Goal: Contribute content: Add original content to the website for others to see

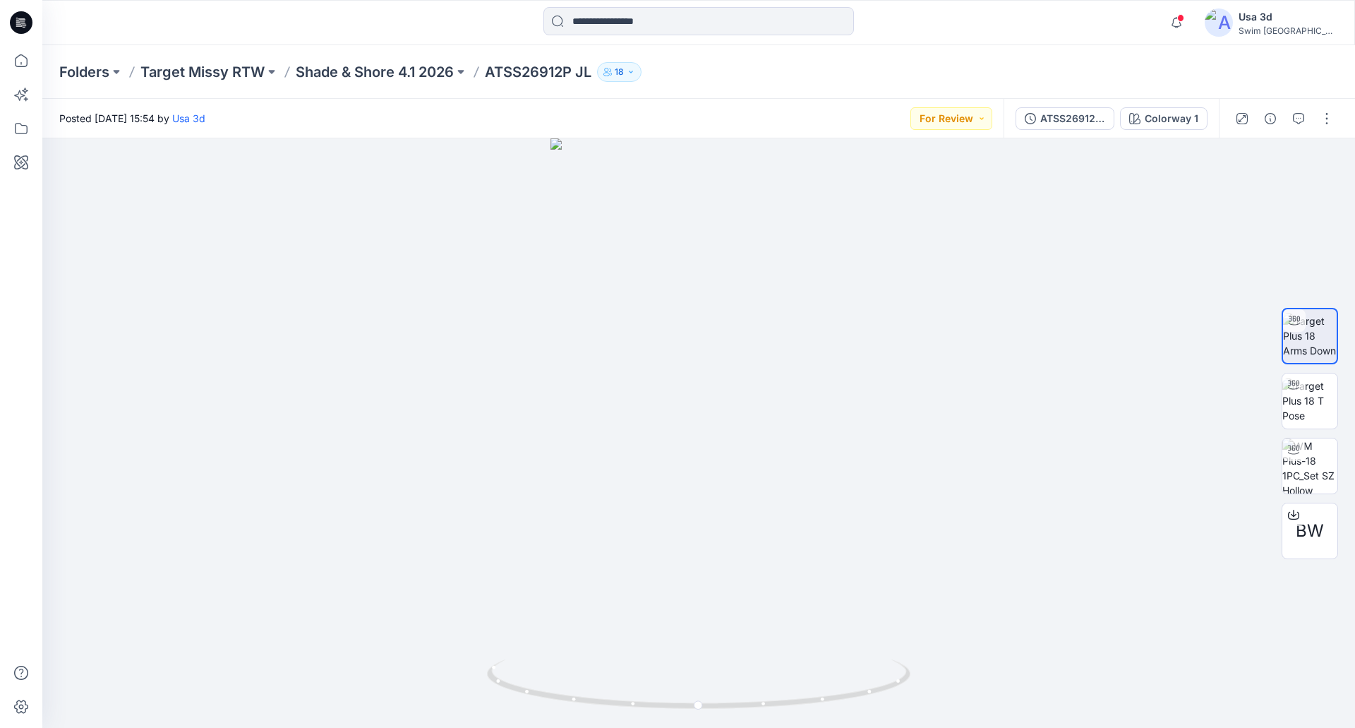
click at [344, 86] on div "Folders Target Missy RTW Shade & Shore 4.1 2026 ATSS26912P JL 18" at bounding box center [698, 72] width 1313 height 54
click at [354, 73] on p "Shade & Shore 4.1 2026" at bounding box center [375, 72] width 158 height 20
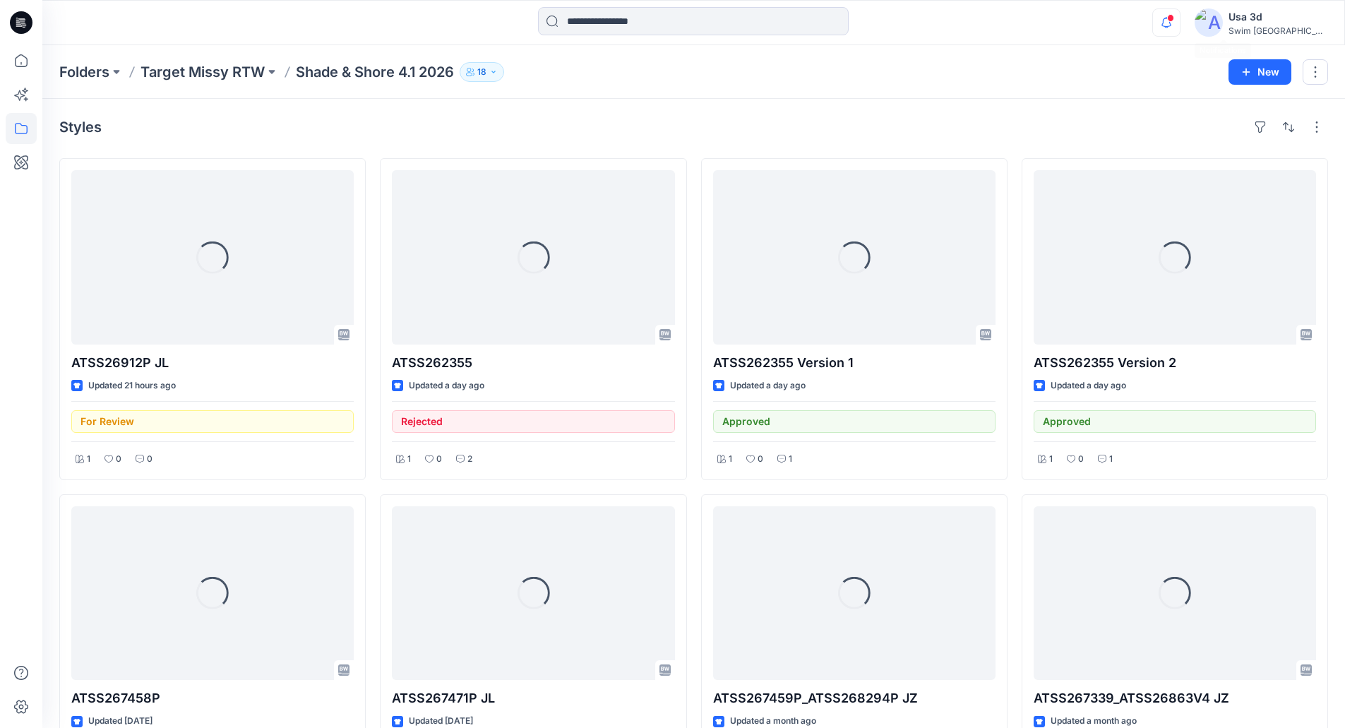
click at [1180, 18] on icon "button" at bounding box center [1166, 22] width 27 height 28
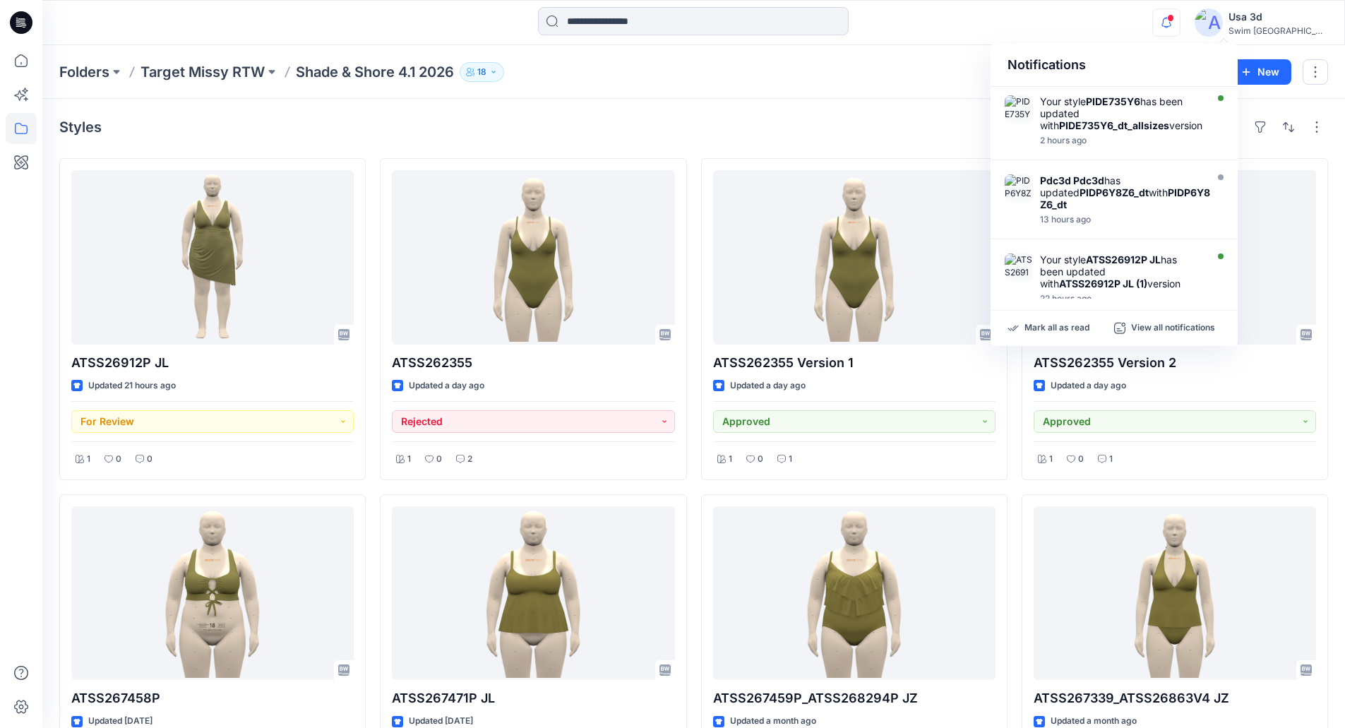
click at [23, 19] on icon at bounding box center [21, 22] width 23 height 45
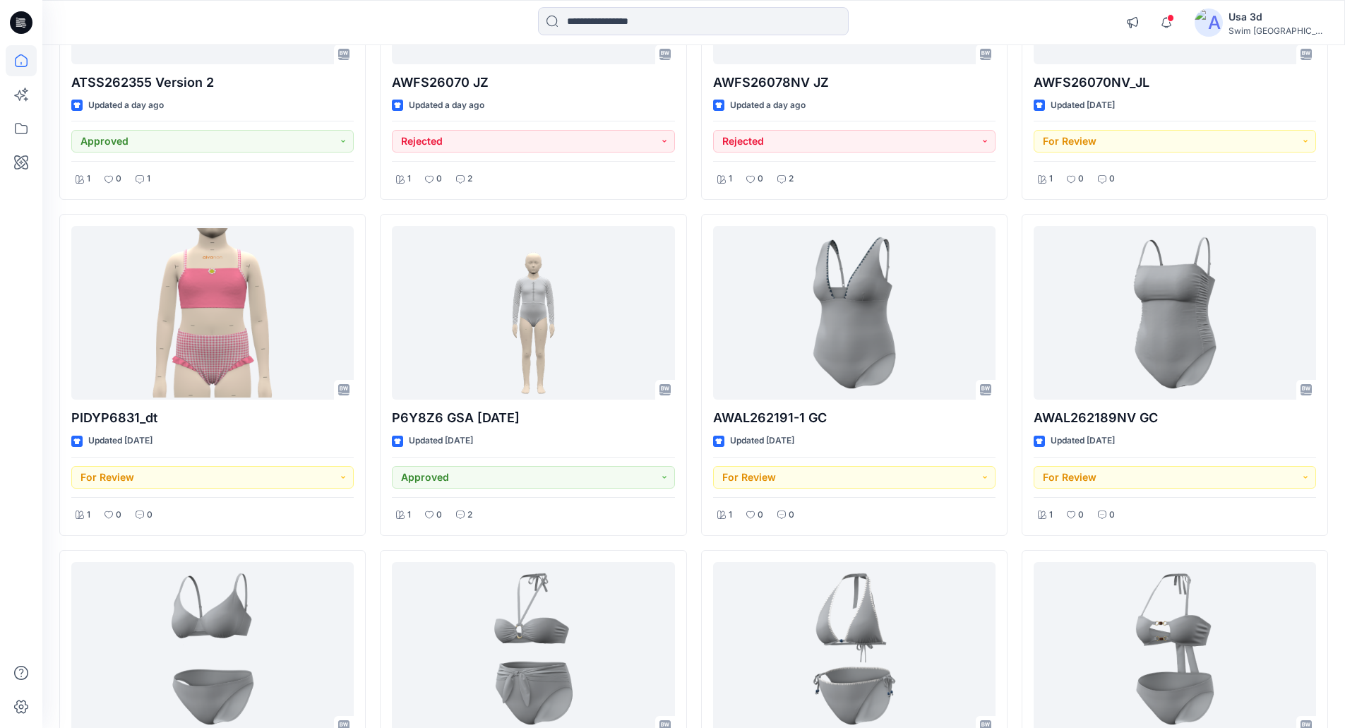
scroll to position [885, 0]
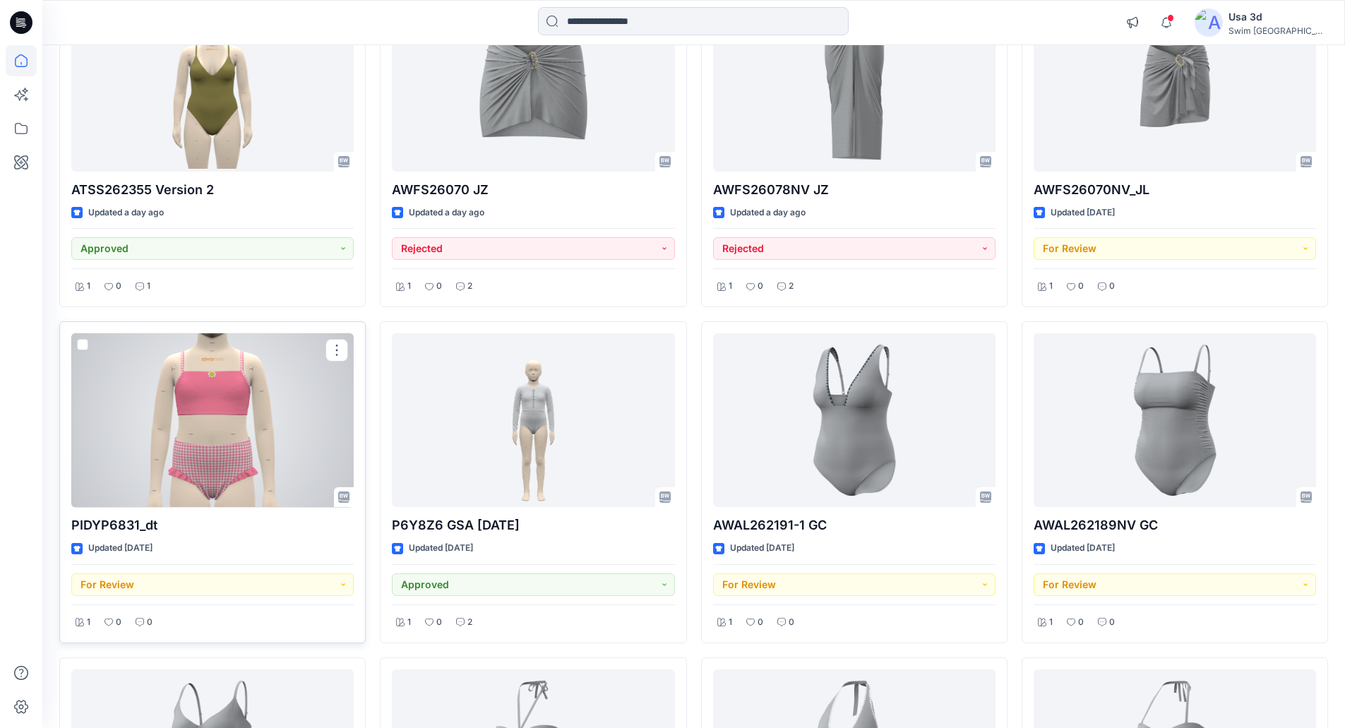
click at [223, 429] on div at bounding box center [212, 420] width 282 height 174
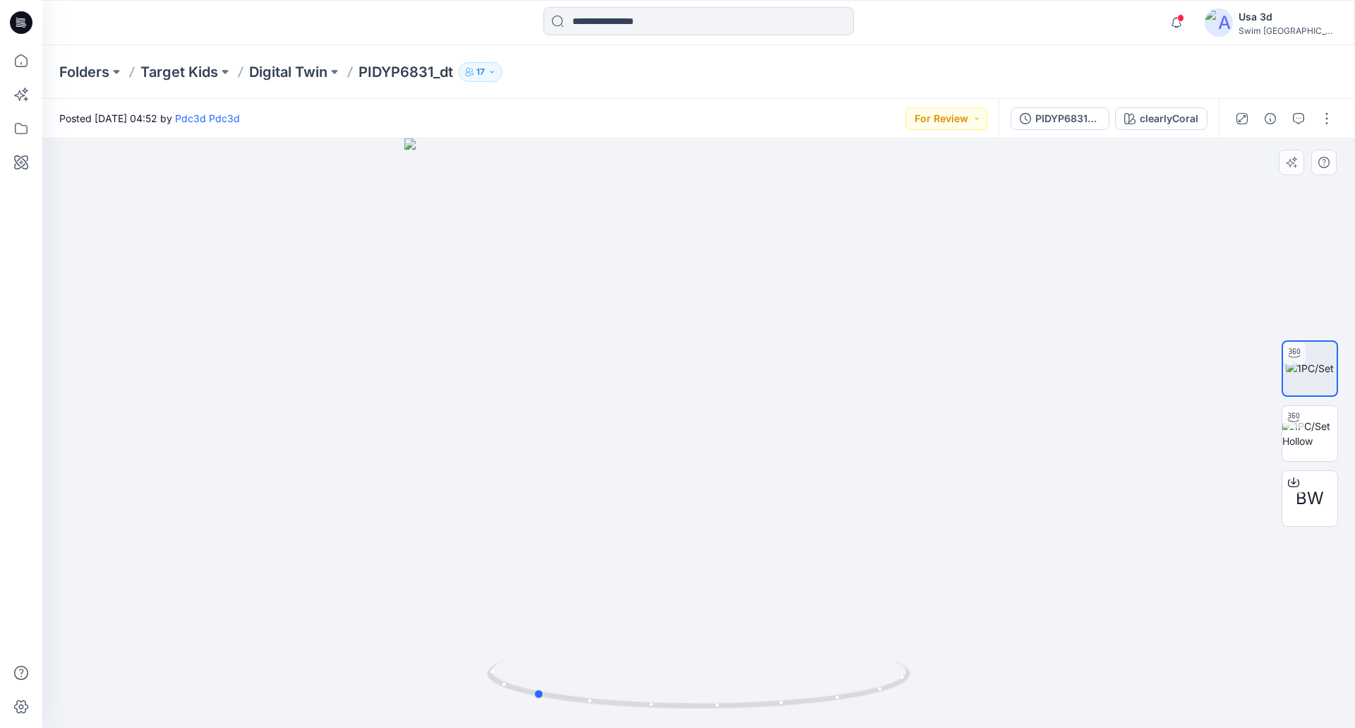
drag, startPoint x: 549, startPoint y: 498, endPoint x: 542, endPoint y: 471, distance: 27.6
click at [542, 480] on div at bounding box center [698, 432] width 1313 height 589
drag, startPoint x: 747, startPoint y: 367, endPoint x: 981, endPoint y: 353, distance: 234.1
click at [981, 353] on div at bounding box center [698, 432] width 1313 height 589
click at [1098, 119] on div "PIDYP6831_dt_allsizes" at bounding box center [1068, 119] width 65 height 16
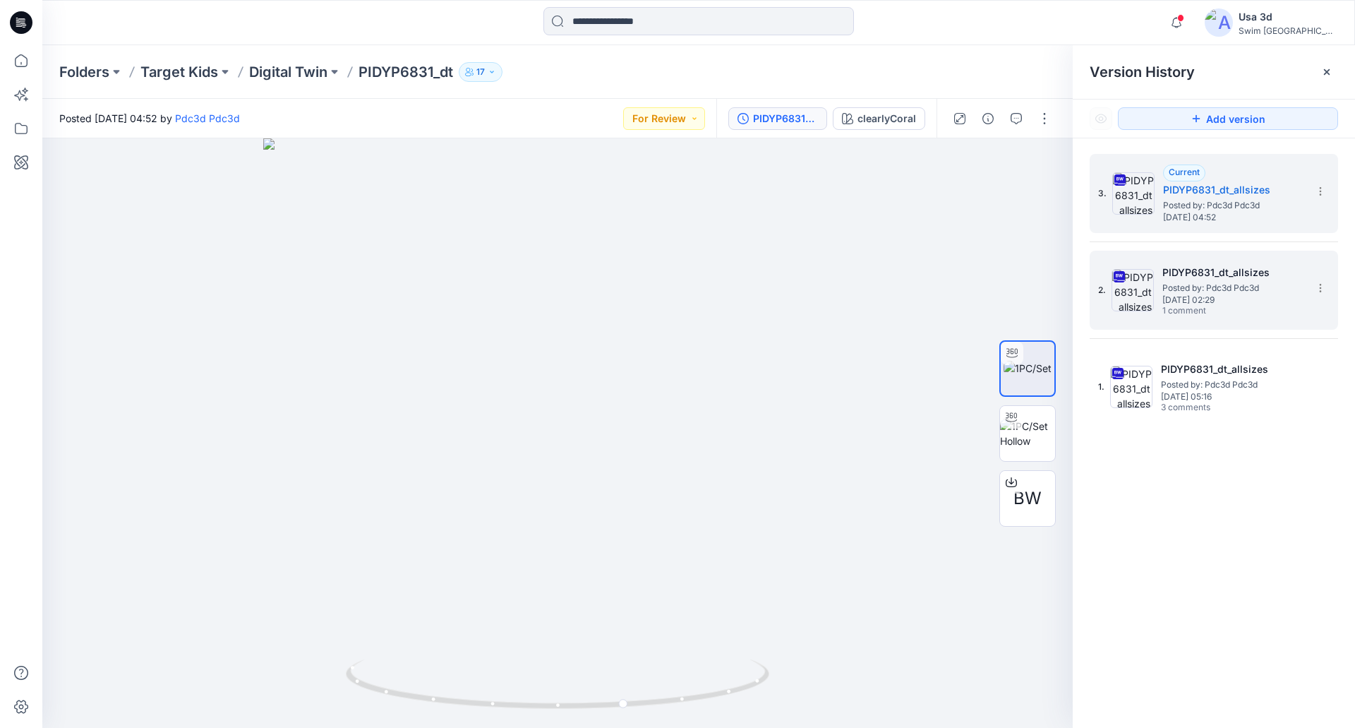
click at [1243, 317] on span "1 comment" at bounding box center [1212, 311] width 99 height 11
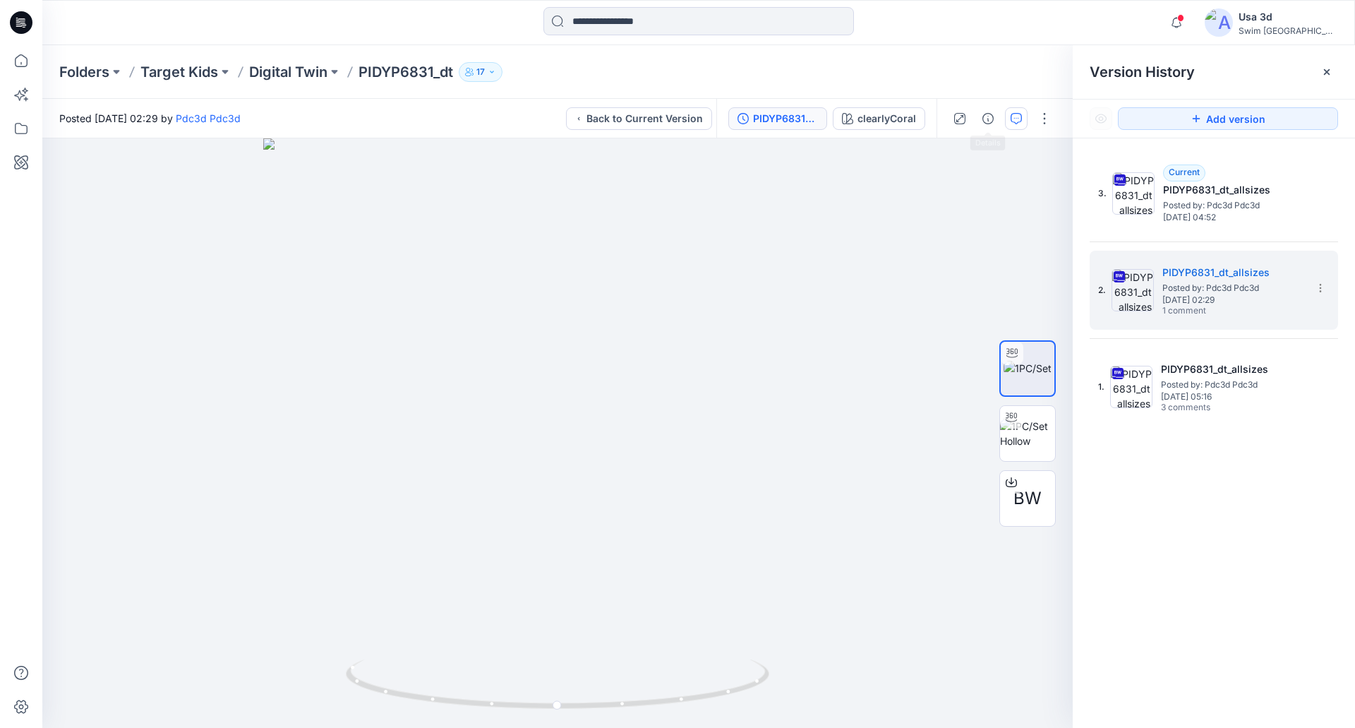
click at [1010, 119] on button "button" at bounding box center [1016, 118] width 23 height 23
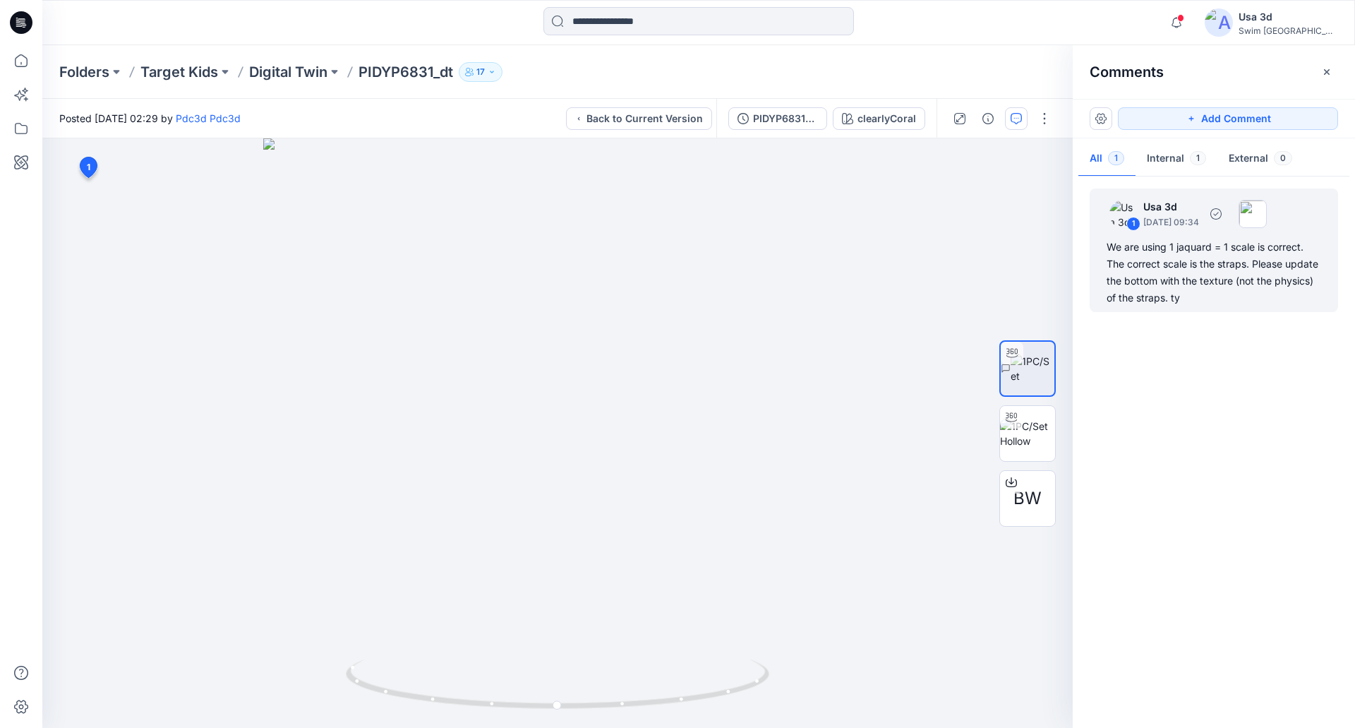
click at [1245, 276] on div "We are using 1 jaquard = 1 scale is correct. The correct scale is the straps. P…" at bounding box center [1214, 273] width 215 height 68
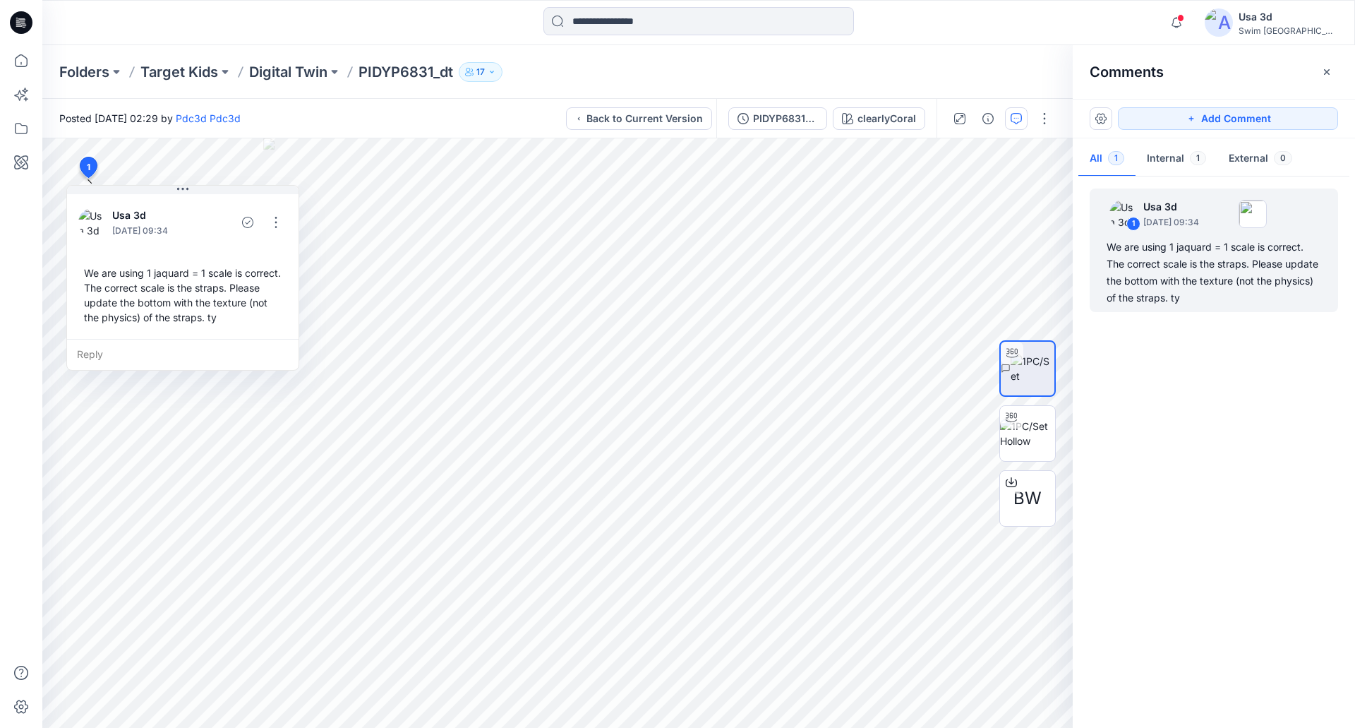
click at [1176, 369] on div "1 Usa 3d September 18, 2025 09:34 We are using 1 jaquard = 1 scale is correct. …" at bounding box center [1214, 448] width 282 height 537
click at [661, 114] on button "Back to Current Version" at bounding box center [639, 118] width 146 height 23
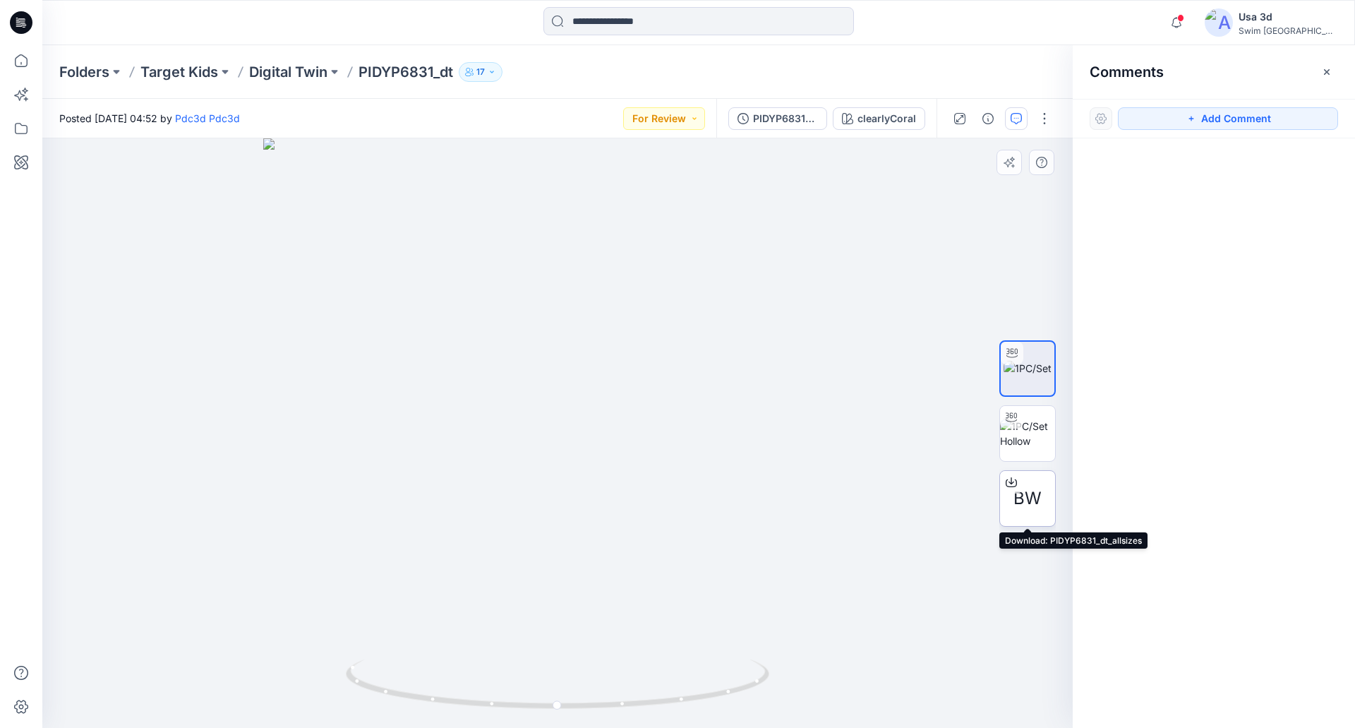
click at [1012, 501] on div "BW" at bounding box center [1028, 498] width 56 height 56
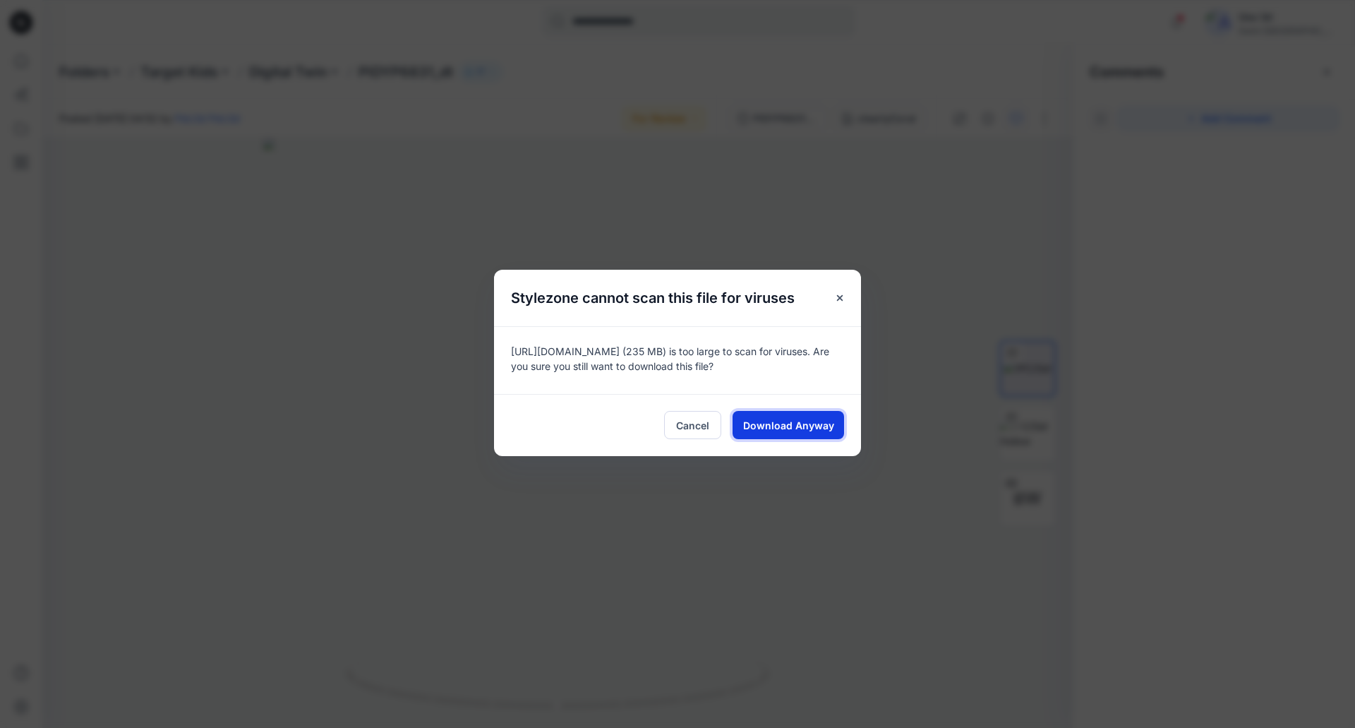
click at [803, 421] on span "Download Anyway" at bounding box center [788, 425] width 91 height 15
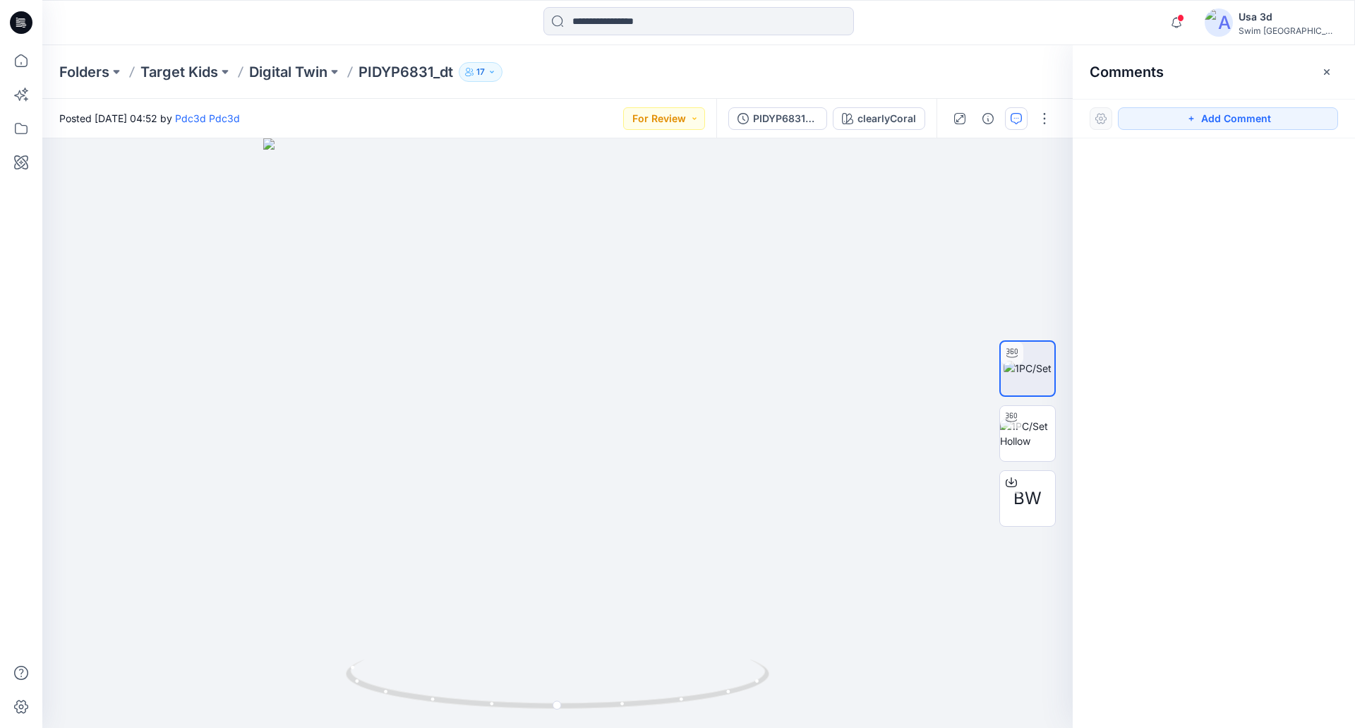
click at [1185, 16] on span at bounding box center [1181, 18] width 7 height 8
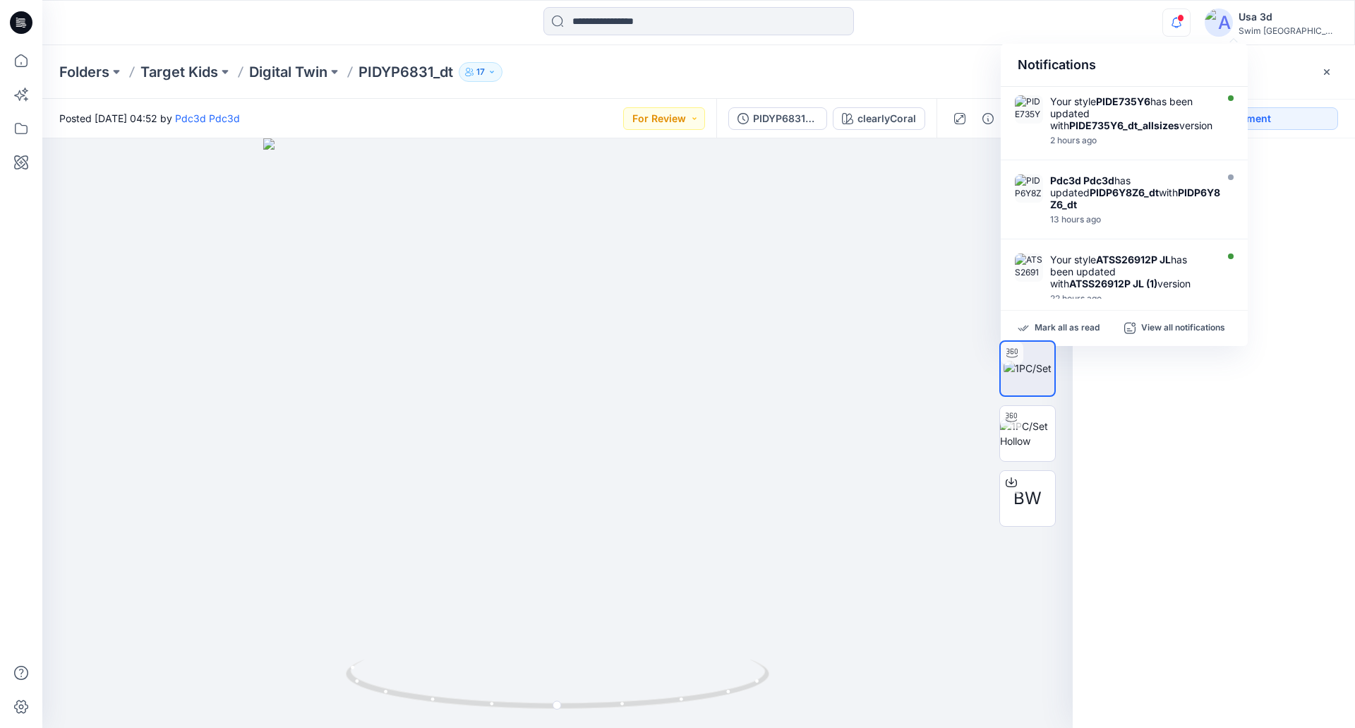
click at [1185, 17] on span at bounding box center [1181, 18] width 7 height 8
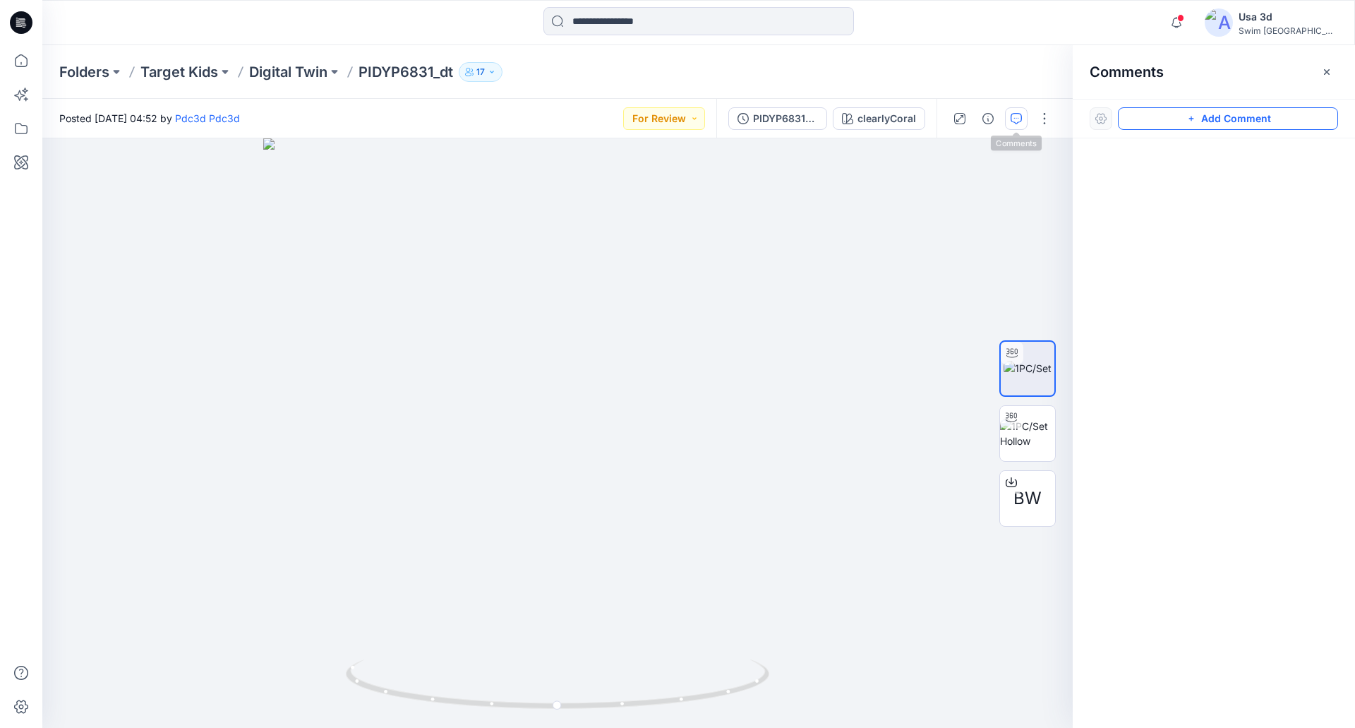
click at [1202, 126] on button "Add Comment" at bounding box center [1228, 118] width 220 height 23
click at [76, 163] on div "1" at bounding box center [557, 432] width 1031 height 589
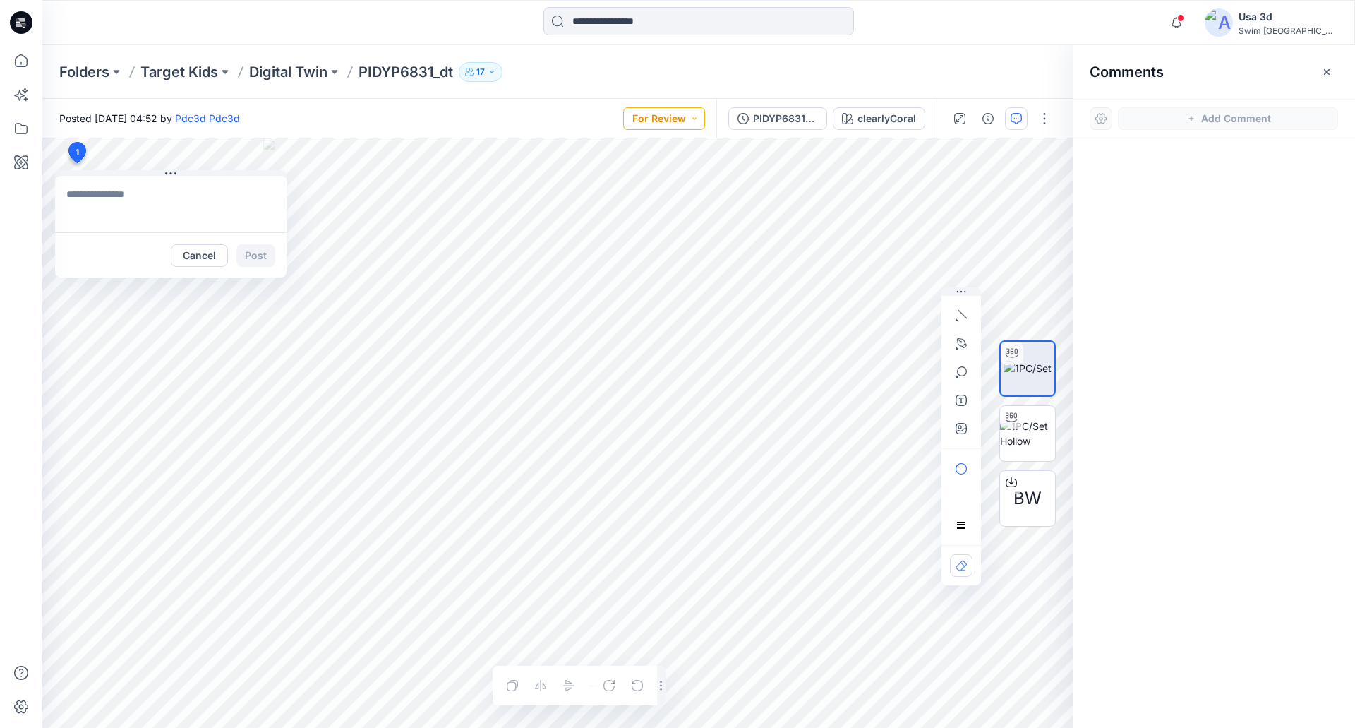
click at [692, 120] on button "For Review" at bounding box center [664, 118] width 82 height 23
click at [630, 220] on p "Approved" at bounding box center [631, 215] width 47 height 18
click at [121, 194] on textarea at bounding box center [171, 204] width 232 height 56
type textarea "**********"
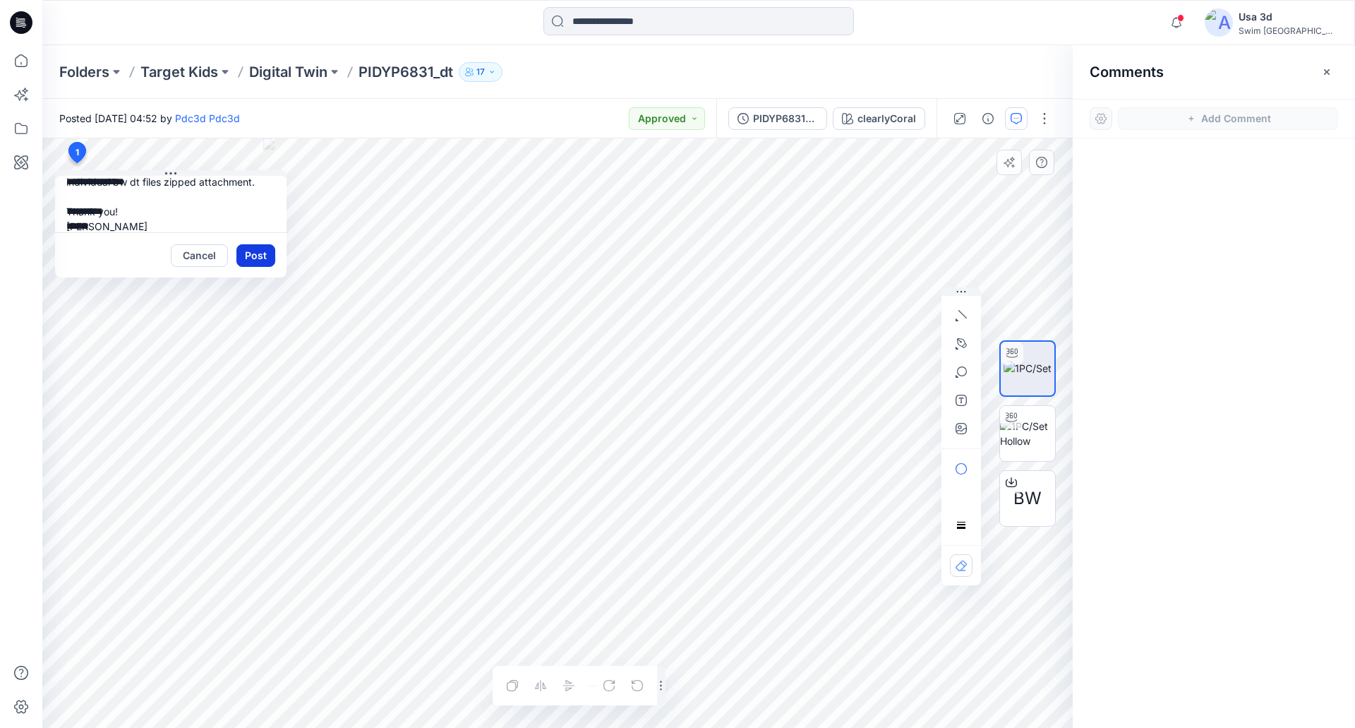
click at [244, 255] on button "Post" at bounding box center [256, 255] width 39 height 23
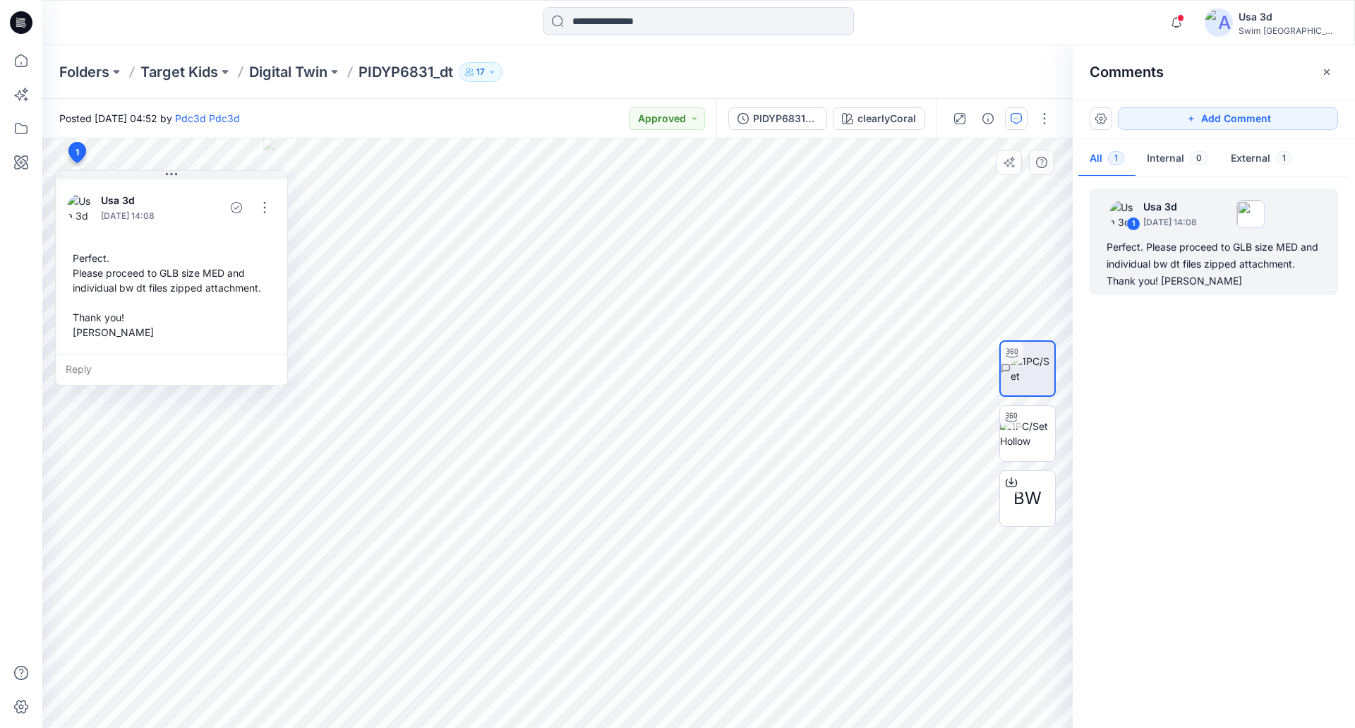
click at [299, 71] on p "Digital Twin" at bounding box center [288, 72] width 78 height 20
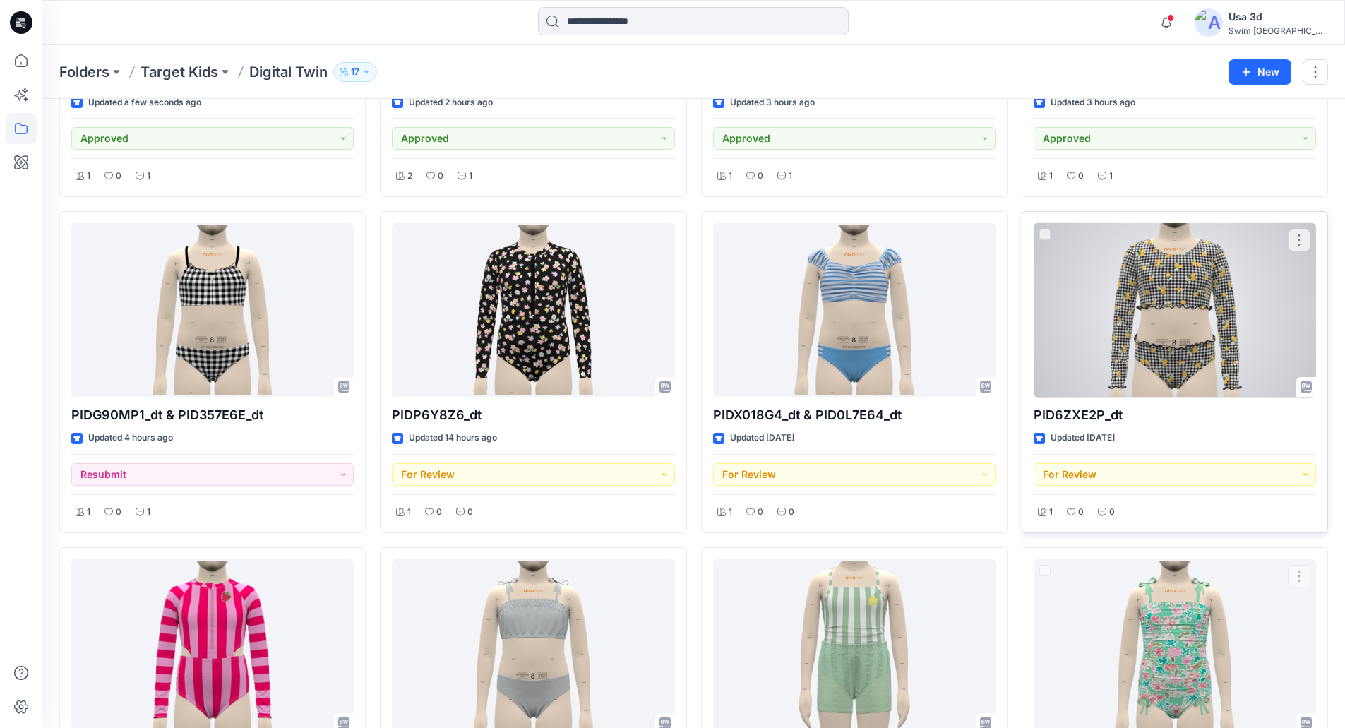
scroll to position [282, 0]
click at [1175, 376] on div at bounding box center [1175, 311] width 282 height 174
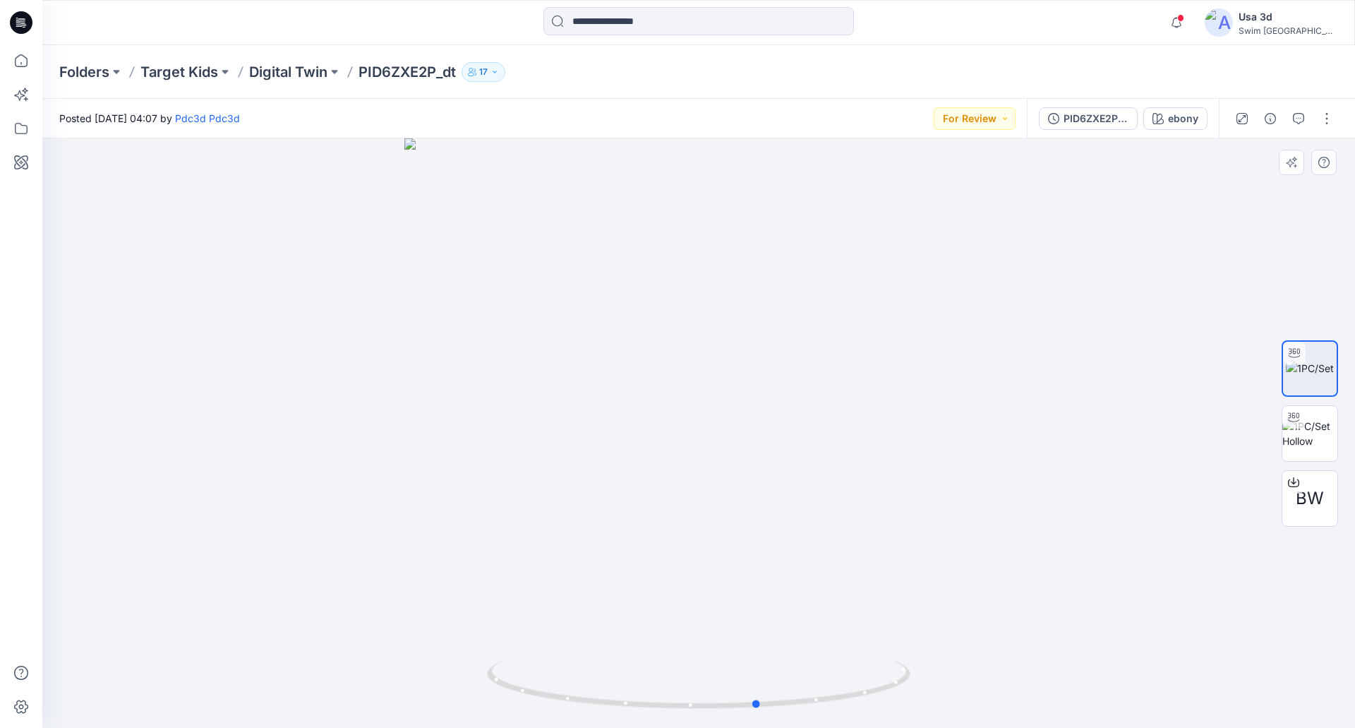
drag, startPoint x: 803, startPoint y: 480, endPoint x: 860, endPoint y: 456, distance: 61.4
click at [863, 457] on div at bounding box center [698, 432] width 1313 height 589
drag, startPoint x: 993, startPoint y: 123, endPoint x: 983, endPoint y: 134, distance: 14.6
click at [992, 123] on button "For Review" at bounding box center [975, 118] width 82 height 23
click at [944, 214] on p "Approved" at bounding box center [941, 215] width 47 height 18
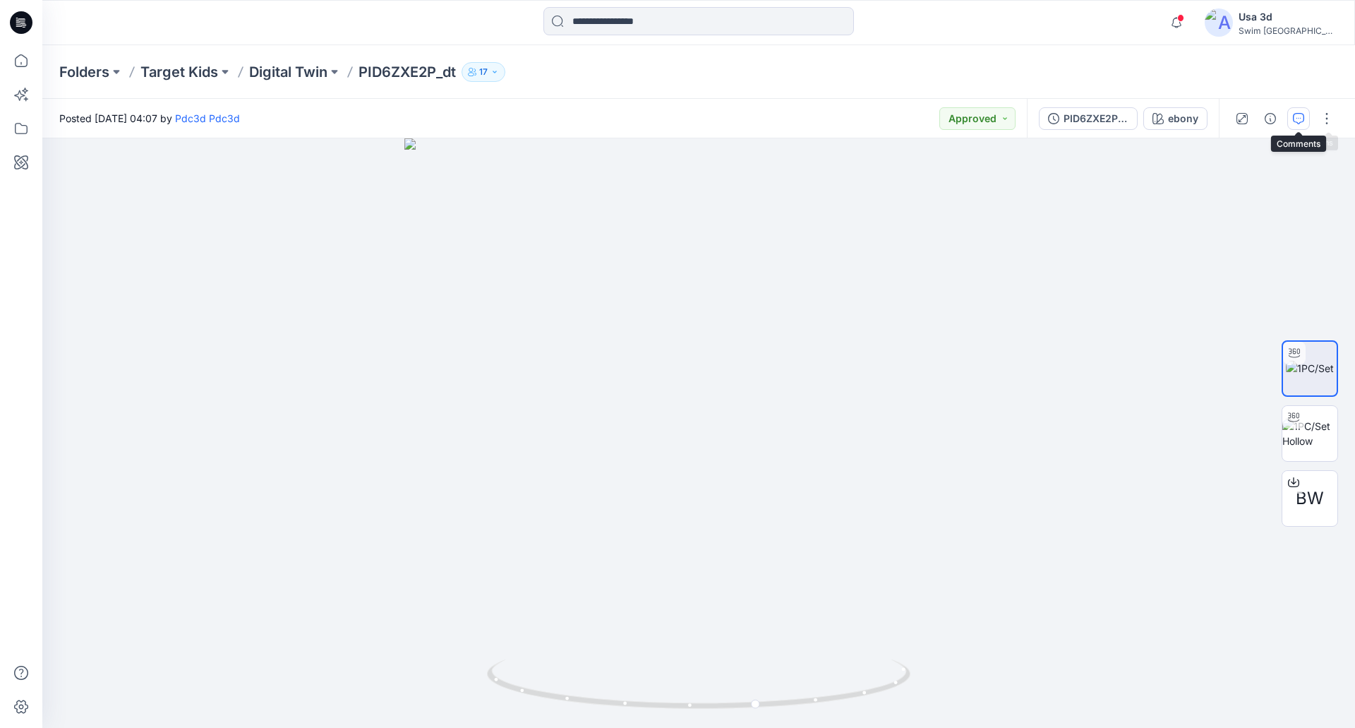
click at [1307, 119] on button "button" at bounding box center [1299, 118] width 23 height 23
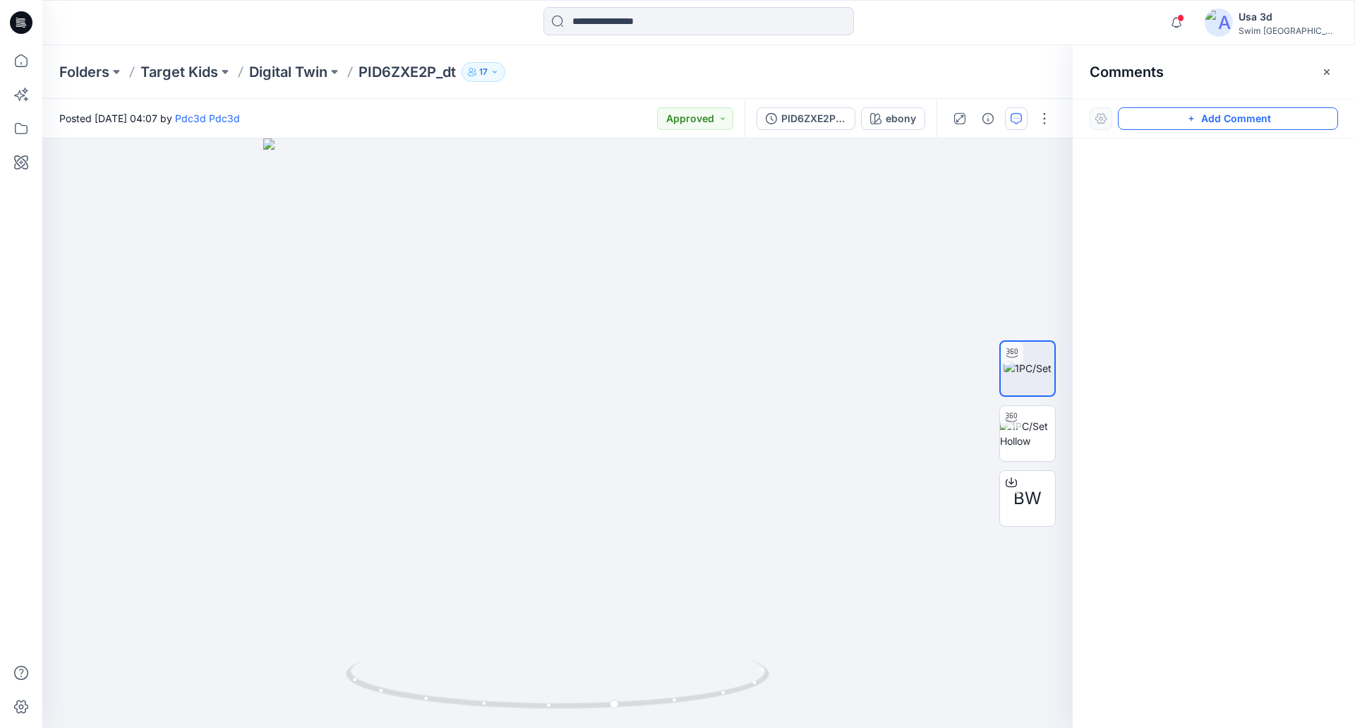
drag, startPoint x: 1186, startPoint y: 119, endPoint x: 1135, endPoint y: 117, distance: 51.6
click at [1186, 118] on icon "button" at bounding box center [1191, 118] width 11 height 11
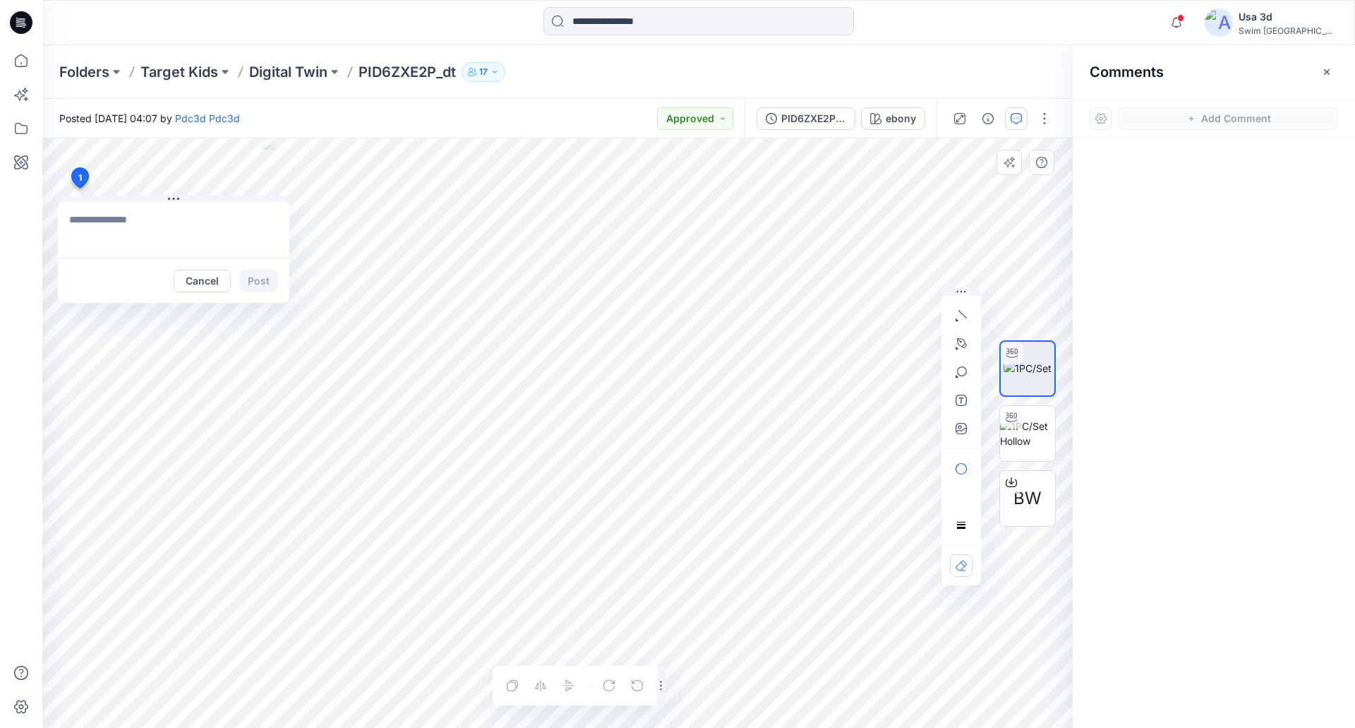
drag, startPoint x: 79, startPoint y: 188, endPoint x: 87, endPoint y: 190, distance: 7.9
click at [81, 189] on div "1 Cancel Post Layer 1" at bounding box center [557, 432] width 1031 height 589
type textarea "**********"
click at [799, 128] on button "PID6ZXE2P_dt_allsizes" at bounding box center [806, 118] width 99 height 23
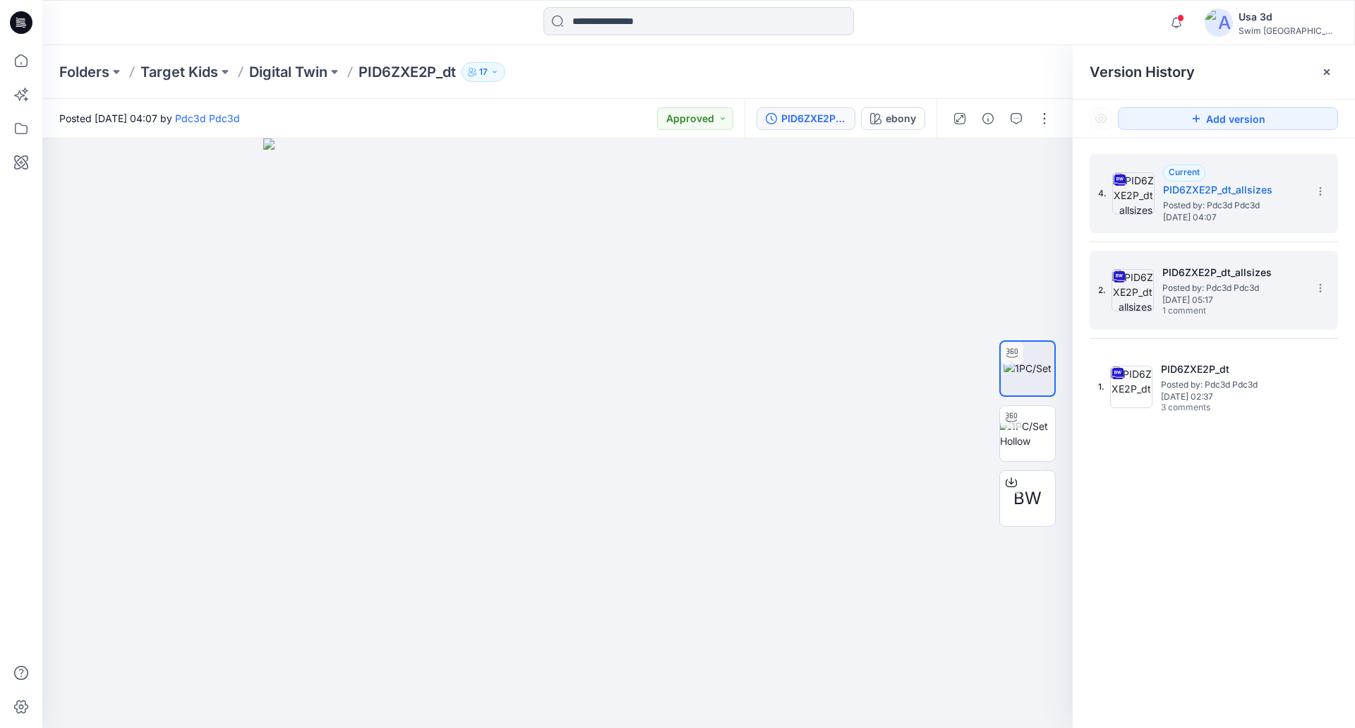
click at [1202, 299] on span "Tuesday, September 16, 2025 05:17" at bounding box center [1233, 300] width 141 height 10
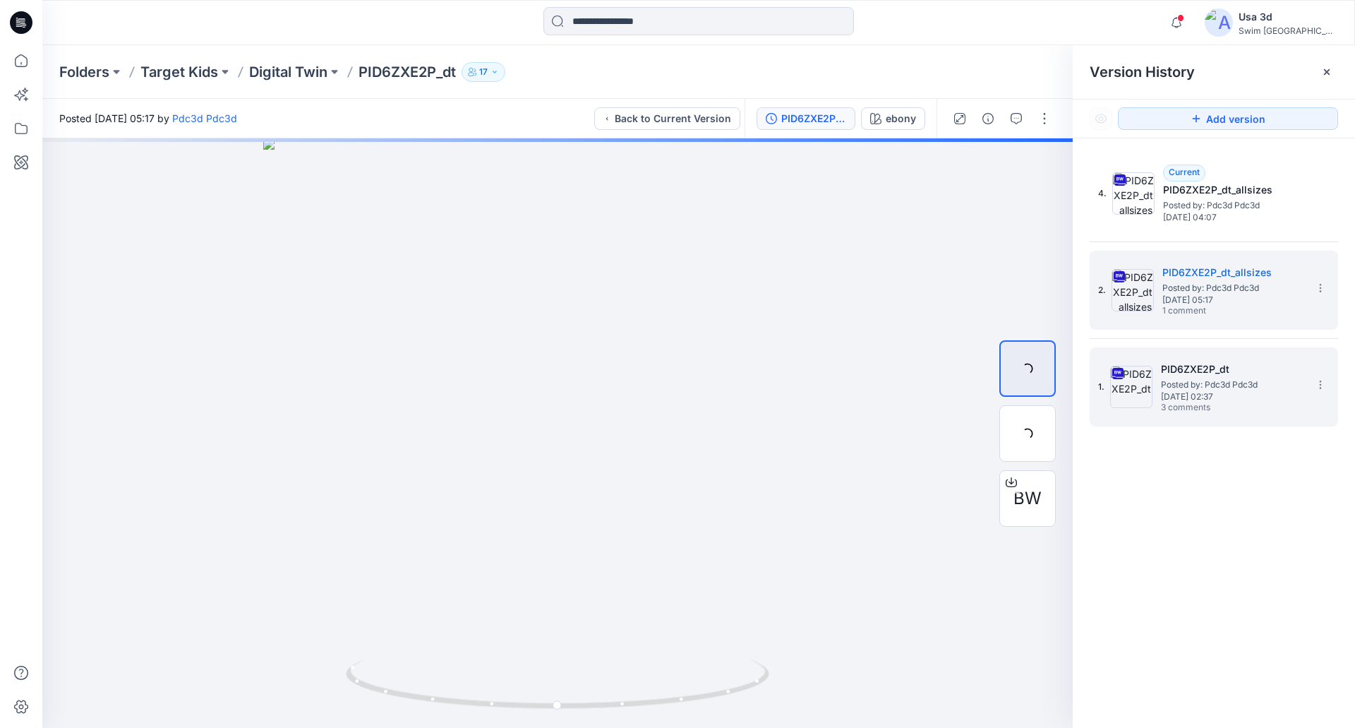
click at [1197, 378] on span "Posted by: Pdc3d Pdc3d" at bounding box center [1231, 385] width 141 height 14
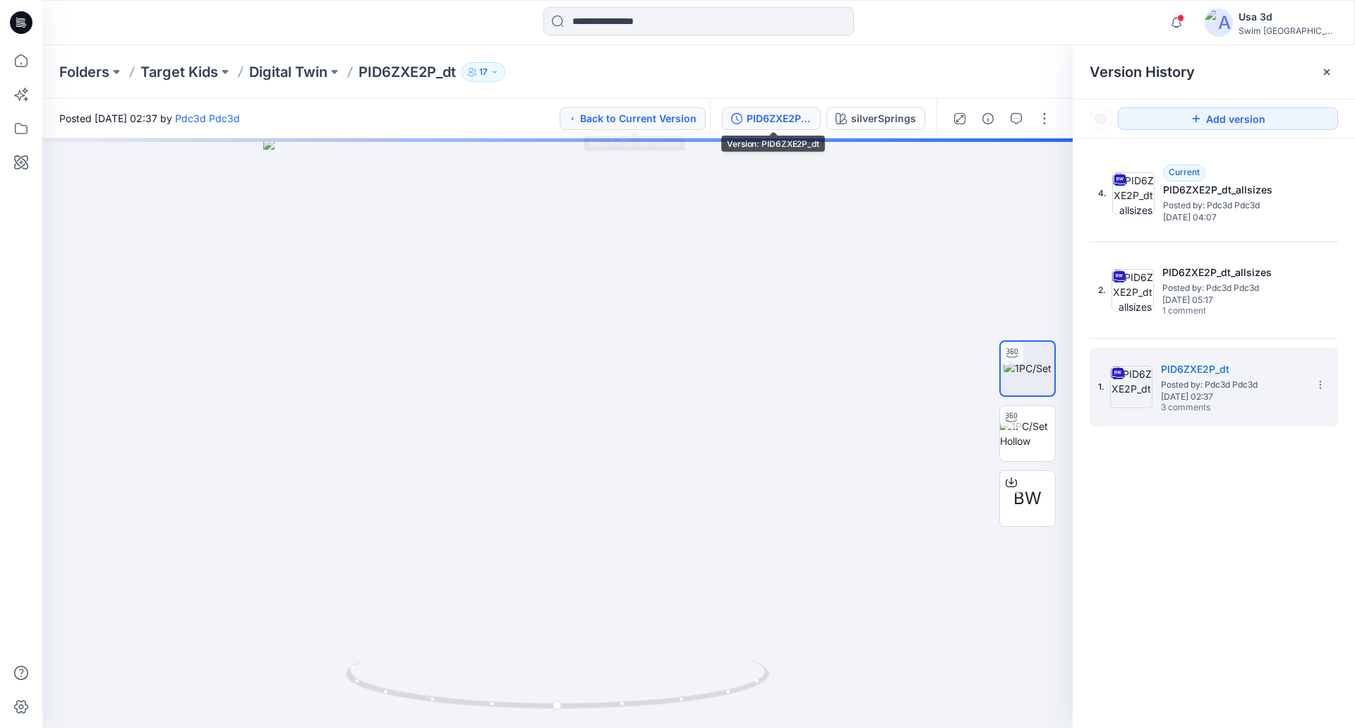
click at [666, 119] on button "Back to Current Version" at bounding box center [633, 118] width 146 height 23
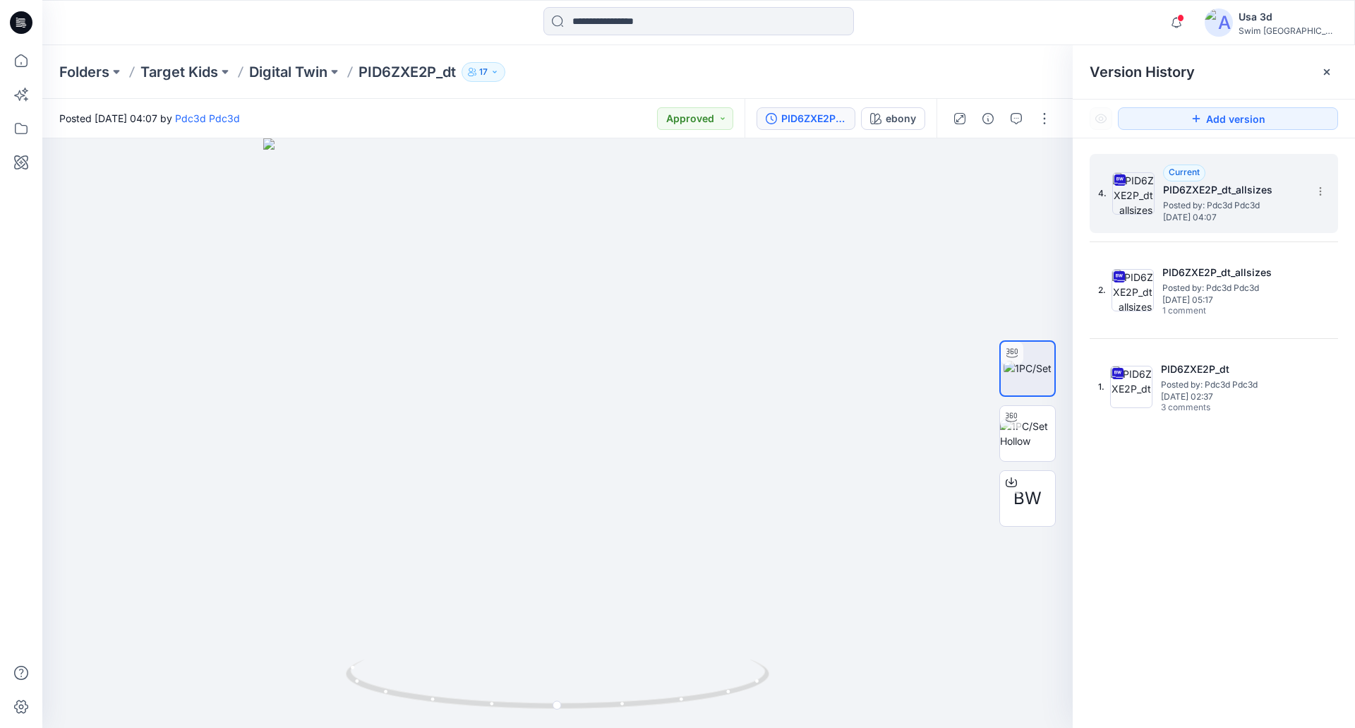
click at [1193, 203] on span "Posted by: Pdc3d Pdc3d" at bounding box center [1233, 205] width 141 height 14
click at [1015, 115] on icon "button" at bounding box center [1016, 118] width 11 height 11
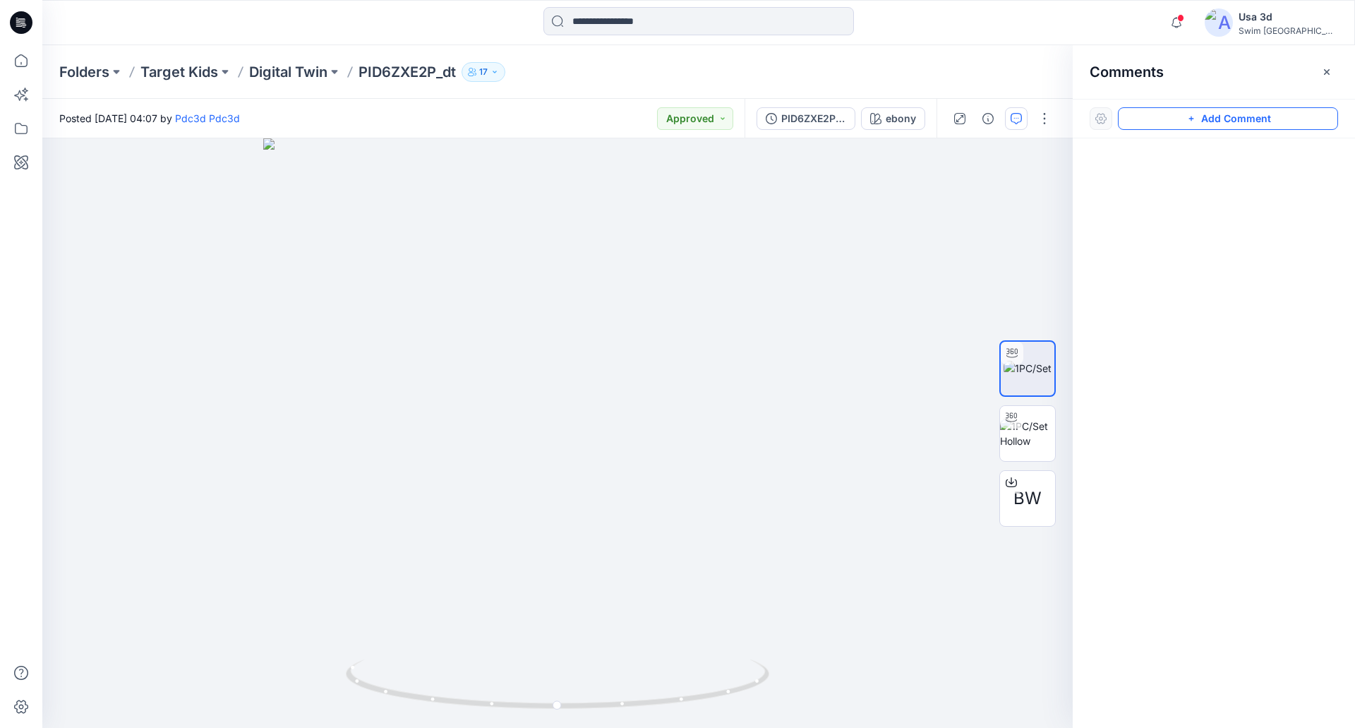
click at [1155, 121] on button "Add Comment" at bounding box center [1228, 118] width 220 height 23
click at [75, 179] on div "1" at bounding box center [557, 432] width 1031 height 589
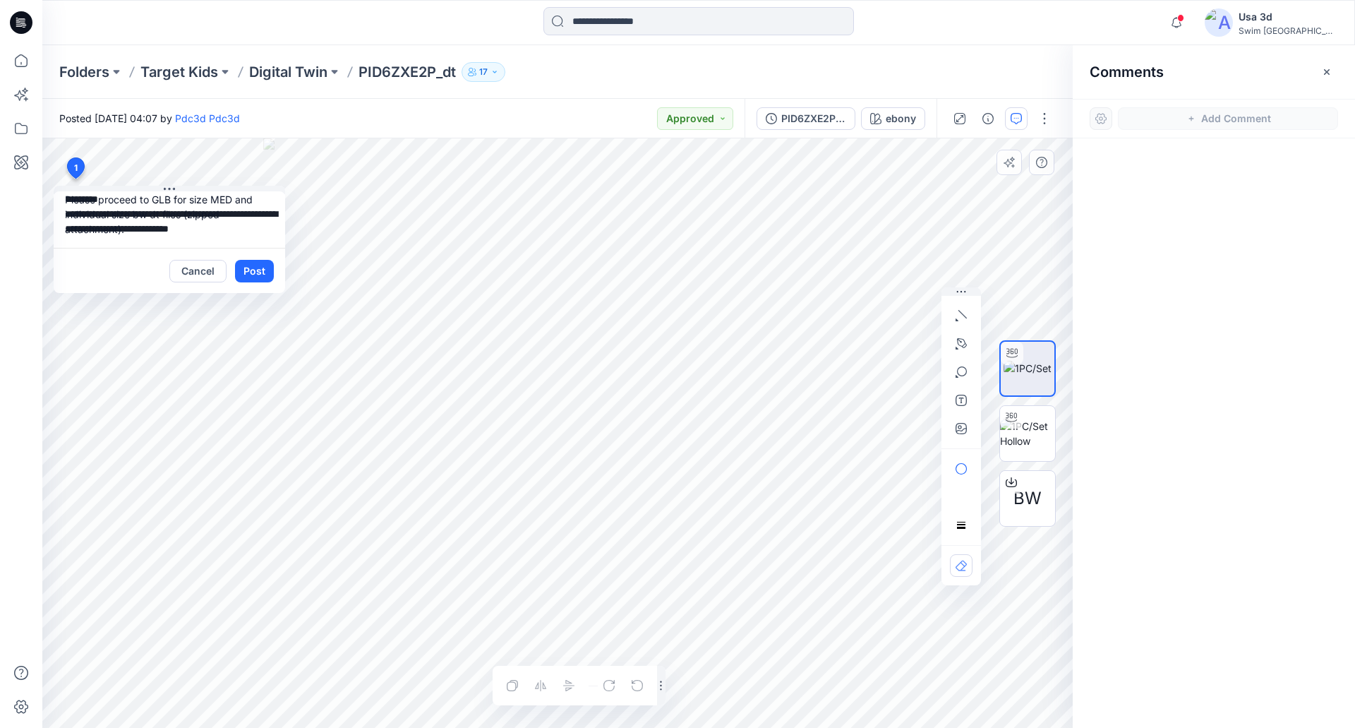
scroll to position [42, 0]
type textarea "**********"
click at [255, 270] on button "Post" at bounding box center [254, 271] width 39 height 23
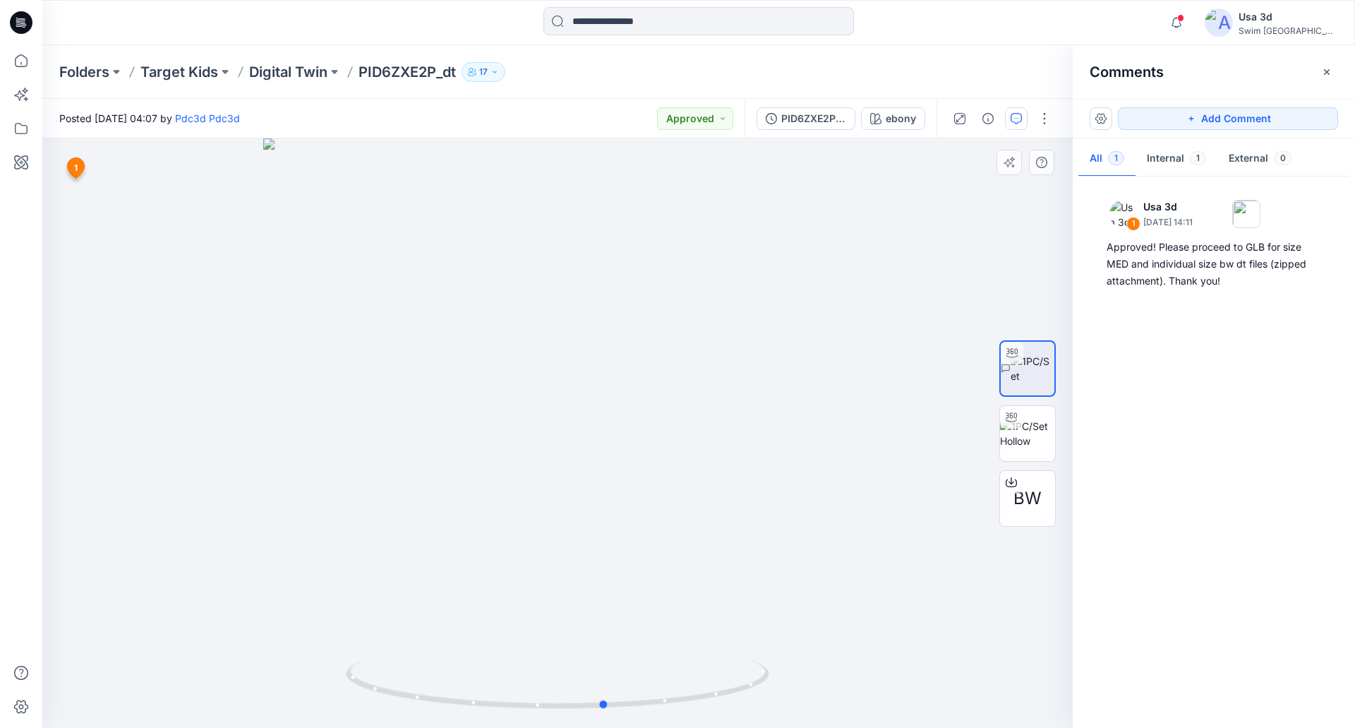
drag, startPoint x: 580, startPoint y: 276, endPoint x: 641, endPoint y: 318, distance: 74.6
click at [642, 318] on div at bounding box center [557, 432] width 1031 height 589
click at [284, 71] on p "Digital Twin" at bounding box center [288, 72] width 78 height 20
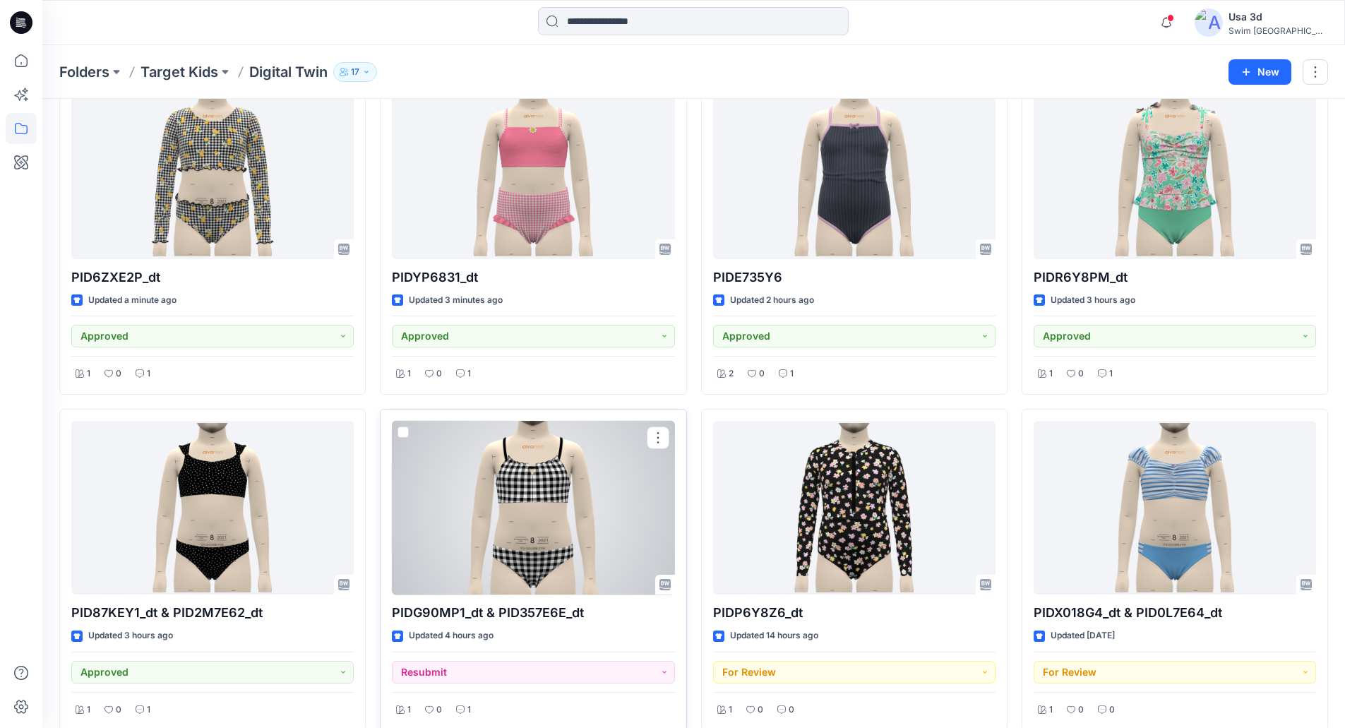
scroll to position [71, 0]
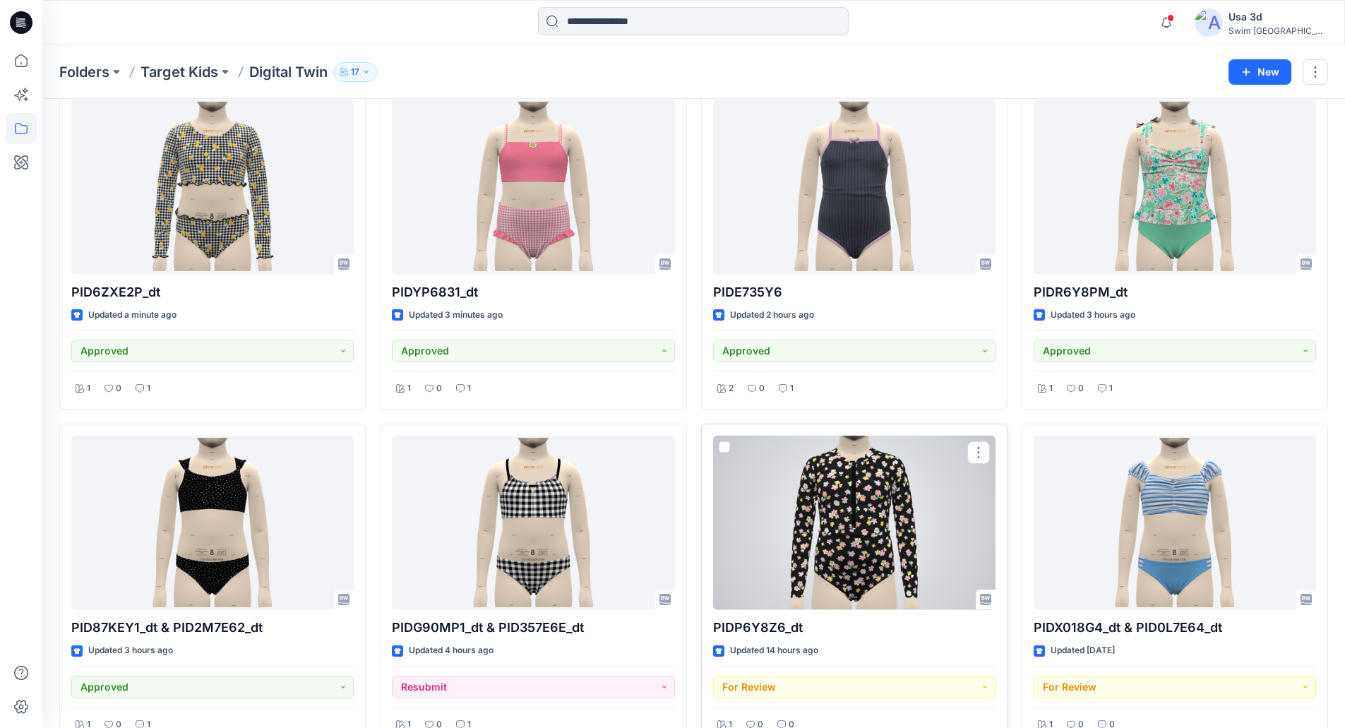
click at [868, 537] on div at bounding box center [854, 523] width 282 height 174
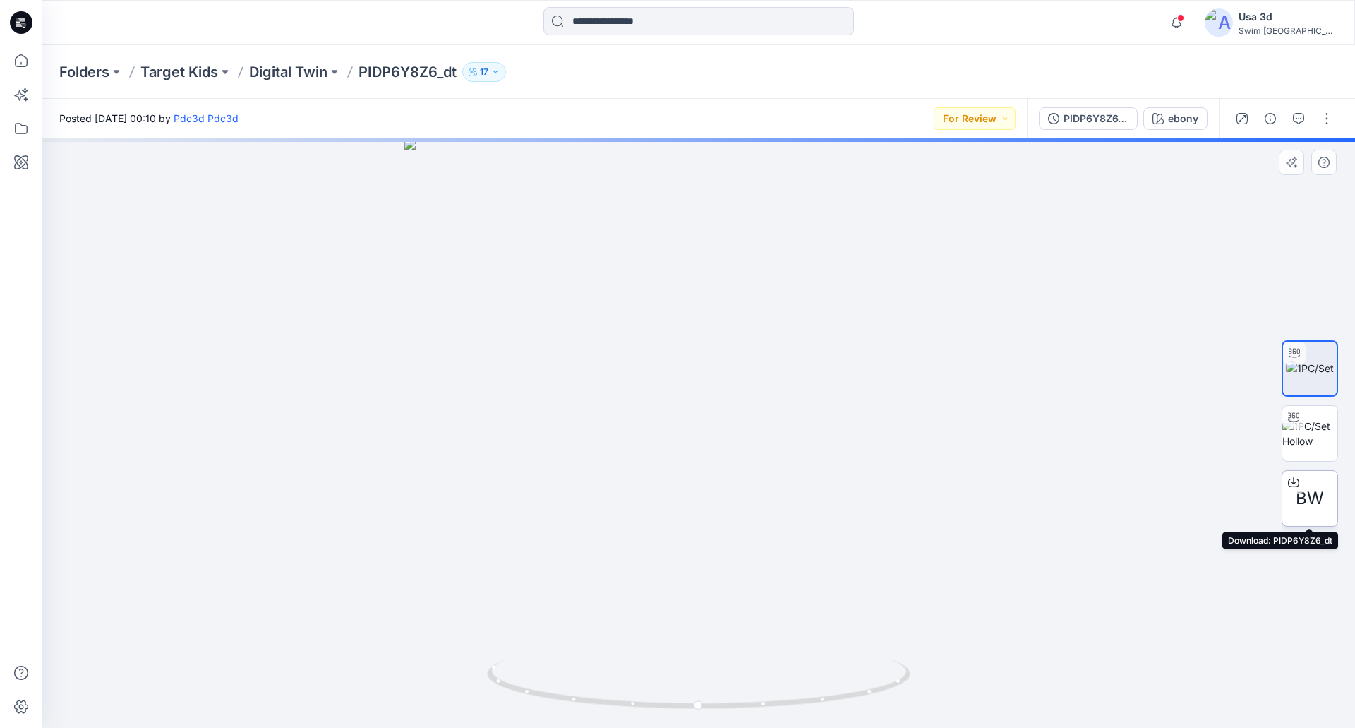
click at [1307, 493] on span "BW" at bounding box center [1310, 498] width 28 height 25
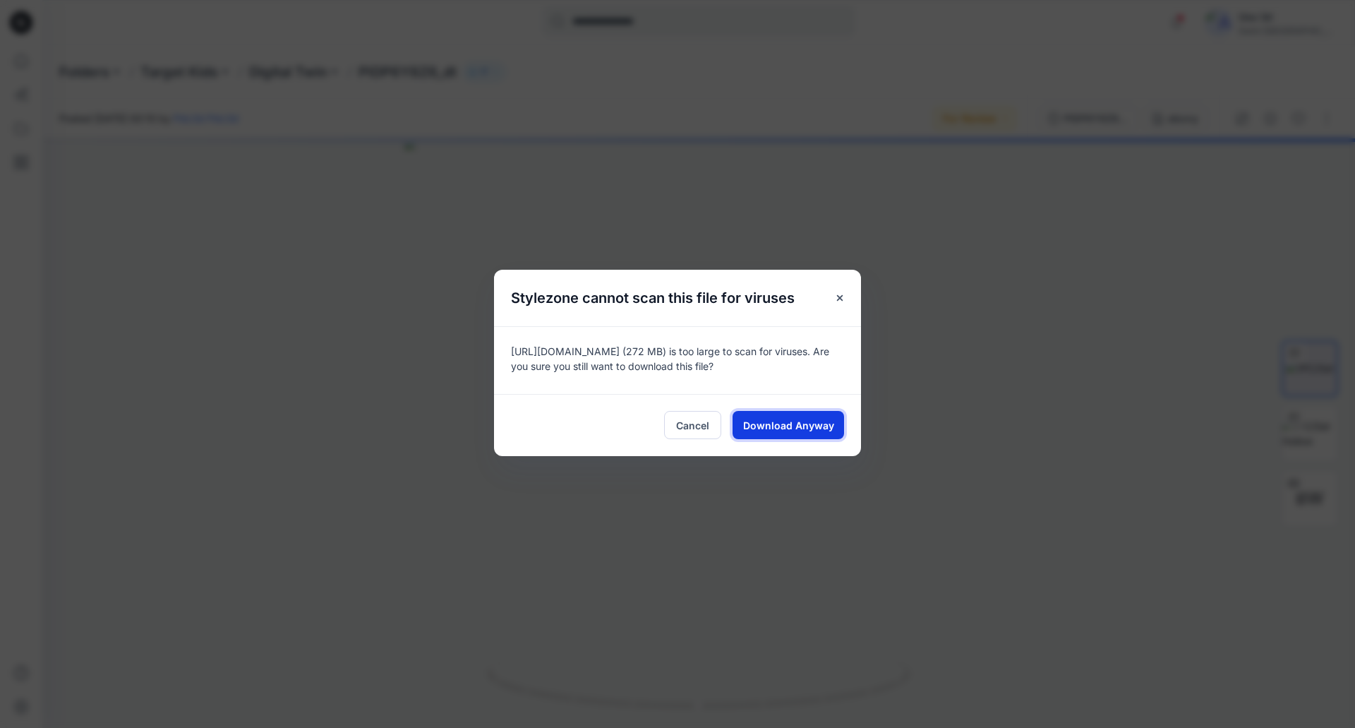
click at [810, 426] on span "Download Anyway" at bounding box center [788, 425] width 91 height 15
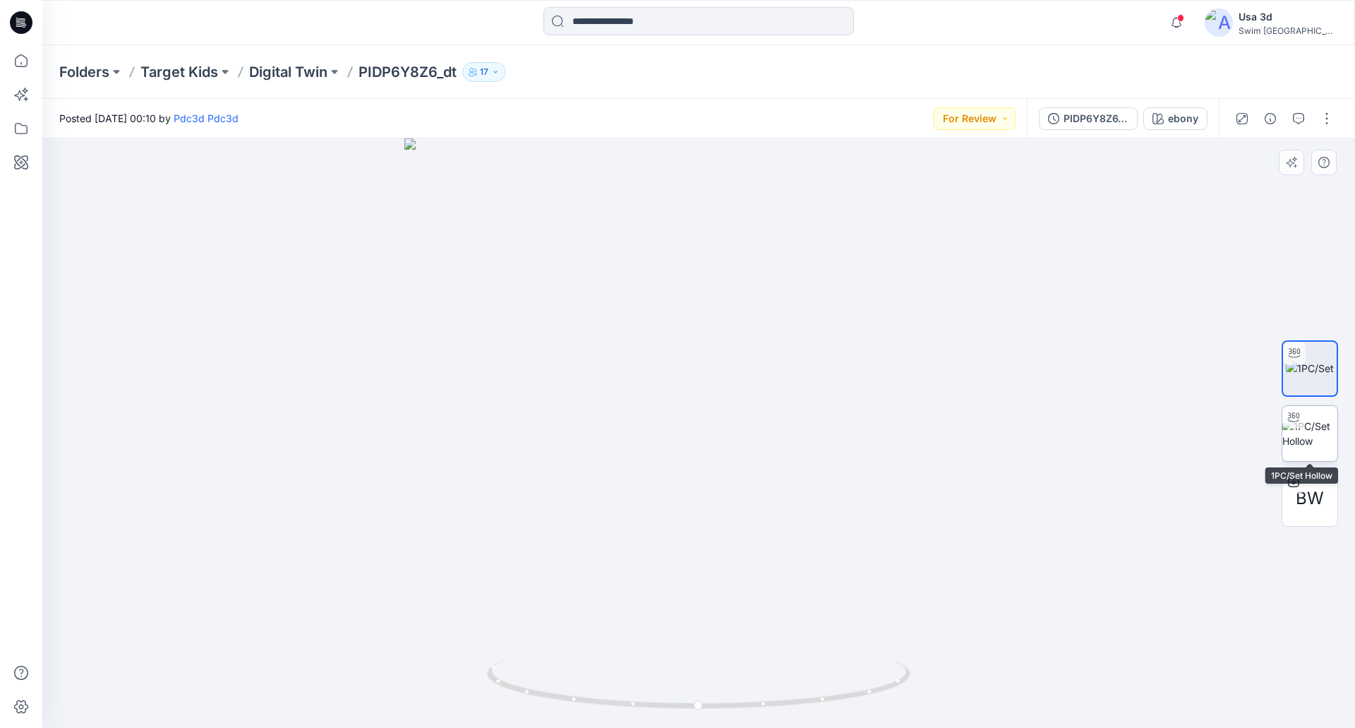
click at [1323, 424] on img at bounding box center [1310, 434] width 55 height 30
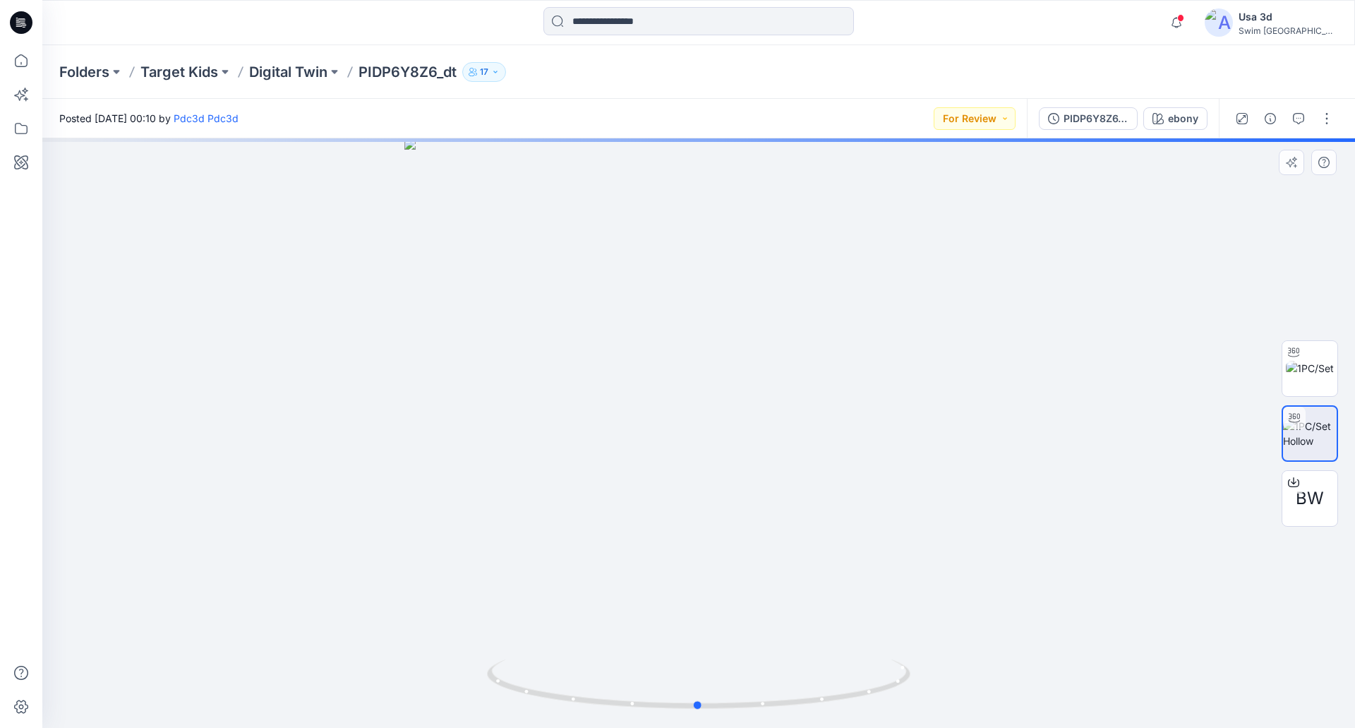
click at [814, 403] on div at bounding box center [698, 432] width 1313 height 589
drag, startPoint x: 707, startPoint y: 219, endPoint x: 723, endPoint y: 510, distance: 292.0
click at [743, 623] on img at bounding box center [698, 432] width 975 height 589
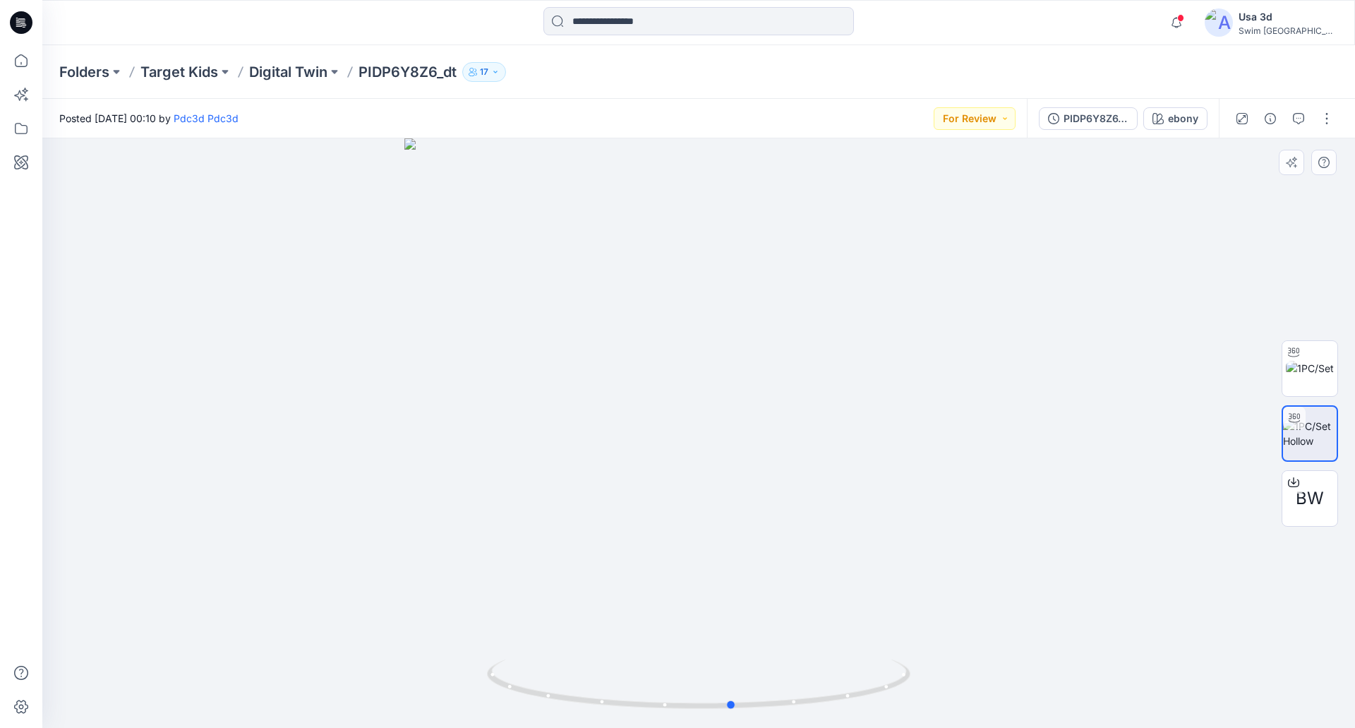
drag, startPoint x: 794, startPoint y: 429, endPoint x: 409, endPoint y: 465, distance: 386.5
click at [409, 465] on div at bounding box center [698, 432] width 1313 height 589
click at [1300, 117] on icon "button" at bounding box center [1298, 118] width 11 height 11
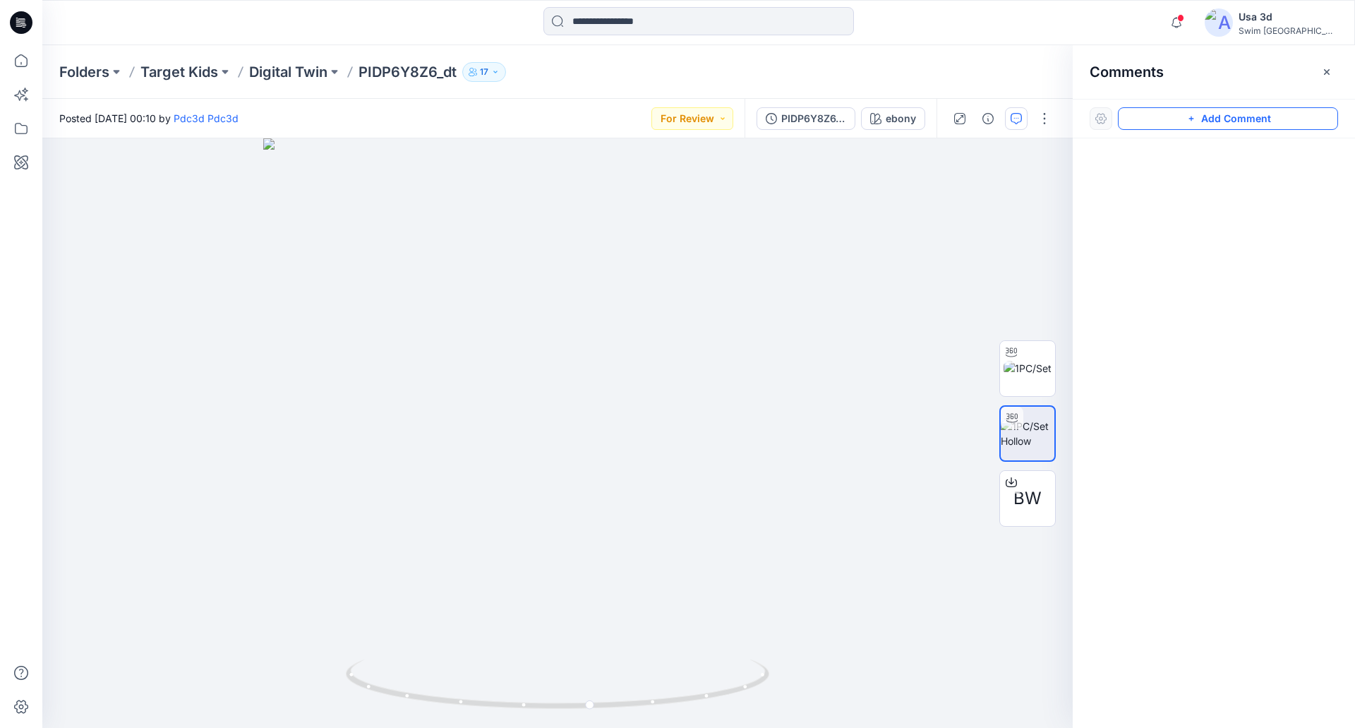
drag, startPoint x: 1159, startPoint y: 109, endPoint x: 371, endPoint y: 99, distance: 787.2
click at [1158, 109] on button "Add Comment" at bounding box center [1228, 118] width 220 height 23
click at [66, 164] on div "1" at bounding box center [557, 432] width 1031 height 589
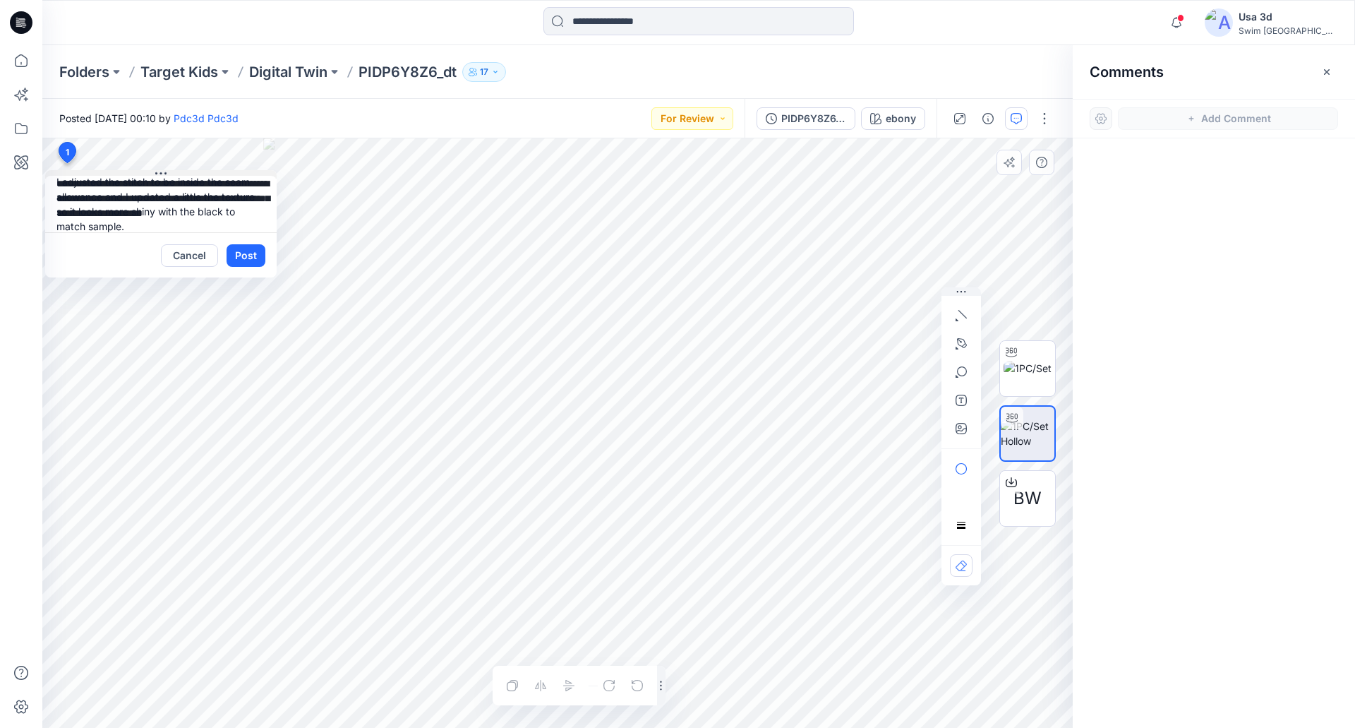
scroll to position [28, 0]
type textarea "**********"
click at [962, 417] on div at bounding box center [961, 372] width 23 height 136
click at [960, 425] on icon "button" at bounding box center [961, 428] width 11 height 11
type input"] "**********"
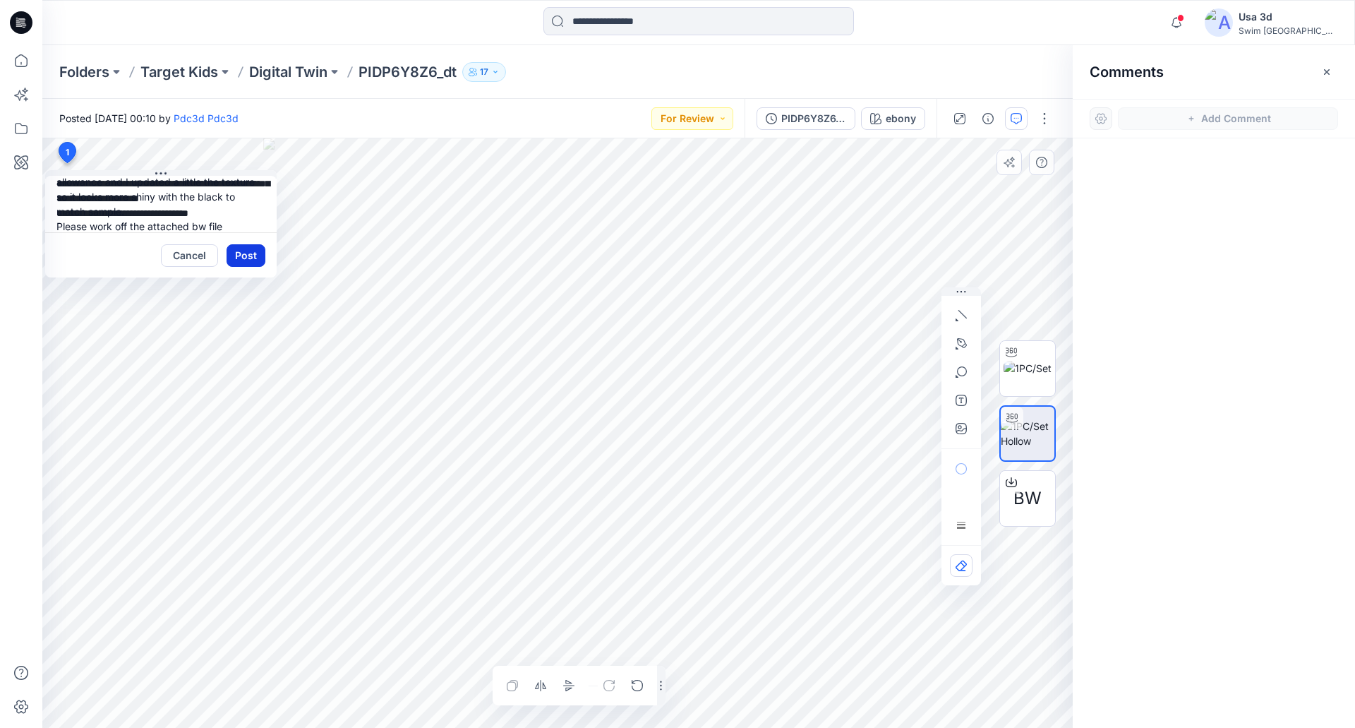
click at [243, 249] on button "Post" at bounding box center [246, 255] width 39 height 23
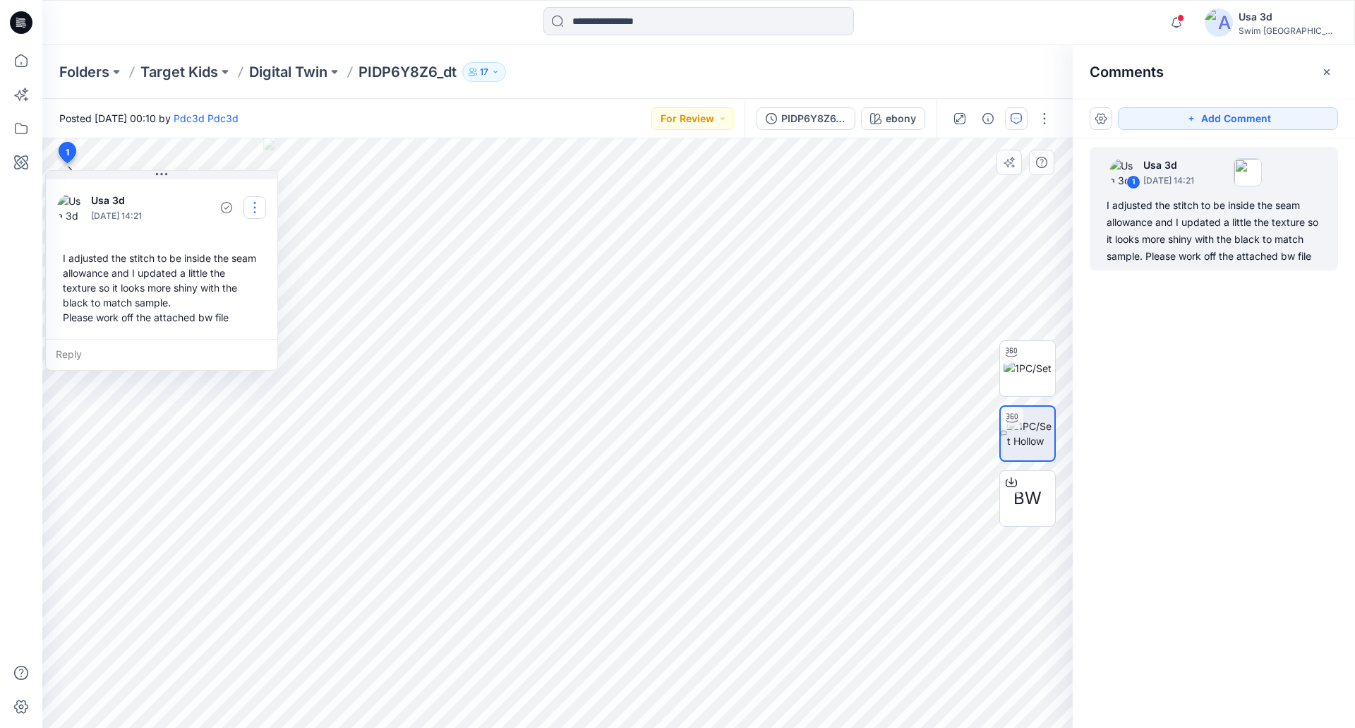
click at [263, 205] on button "button" at bounding box center [255, 207] width 23 height 23
click at [267, 239] on p "Edit comment" at bounding box center [259, 240] width 64 height 15
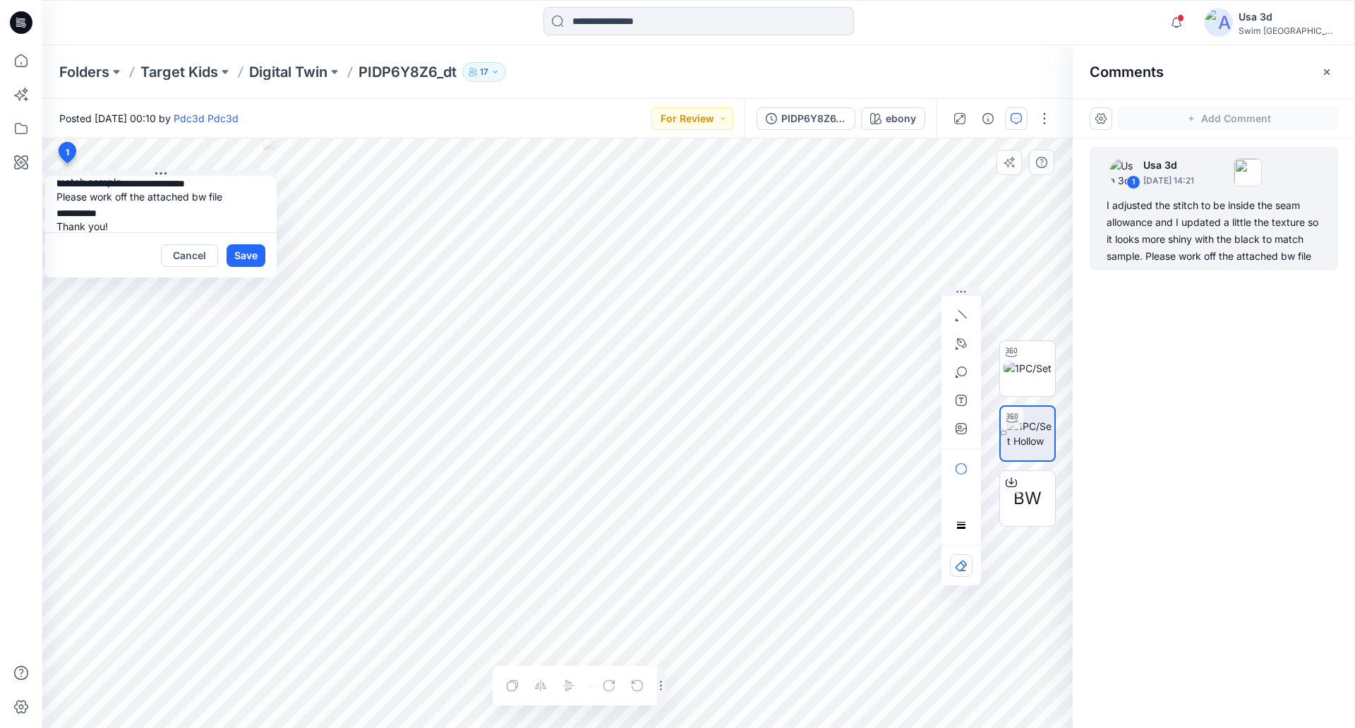
scroll to position [72, 0]
type textarea "**********"
click at [250, 260] on button "Save" at bounding box center [246, 255] width 39 height 23
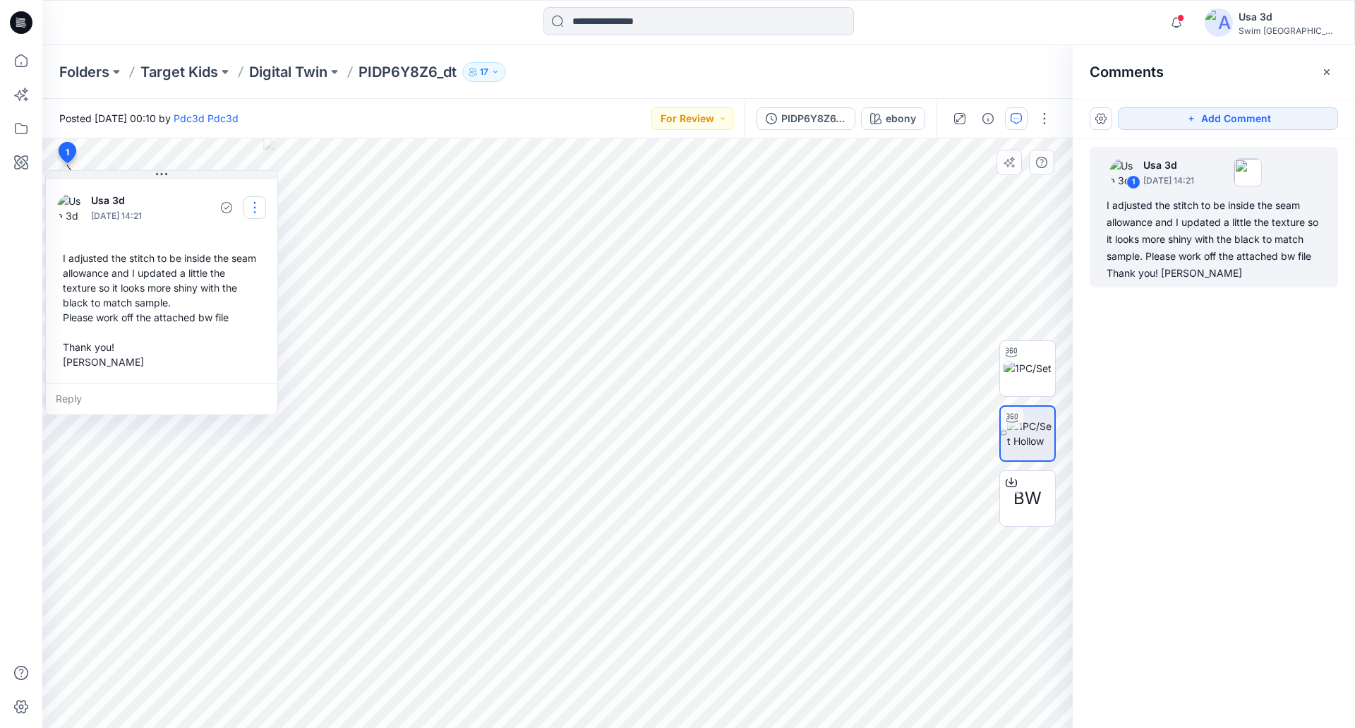
click at [253, 210] on button "button" at bounding box center [255, 207] width 23 height 23
click at [259, 246] on p "Edit comment" at bounding box center [259, 240] width 64 height 15
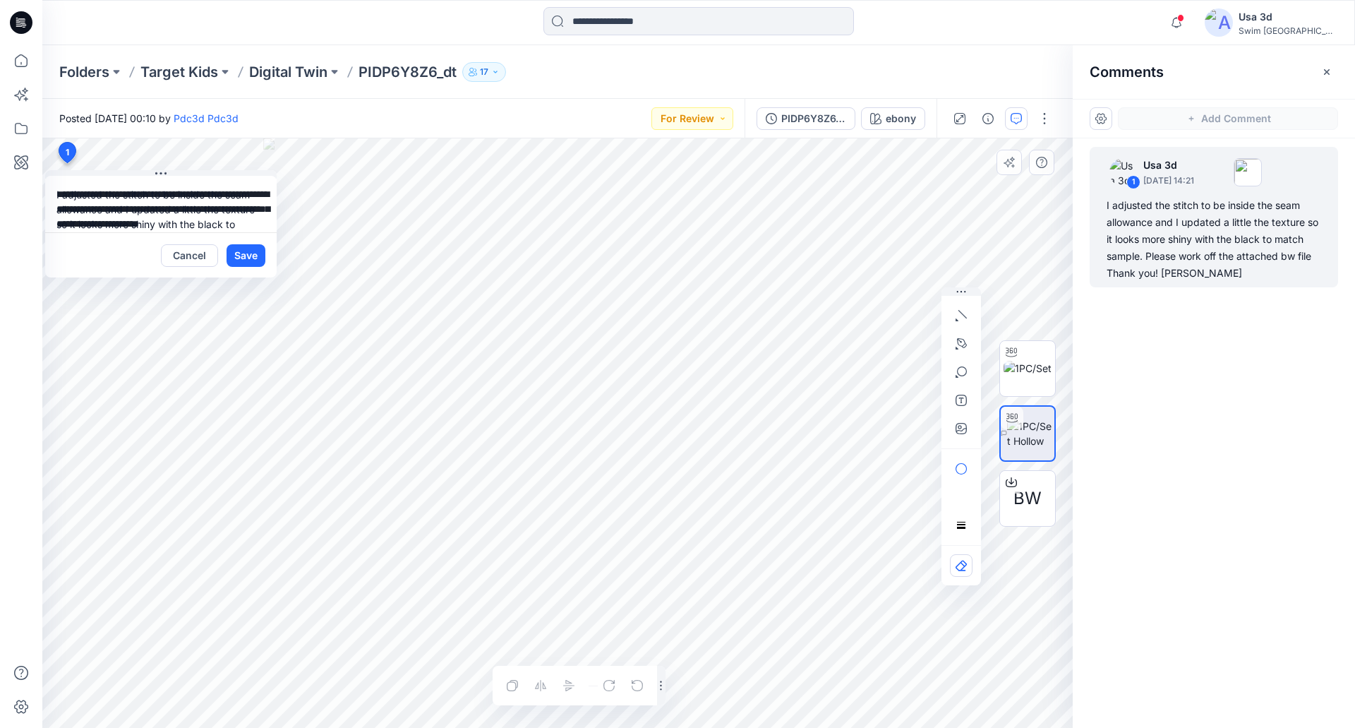
click at [127, 188] on textarea "**********" at bounding box center [161, 204] width 232 height 56
click at [138, 208] on textarea "**********" at bounding box center [161, 204] width 232 height 56
click at [149, 203] on textarea "**********" at bounding box center [161, 204] width 232 height 56
drag, startPoint x: 241, startPoint y: 229, endPoint x: 259, endPoint y: 225, distance: 18.0
click at [253, 227] on textarea "**********" at bounding box center [161, 204] width 232 height 56
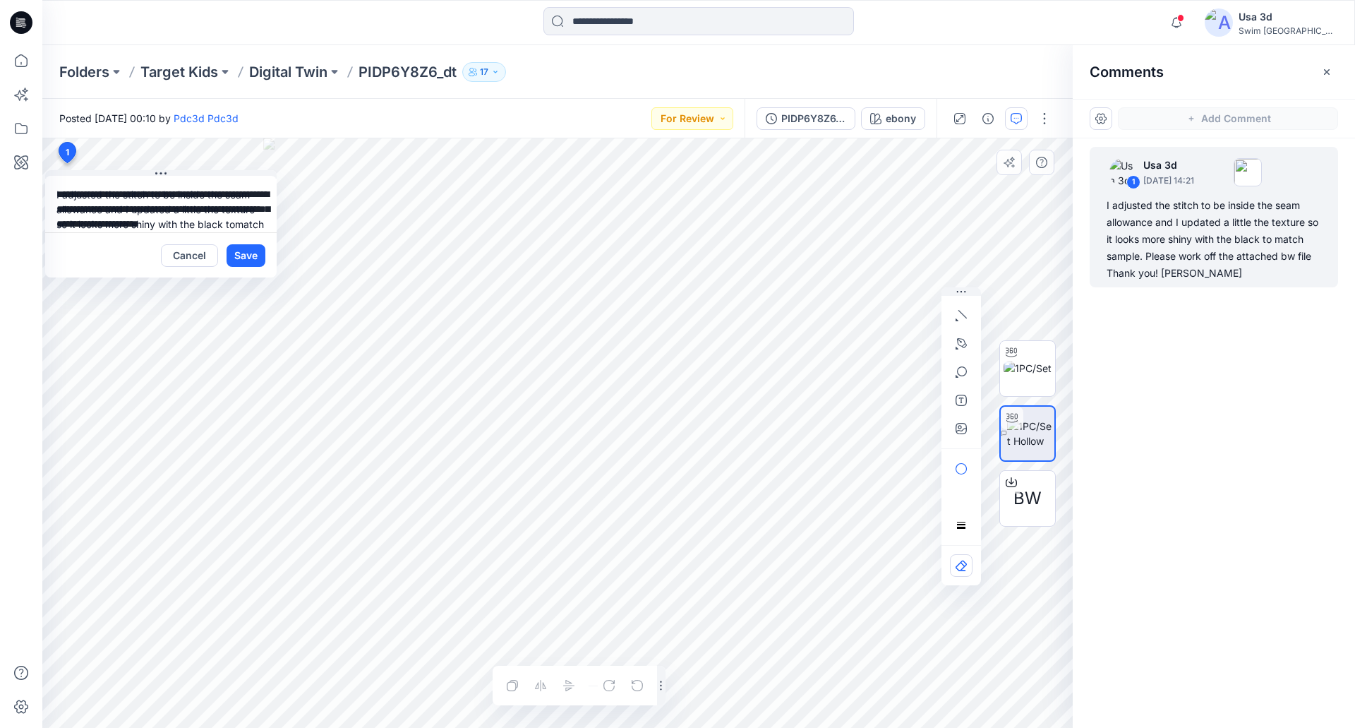
click at [259, 225] on textarea "**********" at bounding box center [161, 204] width 232 height 56
click at [147, 181] on textarea "**********" at bounding box center [161, 204] width 232 height 56
type textarea "**********"
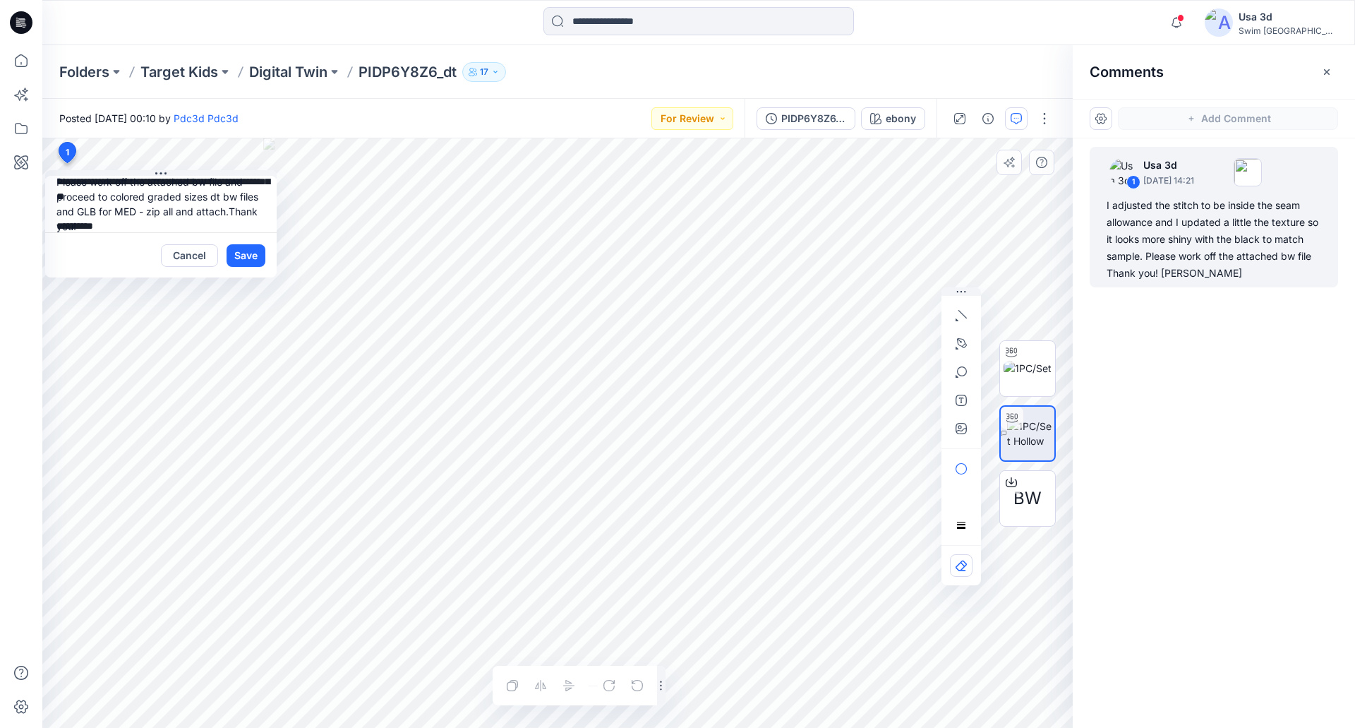
click at [233, 252] on button "Save" at bounding box center [246, 255] width 39 height 23
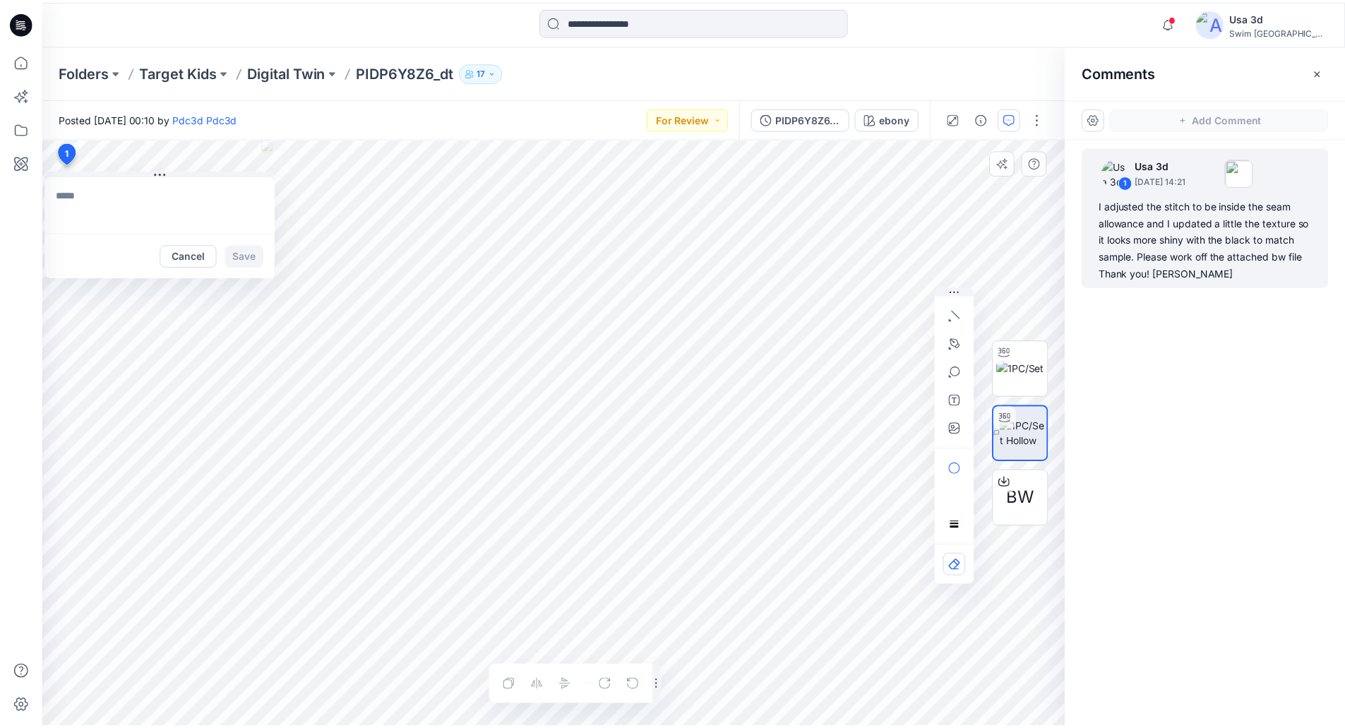
scroll to position [0, 0]
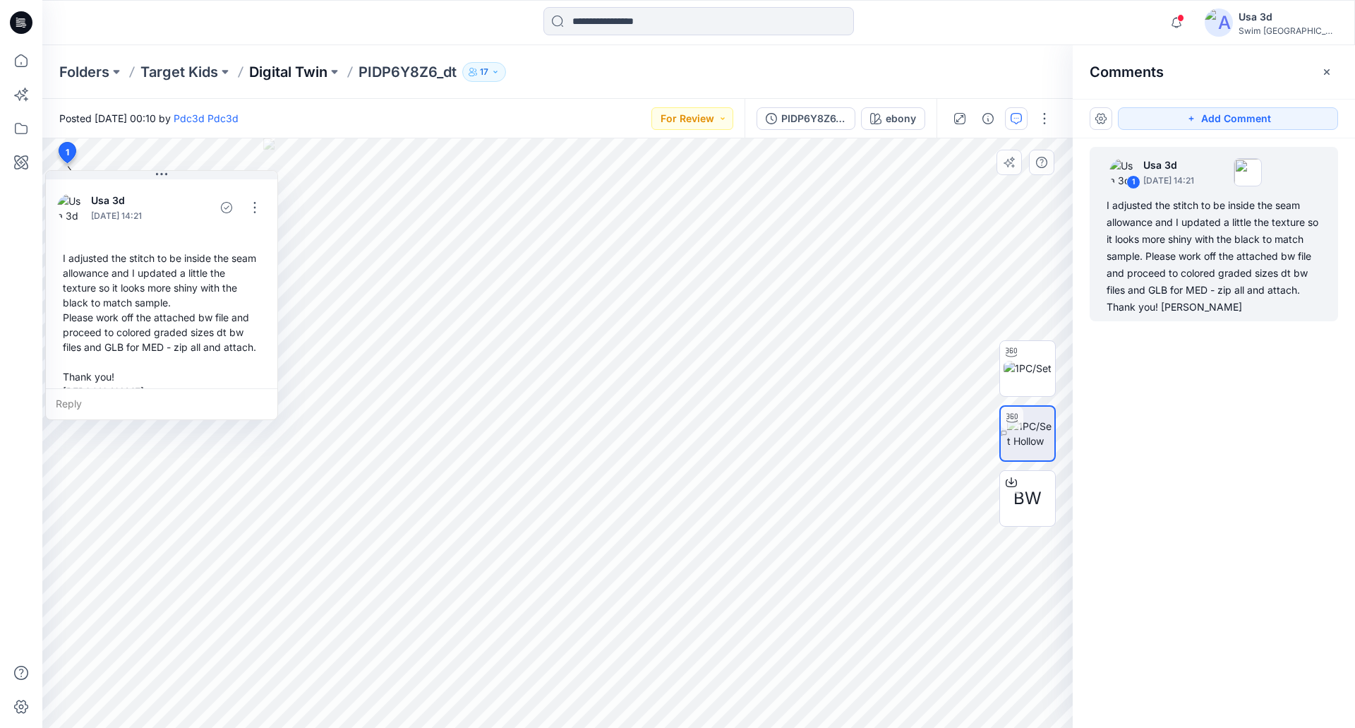
click at [317, 78] on p "Digital Twin" at bounding box center [288, 72] width 78 height 20
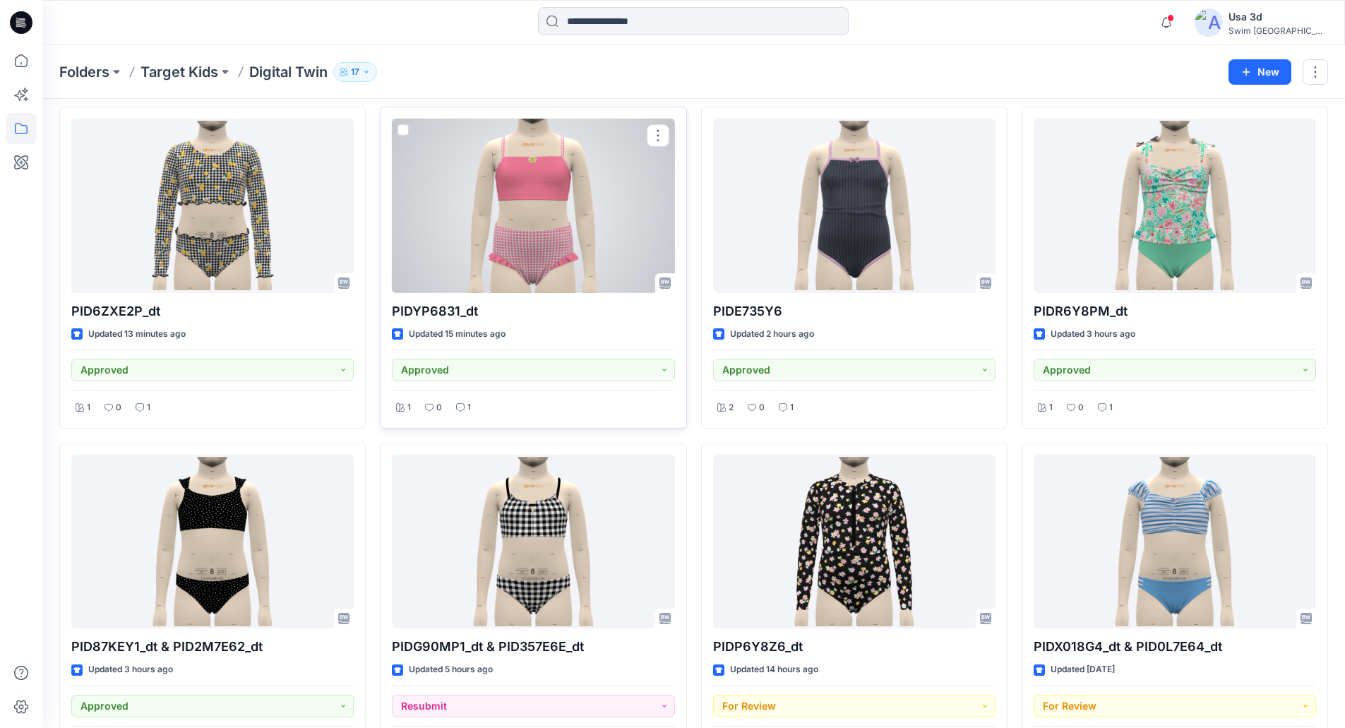
scroll to position [141, 0]
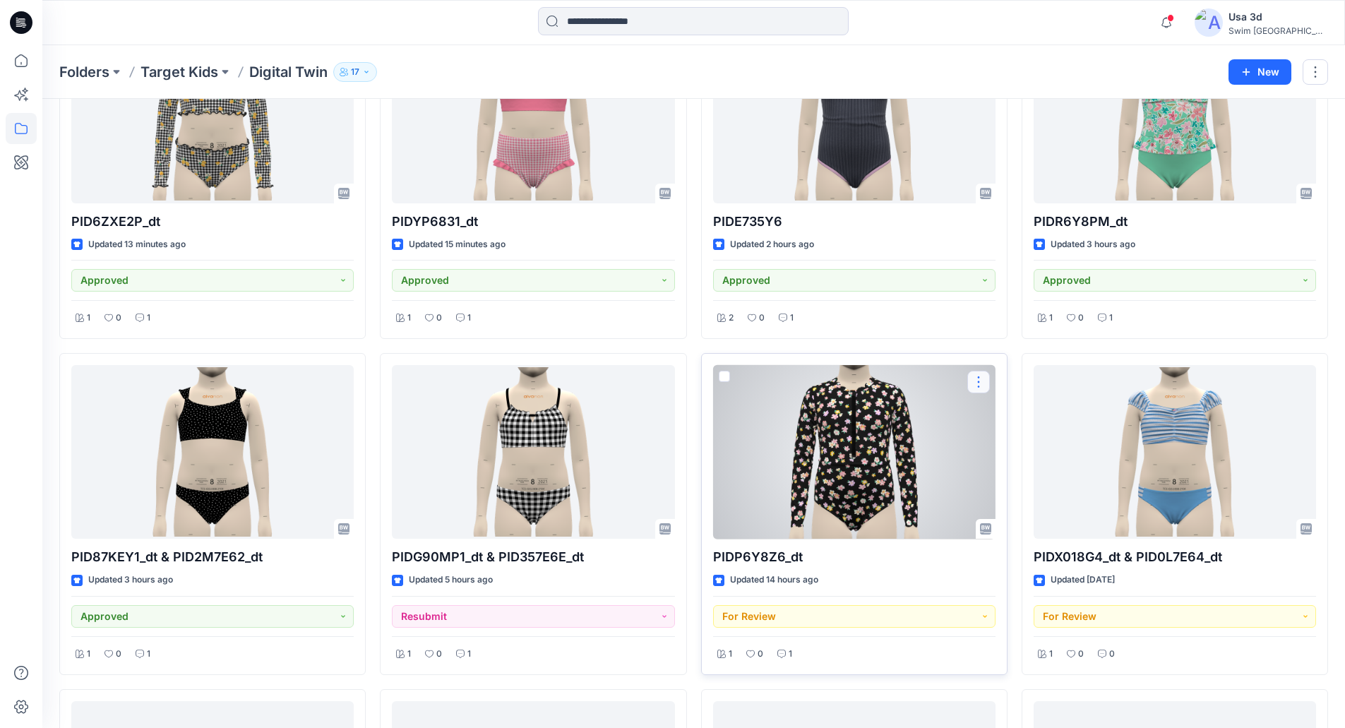
click at [977, 384] on button "button" at bounding box center [978, 382] width 23 height 23
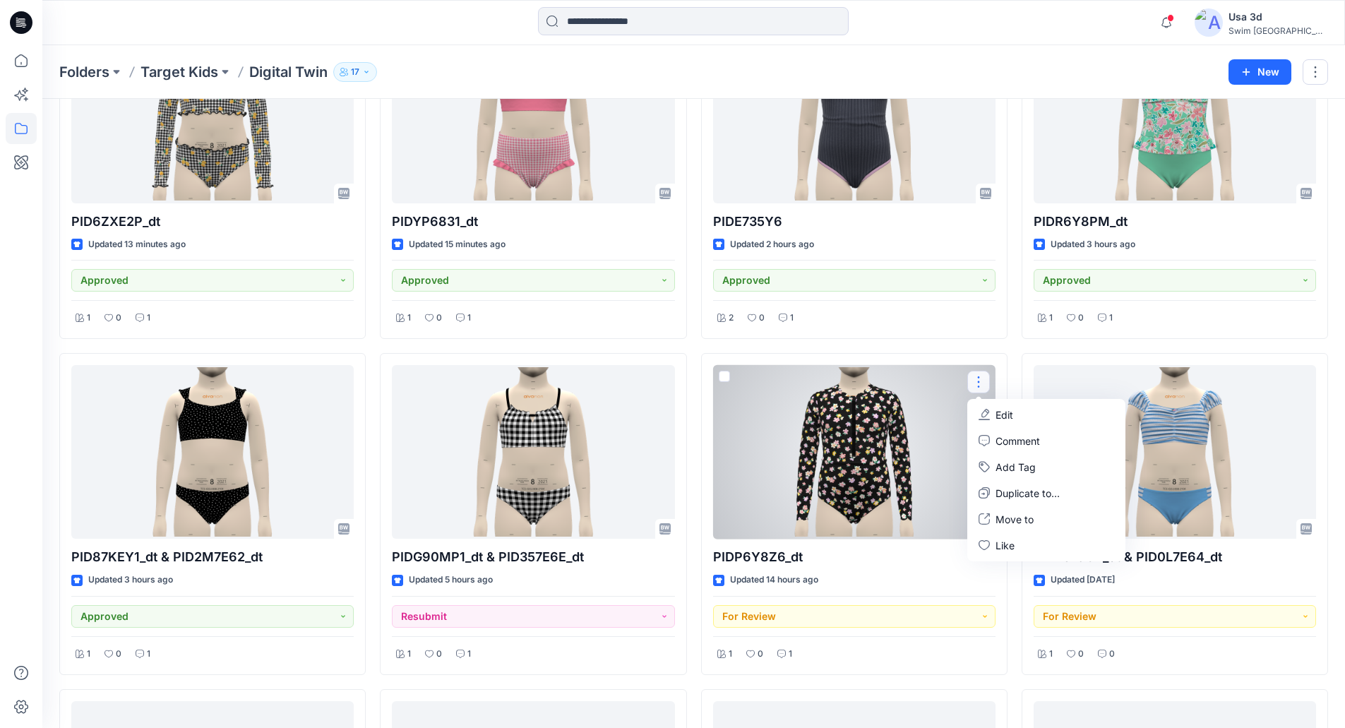
click at [886, 425] on div at bounding box center [854, 452] width 282 height 174
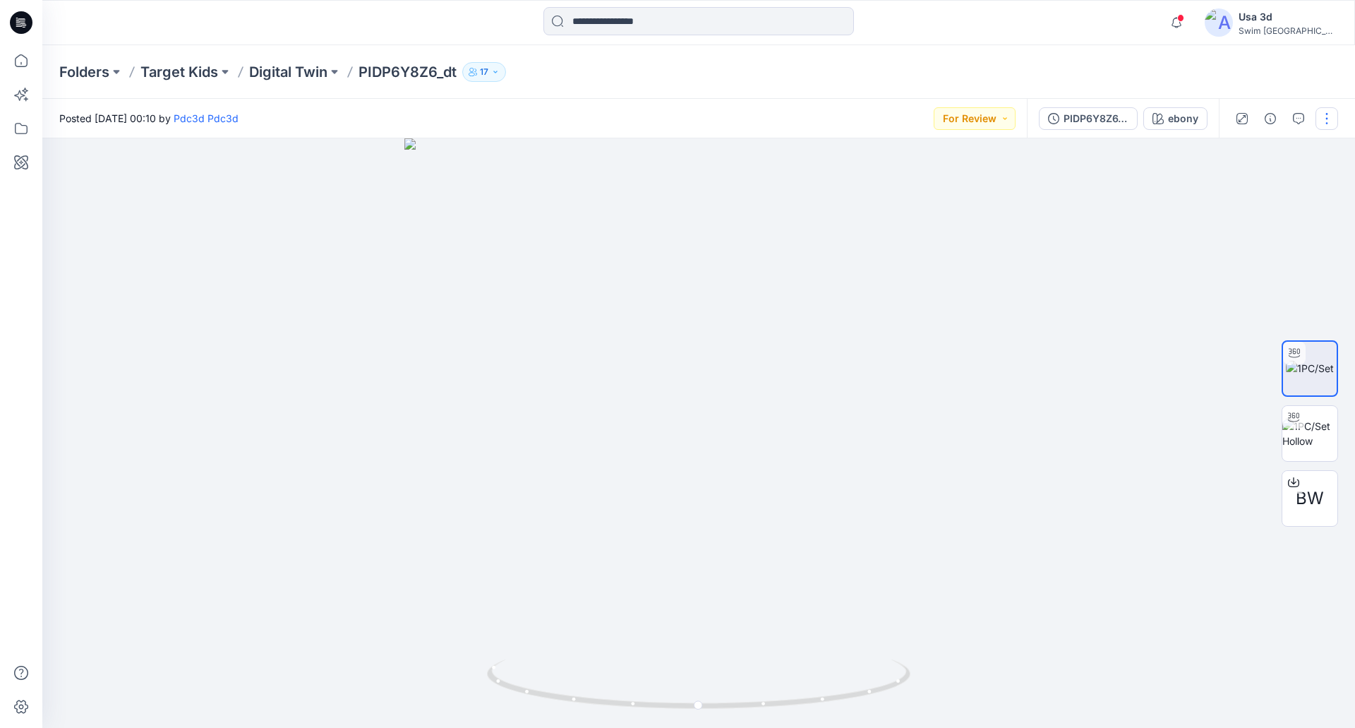
click at [1332, 122] on button "button" at bounding box center [1327, 118] width 23 height 23
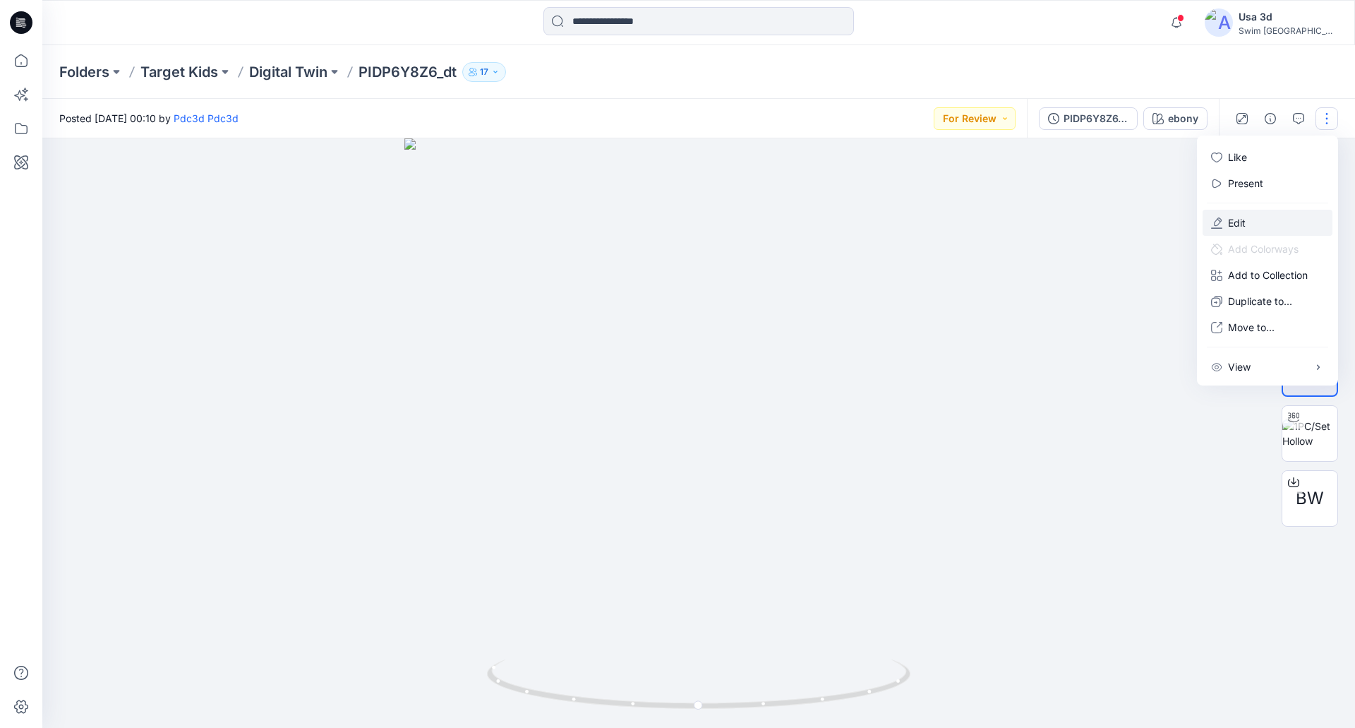
click at [1264, 212] on button "Edit" at bounding box center [1268, 223] width 130 height 26
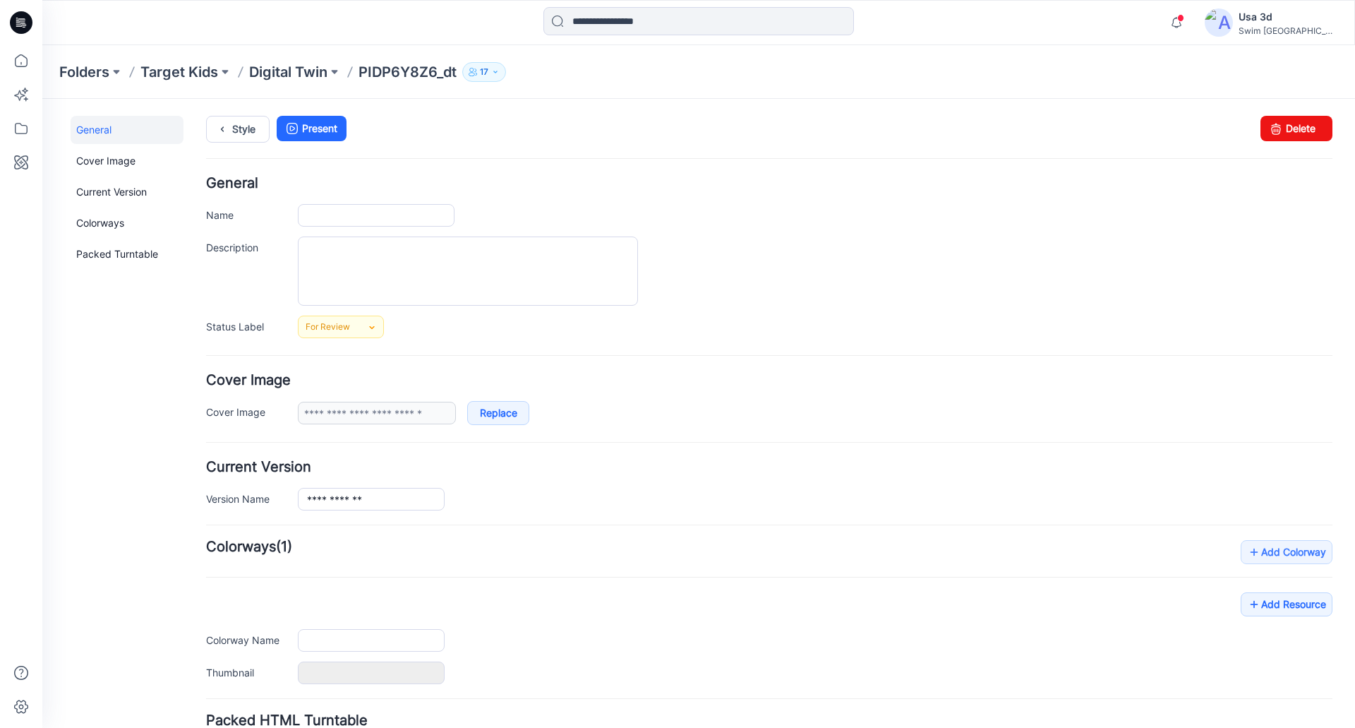
type input "**********"
type input "*****"
type input "*******"
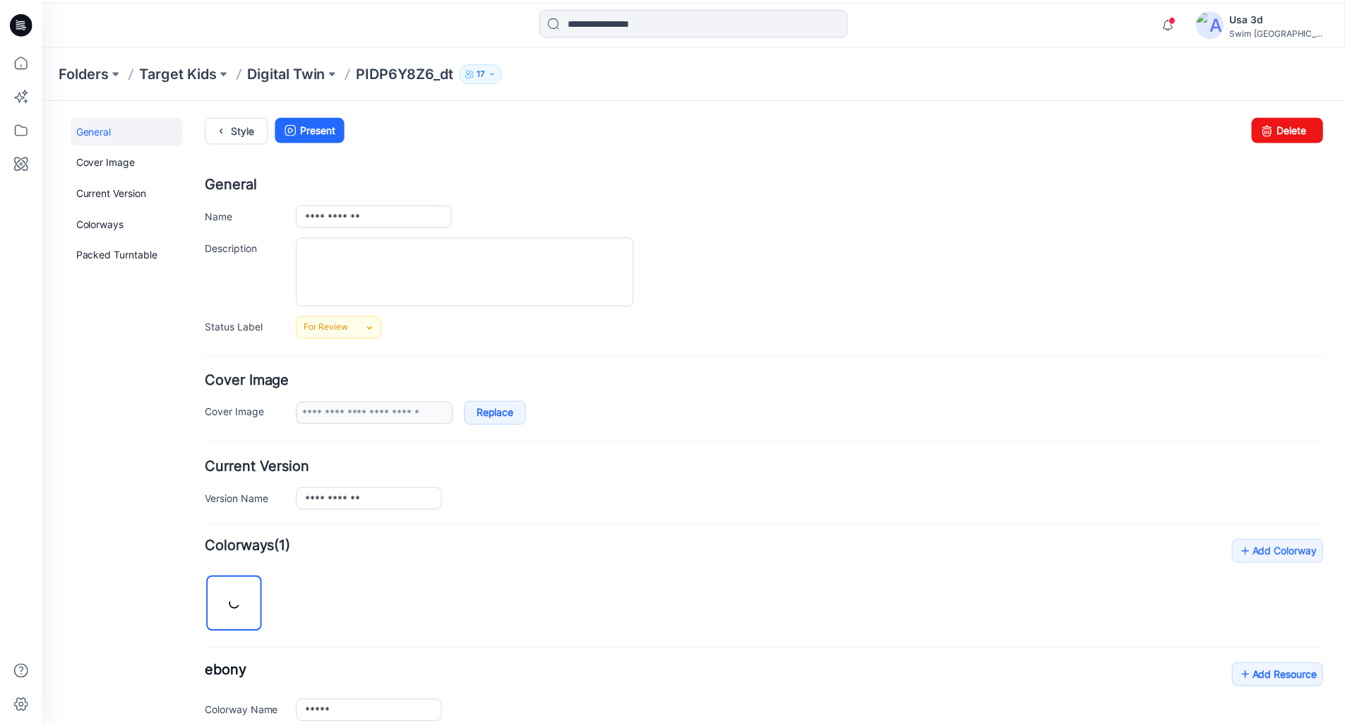
scroll to position [341, 0]
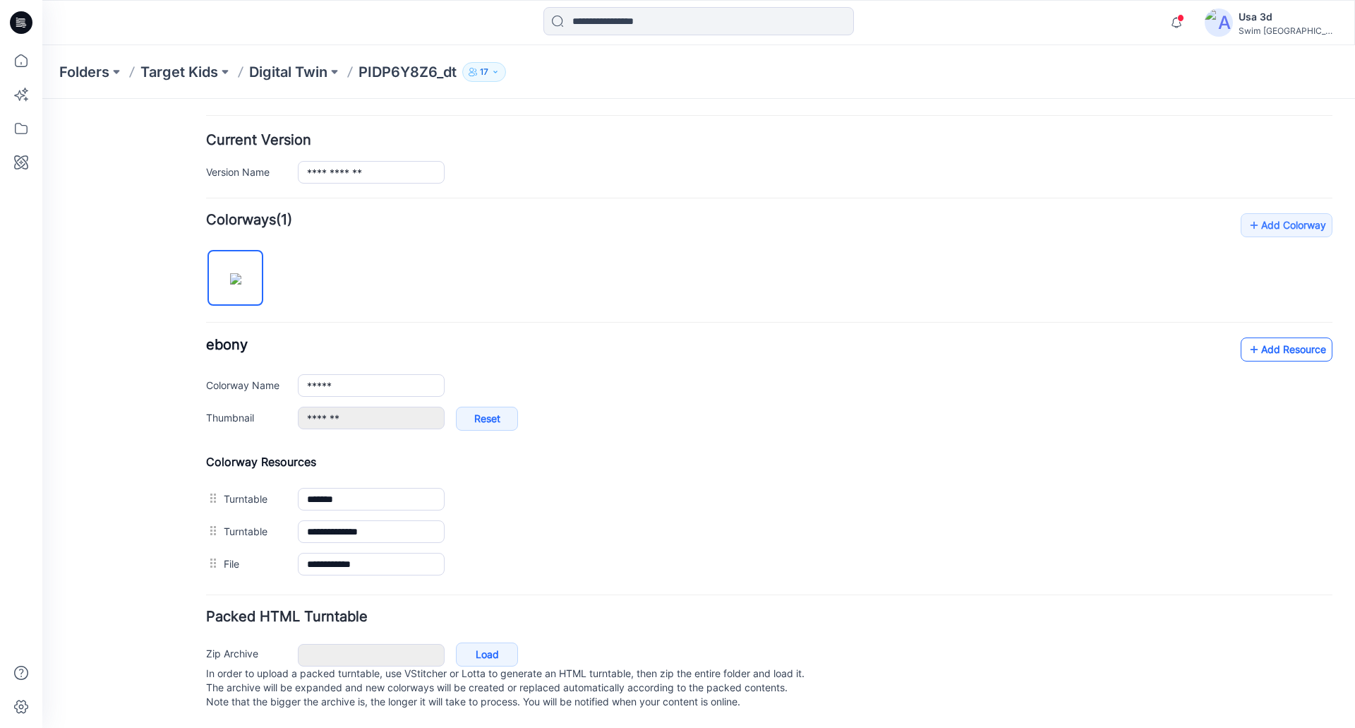
click at [1267, 337] on link "Add Resource" at bounding box center [1287, 349] width 92 height 24
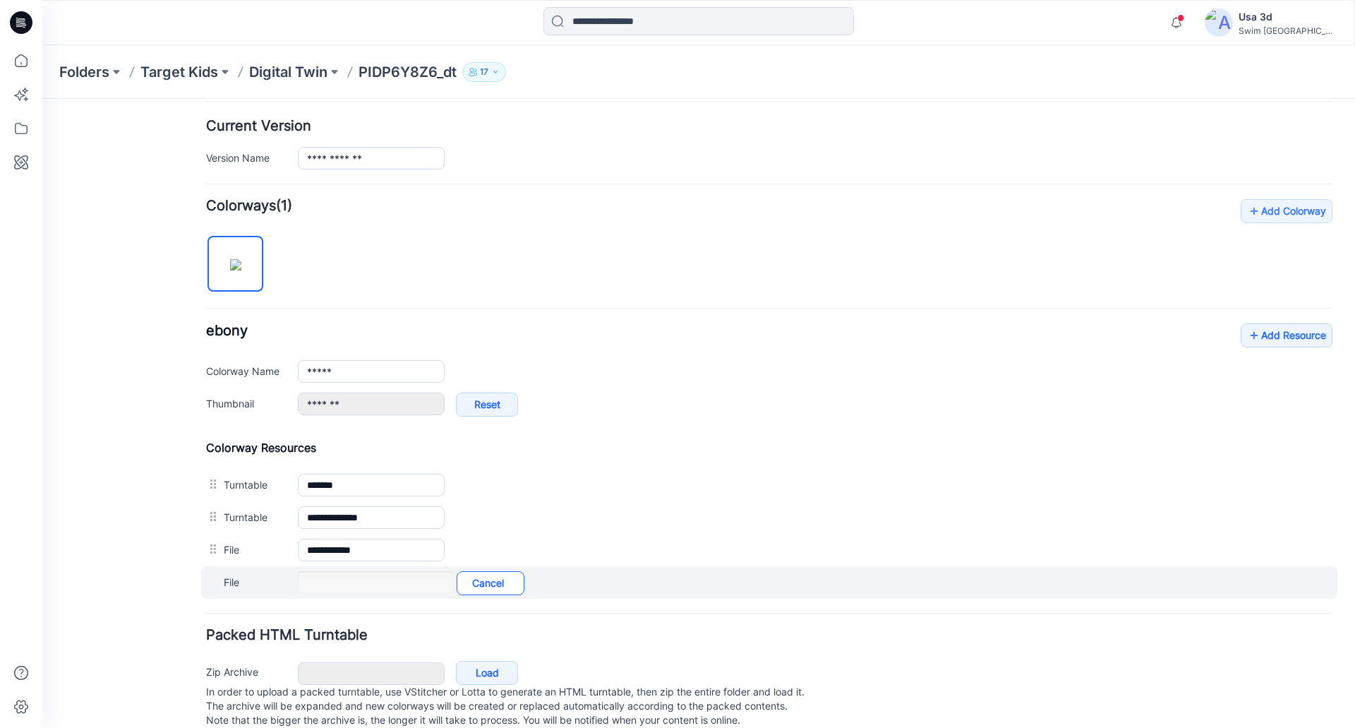
click at [483, 577] on link "Cancel" at bounding box center [491, 583] width 68 height 24
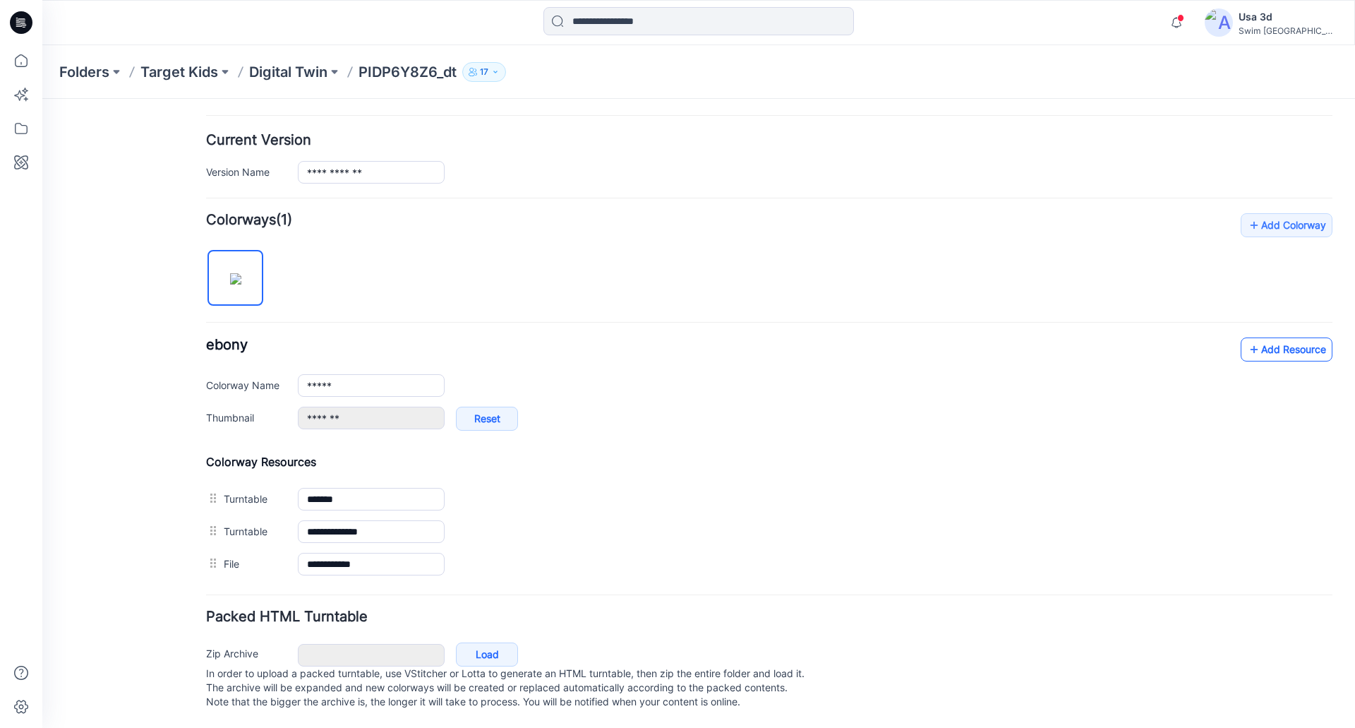
click at [1241, 337] on link "Add Resource" at bounding box center [1287, 349] width 92 height 24
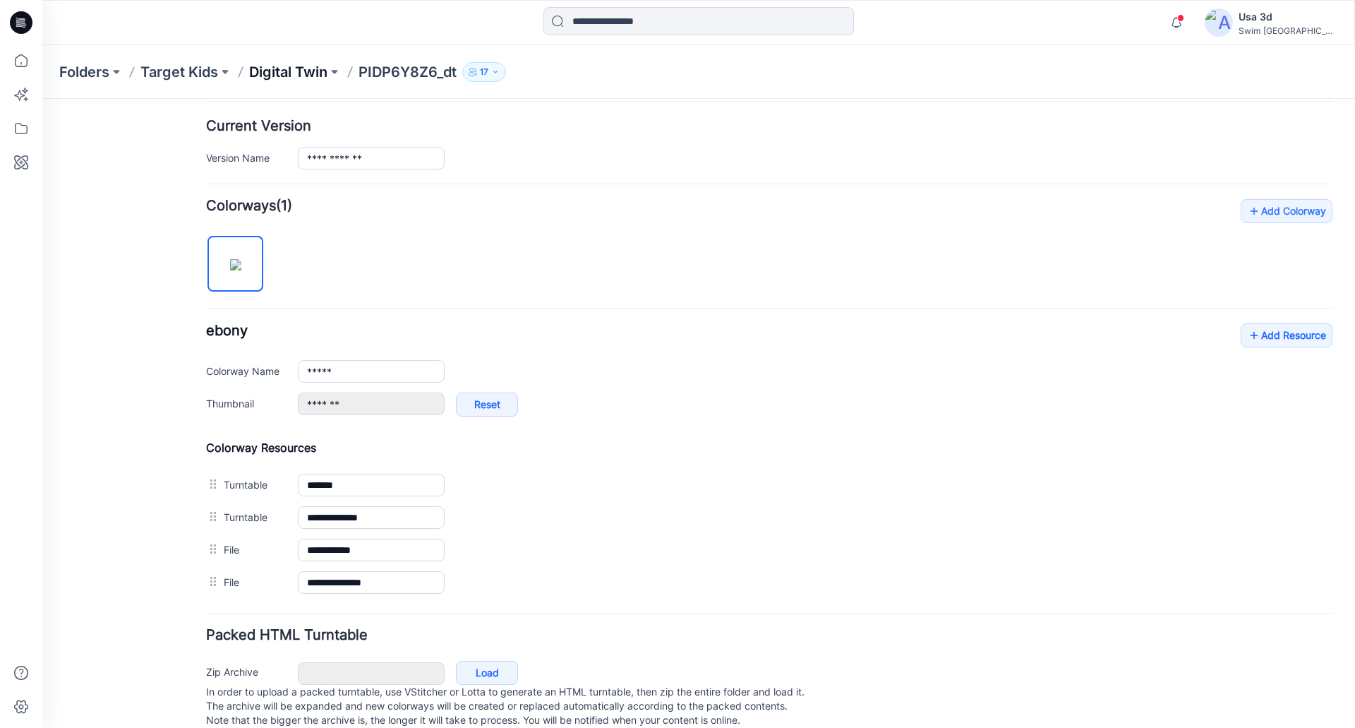
click at [325, 74] on p "Digital Twin" at bounding box center [288, 72] width 78 height 20
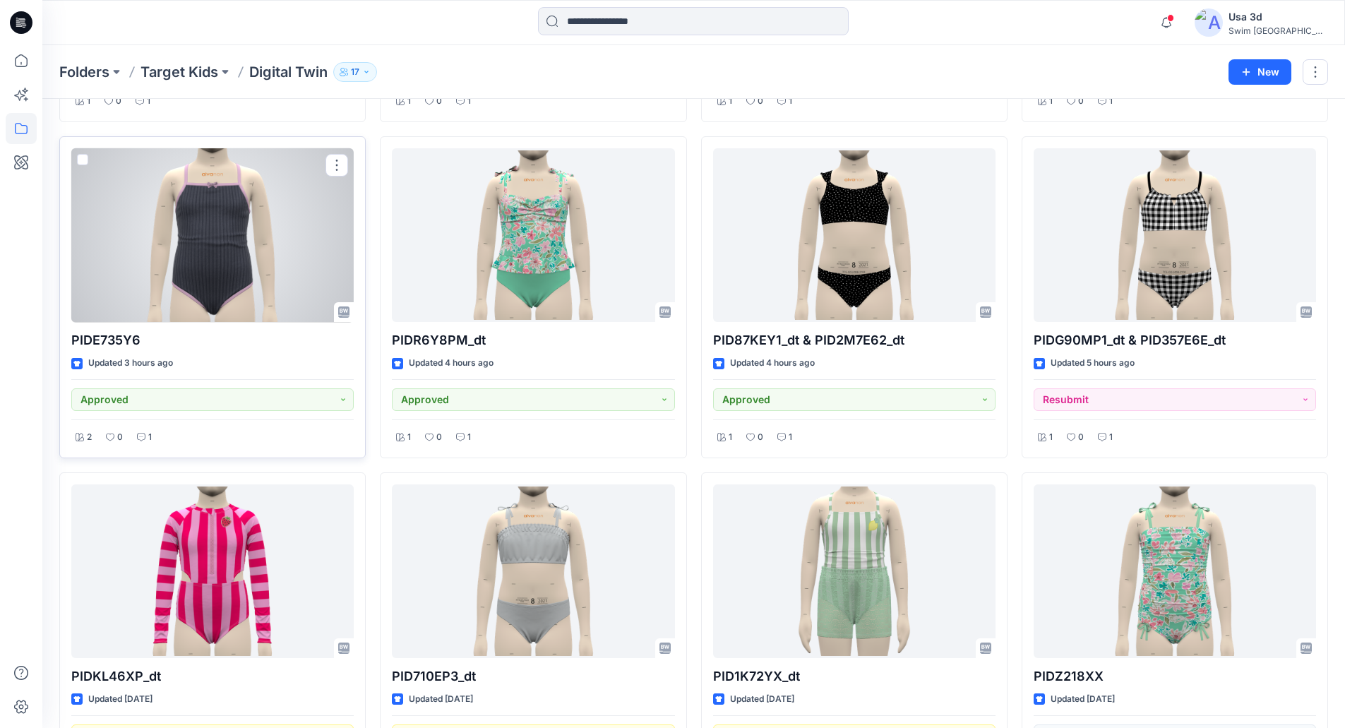
scroll to position [491, 0]
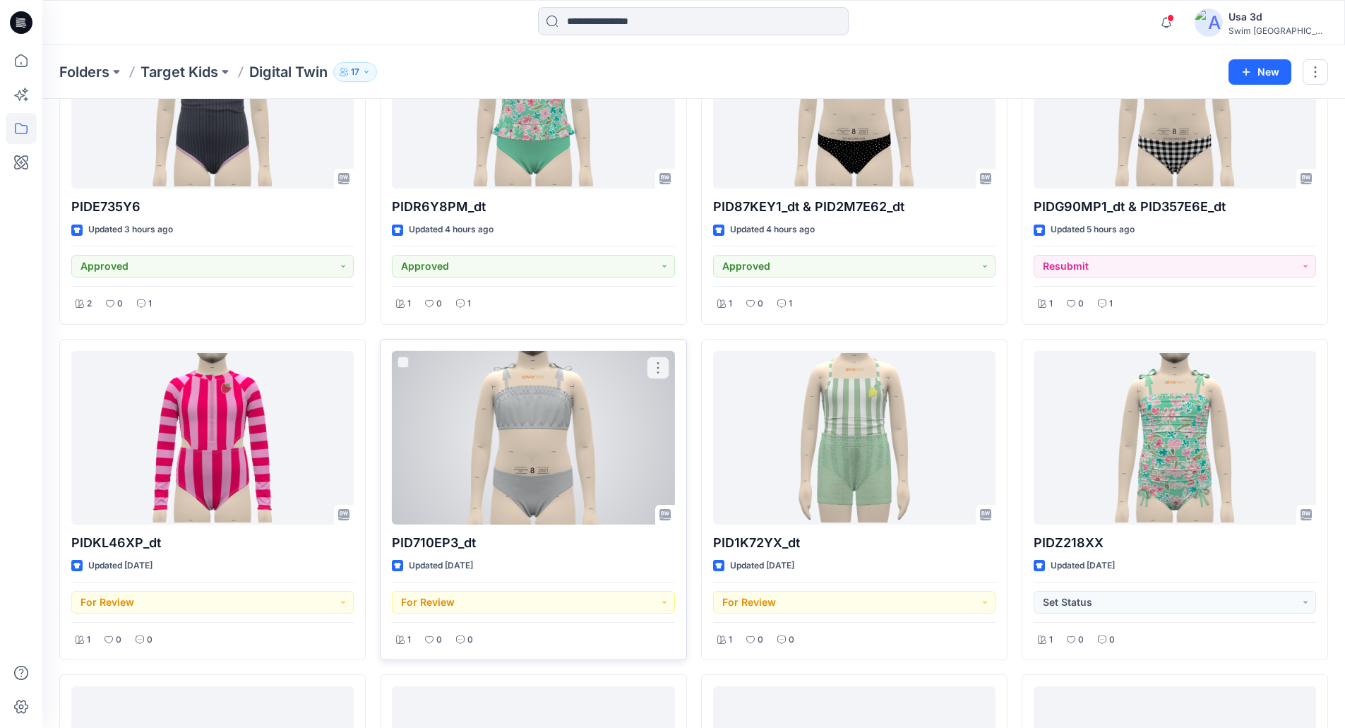
click at [451, 440] on div at bounding box center [533, 438] width 282 height 174
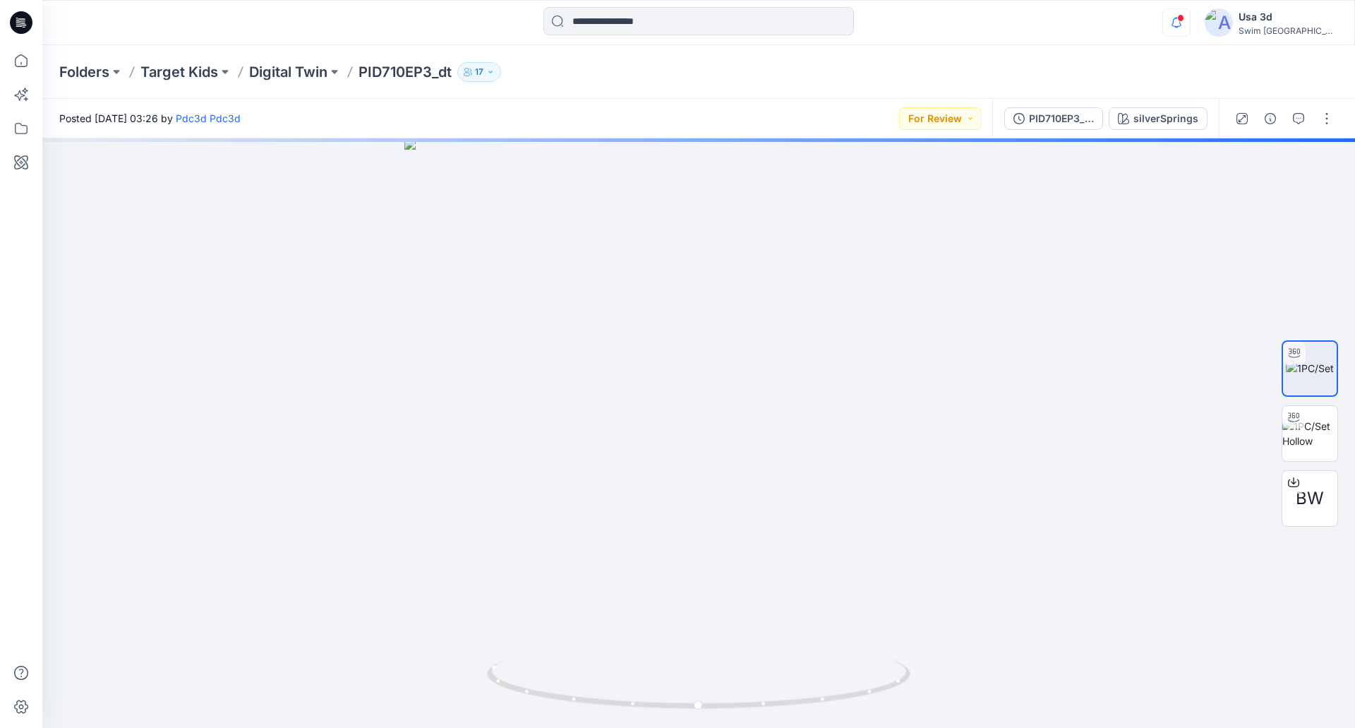
click at [1246, 23] on div "Notifications Your style PIDE735Y6 has been updated with PIDE735Y6_dt_allsizes …" at bounding box center [1250, 22] width 175 height 31
click at [1190, 25] on icon "button" at bounding box center [1176, 22] width 27 height 28
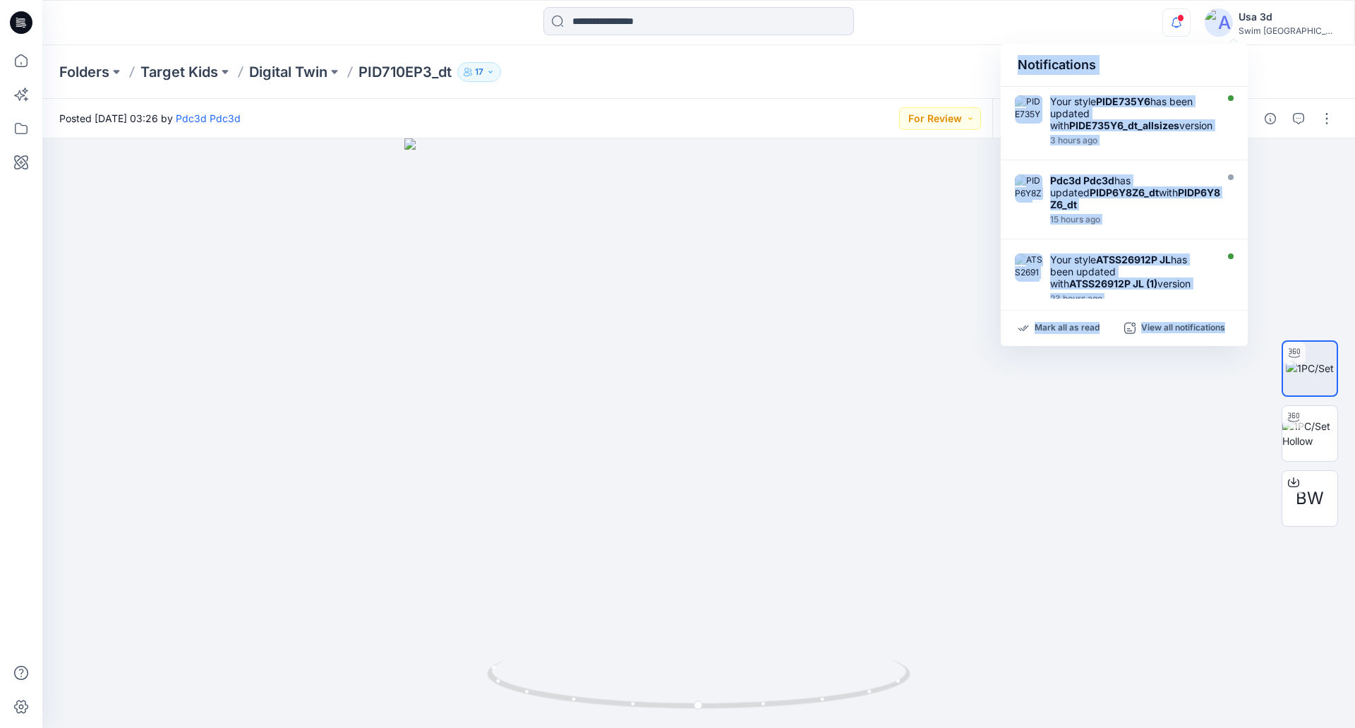
click at [1190, 25] on icon "button" at bounding box center [1176, 22] width 27 height 28
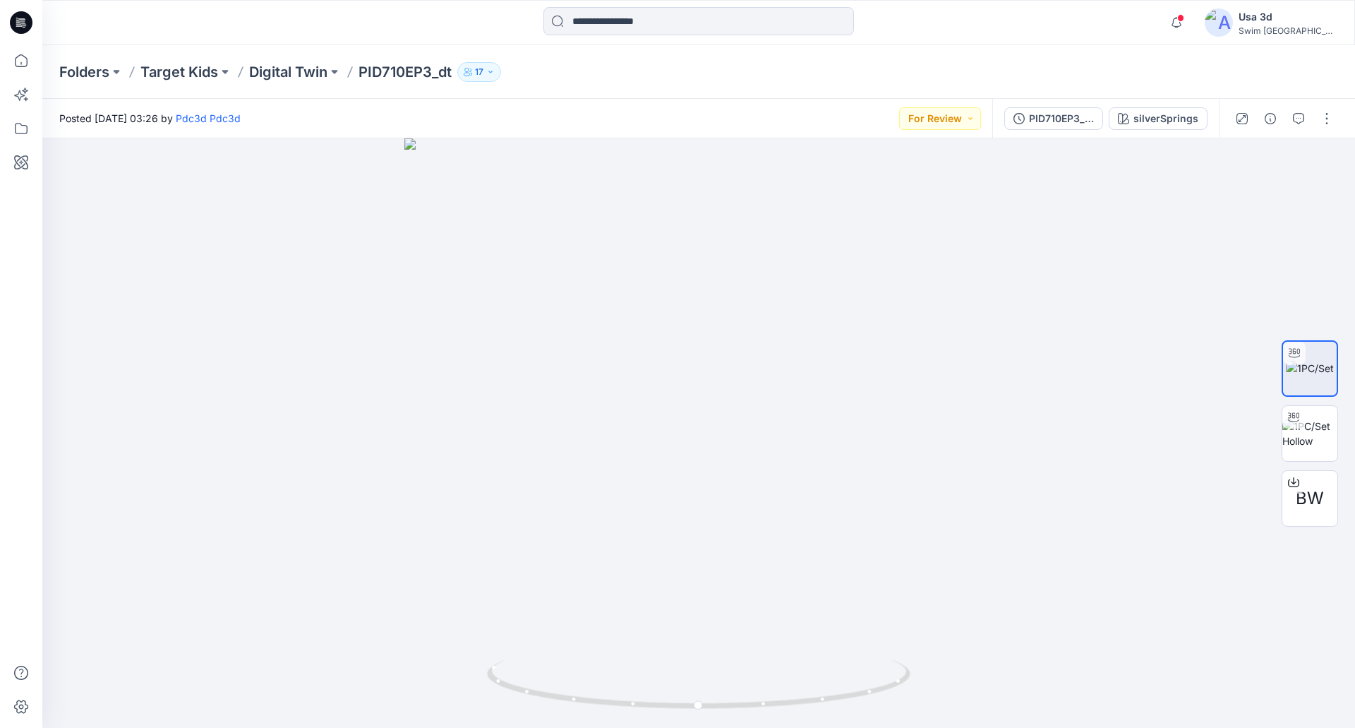
click at [1171, 39] on div "Notifications Your style PIDE735Y6 has been updated with PIDE735Y6_dt_allsizes …" at bounding box center [698, 22] width 1313 height 45
drag, startPoint x: 711, startPoint y: 327, endPoint x: 953, endPoint y: 191, distance: 277.5
click at [767, 317] on div at bounding box center [698, 432] width 1313 height 589
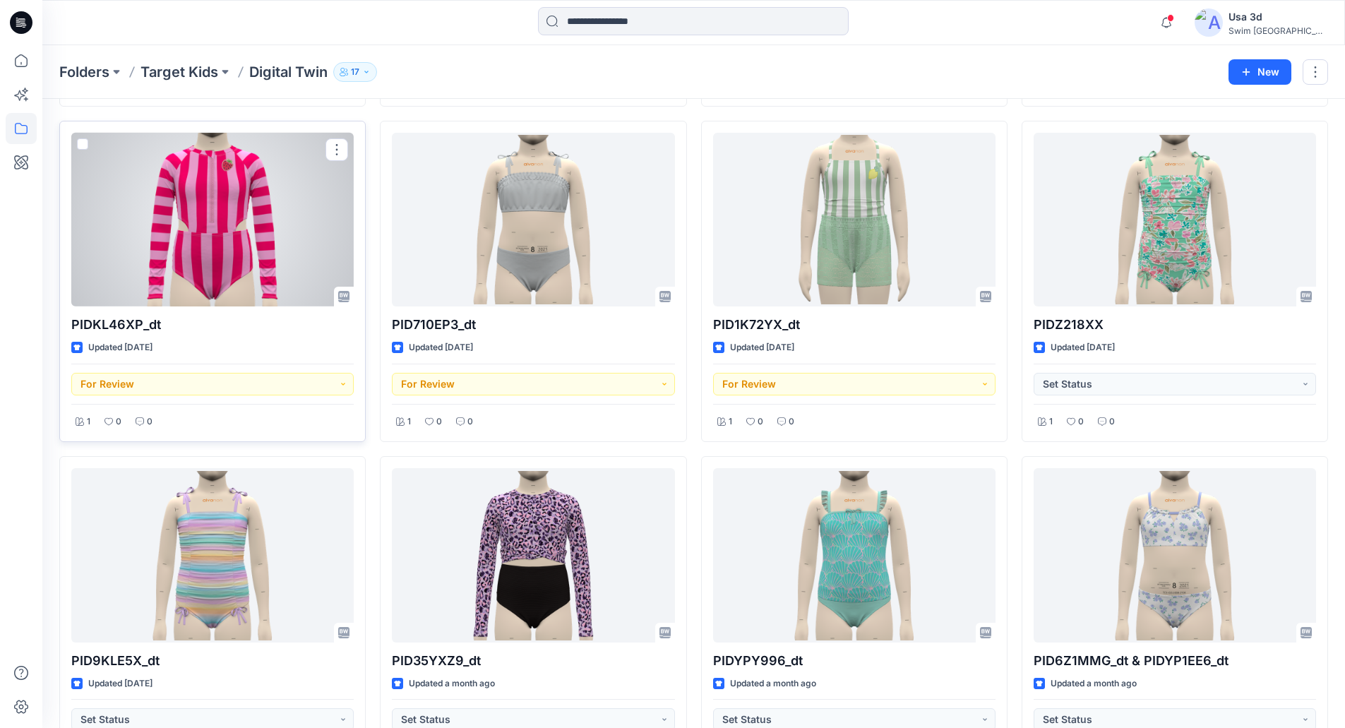
scroll to position [633, 0]
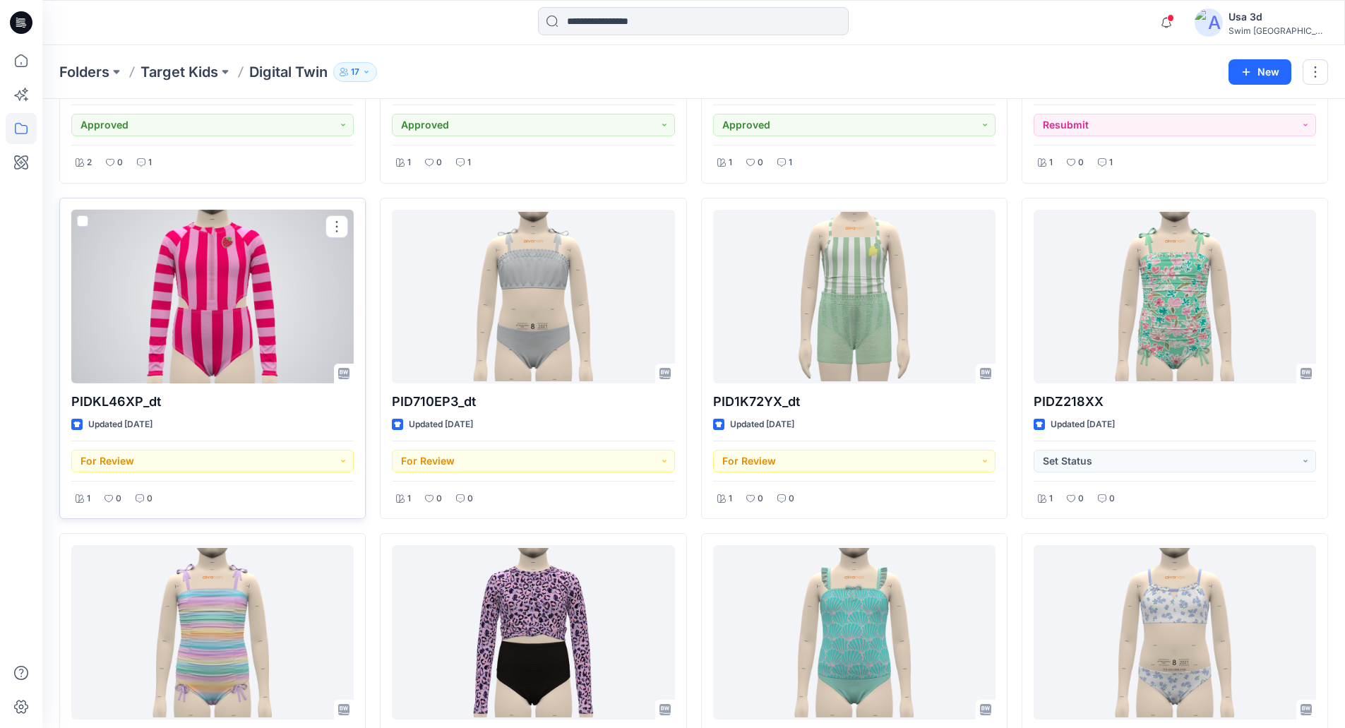
click at [260, 289] on div at bounding box center [212, 297] width 282 height 174
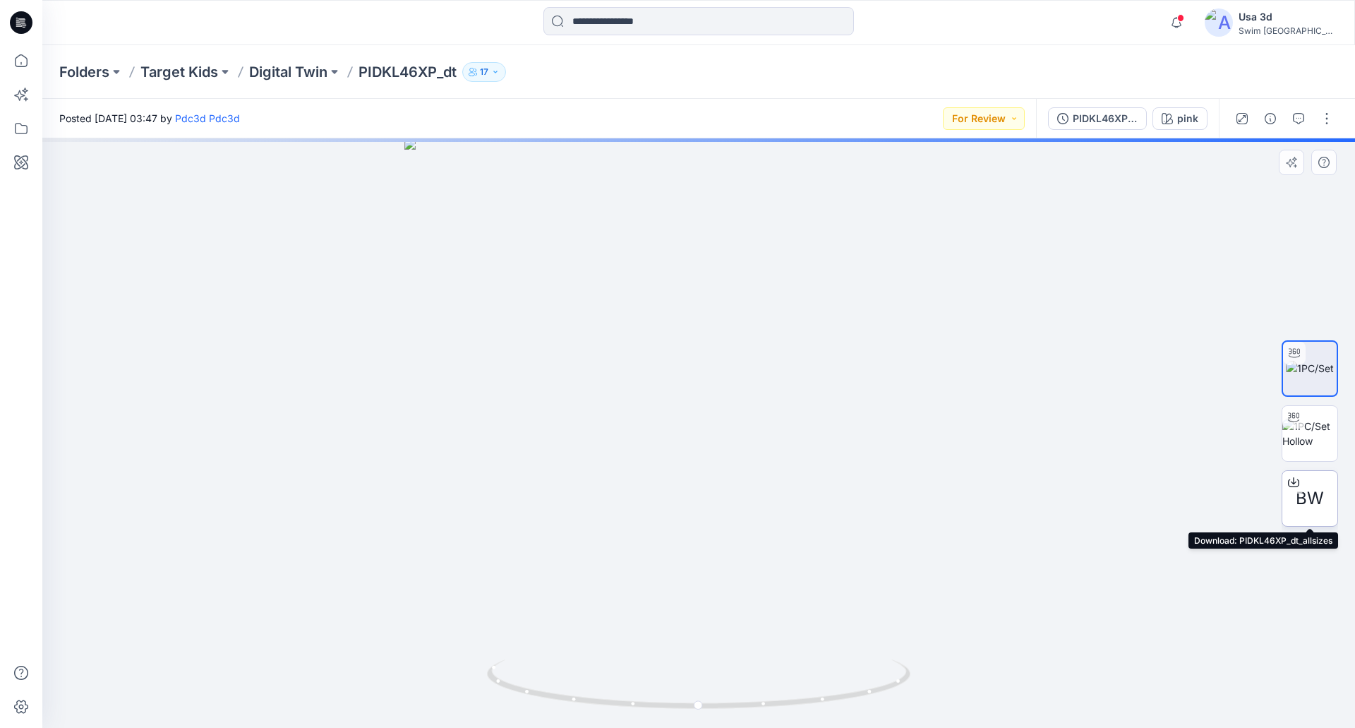
click at [1321, 509] on span "BW" at bounding box center [1310, 498] width 28 height 25
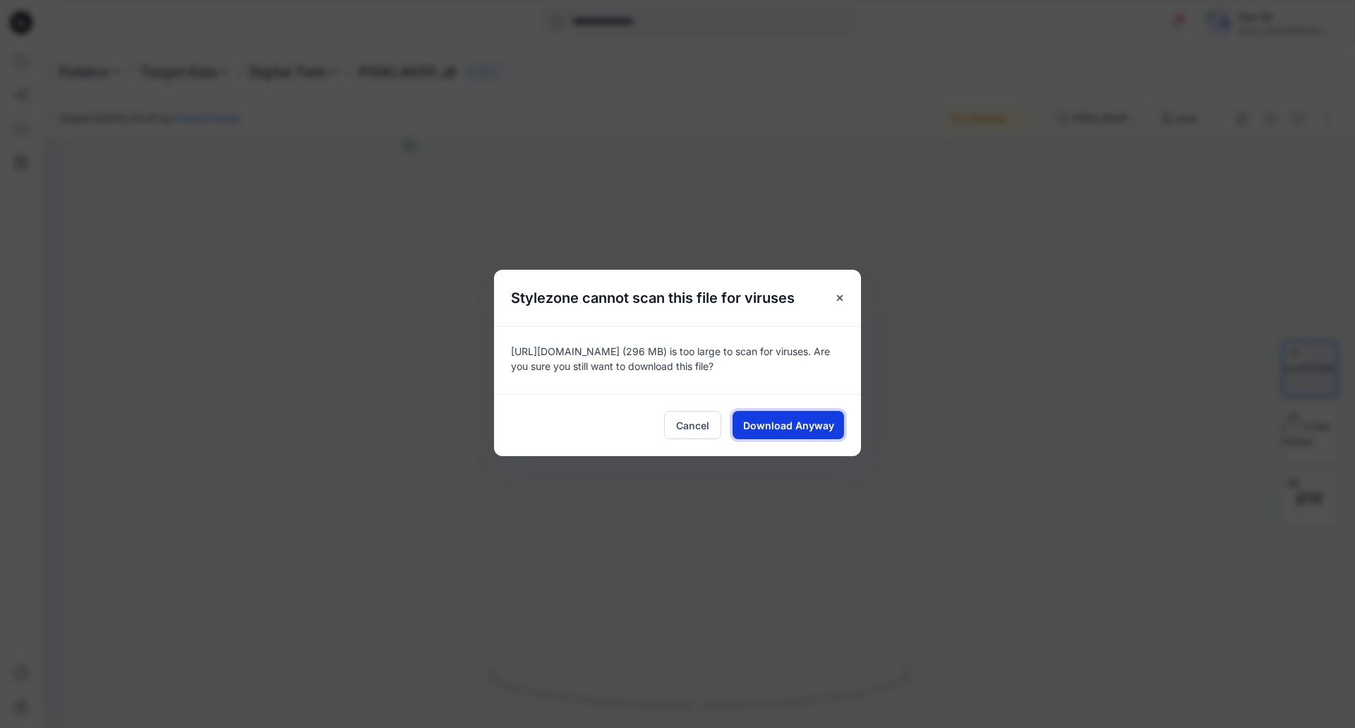
click at [825, 424] on span "Download Anyway" at bounding box center [788, 425] width 91 height 15
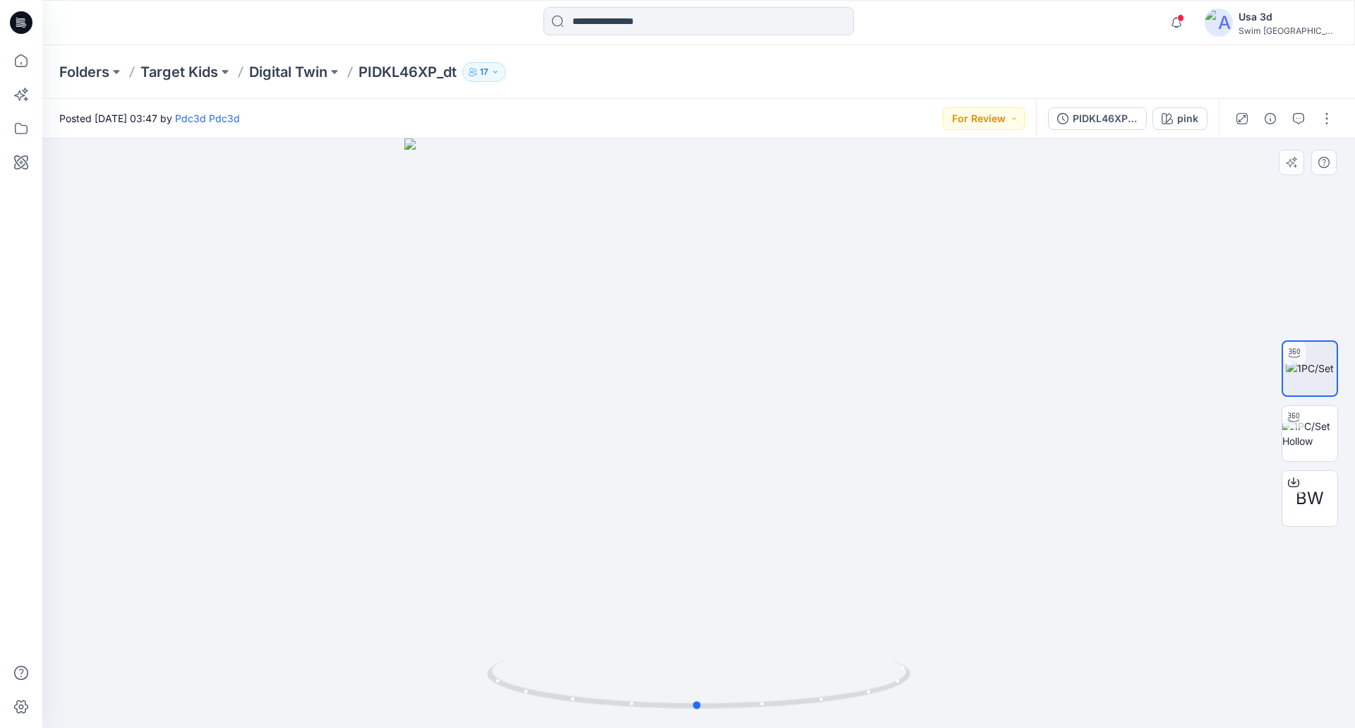
click at [744, 237] on div at bounding box center [698, 432] width 1313 height 589
drag, startPoint x: 726, startPoint y: 316, endPoint x: 730, endPoint y: 477, distance: 161.0
click at [730, 477] on img at bounding box center [699, 387] width 1296 height 681
drag, startPoint x: 726, startPoint y: 365, endPoint x: 779, endPoint y: 348, distance: 54.9
click at [779, 348] on div at bounding box center [698, 432] width 1313 height 589
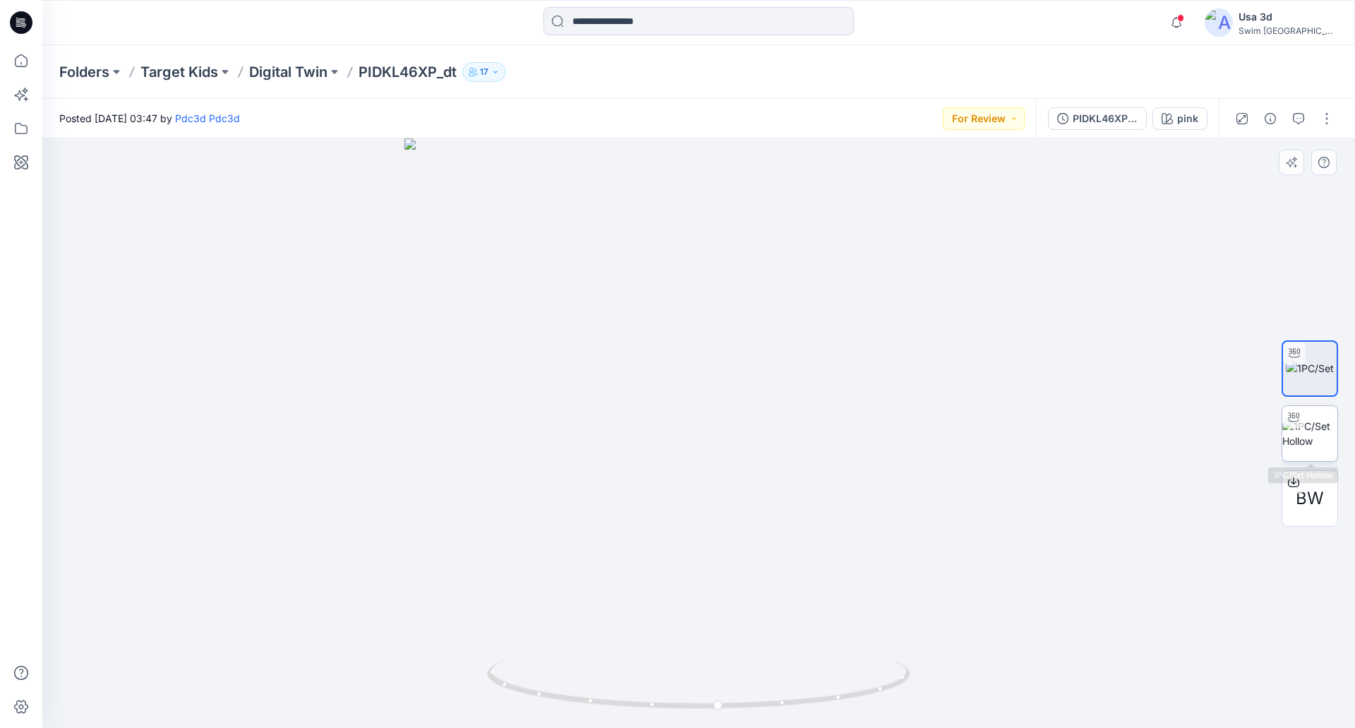
click at [1307, 423] on img at bounding box center [1310, 434] width 55 height 30
click at [993, 121] on button "For Review" at bounding box center [984, 118] width 82 height 23
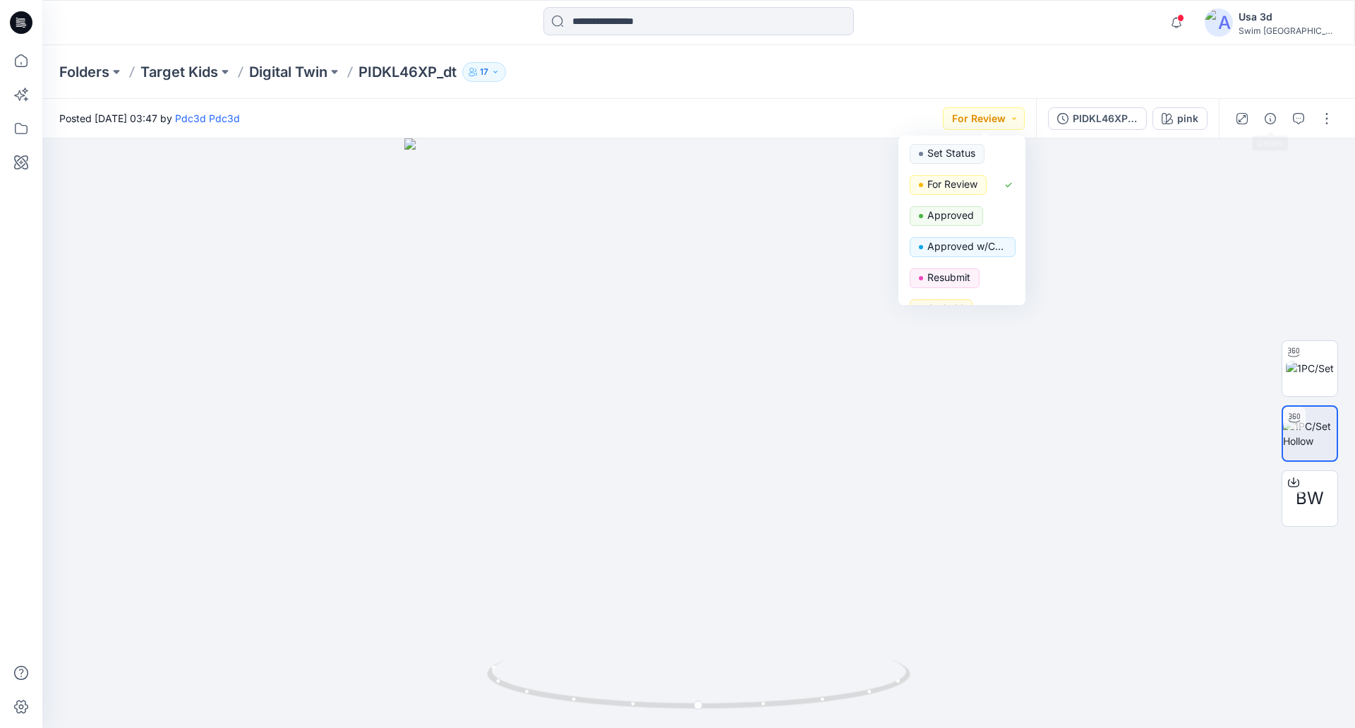
click at [1241, 64] on div "Folders Target Kids Digital Twin PIDKL46XP_dt 17" at bounding box center [698, 72] width 1313 height 54
click at [1327, 120] on button "button" at bounding box center [1327, 118] width 23 height 23
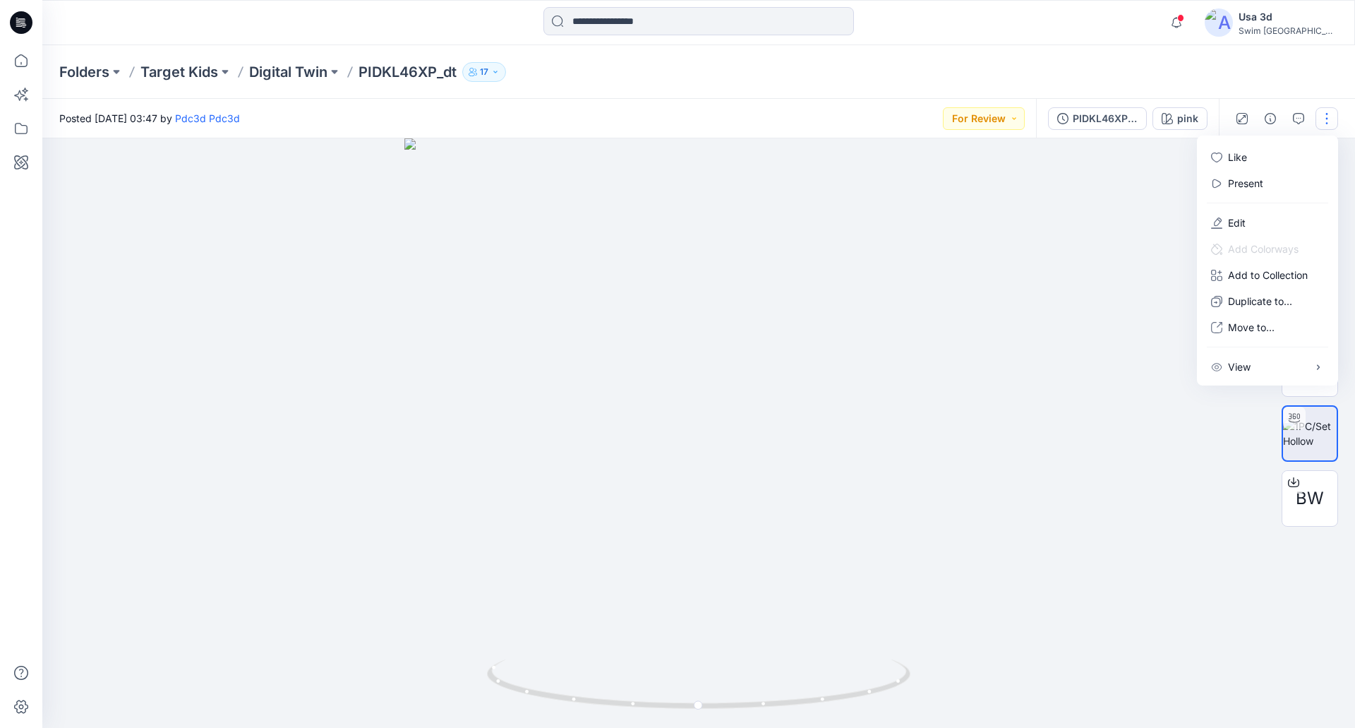
click at [1327, 111] on button "button" at bounding box center [1327, 118] width 23 height 23
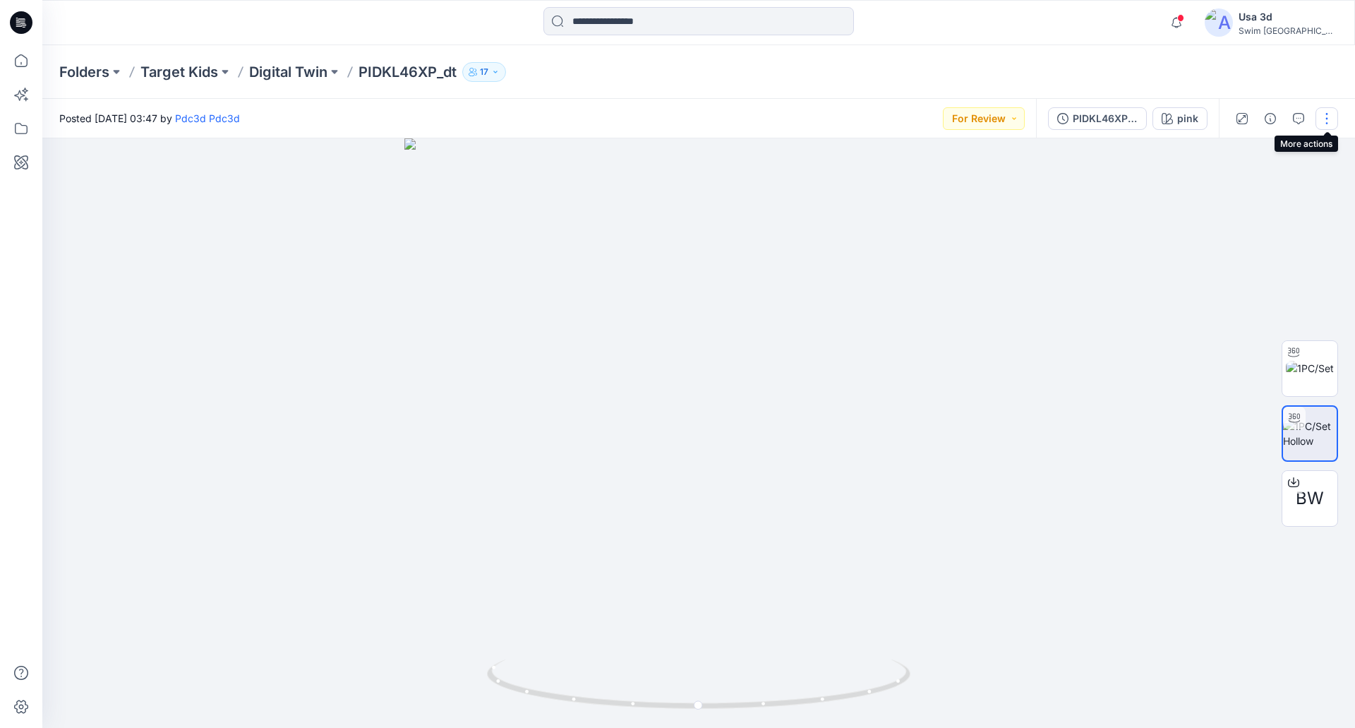
click at [1327, 111] on button "button" at bounding box center [1327, 118] width 23 height 23
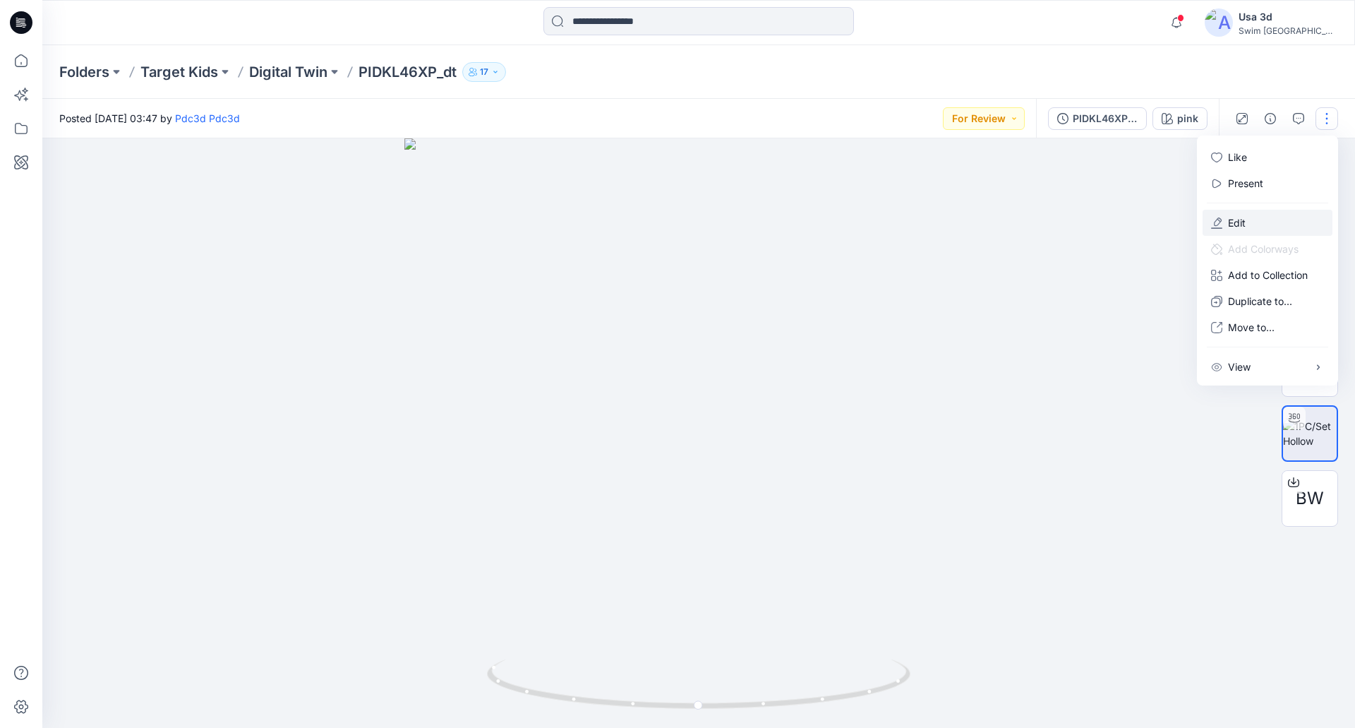
click at [1236, 224] on p "Edit" at bounding box center [1237, 222] width 18 height 15
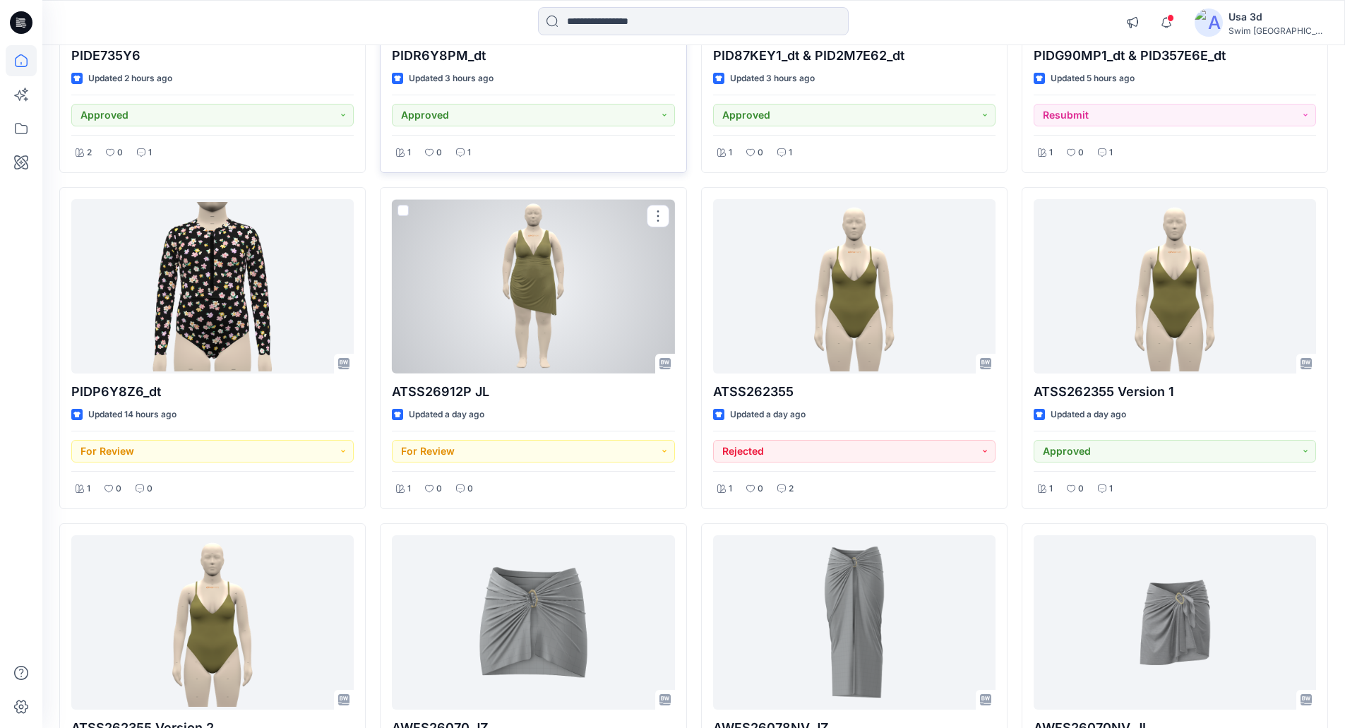
scroll to position [424, 0]
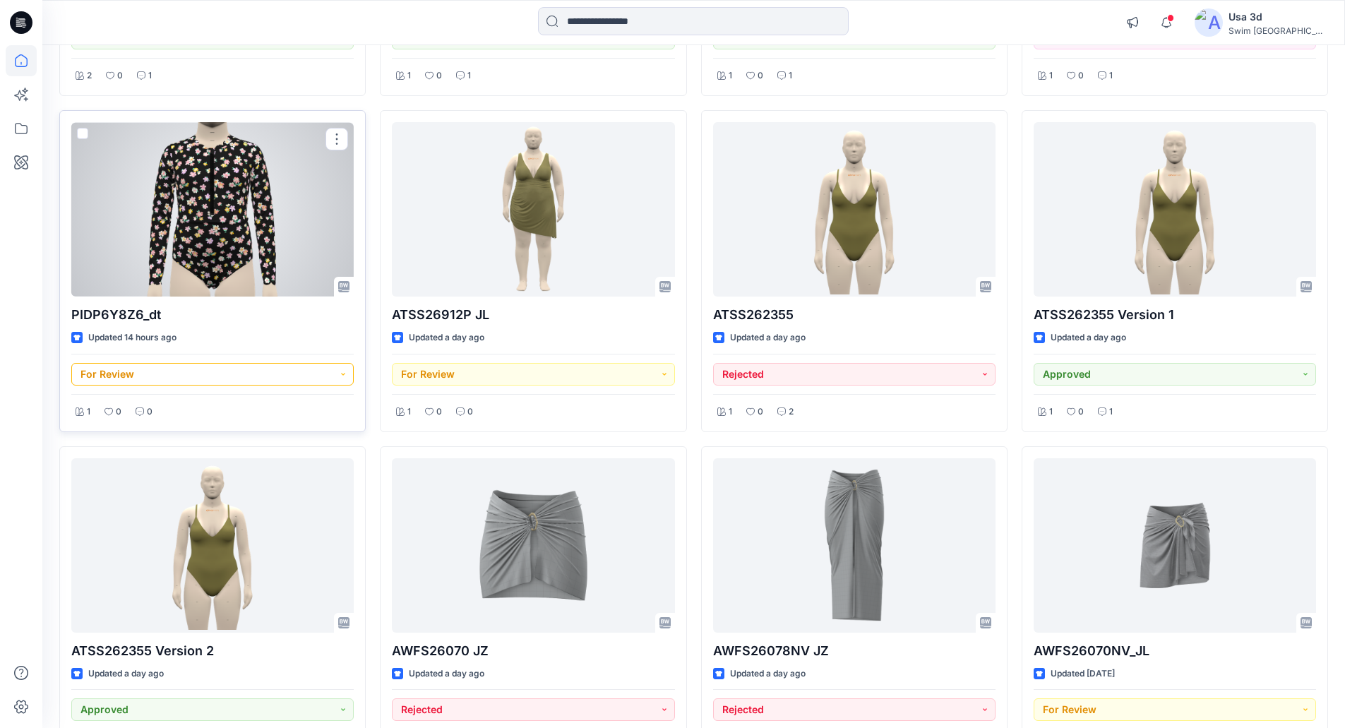
click at [289, 381] on button "For Review" at bounding box center [212, 374] width 282 height 23
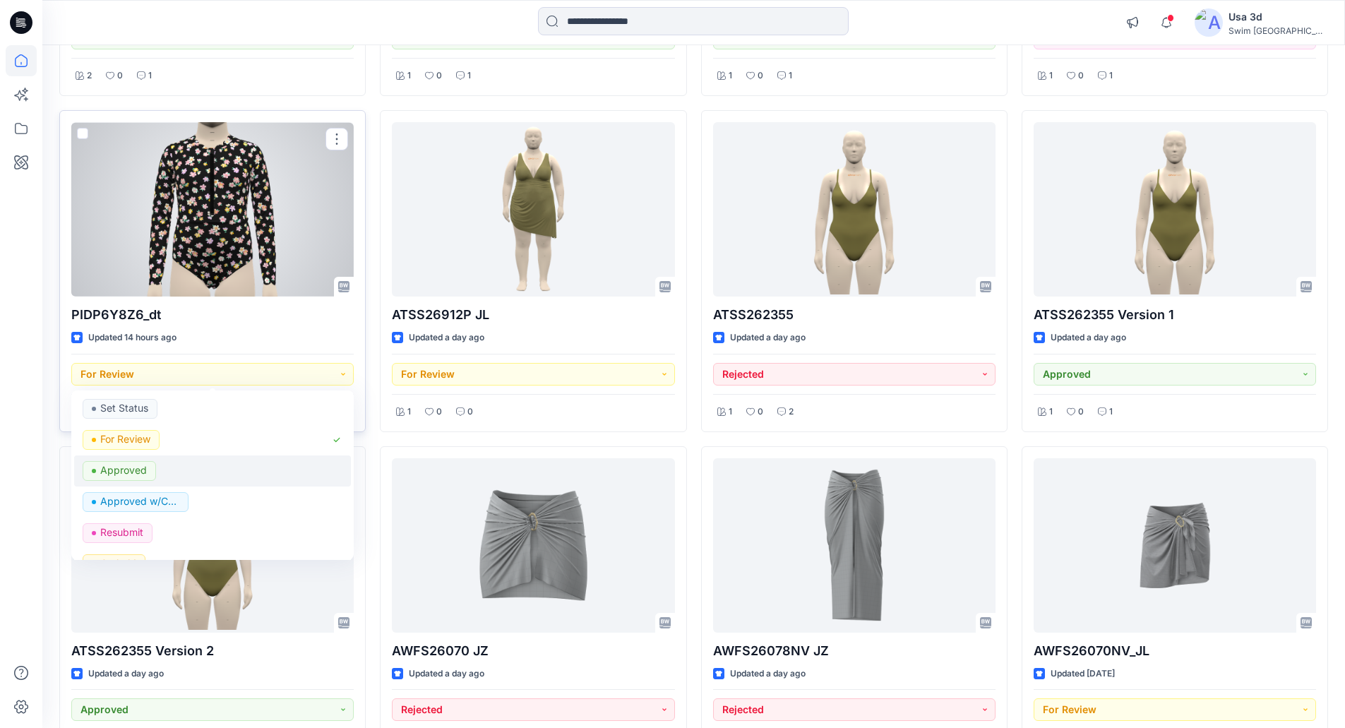
click at [150, 467] on span "Approved" at bounding box center [119, 471] width 73 height 20
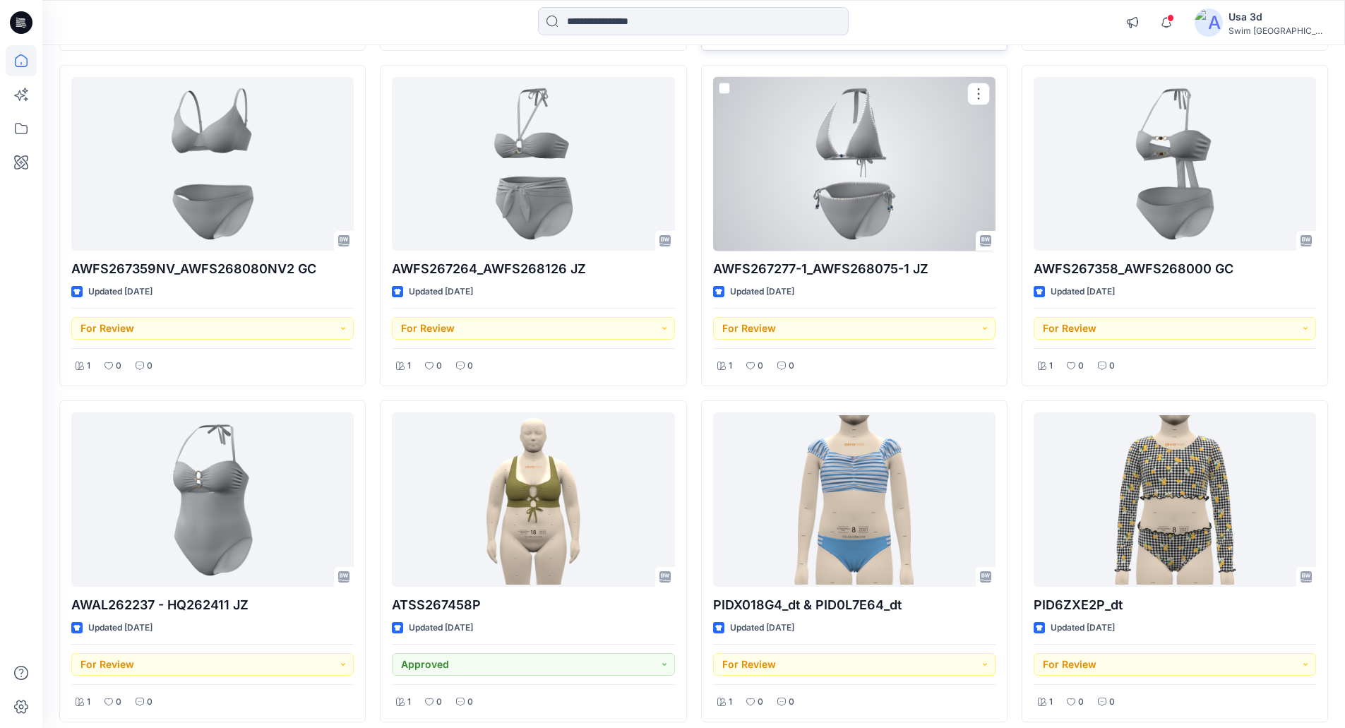
scroll to position [1539, 0]
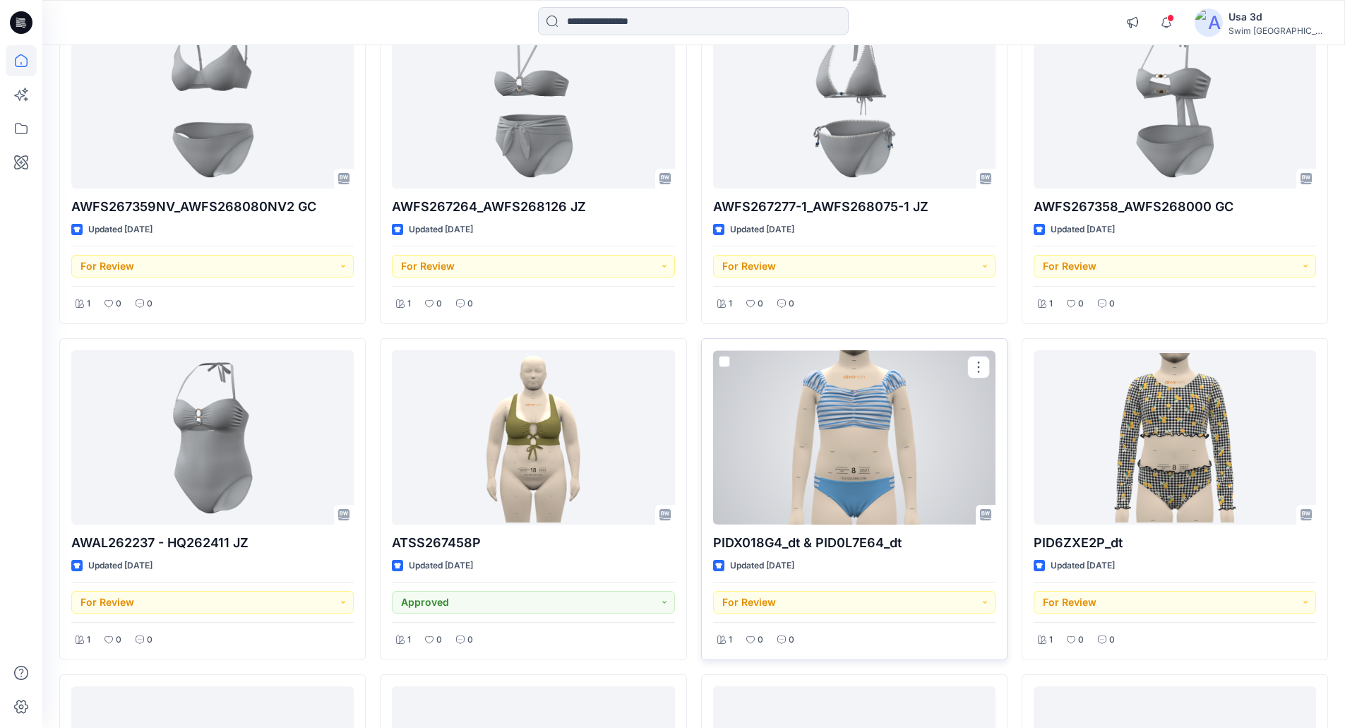
click at [787, 455] on div at bounding box center [854, 437] width 282 height 174
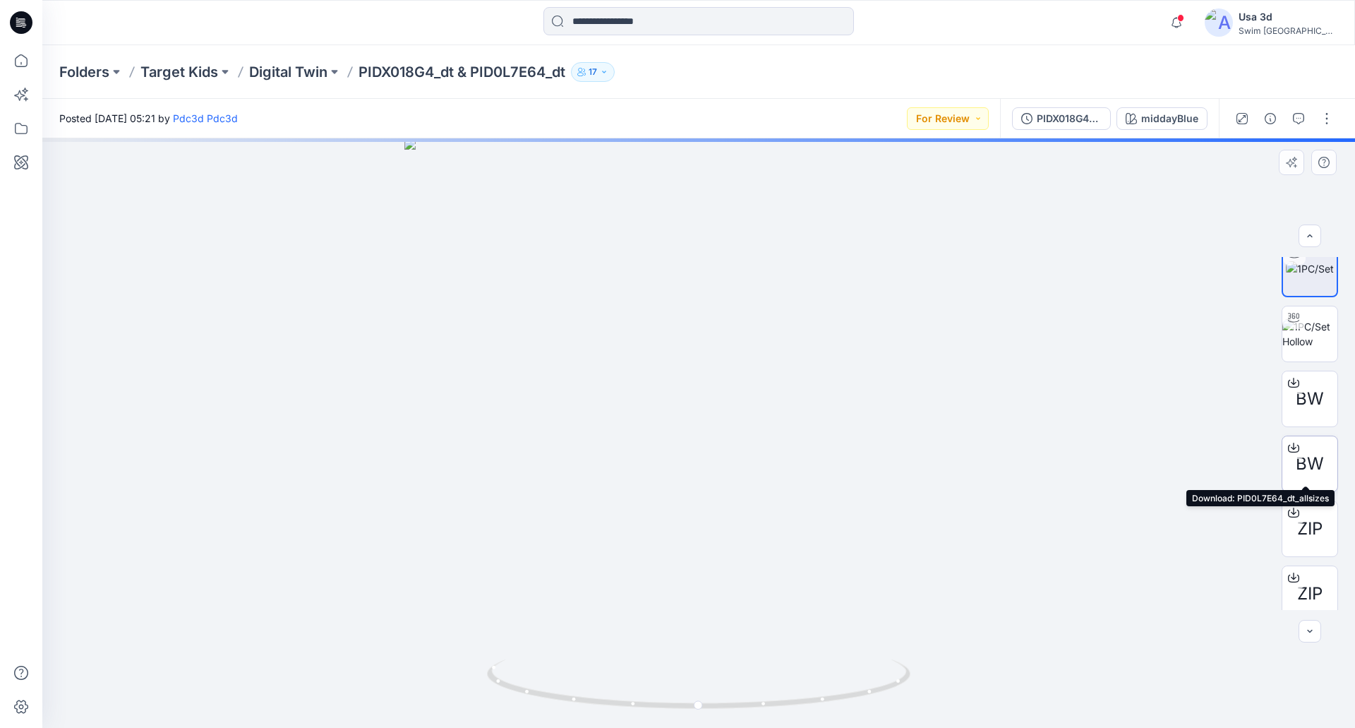
scroll to position [28, 0]
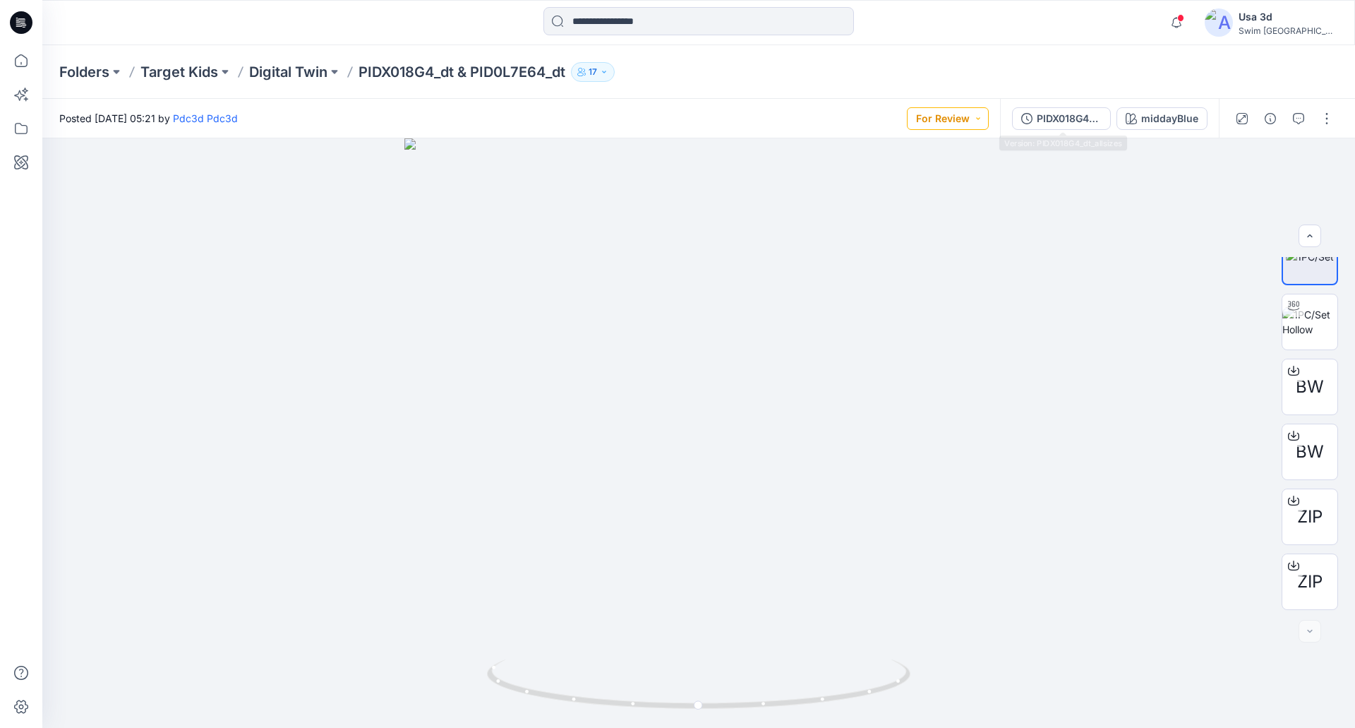
click at [970, 117] on button "For Review" at bounding box center [948, 118] width 82 height 23
click at [928, 217] on p "Approved" at bounding box center [915, 215] width 47 height 18
click at [1302, 122] on icon "button" at bounding box center [1298, 118] width 11 height 11
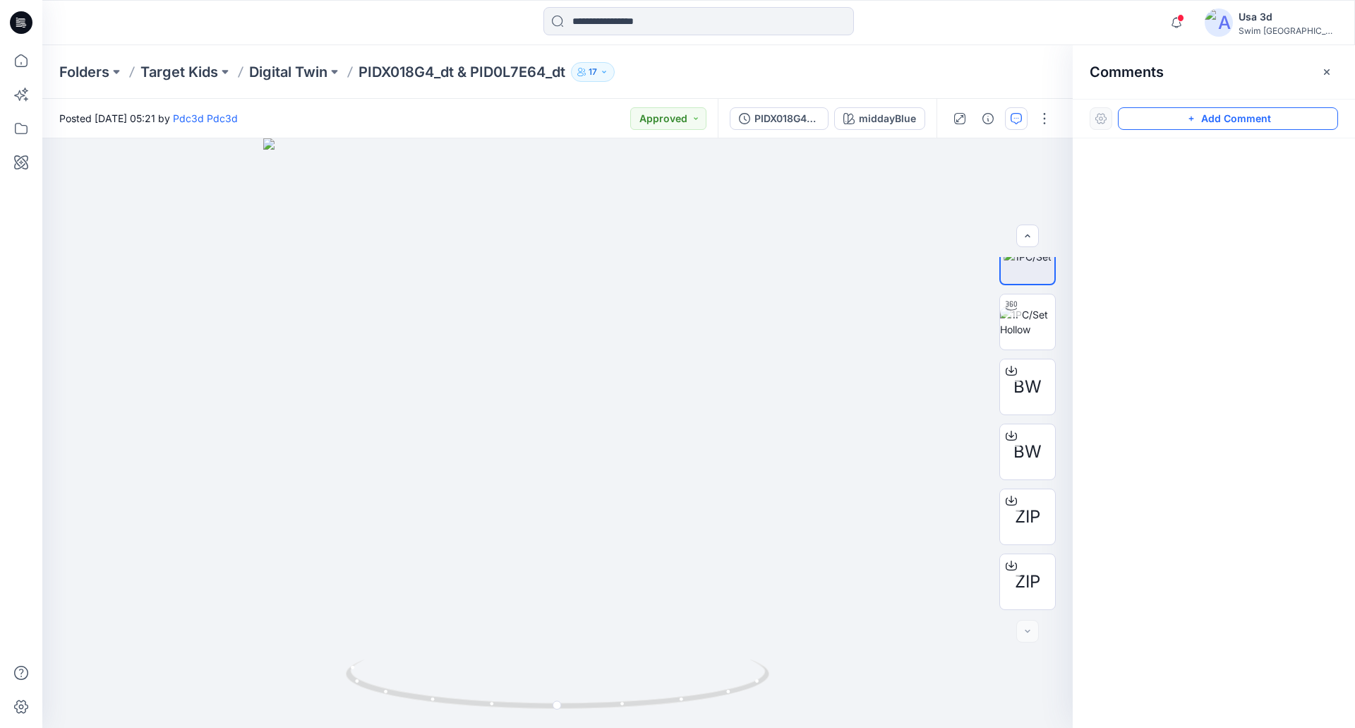
click at [1300, 119] on button "Add Comment" at bounding box center [1228, 118] width 220 height 23
click at [89, 192] on div "1" at bounding box center [557, 432] width 1031 height 589
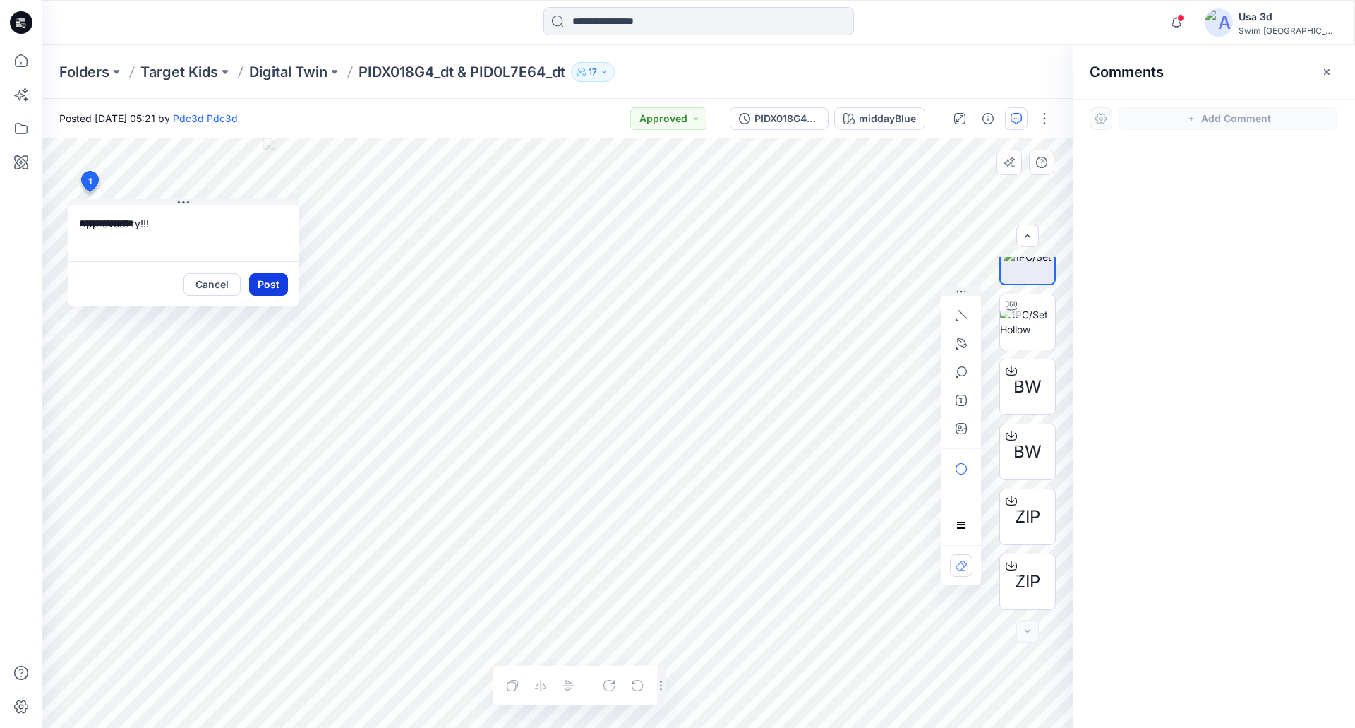
type textarea "**********"
click at [270, 281] on button "Post" at bounding box center [268, 284] width 39 height 23
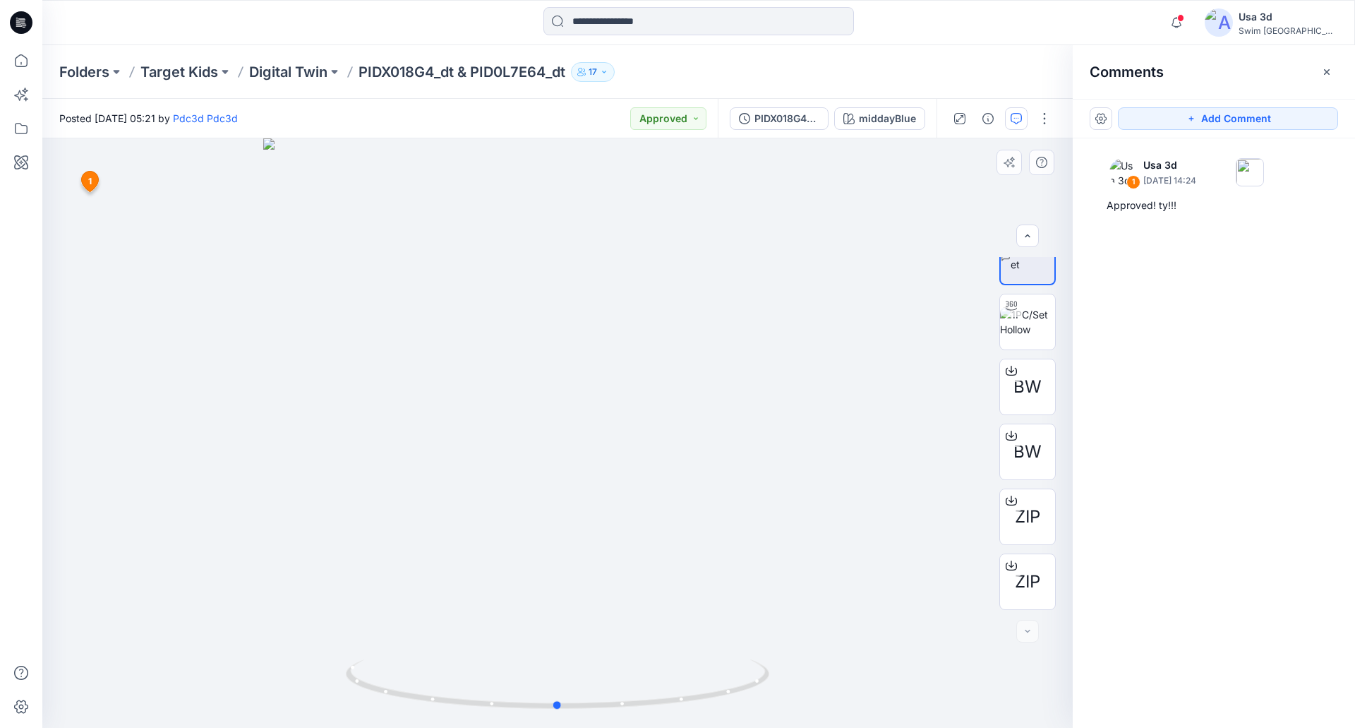
click at [675, 294] on div at bounding box center [557, 432] width 1031 height 589
drag, startPoint x: 563, startPoint y: 316, endPoint x: 783, endPoint y: 325, distance: 220.4
click at [791, 326] on div at bounding box center [557, 432] width 1031 height 589
drag, startPoint x: 527, startPoint y: 339, endPoint x: 748, endPoint y: 328, distance: 221.3
click at [748, 328] on div at bounding box center [557, 432] width 1031 height 589
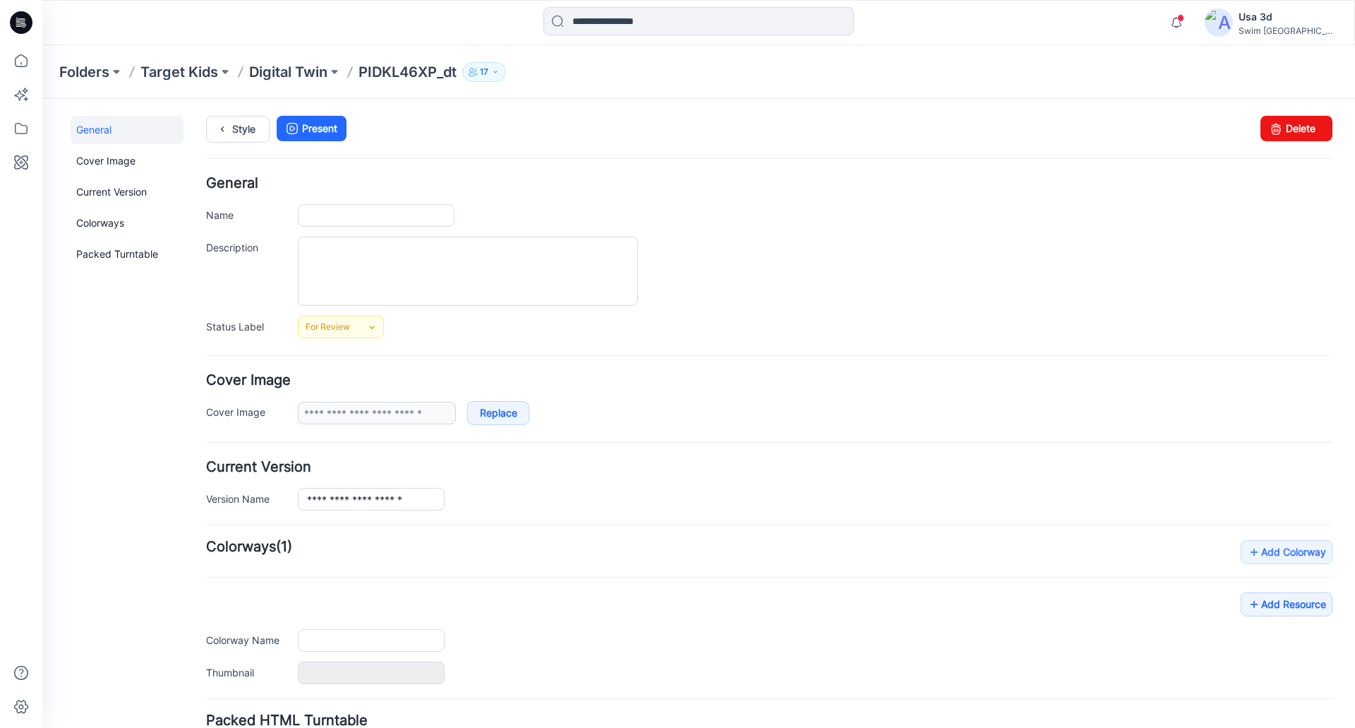
type input "**********"
type input "****"
type input "*******"
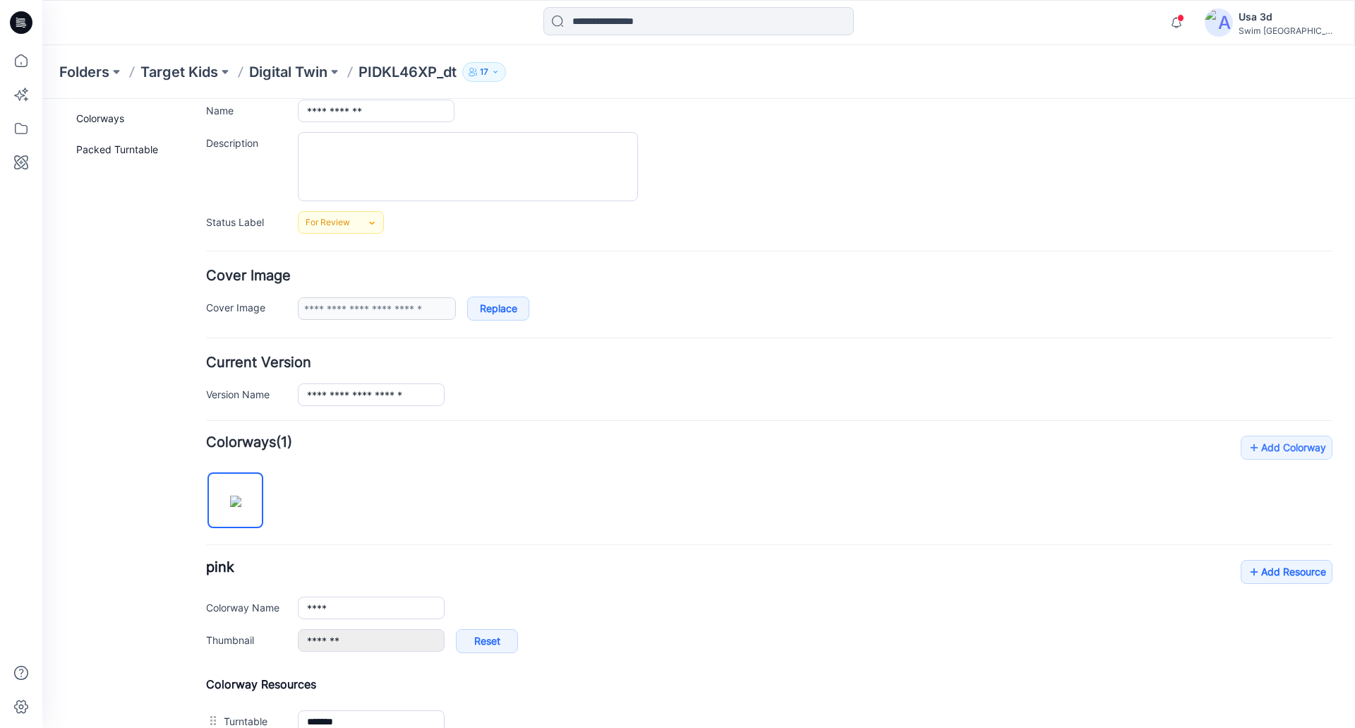
scroll to position [282, 0]
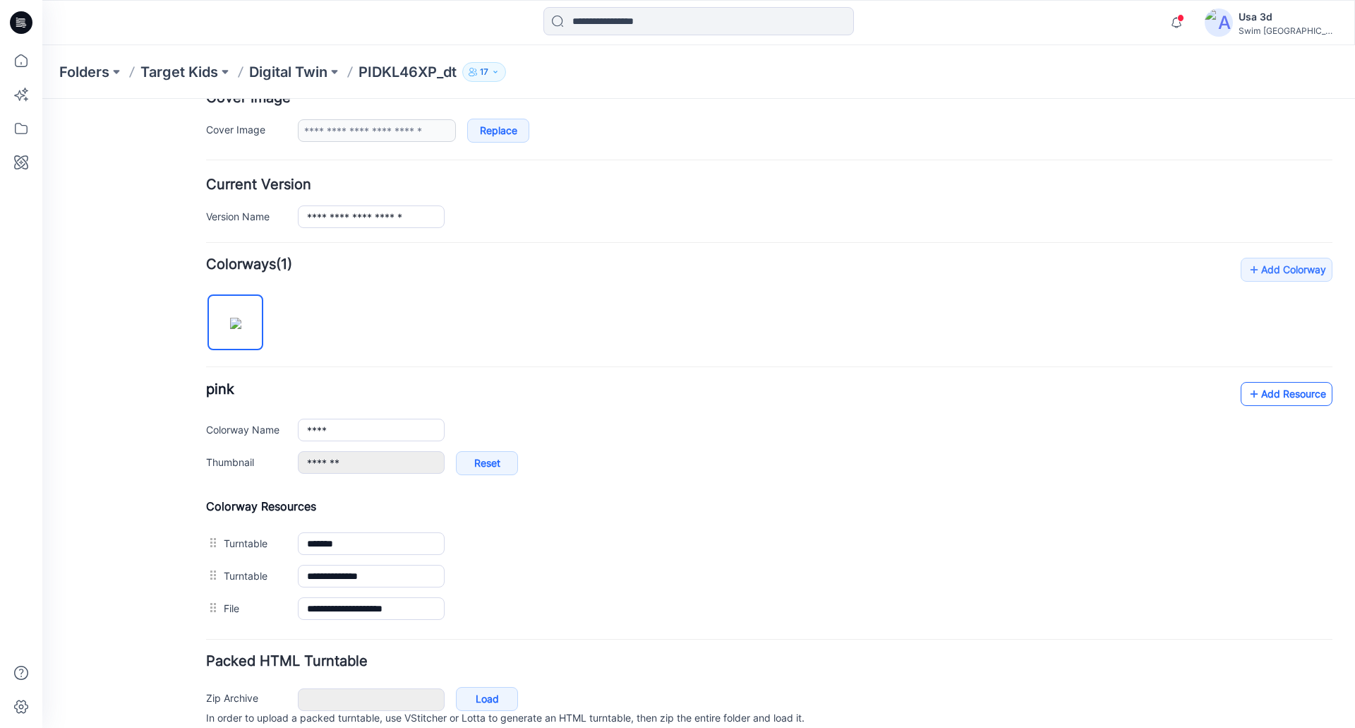
click at [1256, 397] on link "Add Resource" at bounding box center [1287, 394] width 92 height 24
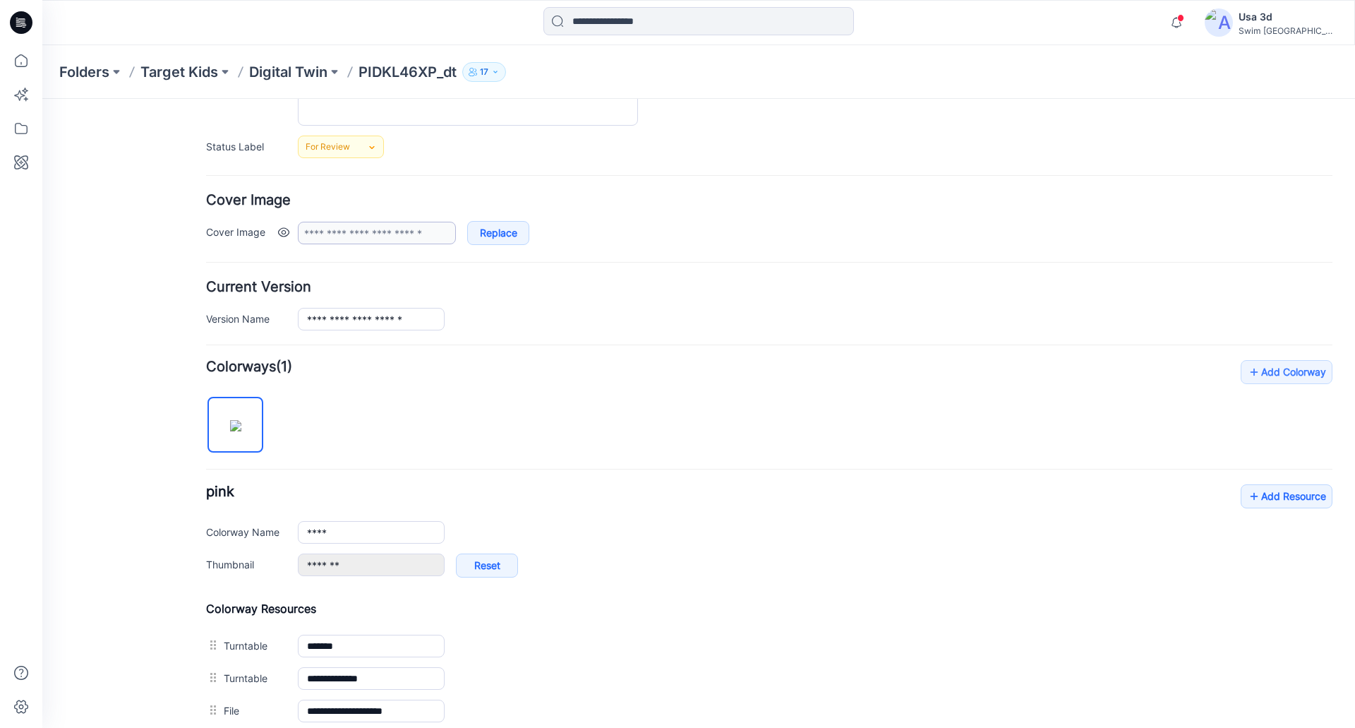
scroll to position [71, 0]
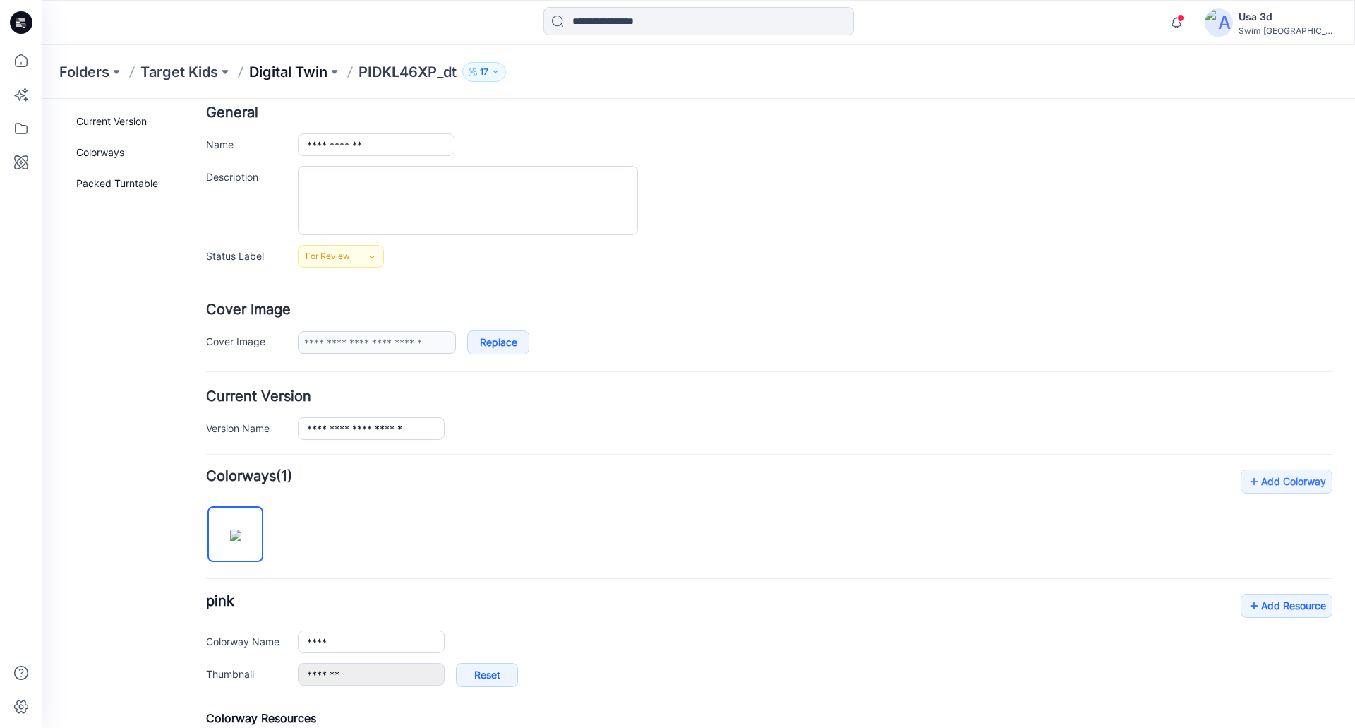
click at [318, 75] on p "Digital Twin" at bounding box center [288, 72] width 78 height 20
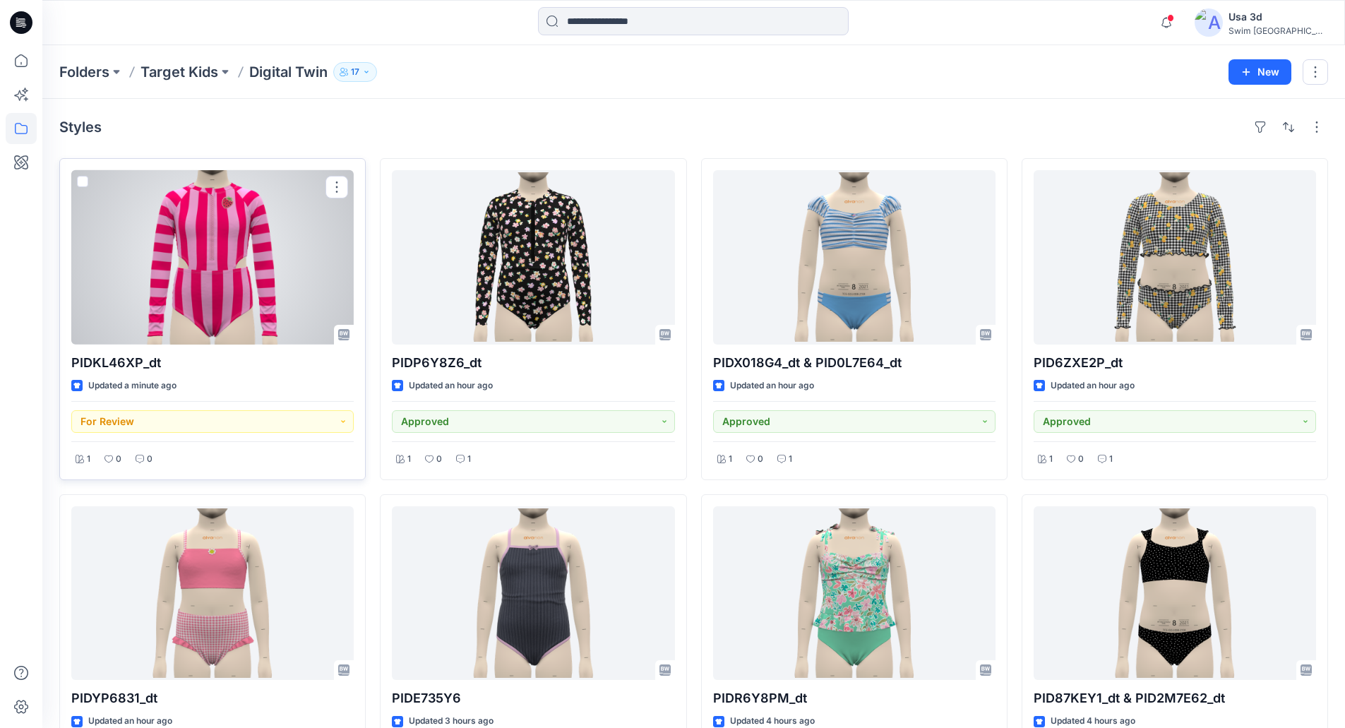
click at [178, 305] on div at bounding box center [212, 257] width 282 height 174
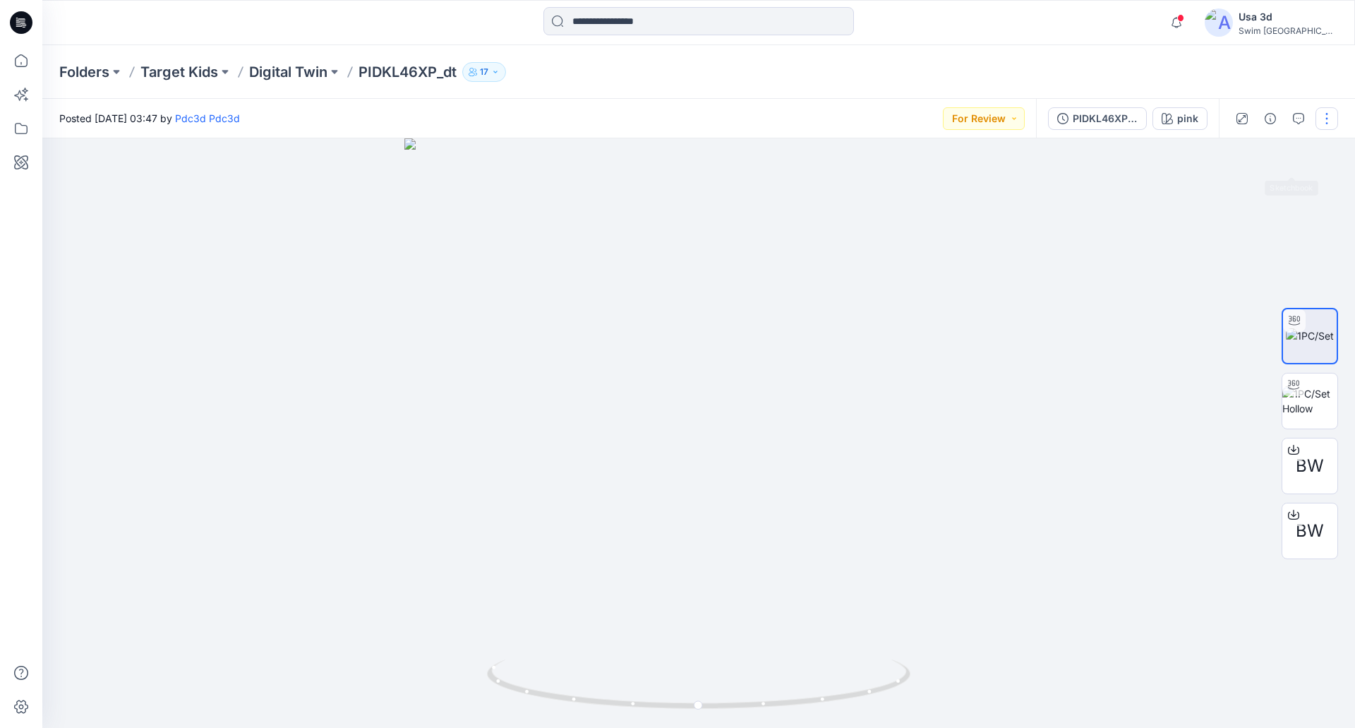
click at [1322, 117] on button "button" at bounding box center [1327, 118] width 23 height 23
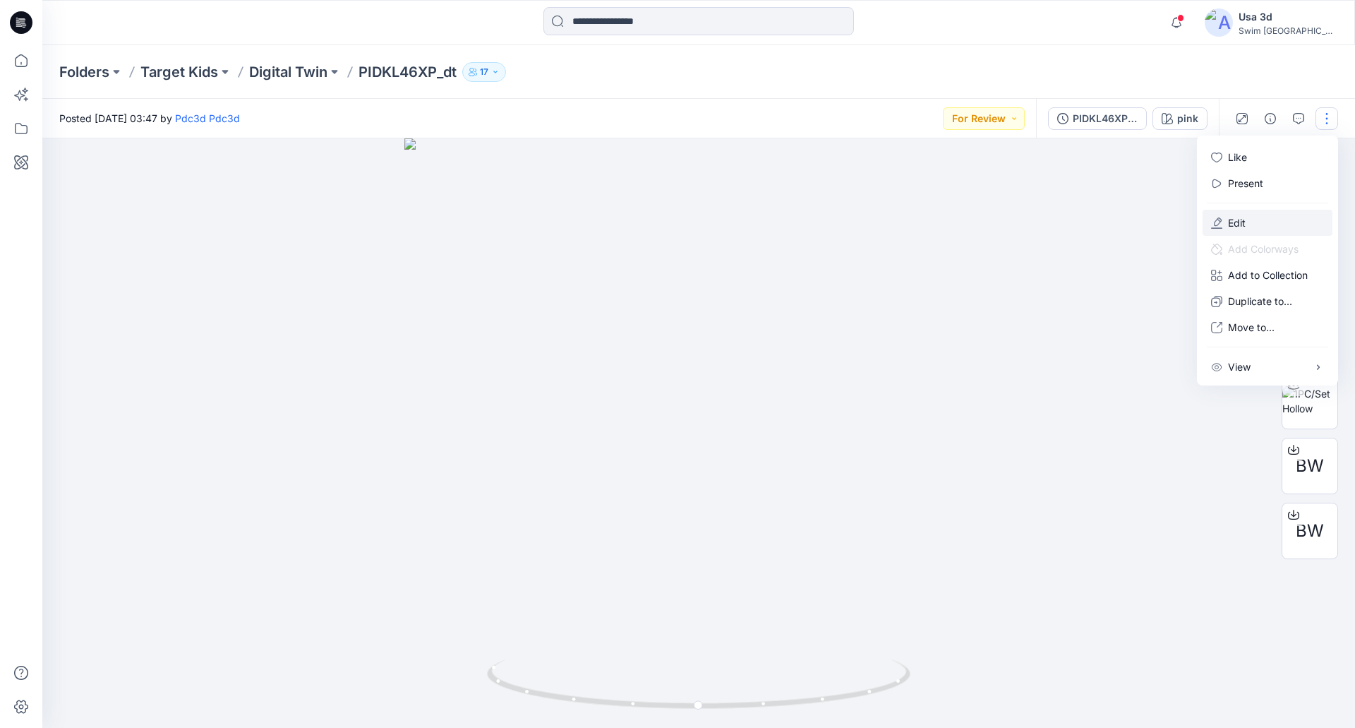
click at [1246, 234] on button "Edit" at bounding box center [1268, 223] width 130 height 26
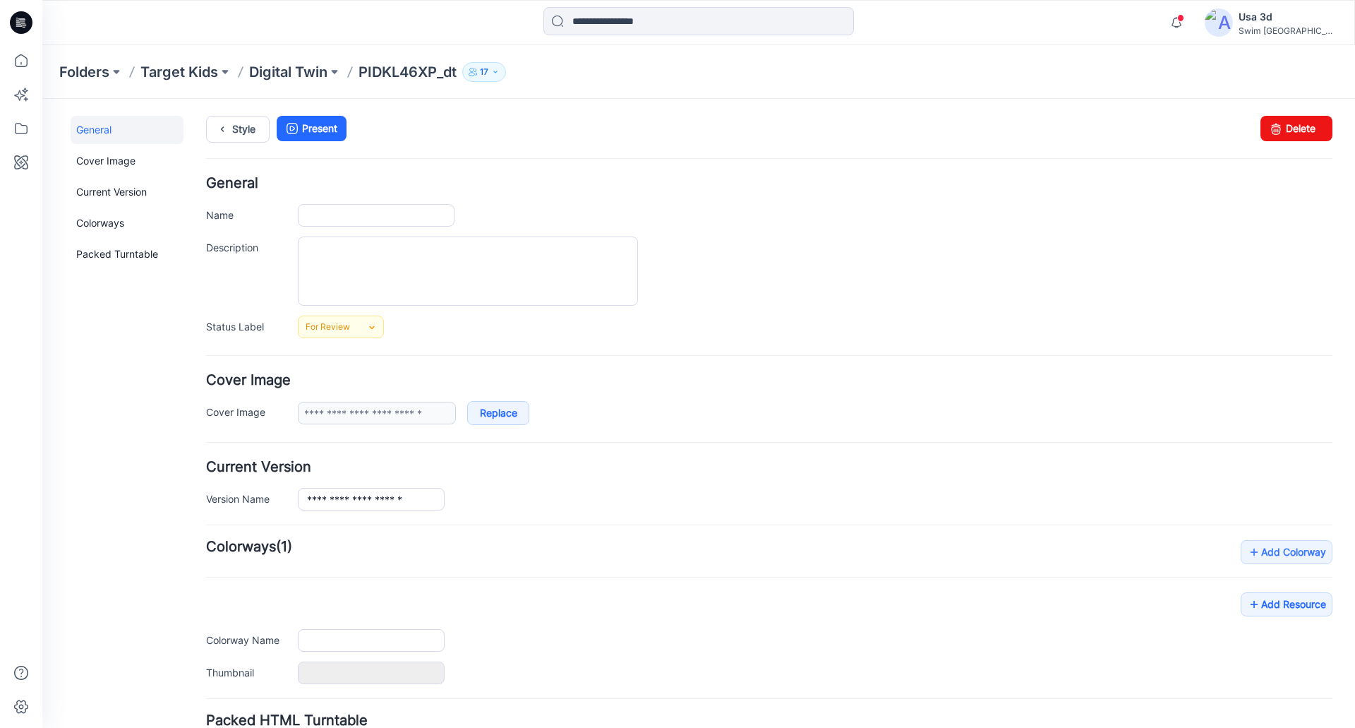
type input "**********"
type input "****"
type input "*******"
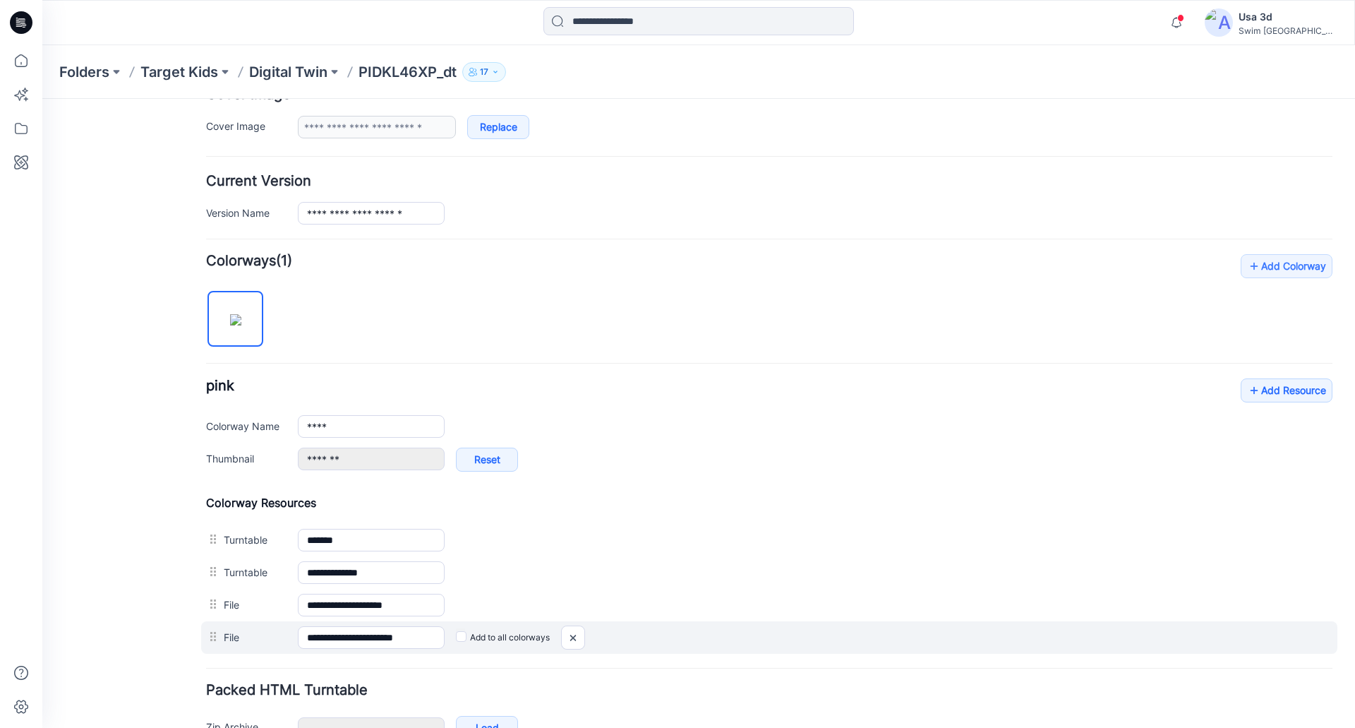
scroll to position [373, 0]
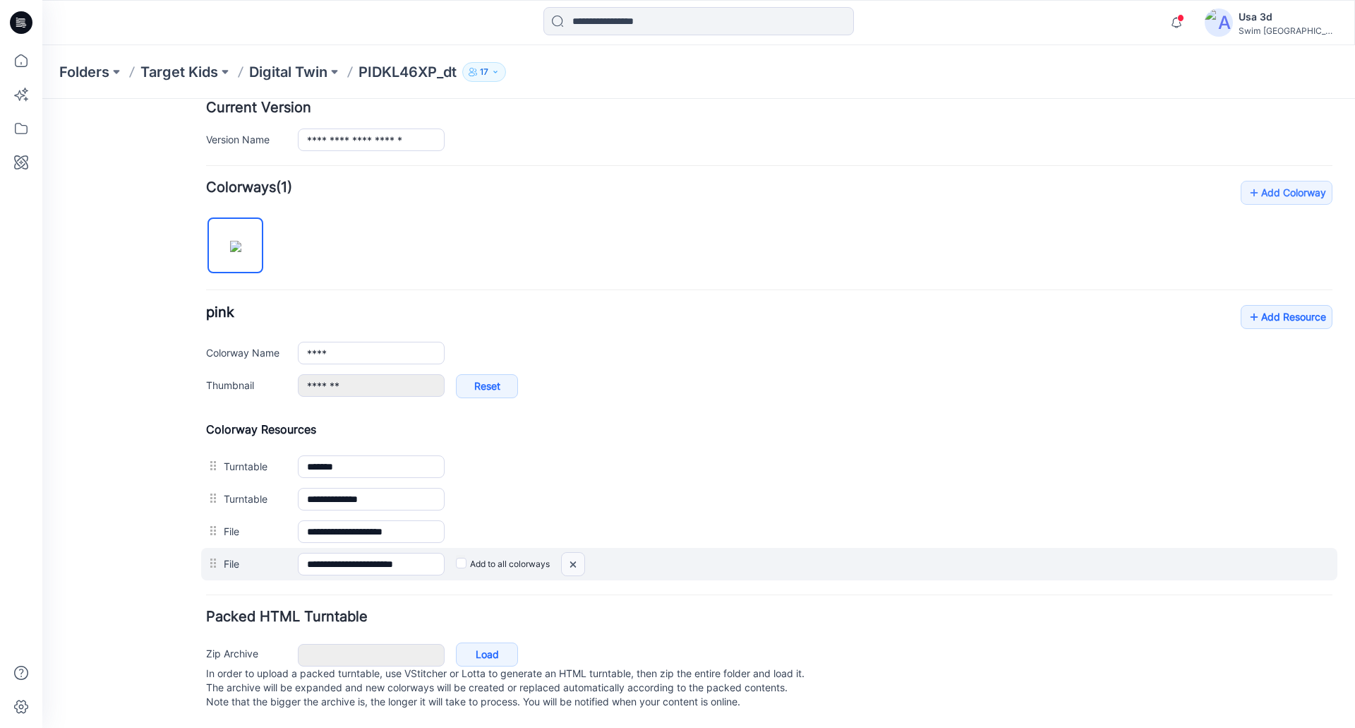
drag, startPoint x: 569, startPoint y: 553, endPoint x: 790, endPoint y: 152, distance: 457.8
click at [569, 553] on img at bounding box center [573, 564] width 23 height 23
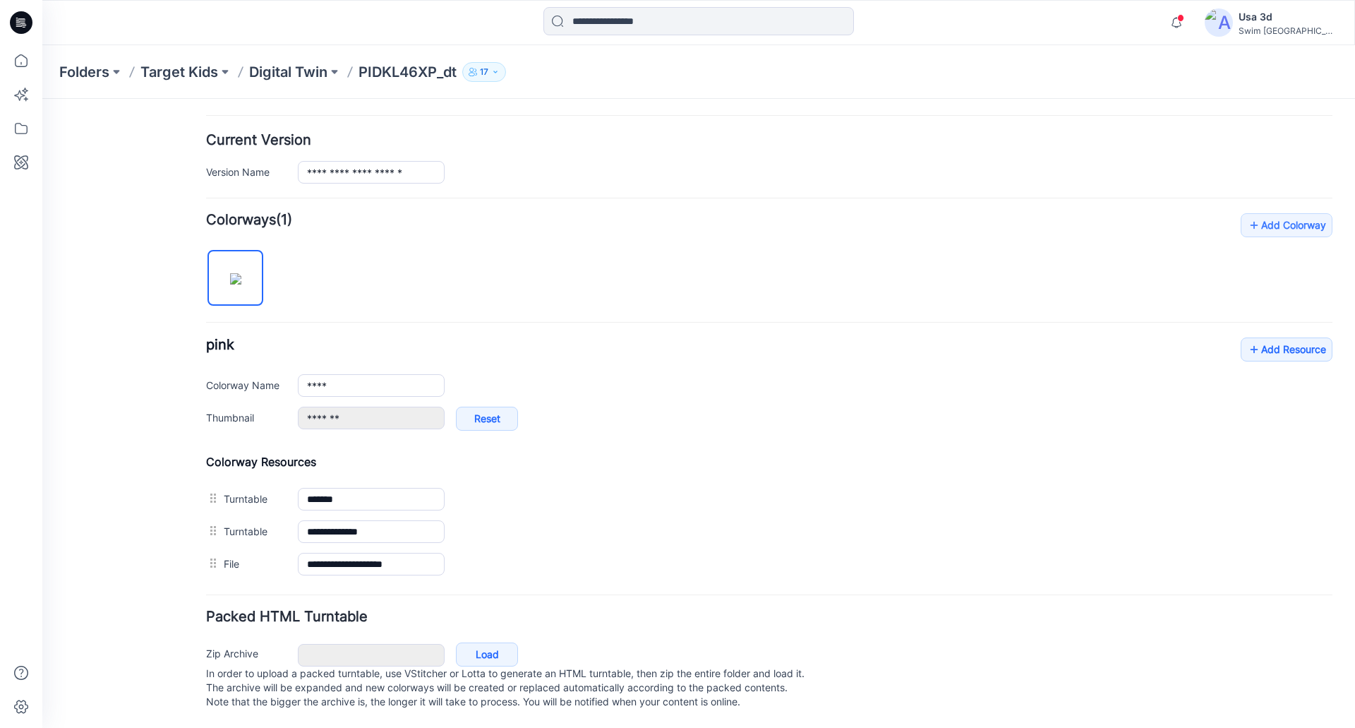
scroll to position [341, 0]
click at [928, 213] on h4 "Add Colorway Colorways (1)" at bounding box center [769, 220] width 1127 height 14
click at [1300, 337] on link "Add Resource" at bounding box center [1287, 349] width 92 height 24
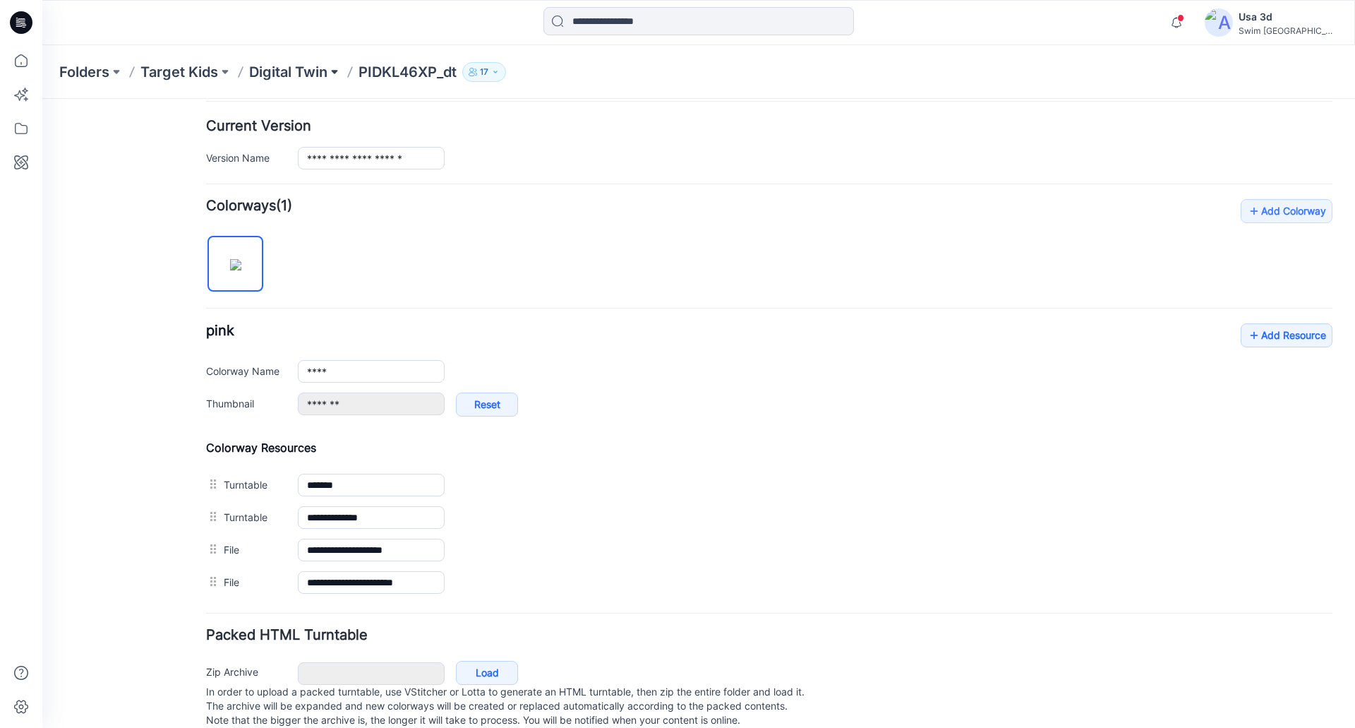
click at [335, 69] on button at bounding box center [335, 72] width 14 height 20
click at [328, 71] on p "Digital Twin" at bounding box center [288, 72] width 78 height 20
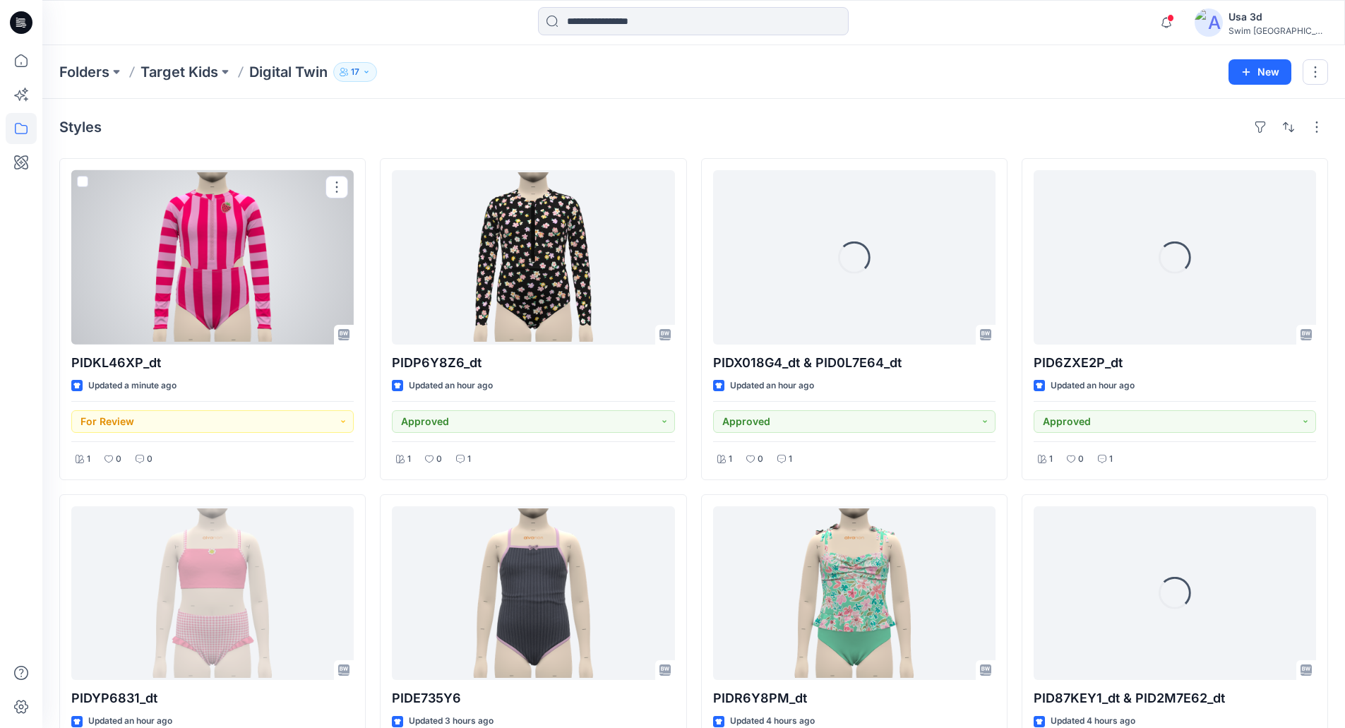
click at [284, 302] on div at bounding box center [212, 257] width 282 height 174
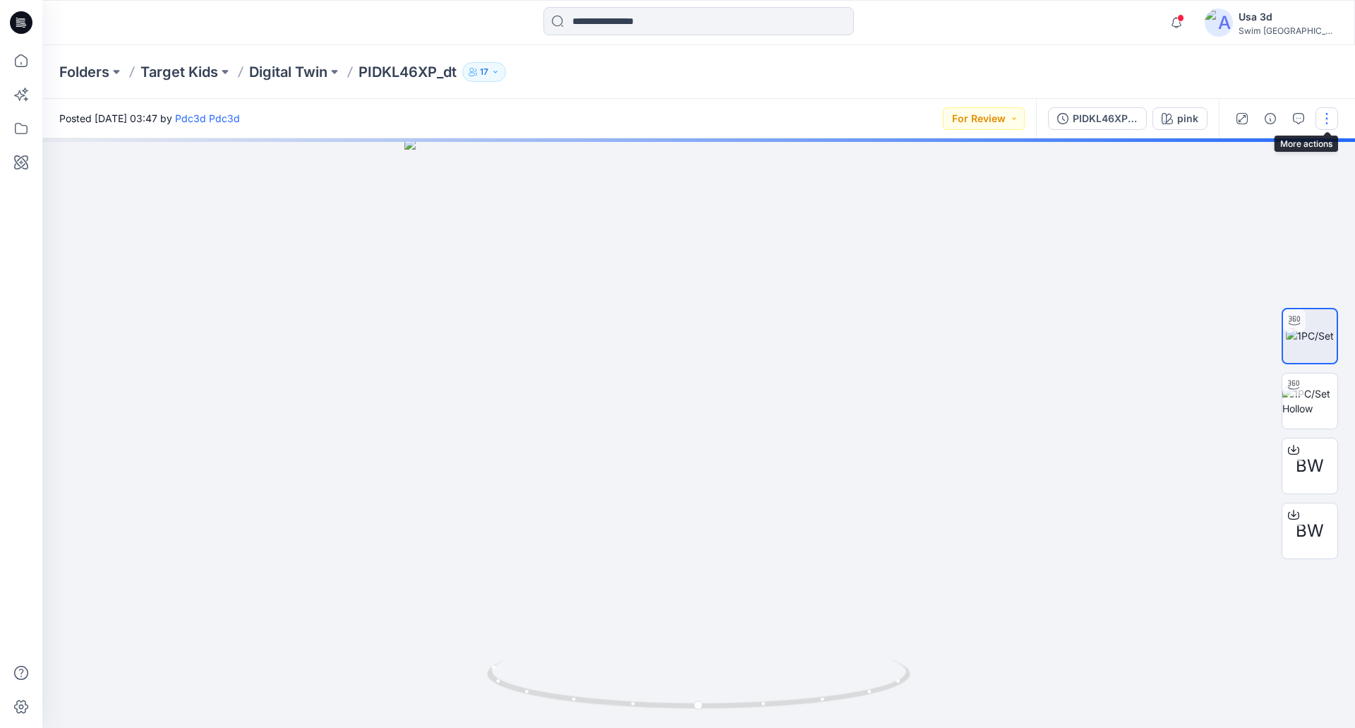
click at [1322, 121] on button "button" at bounding box center [1327, 118] width 23 height 23
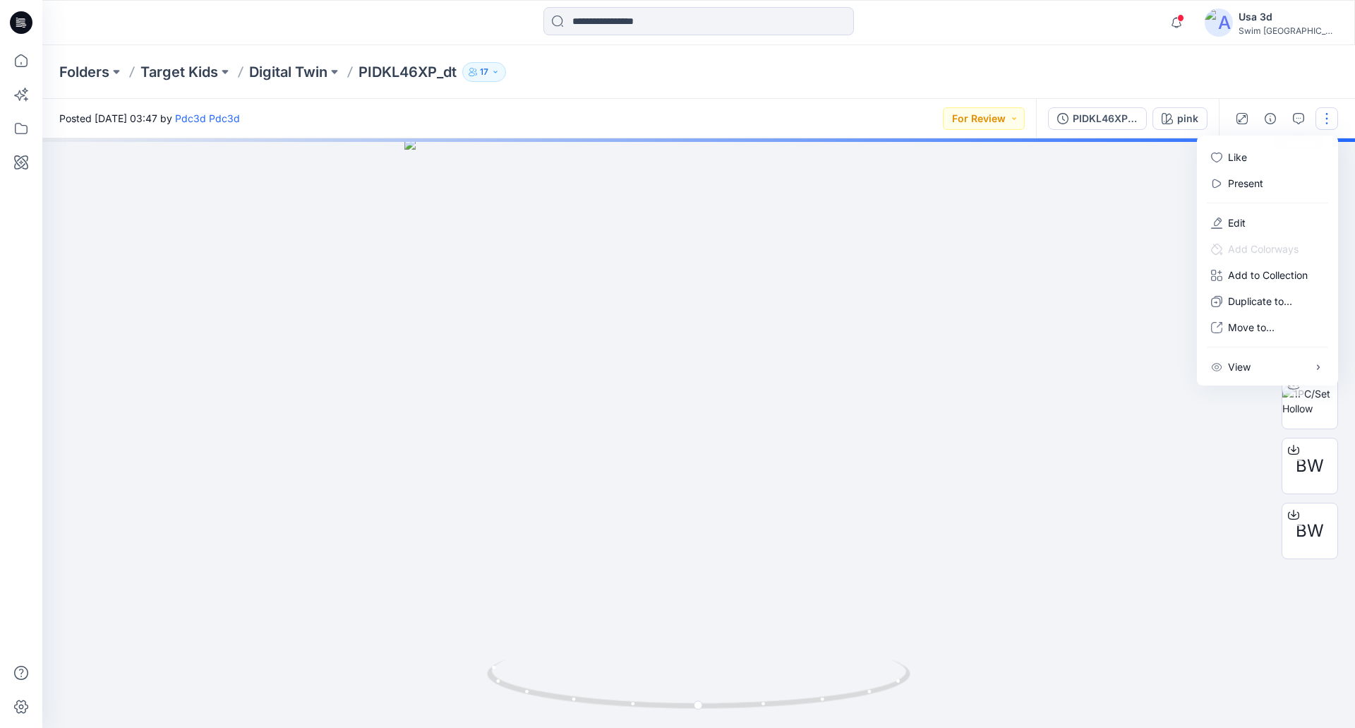
click at [1029, 258] on div at bounding box center [698, 432] width 1313 height 589
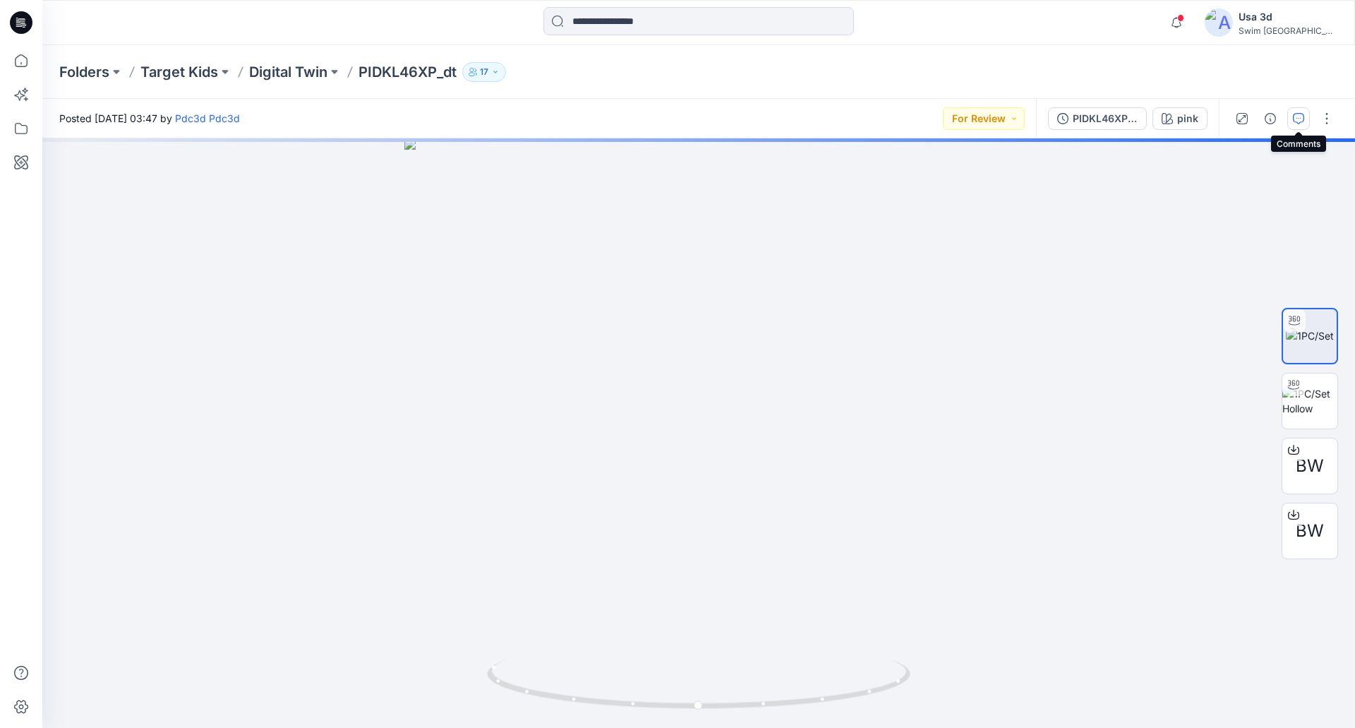
click at [1303, 117] on icon "button" at bounding box center [1298, 118] width 11 height 11
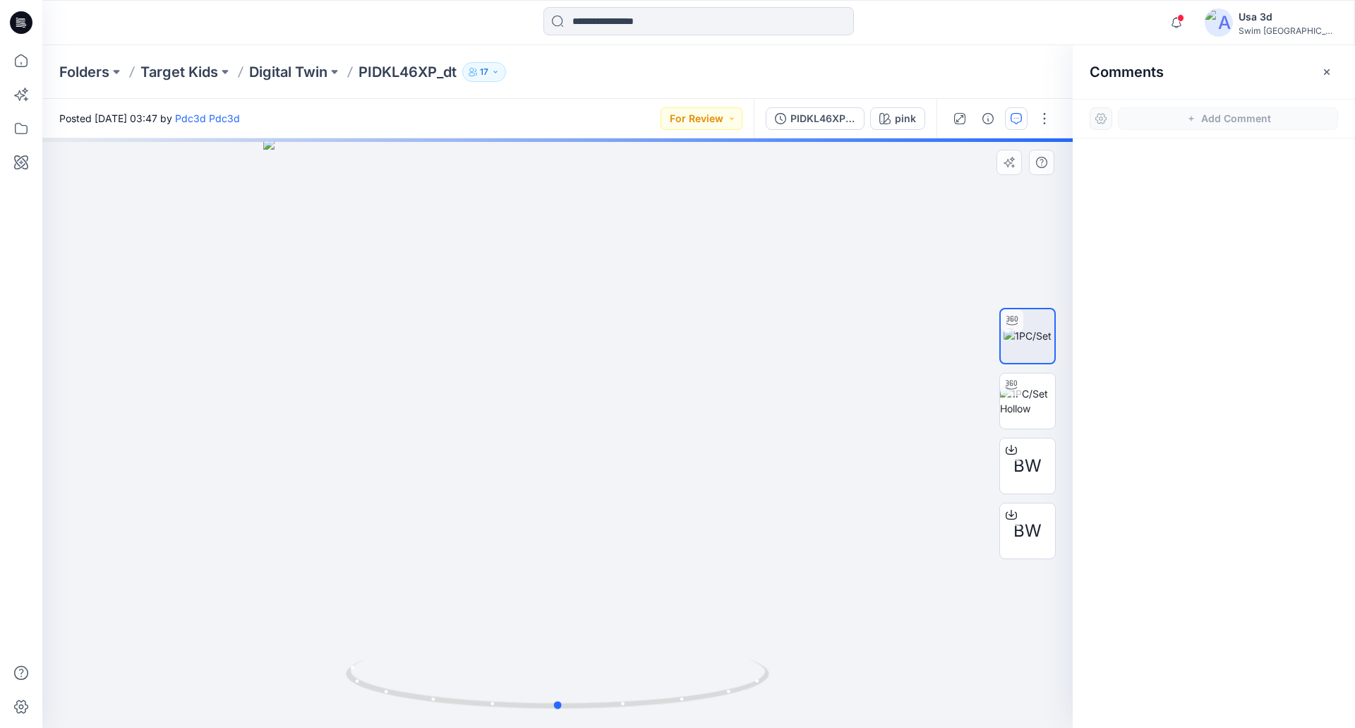
click at [94, 196] on div at bounding box center [557, 432] width 1031 height 589
click at [1267, 104] on div "Add Comment" at bounding box center [1214, 119] width 282 height 40
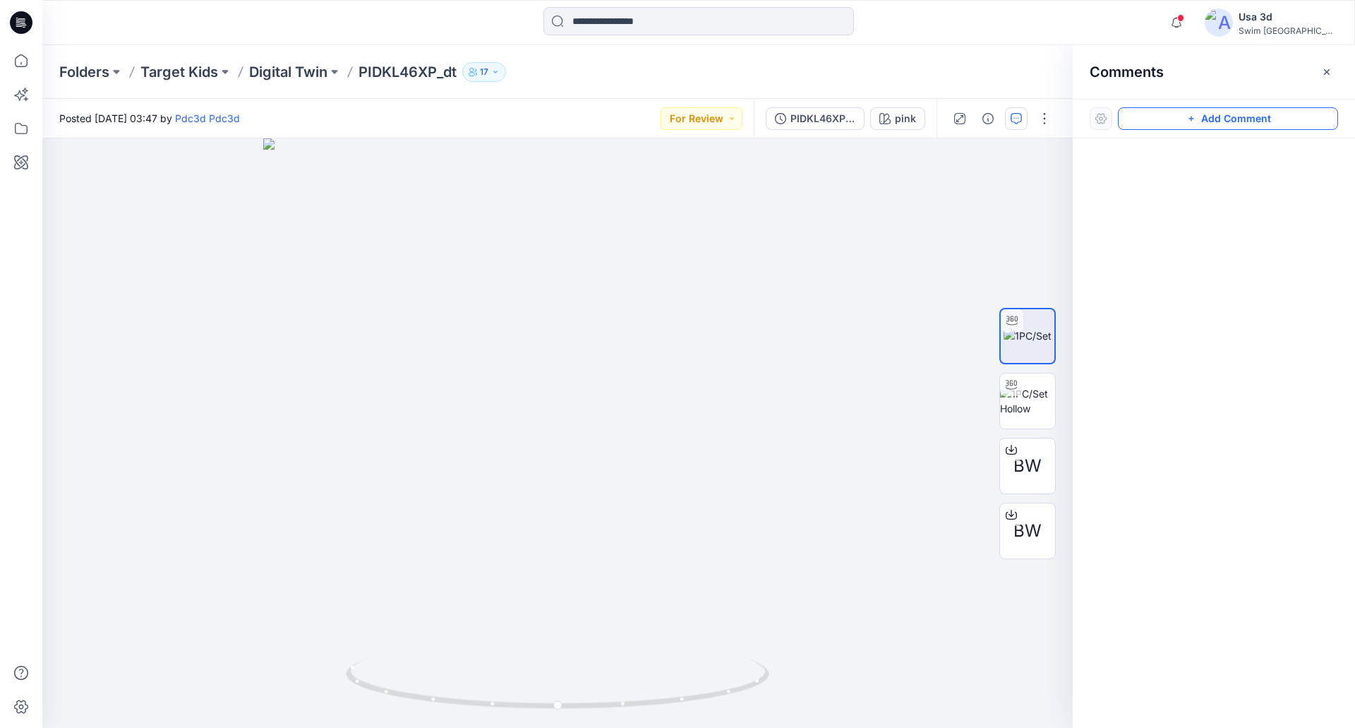
click at [1252, 117] on button "Add Comment" at bounding box center [1228, 118] width 220 height 23
click at [89, 186] on div "1" at bounding box center [557, 432] width 1031 height 589
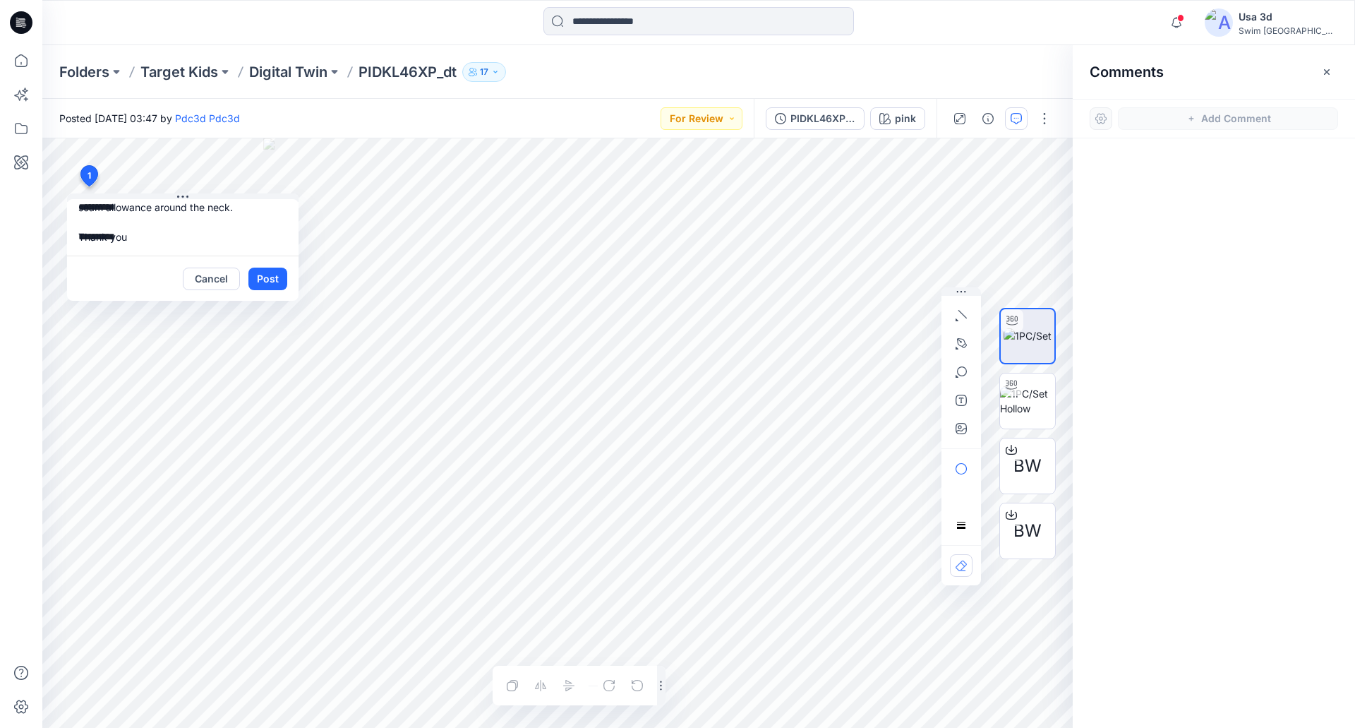
scroll to position [87, 0]
type textarea "**********"
click at [253, 282] on button "Post" at bounding box center [268, 279] width 39 height 23
click at [180, 237] on textarea at bounding box center [183, 227] width 232 height 56
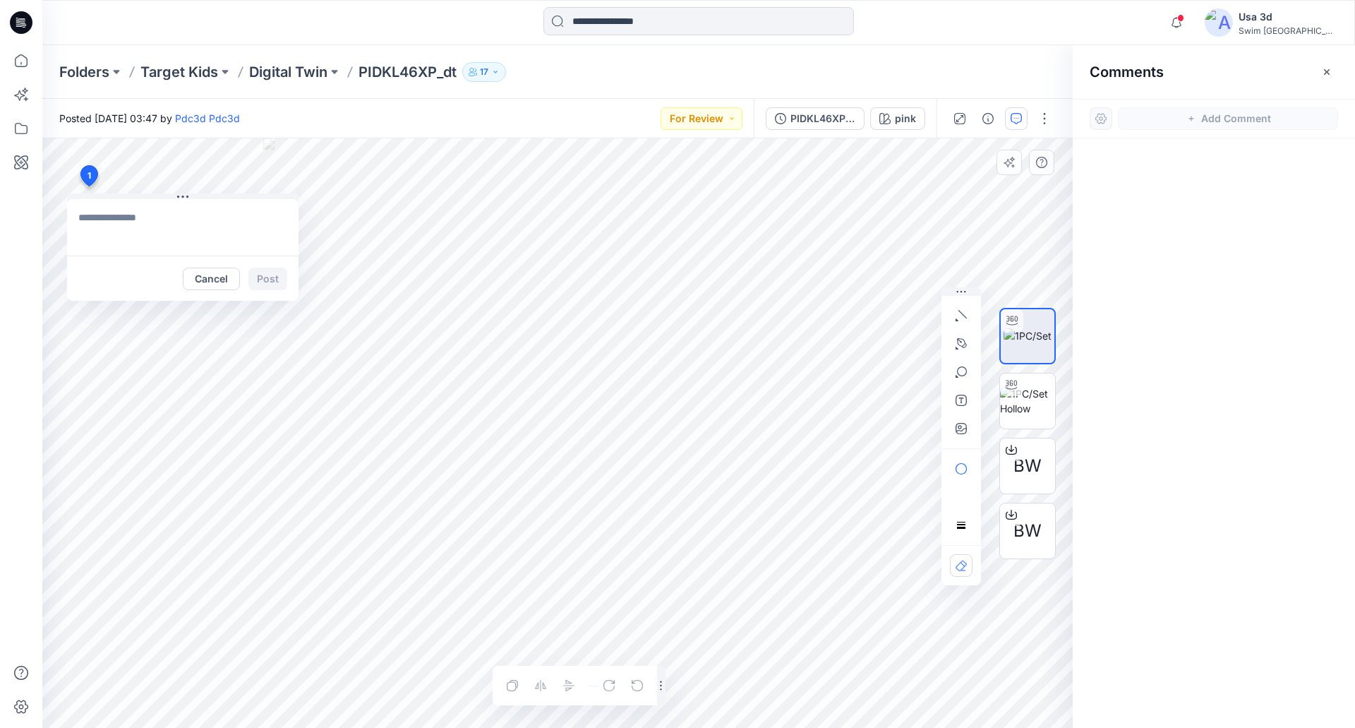
click at [227, 291] on div "Cancel Post" at bounding box center [183, 278] width 232 height 45
click at [222, 285] on button "Cancel" at bounding box center [211, 279] width 57 height 23
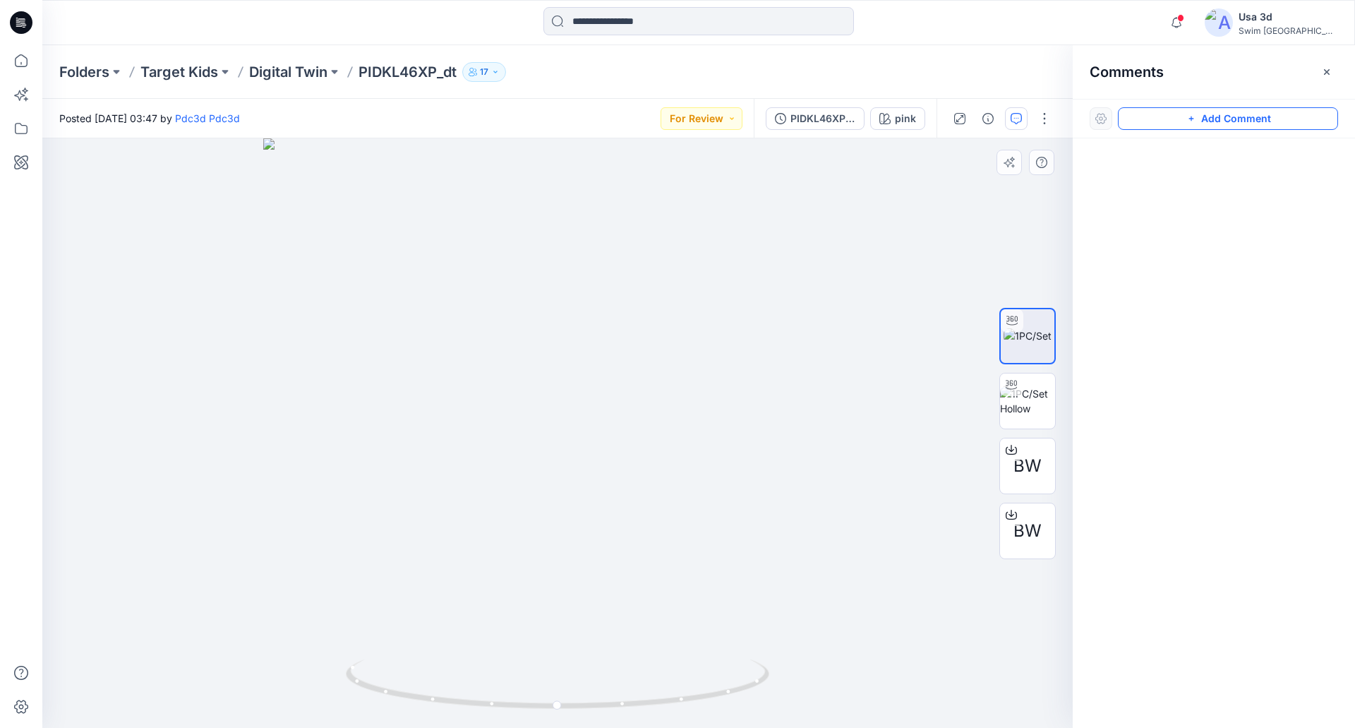
click at [1168, 114] on button "Add Comment" at bounding box center [1228, 118] width 220 height 23
click at [85, 165] on div "1" at bounding box center [557, 432] width 1031 height 589
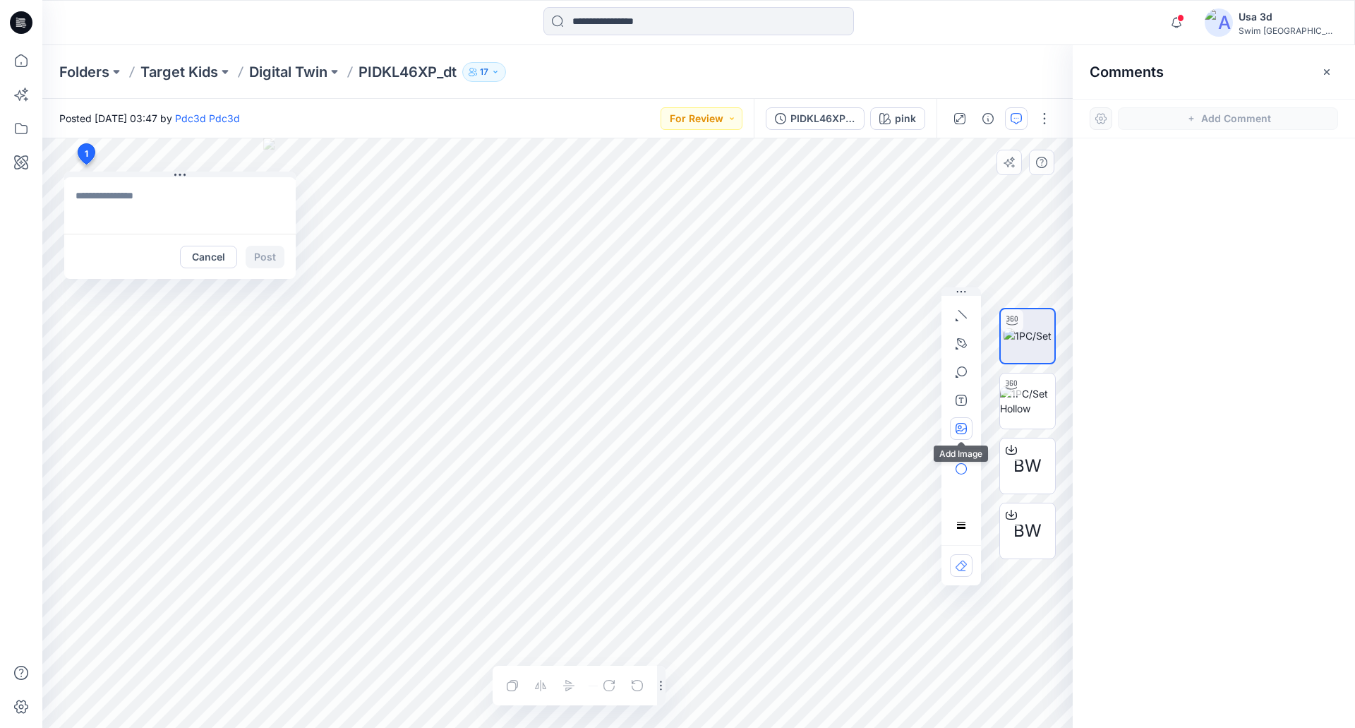
click at [952, 436] on button "button" at bounding box center [961, 428] width 23 height 23
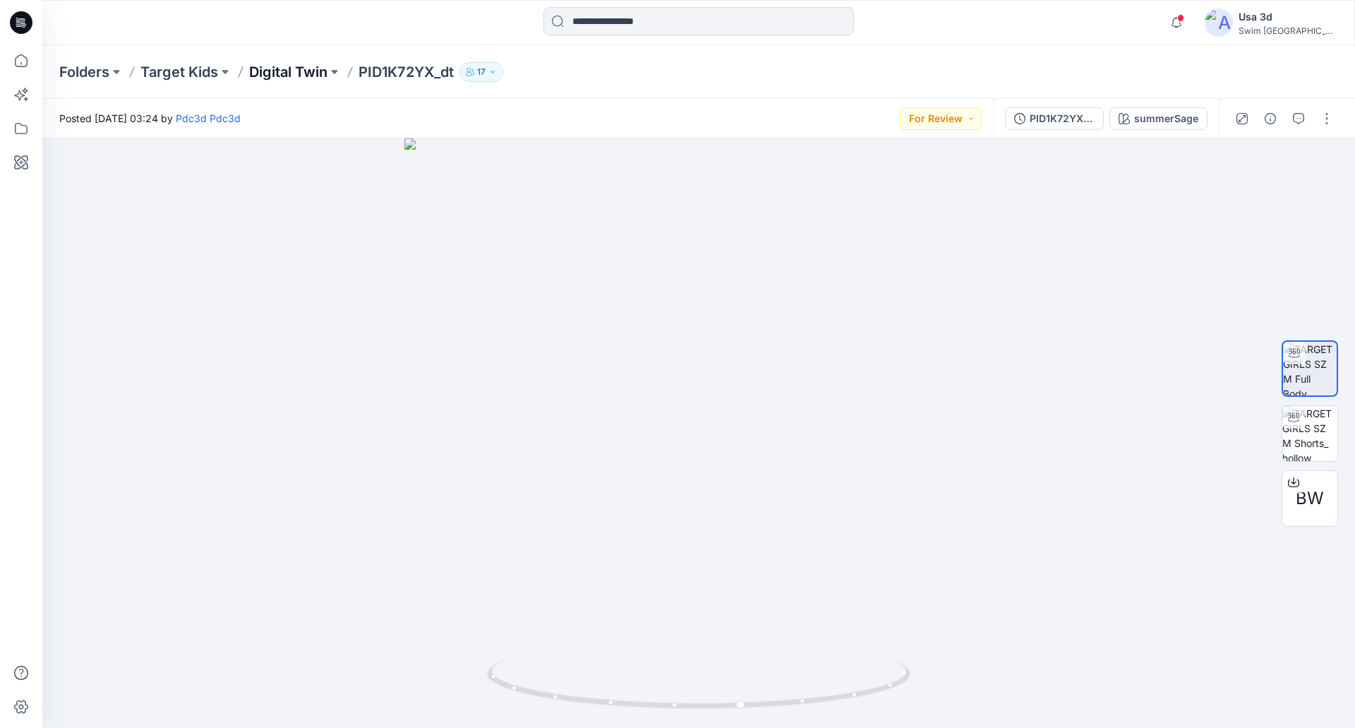
click at [308, 67] on p "Digital Twin" at bounding box center [288, 72] width 78 height 20
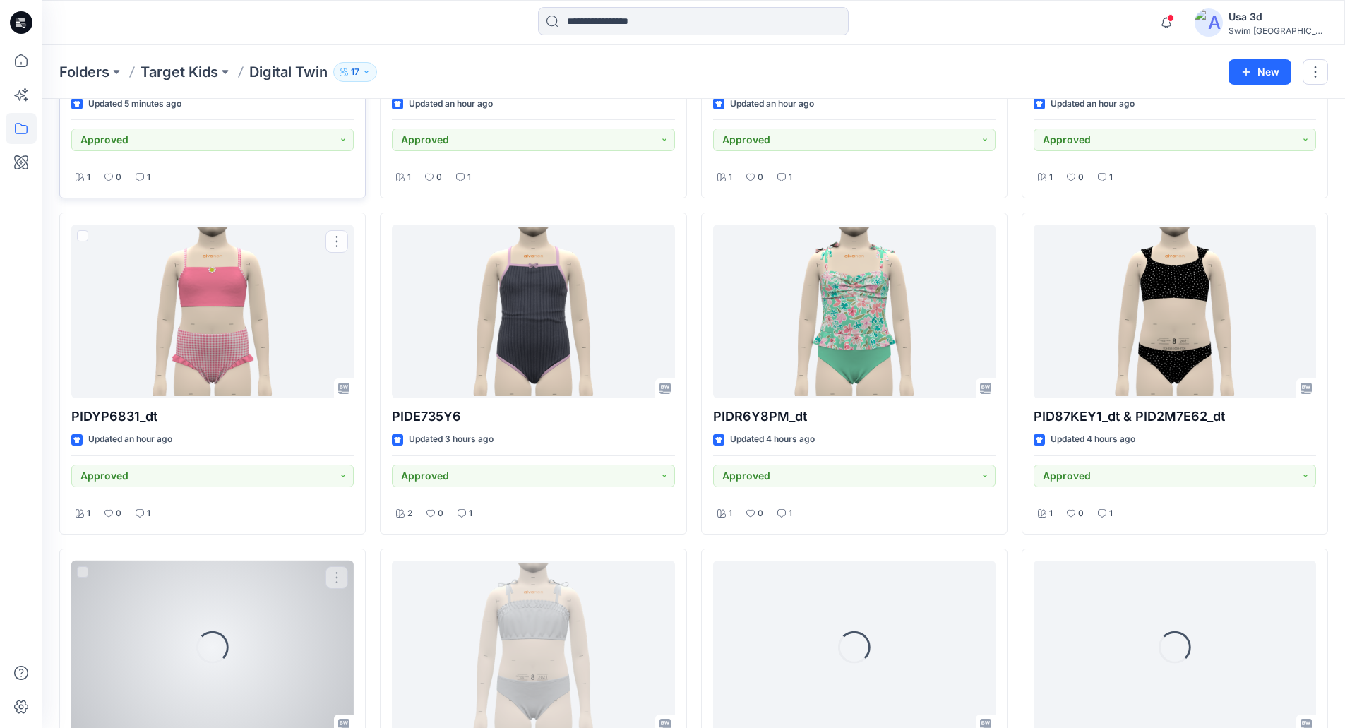
scroll to position [491, 0]
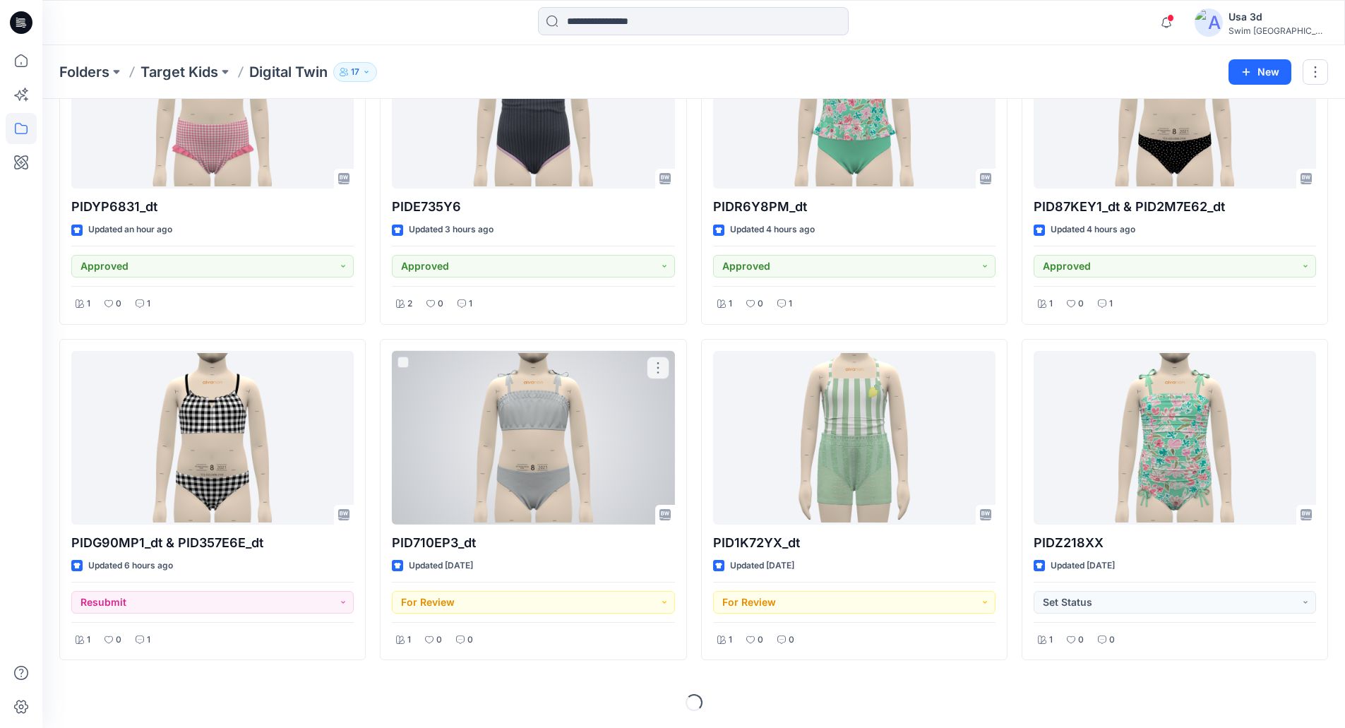
click at [505, 435] on div at bounding box center [533, 438] width 282 height 174
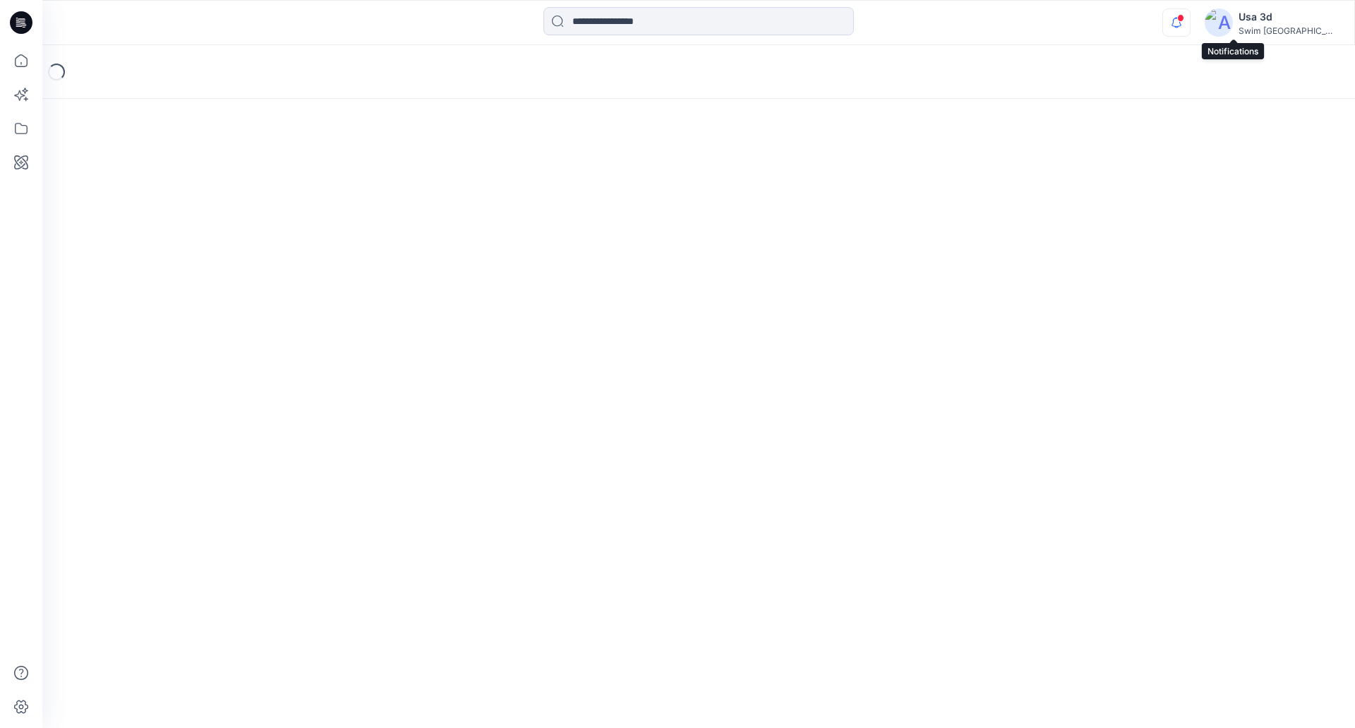
click at [1190, 14] on icon "button" at bounding box center [1176, 22] width 27 height 28
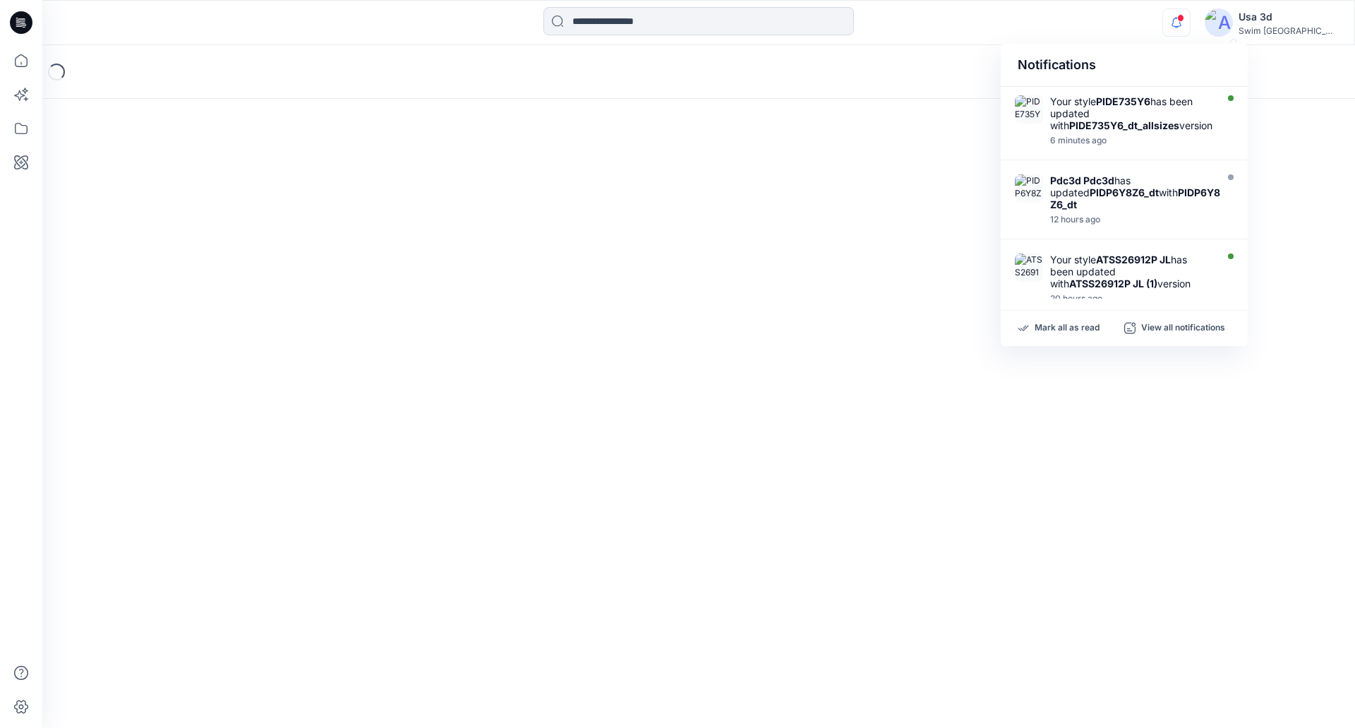
click at [1158, 23] on div "Notifications Your style PIDE735Y6 has been updated with PIDE735Y6_dt_allsizes …" at bounding box center [698, 22] width 1312 height 31
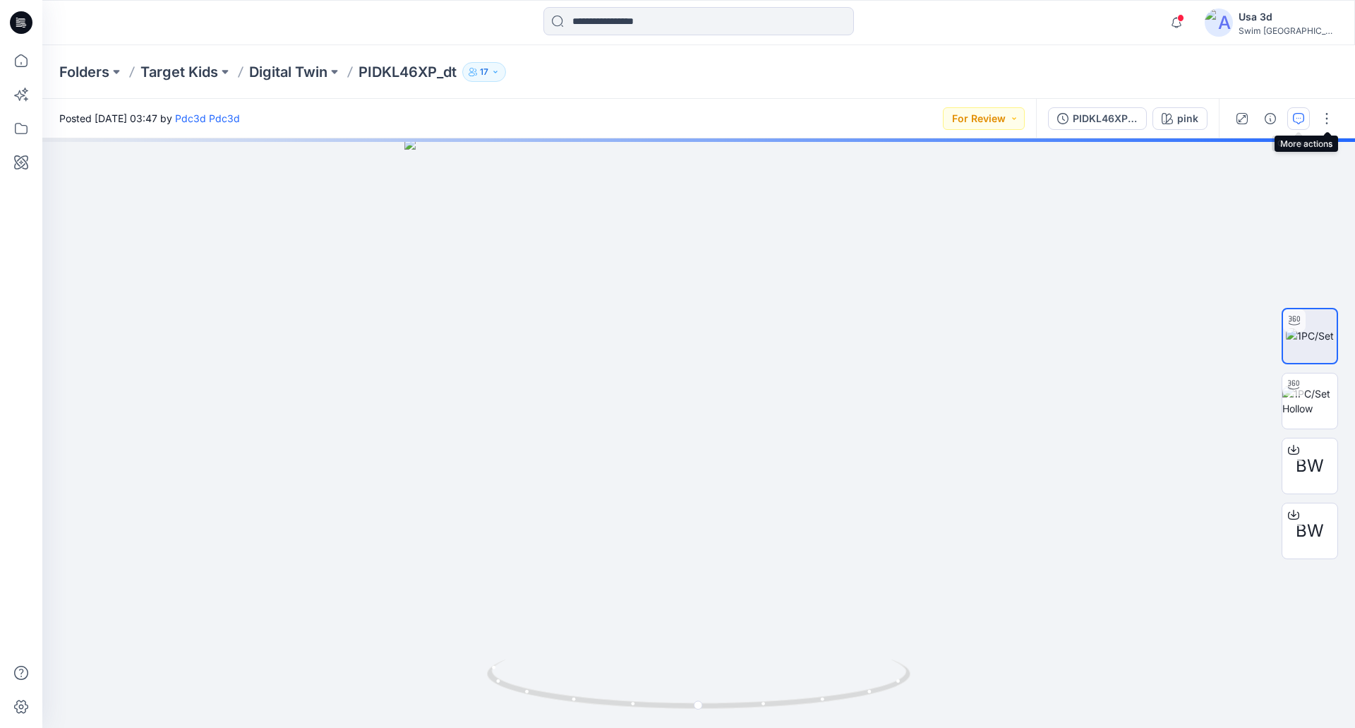
click at [1306, 120] on button "button" at bounding box center [1299, 118] width 23 height 23
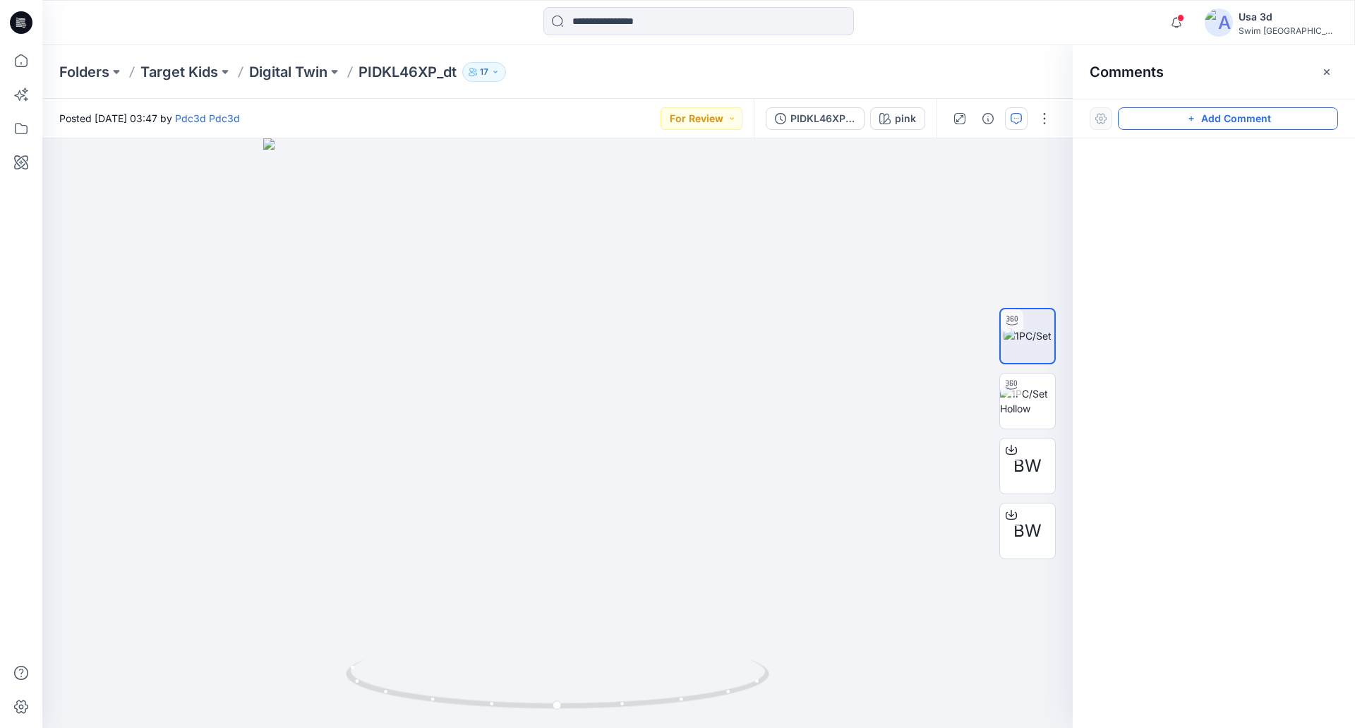
click at [1204, 120] on button "Add Comment" at bounding box center [1228, 118] width 220 height 23
click at [129, 205] on div "1" at bounding box center [557, 432] width 1031 height 589
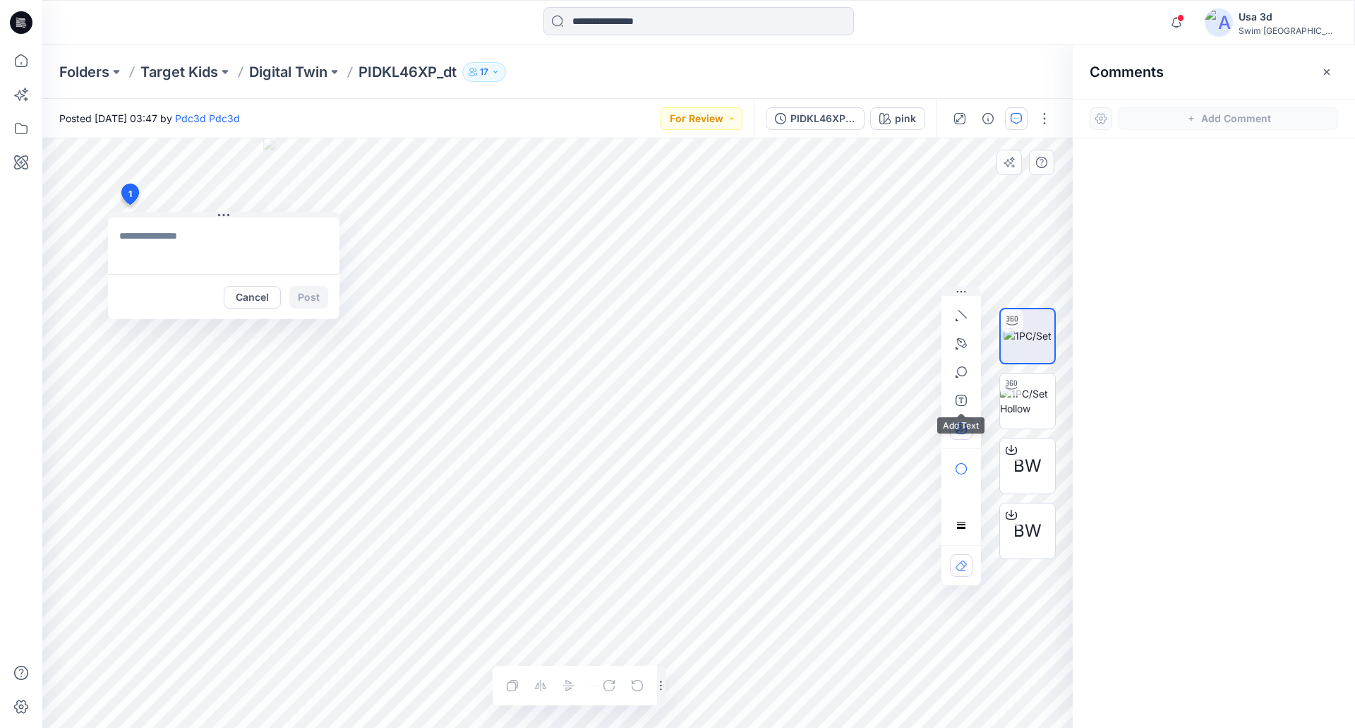
click at [961, 432] on icon "button" at bounding box center [961, 428] width 11 height 11
type input"] "**********"
click at [216, 245] on textarea at bounding box center [224, 245] width 232 height 56
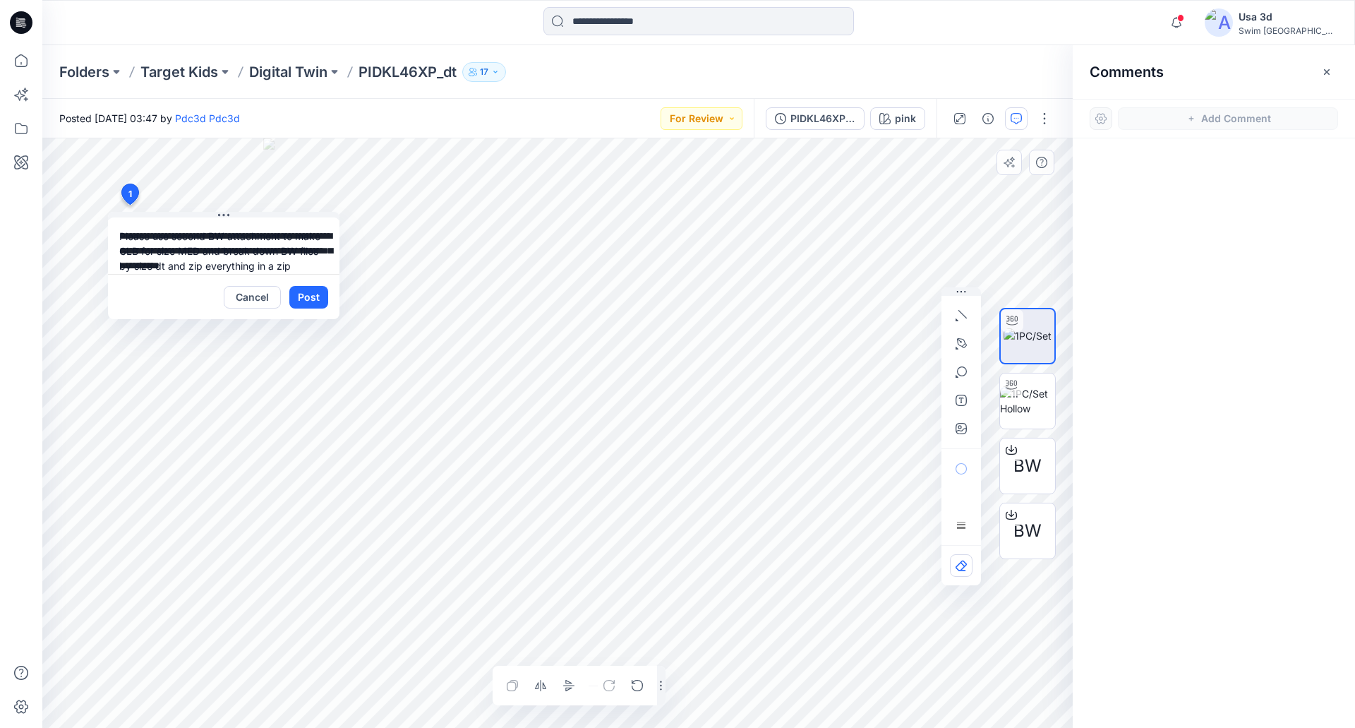
type textarea "**********"
click at [321, 309] on div "Cancel Post" at bounding box center [224, 296] width 232 height 45
click at [316, 303] on button "Post" at bounding box center [308, 297] width 39 height 23
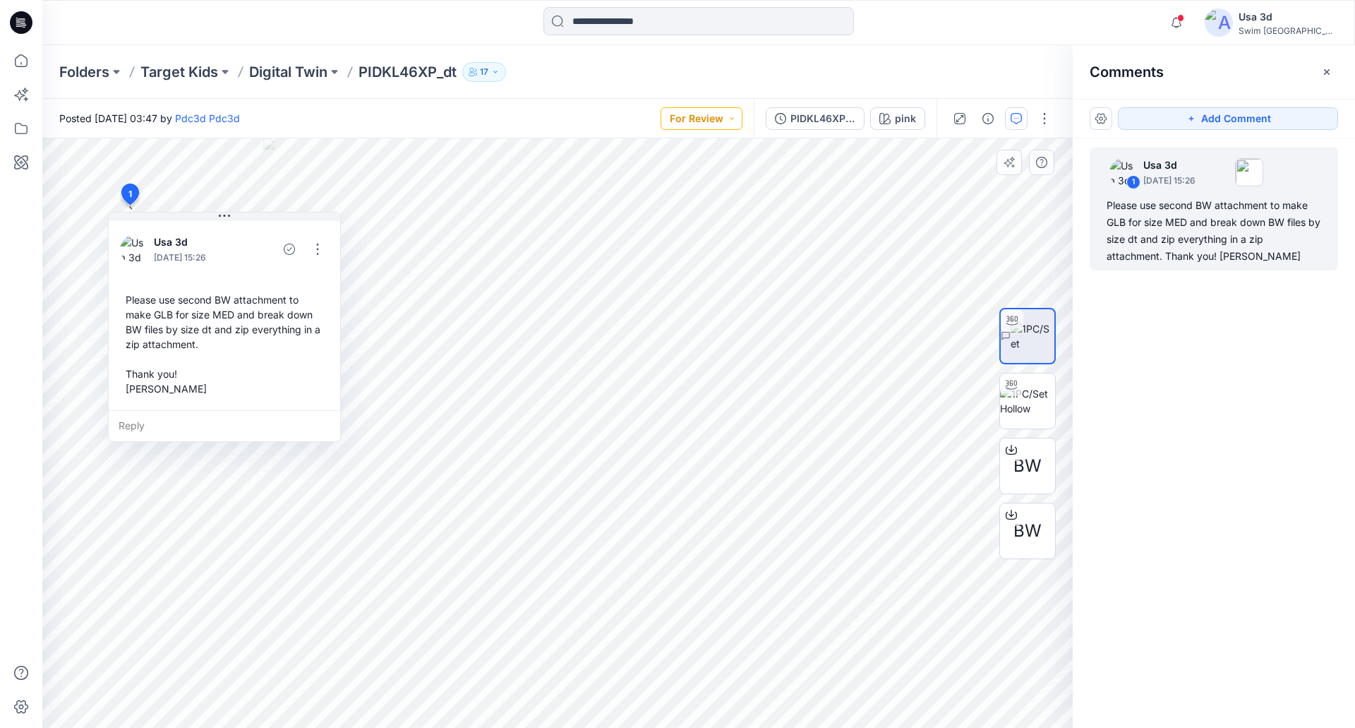
click at [726, 119] on button "For Review" at bounding box center [702, 118] width 82 height 23
click at [676, 220] on p "Approved" at bounding box center [668, 215] width 47 height 18
click at [301, 64] on p "Digital Twin" at bounding box center [288, 72] width 78 height 20
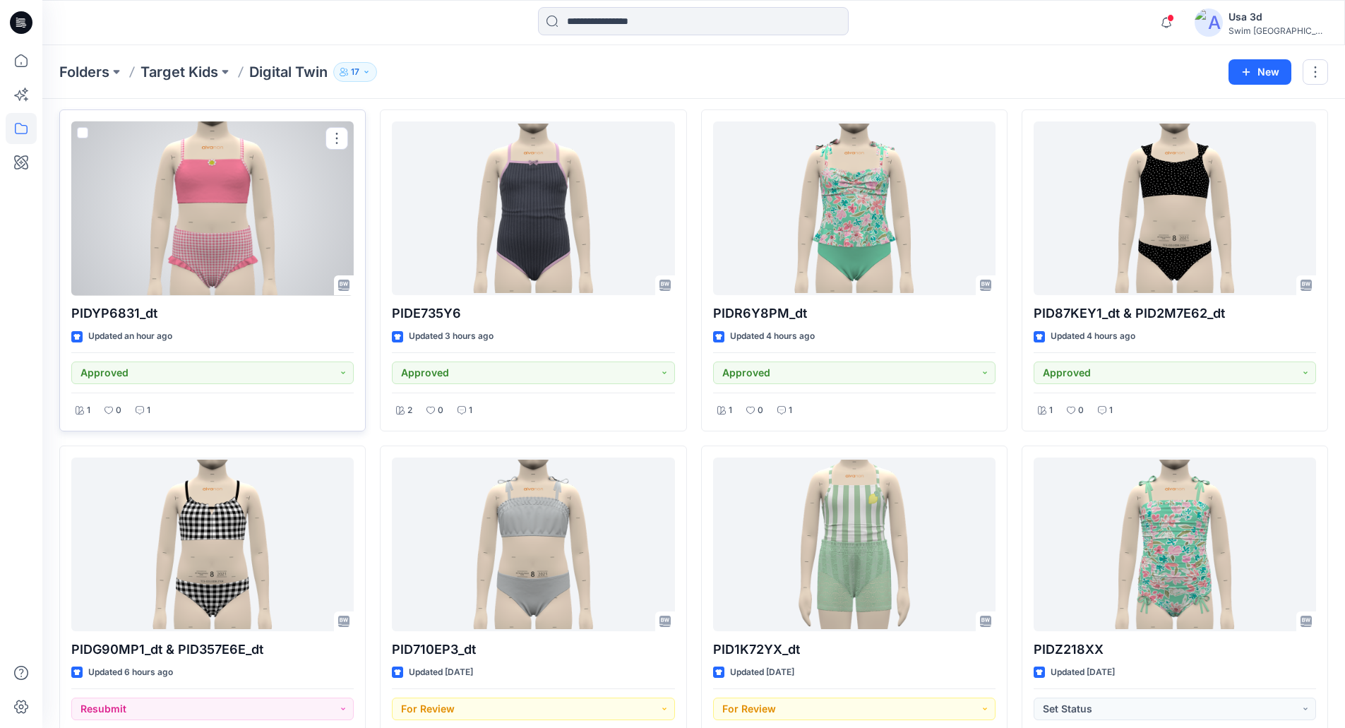
scroll to position [491, 0]
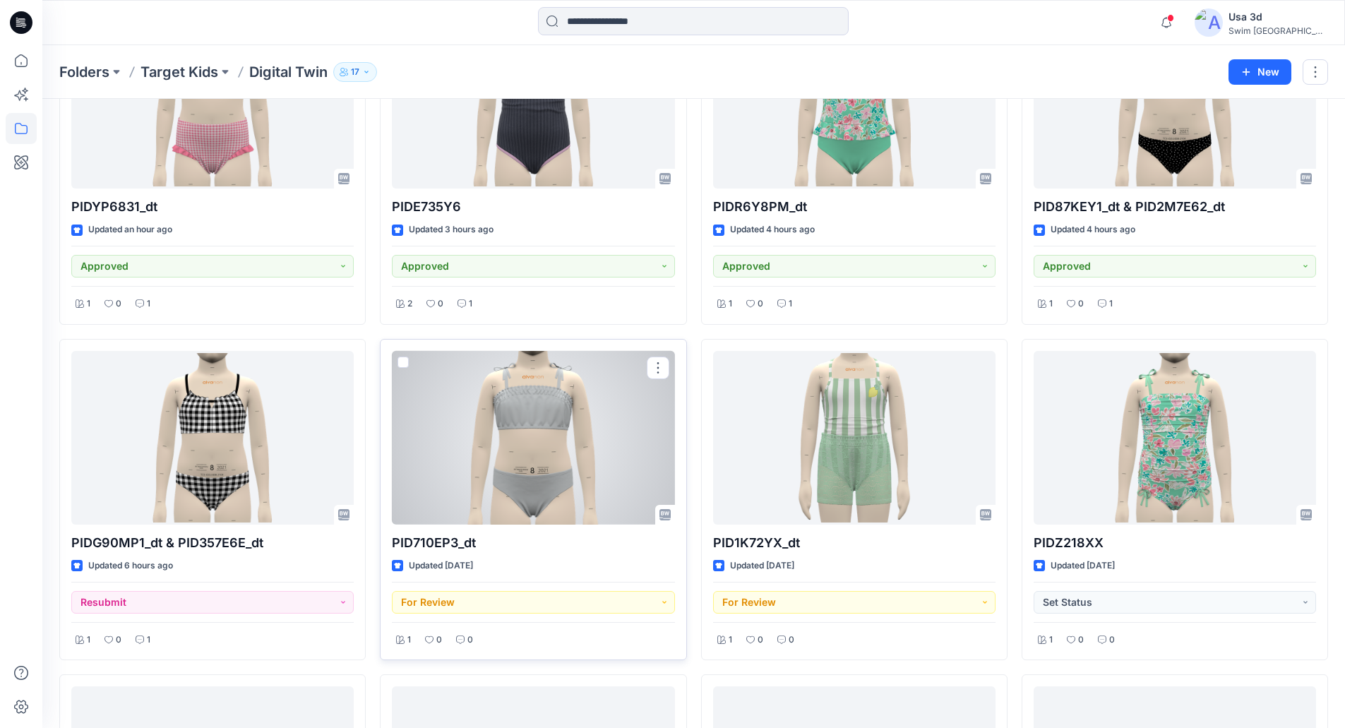
click at [583, 448] on div at bounding box center [533, 438] width 282 height 174
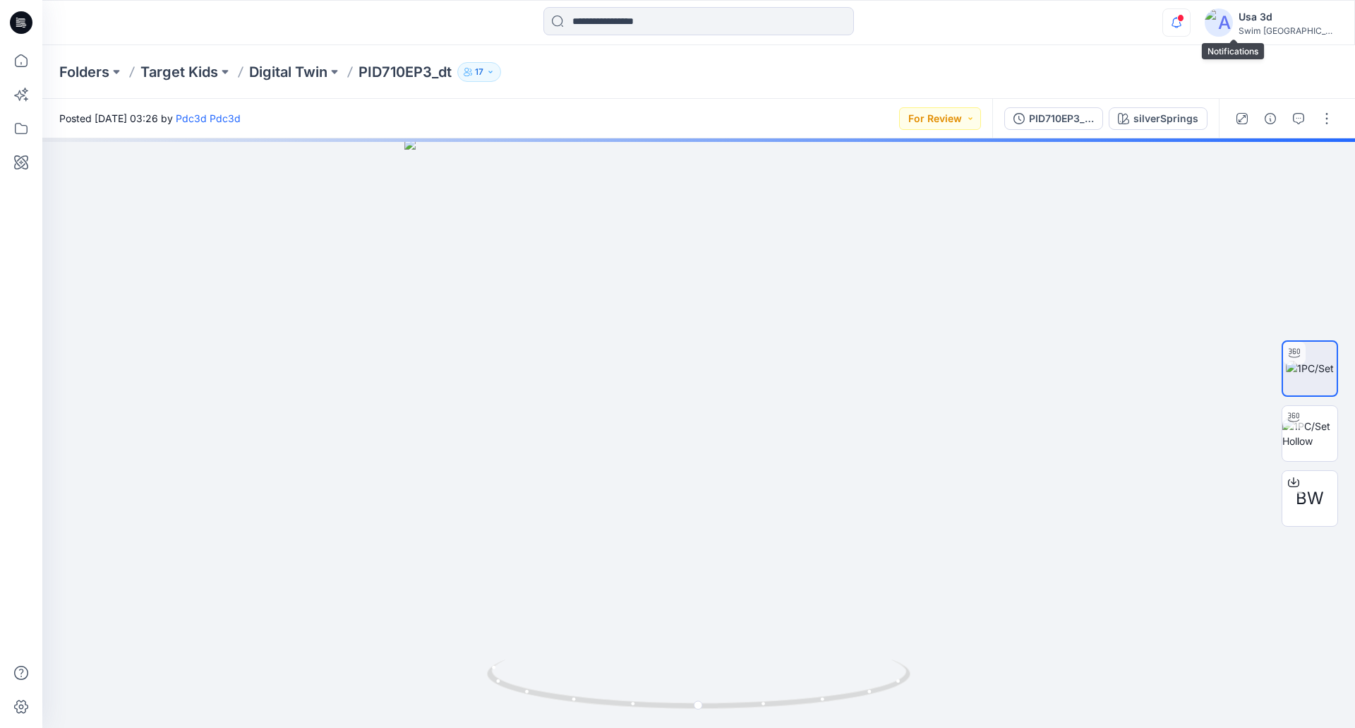
click at [1190, 25] on icon "button" at bounding box center [1176, 22] width 27 height 28
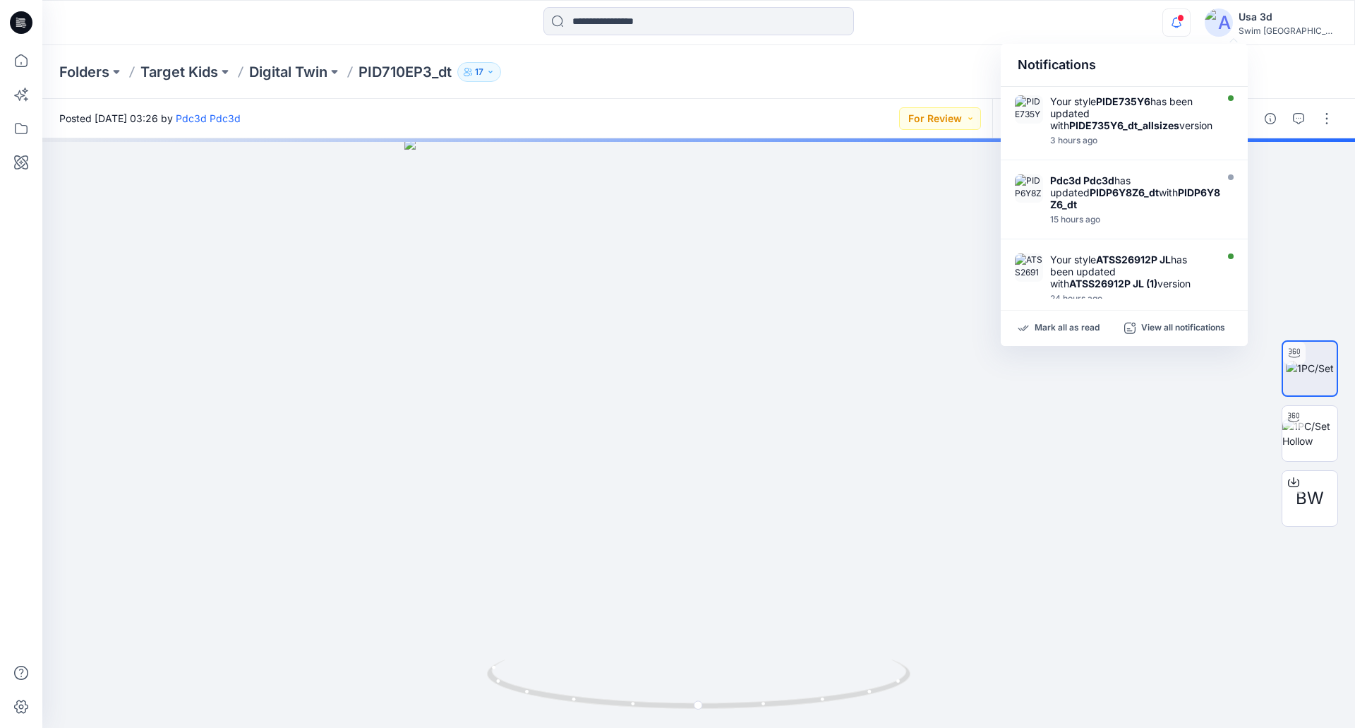
click at [1190, 25] on icon "button" at bounding box center [1176, 22] width 27 height 28
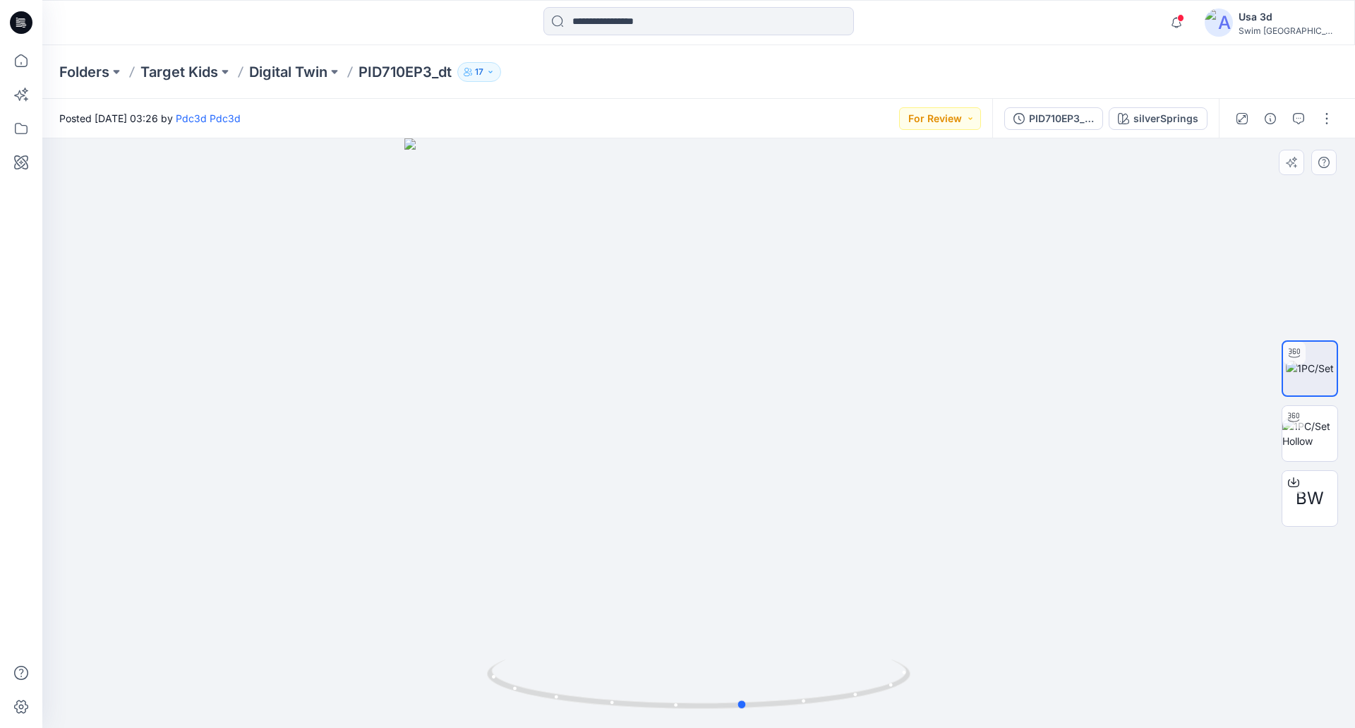
drag, startPoint x: 739, startPoint y: 393, endPoint x: 802, endPoint y: 392, distance: 62.8
click at [803, 393] on div at bounding box center [698, 432] width 1313 height 589
drag, startPoint x: 724, startPoint y: 334, endPoint x: 726, endPoint y: 292, distance: 41.7
click at [714, 297] on div at bounding box center [698, 432] width 1313 height 589
click at [282, 71] on p "Digital Twin" at bounding box center [288, 72] width 78 height 20
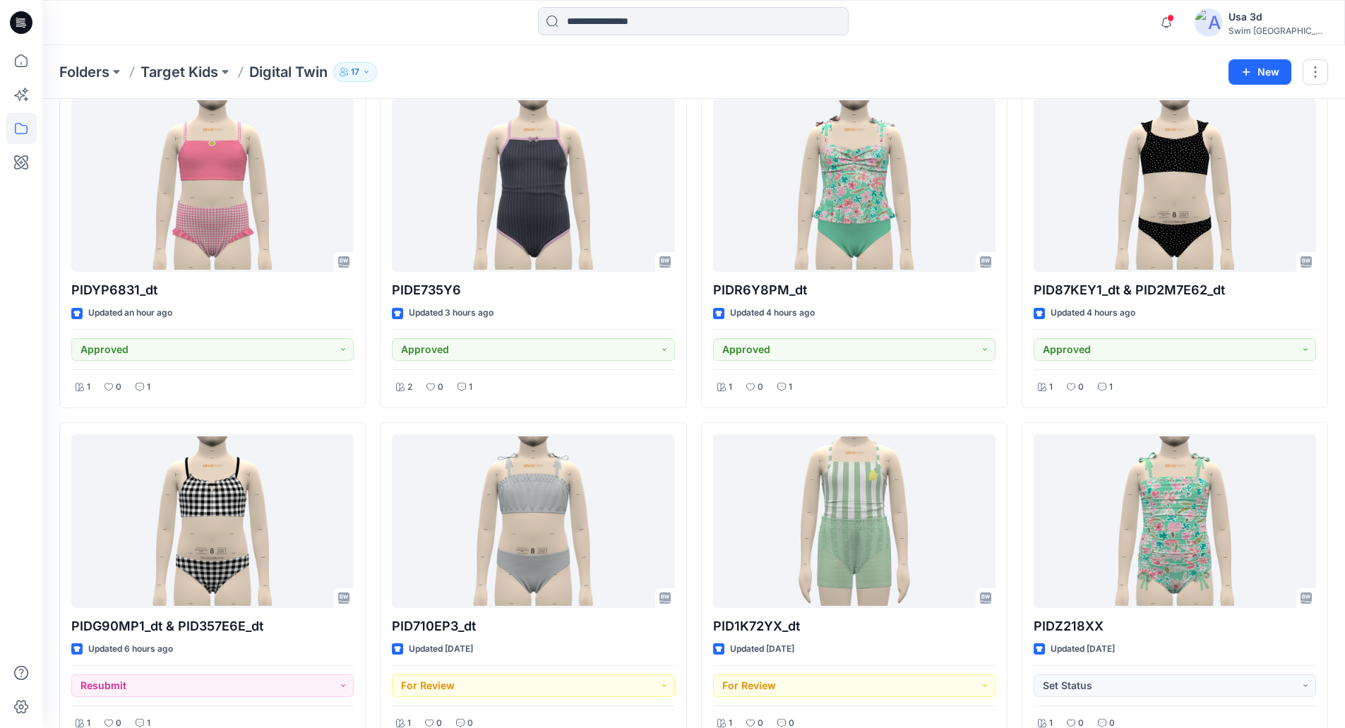
scroll to position [635, 0]
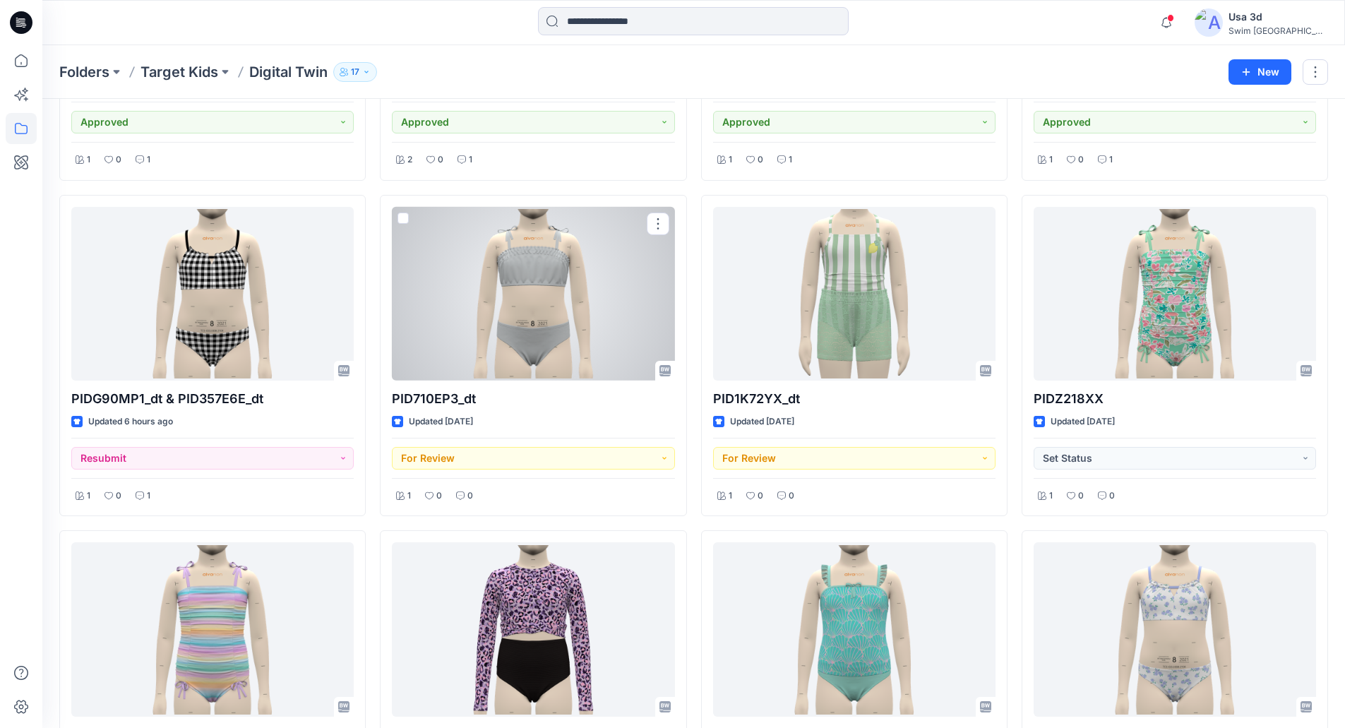
click at [527, 278] on div at bounding box center [533, 294] width 282 height 174
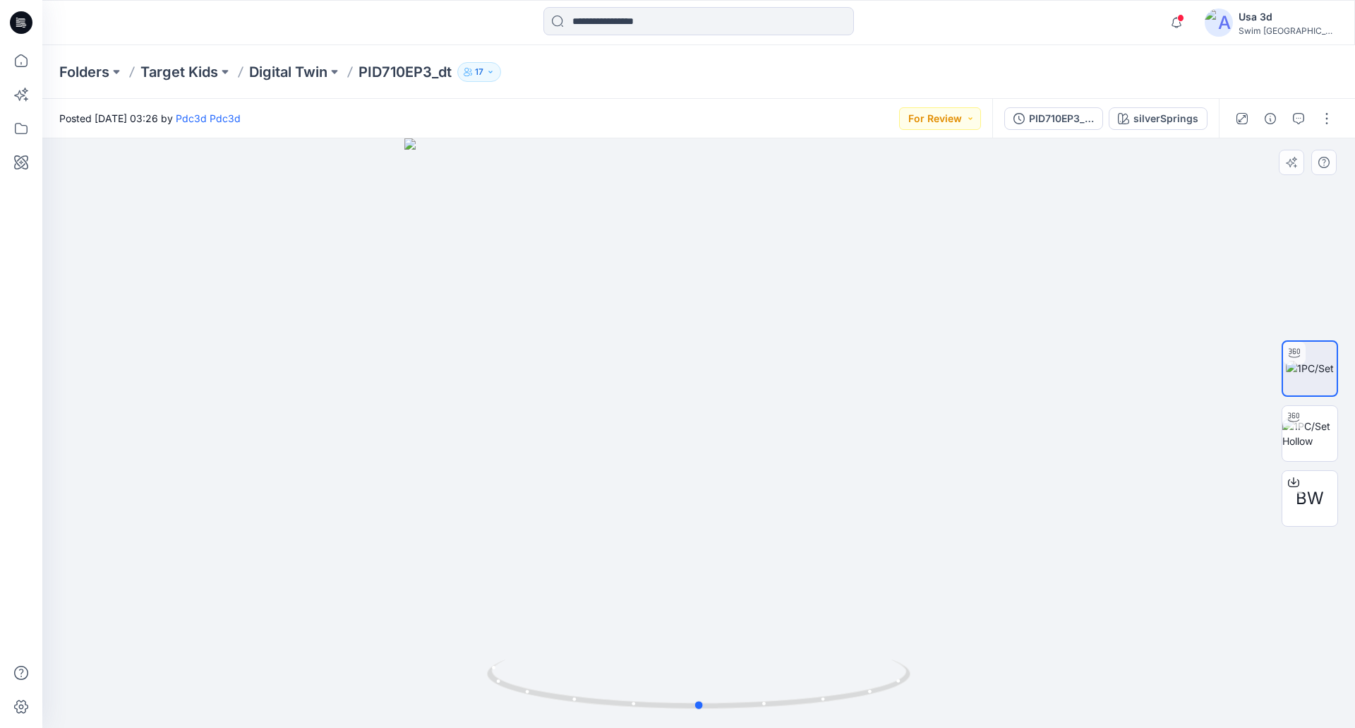
drag, startPoint x: 697, startPoint y: 299, endPoint x: 481, endPoint y: 162, distance: 255.8
click at [712, 298] on div at bounding box center [698, 432] width 1313 height 589
click at [285, 73] on p "Digital Twin" at bounding box center [288, 72] width 78 height 20
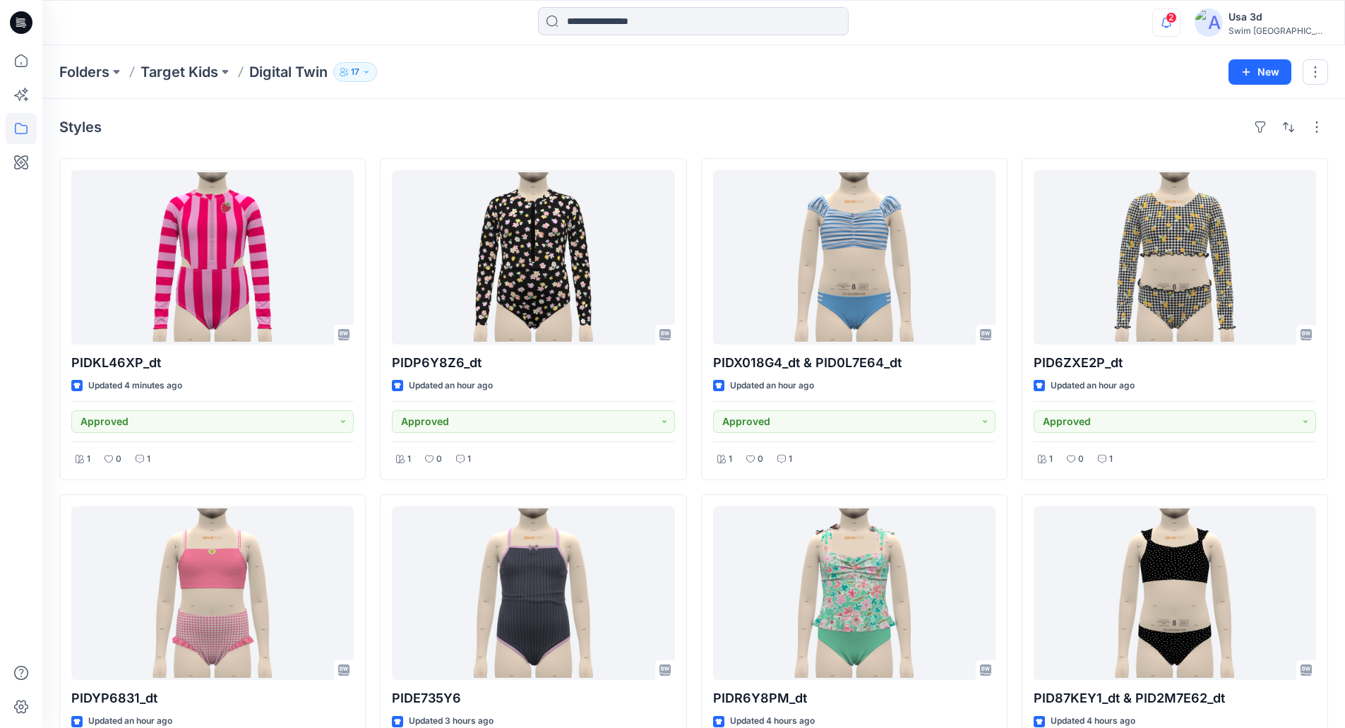
click at [1180, 23] on icon "button" at bounding box center [1166, 22] width 27 height 28
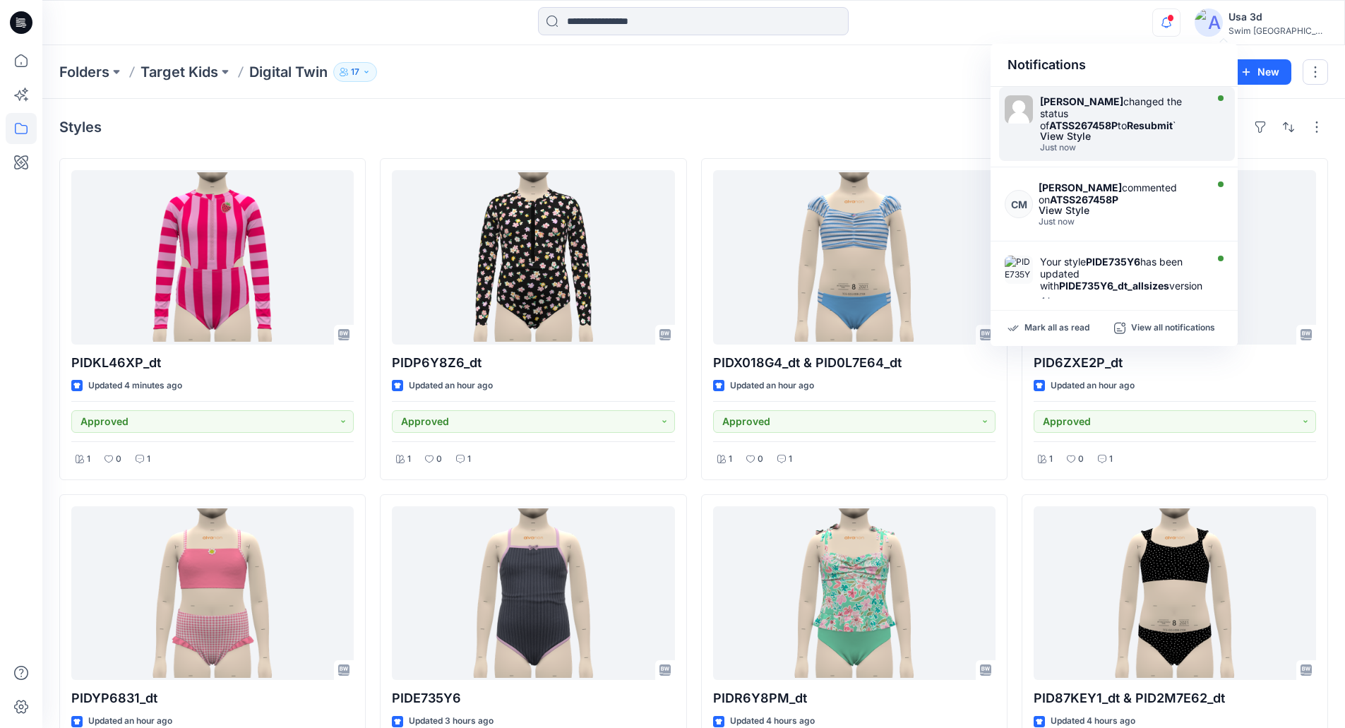
click at [1086, 127] on div "Caitlin Magrane changed the status of ATSS267458P to Resubmit `" at bounding box center [1121, 113] width 162 height 36
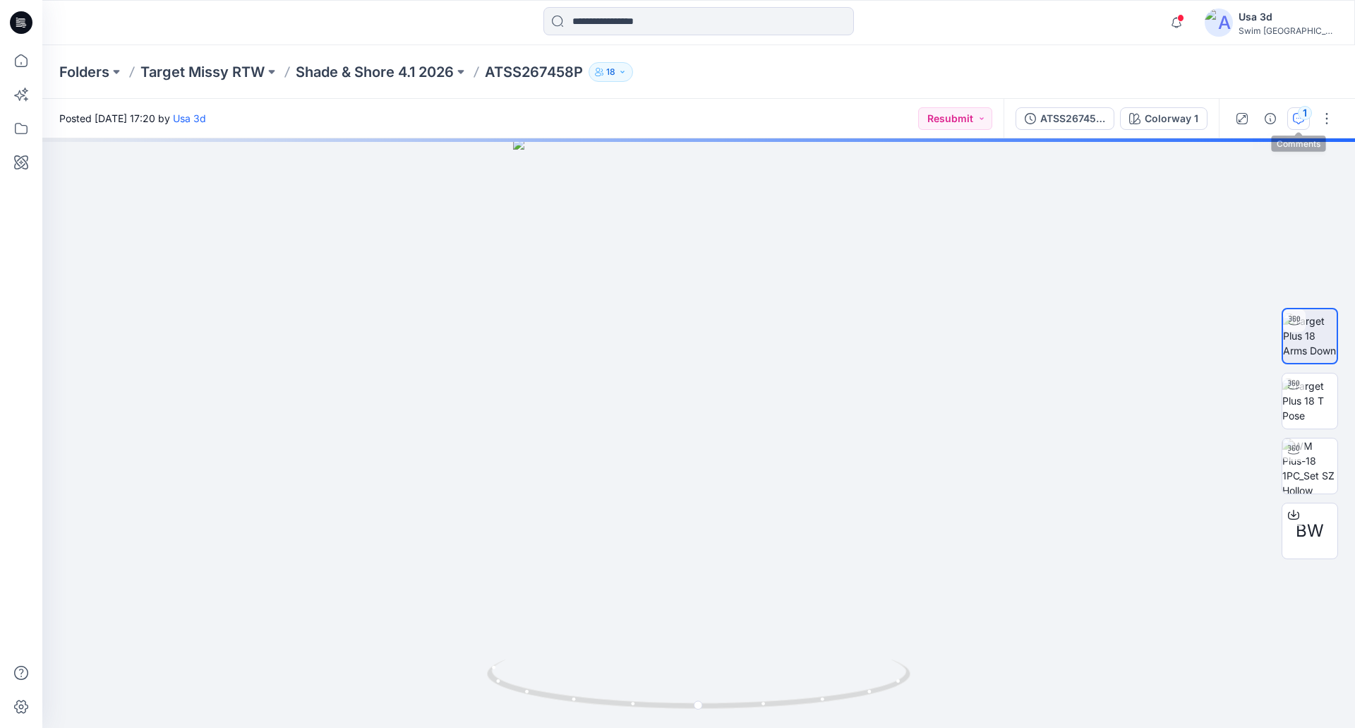
click at [1295, 118] on icon "button" at bounding box center [1298, 118] width 11 height 11
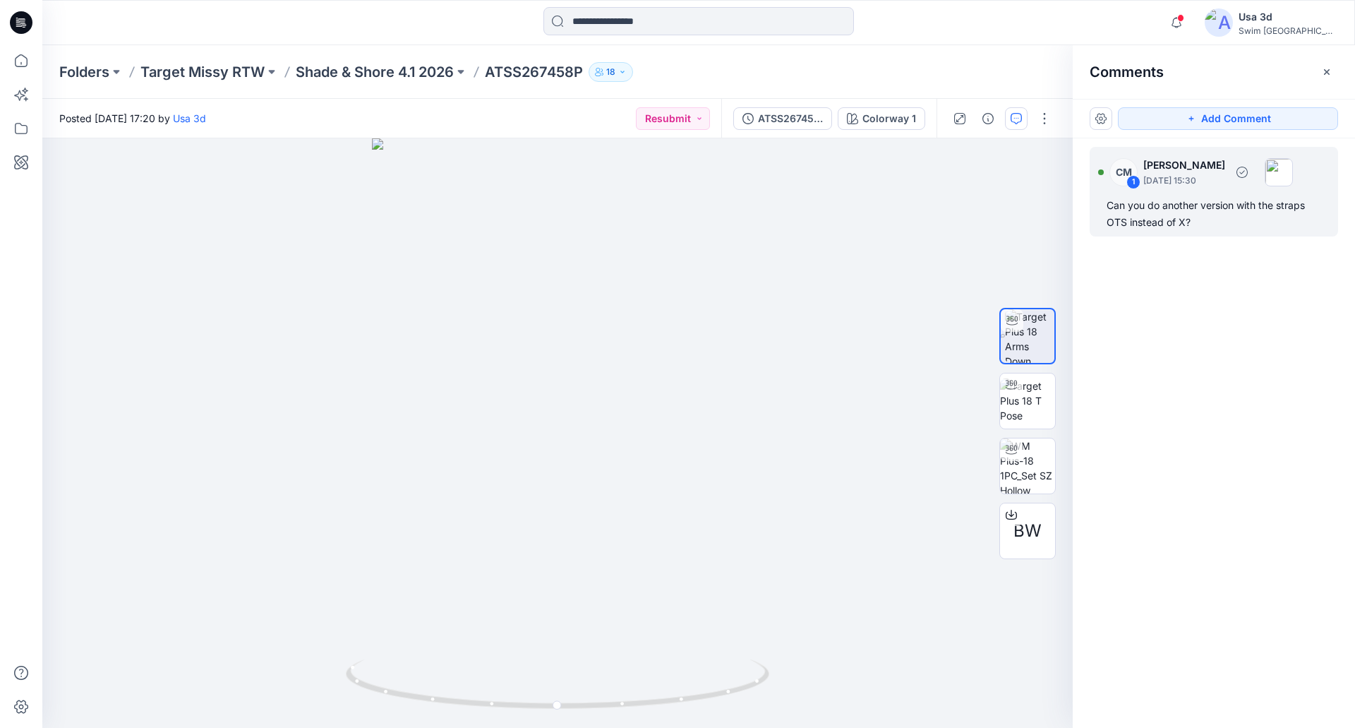
click at [1166, 213] on div "Can you do another version with the straps OTS instead of X?" at bounding box center [1214, 214] width 215 height 34
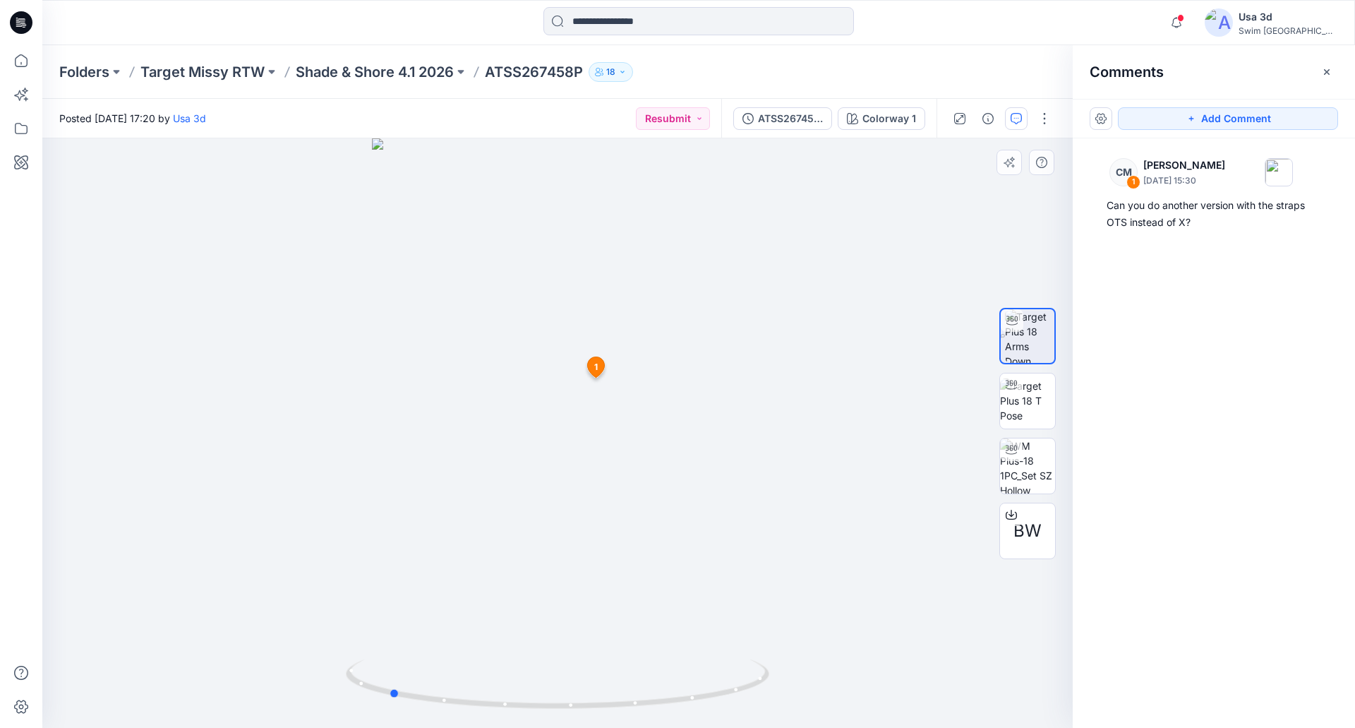
drag, startPoint x: 637, startPoint y: 292, endPoint x: 469, endPoint y: 295, distance: 168.8
click at [469, 295] on div at bounding box center [557, 432] width 1031 height 589
click at [1190, 26] on icon "button" at bounding box center [1176, 22] width 27 height 28
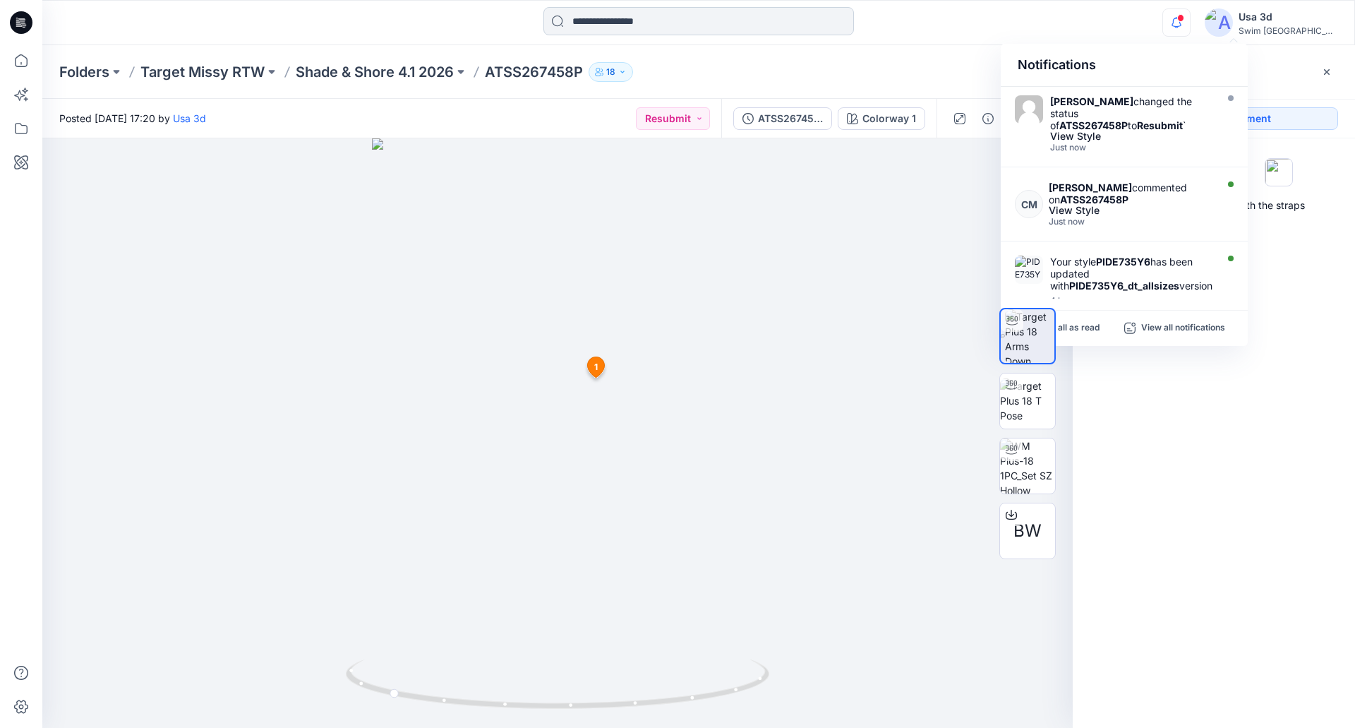
drag, startPoint x: 954, startPoint y: 29, endPoint x: 669, endPoint y: 35, distance: 284.6
click at [942, 30] on div at bounding box center [699, 22] width 657 height 31
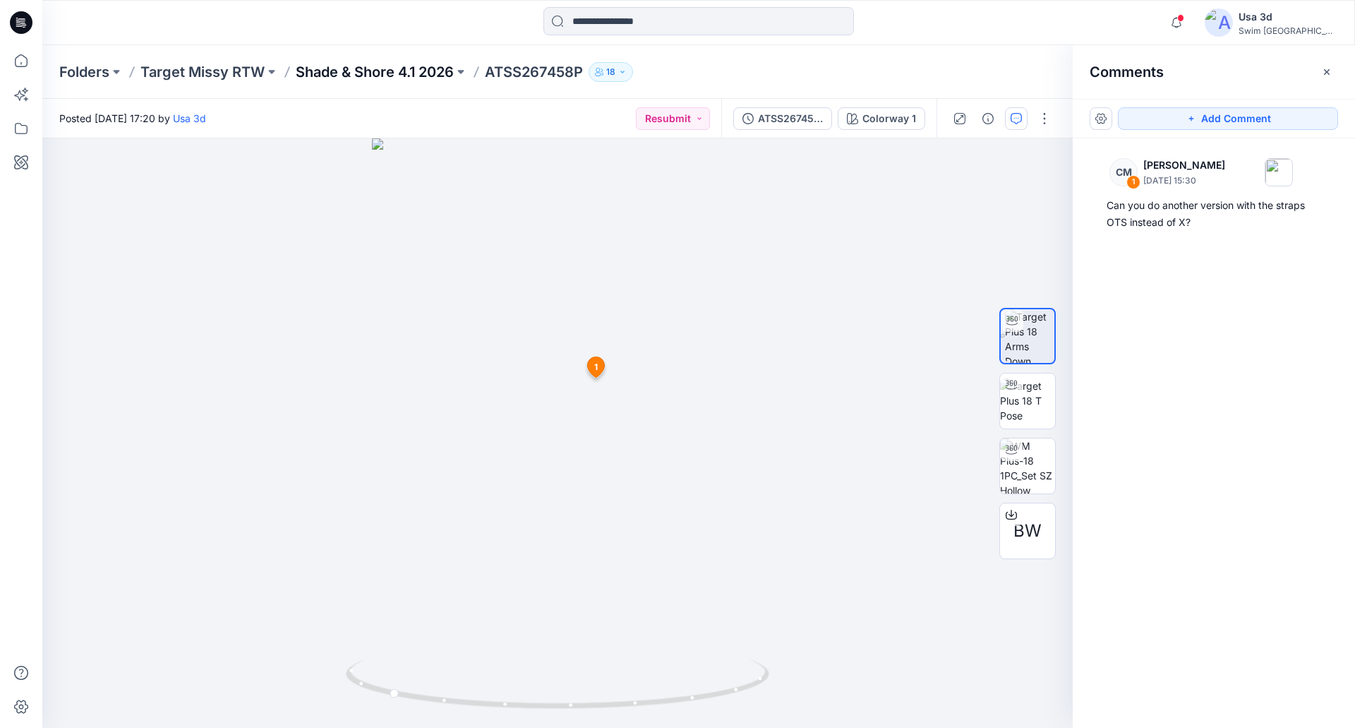
click at [406, 73] on p "Shade & Shore 4.1 2026" at bounding box center [375, 72] width 158 height 20
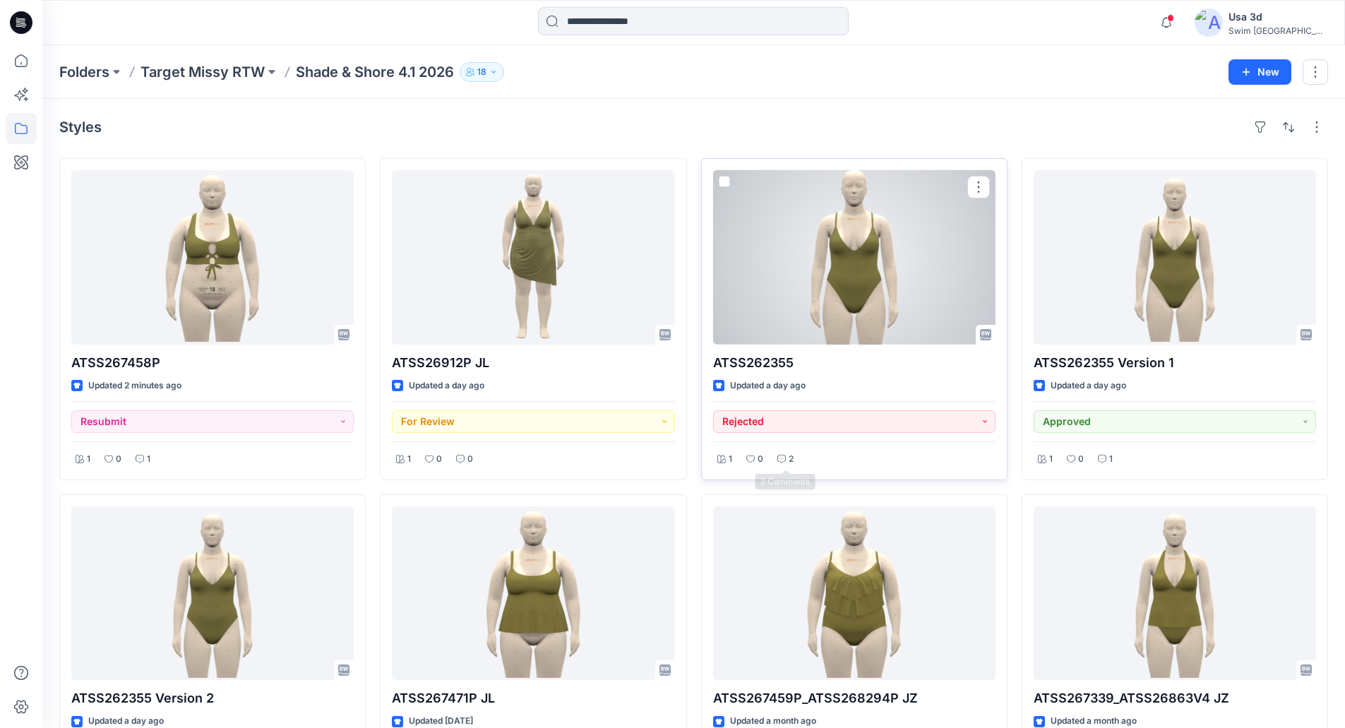
click at [789, 456] on p "2" at bounding box center [791, 459] width 5 height 15
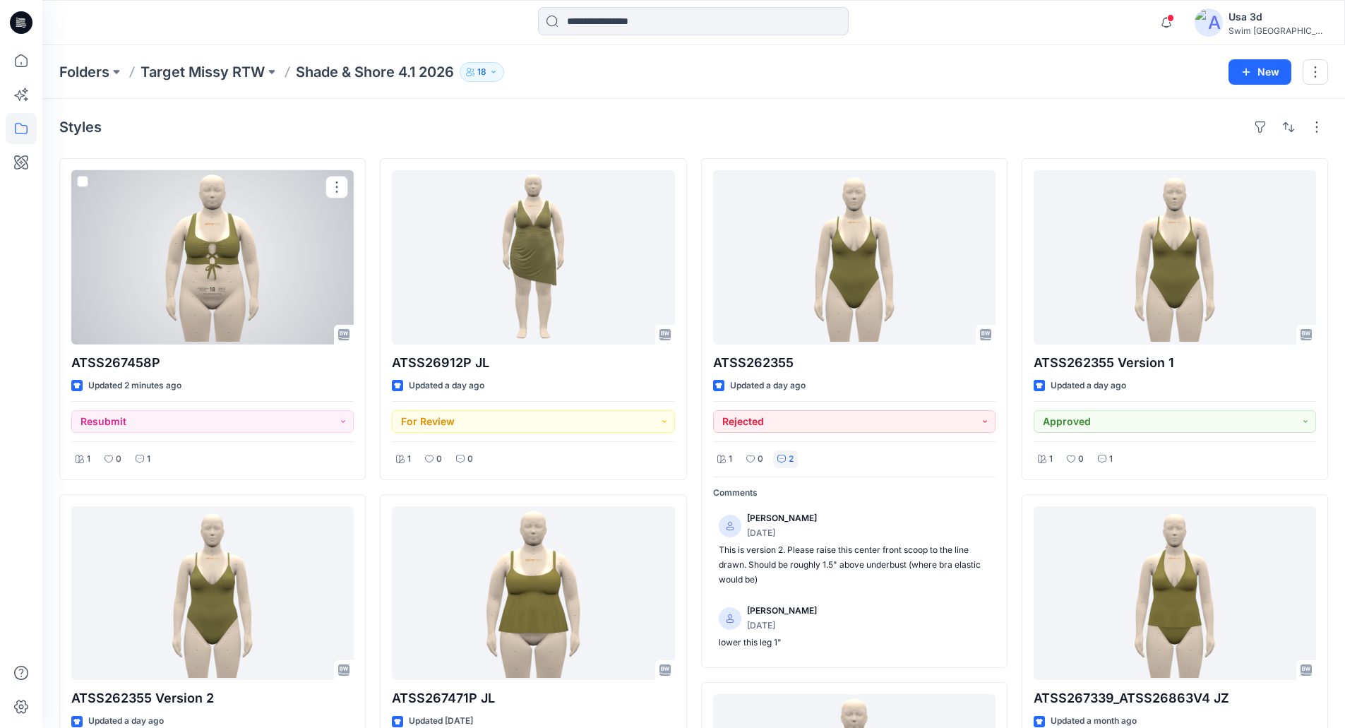
click at [244, 294] on div at bounding box center [212, 257] width 282 height 174
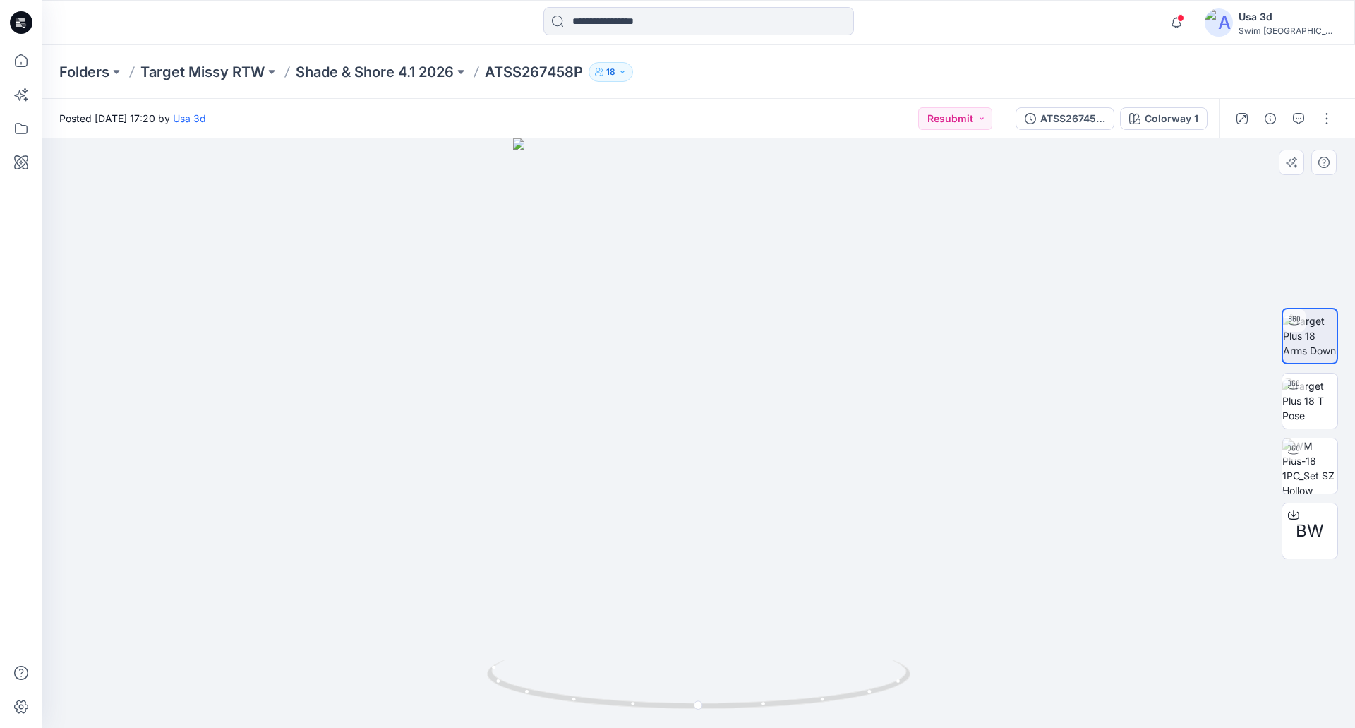
click at [854, 271] on div at bounding box center [698, 432] width 1313 height 589
drag, startPoint x: 762, startPoint y: 314, endPoint x: 611, endPoint y: 308, distance: 151.2
click at [589, 323] on div at bounding box center [698, 432] width 1313 height 589
drag, startPoint x: 694, startPoint y: 326, endPoint x: 699, endPoint y: 351, distance: 25.2
click at [694, 365] on img at bounding box center [699, 357] width 748 height 741
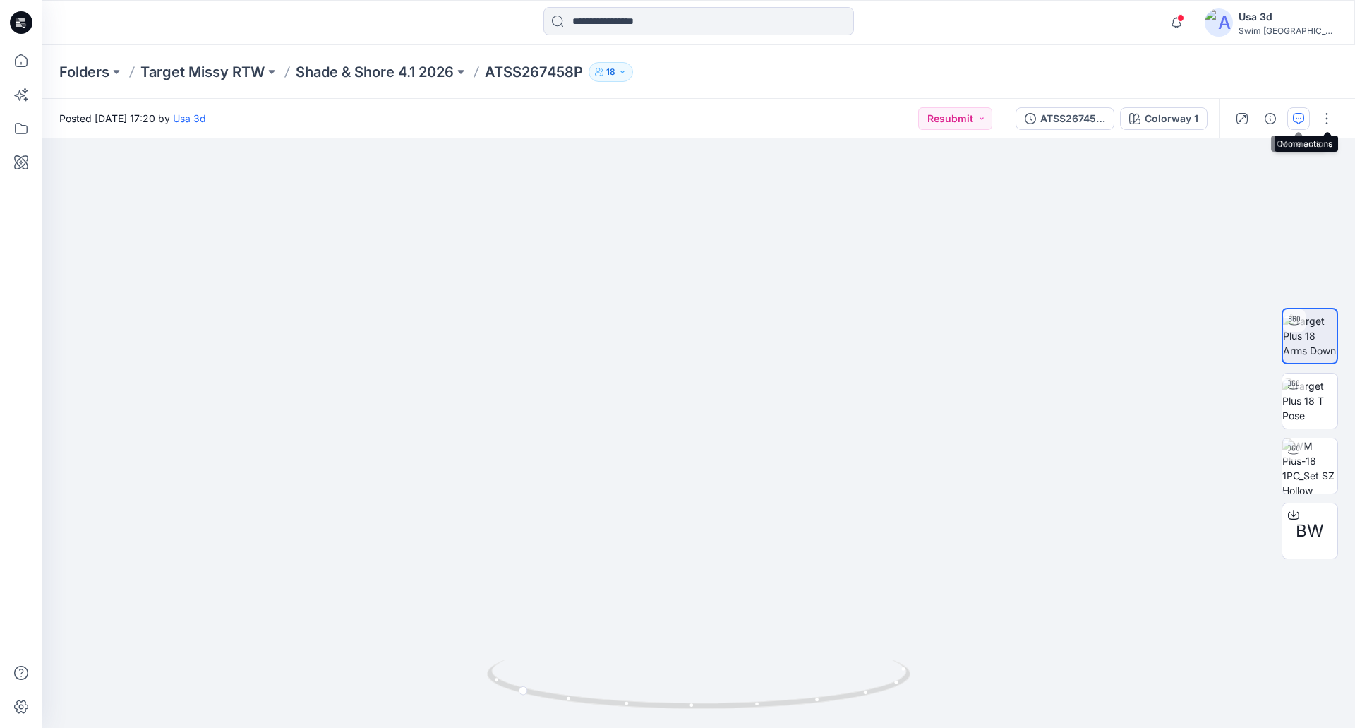
click at [1297, 116] on icon "button" at bounding box center [1298, 118] width 11 height 11
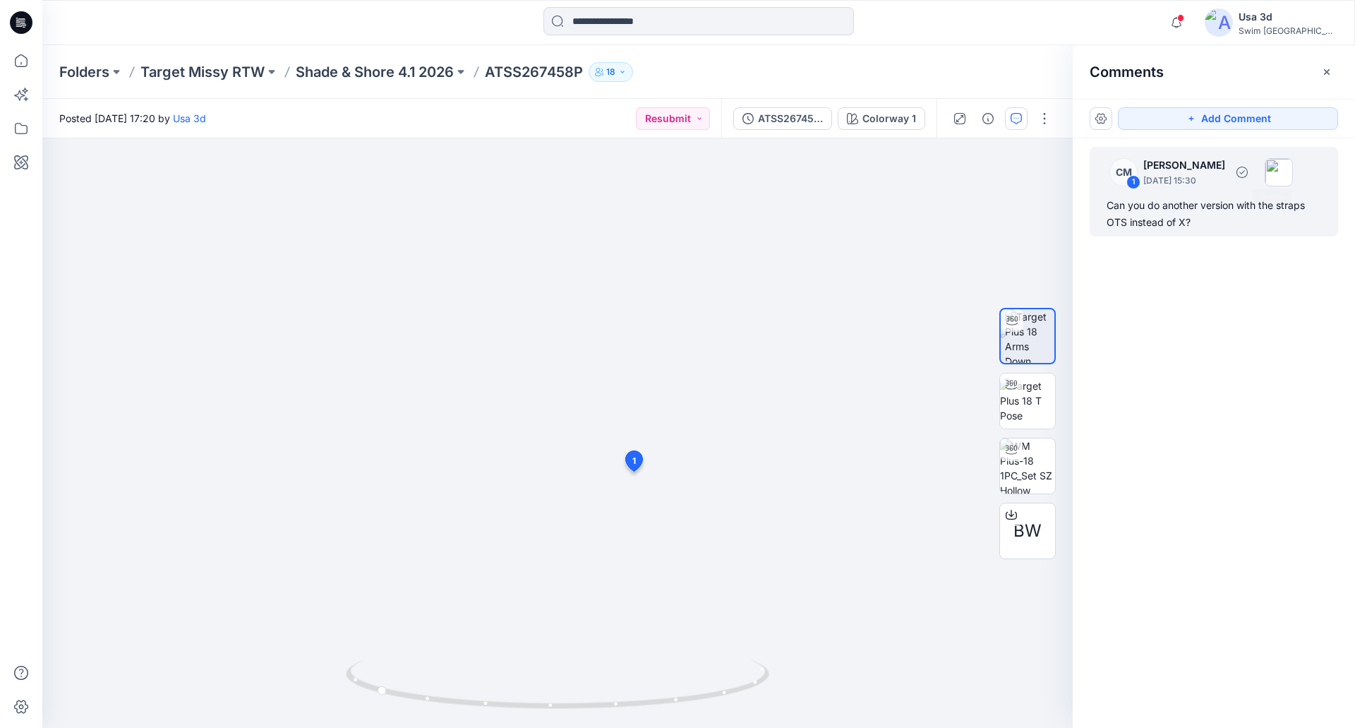
click at [1218, 225] on div "Can you do another version with the straps OTS instead of X?" at bounding box center [1214, 214] width 215 height 34
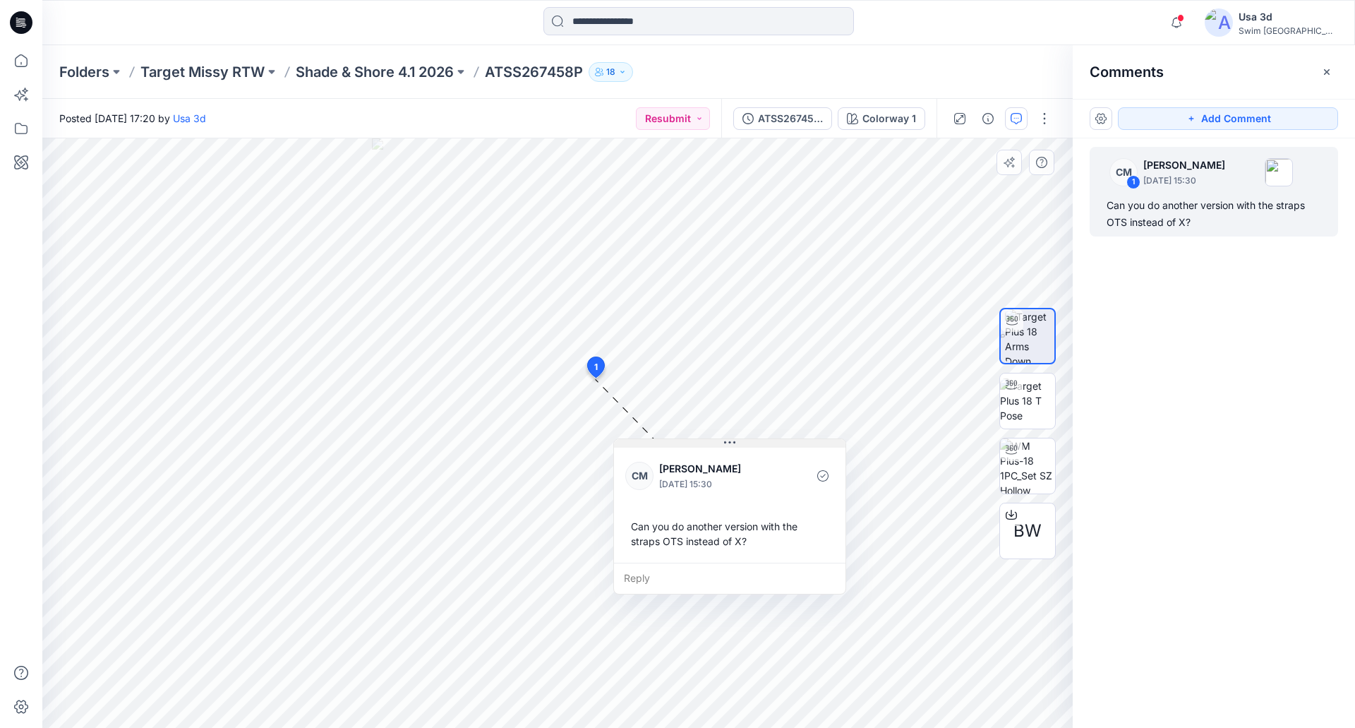
drag, startPoint x: 704, startPoint y: 390, endPoint x: 741, endPoint y: 443, distance: 64.3
click at [742, 445] on button at bounding box center [730, 443] width 232 height 8
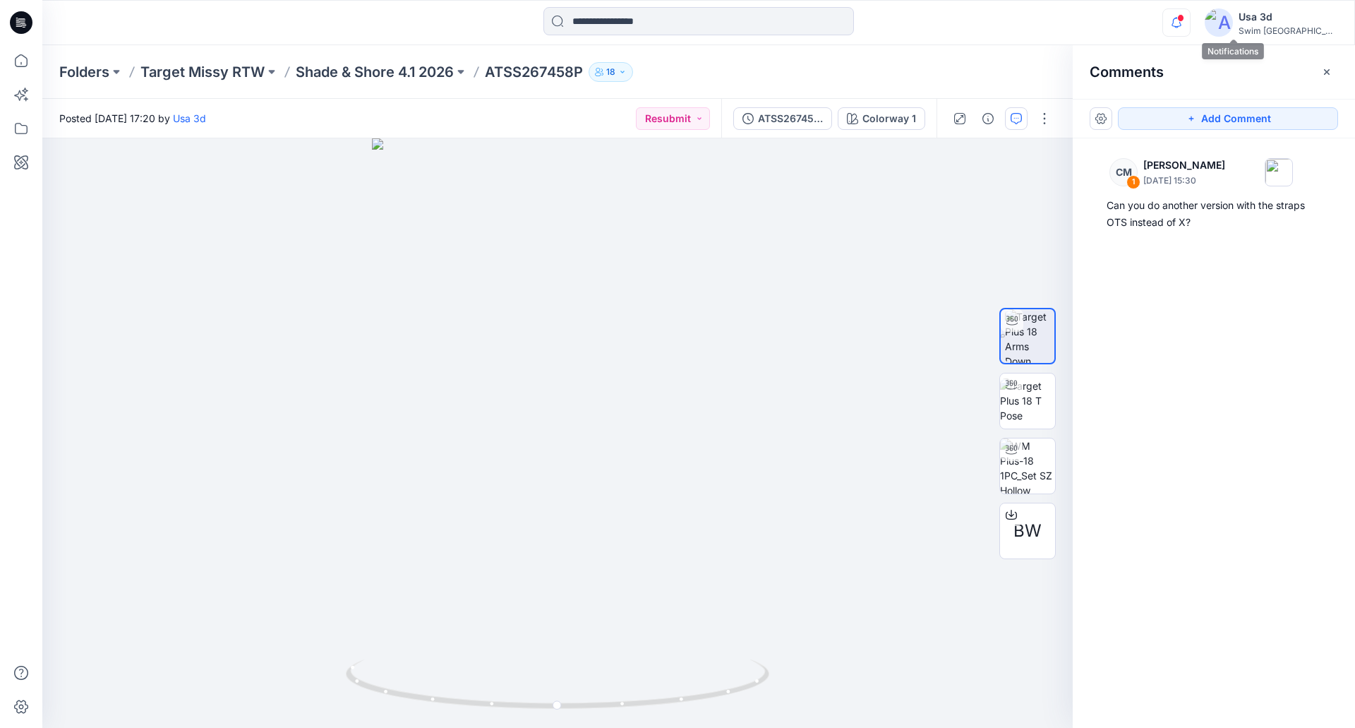
click at [1190, 25] on icon "button" at bounding box center [1176, 22] width 27 height 28
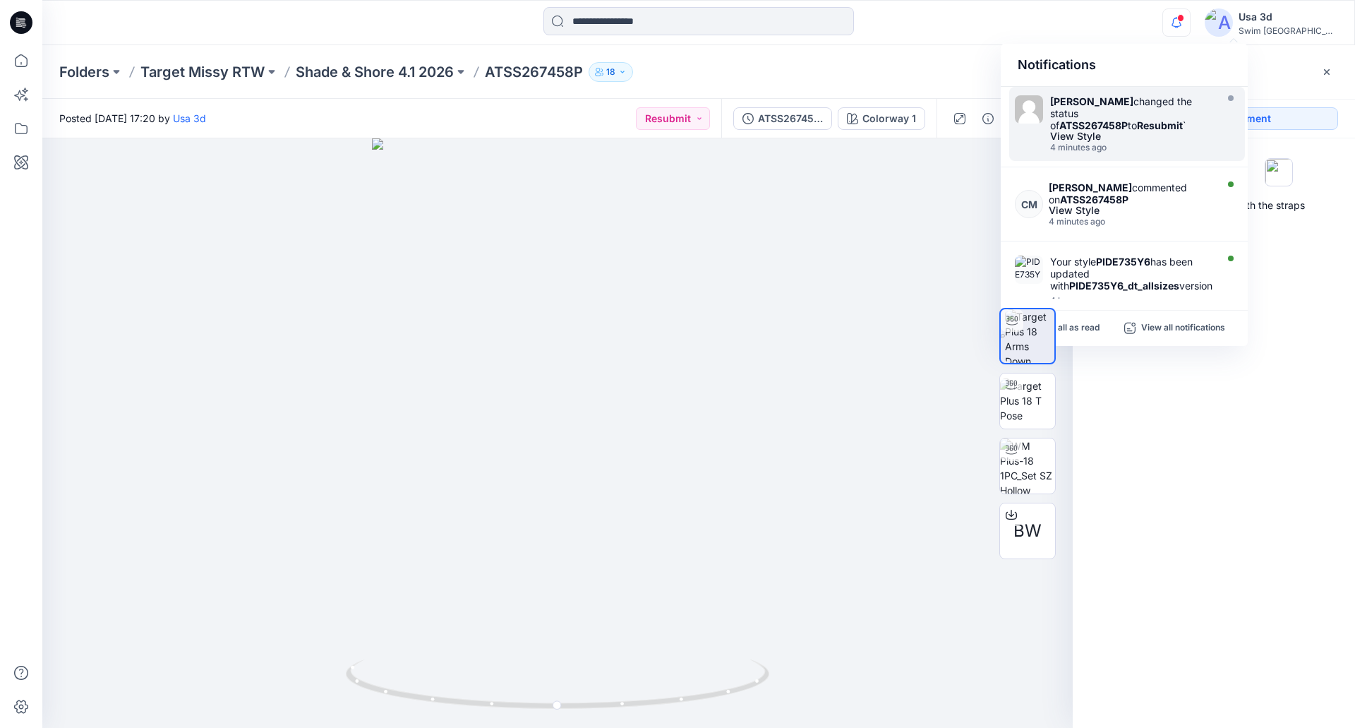
click at [1147, 131] on div "Caitlin Magrane changed the status of ATSS267458P to Resubmit `" at bounding box center [1131, 113] width 162 height 36
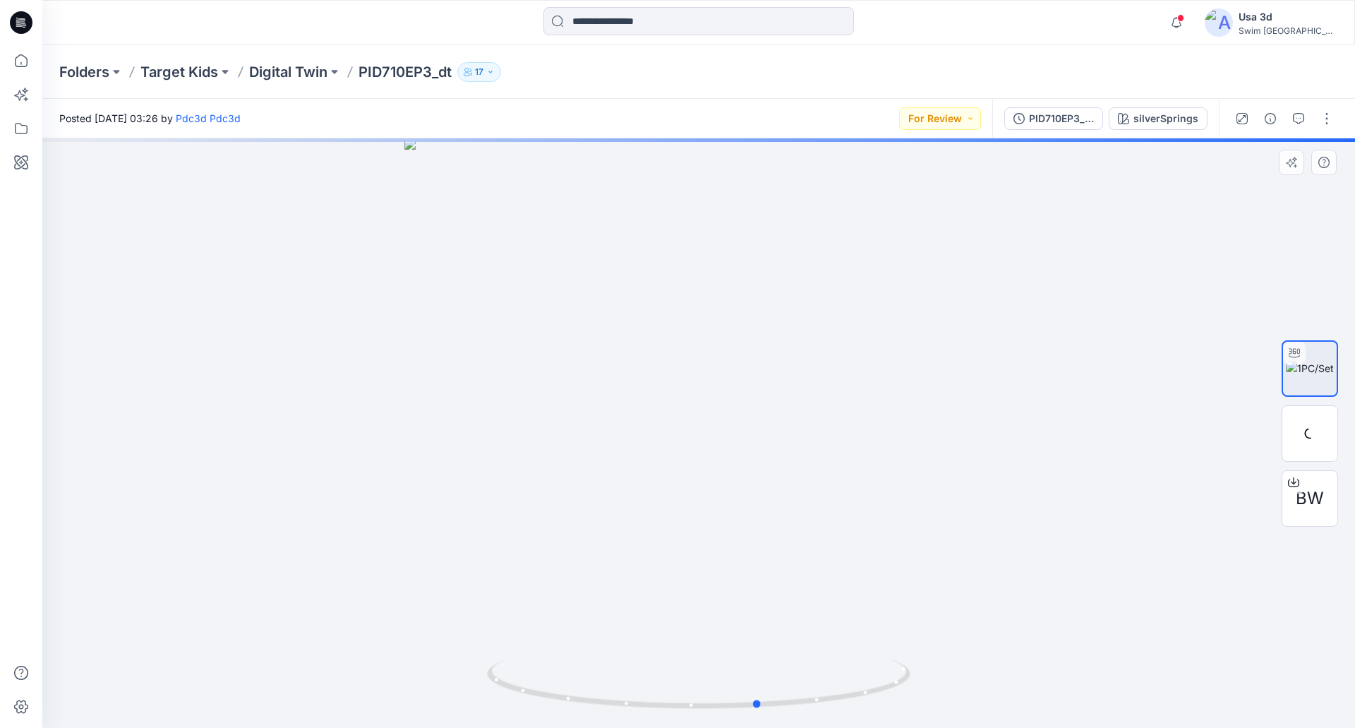
drag, startPoint x: 720, startPoint y: 268, endPoint x: 789, endPoint y: 270, distance: 69.2
click at [777, 280] on div at bounding box center [698, 432] width 1313 height 589
click at [1188, 118] on div "silverSprings" at bounding box center [1166, 119] width 65 height 16
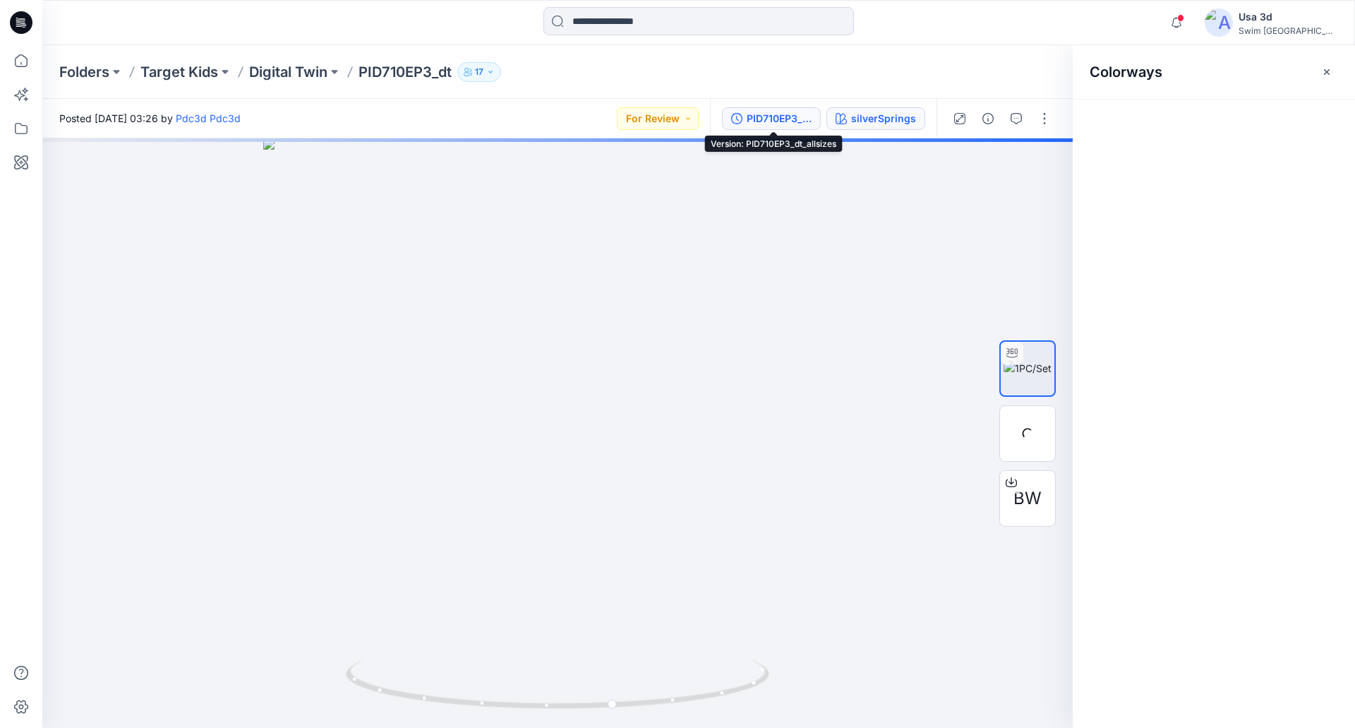
click at [807, 116] on div "PID710EP3_dt_allsizes" at bounding box center [779, 119] width 65 height 16
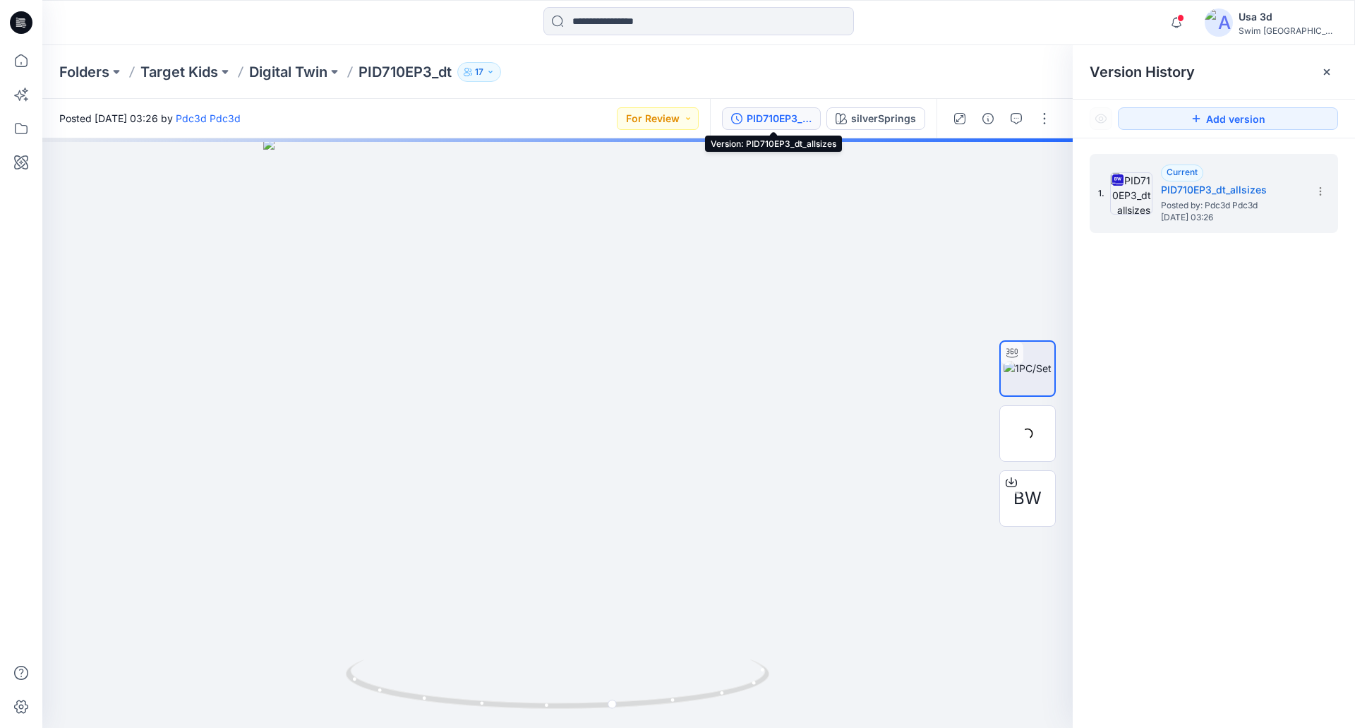
click at [781, 108] on button "PID710EP3_dt_allsizes" at bounding box center [771, 118] width 99 height 23
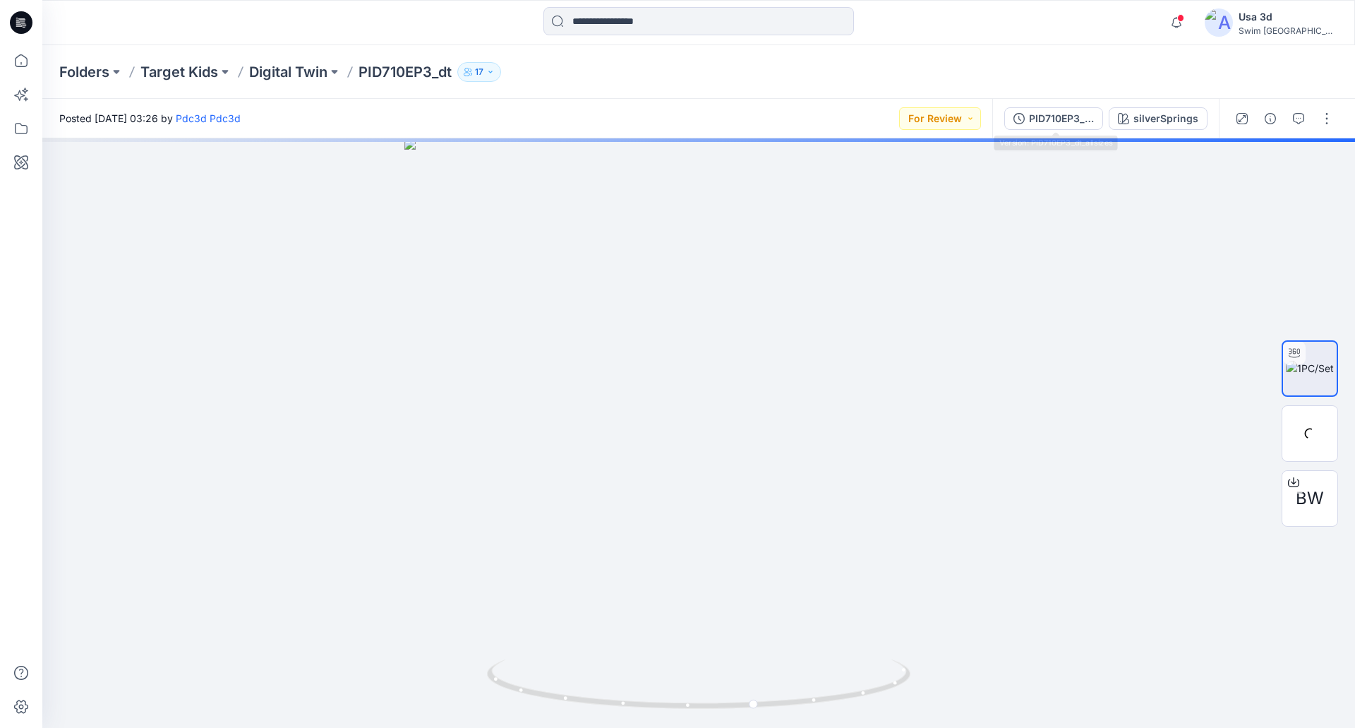
drag, startPoint x: 785, startPoint y: 114, endPoint x: 797, endPoint y: 114, distance: 12.0
click at [786, 114] on div "Posted [DATE] 03:26 by Pdc3d Pdc3d For Review" at bounding box center [517, 118] width 950 height 39
click at [1049, 119] on div "PID710EP3_dt_allsizes" at bounding box center [1061, 119] width 65 height 16
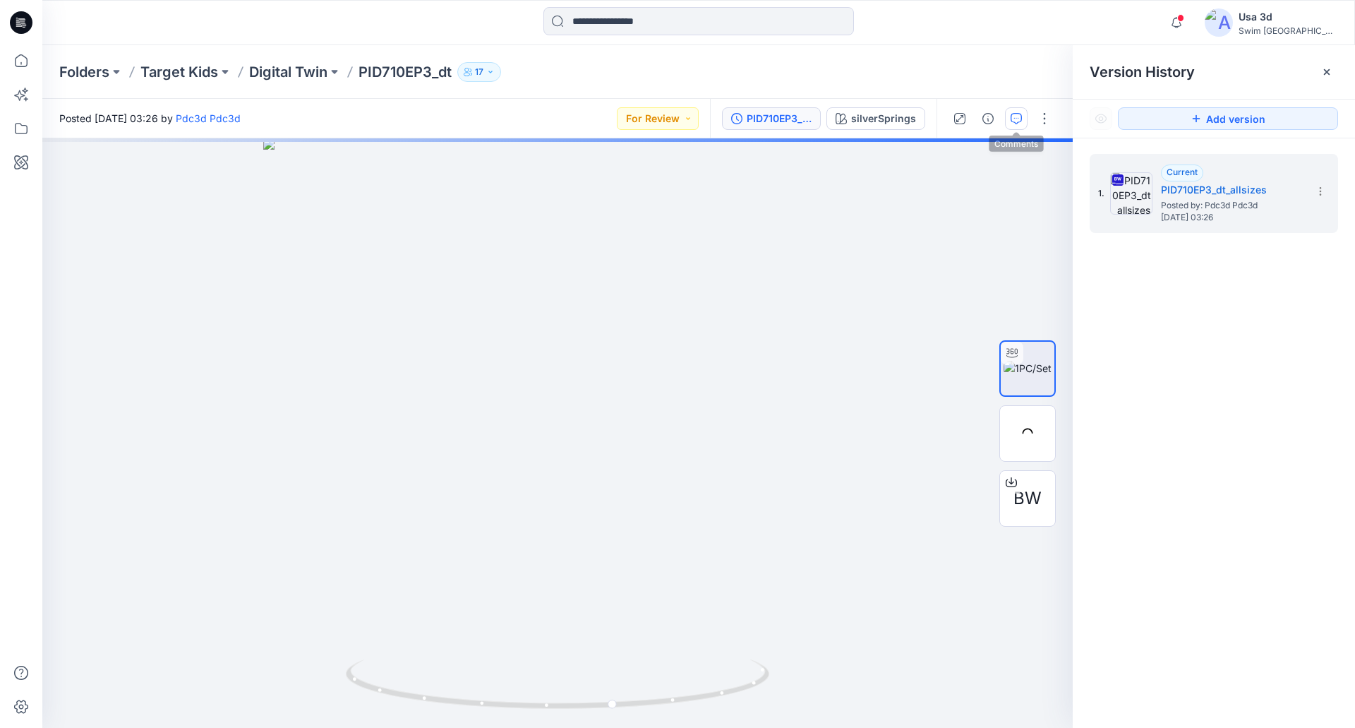
click at [1027, 115] on button "button" at bounding box center [1016, 118] width 23 height 23
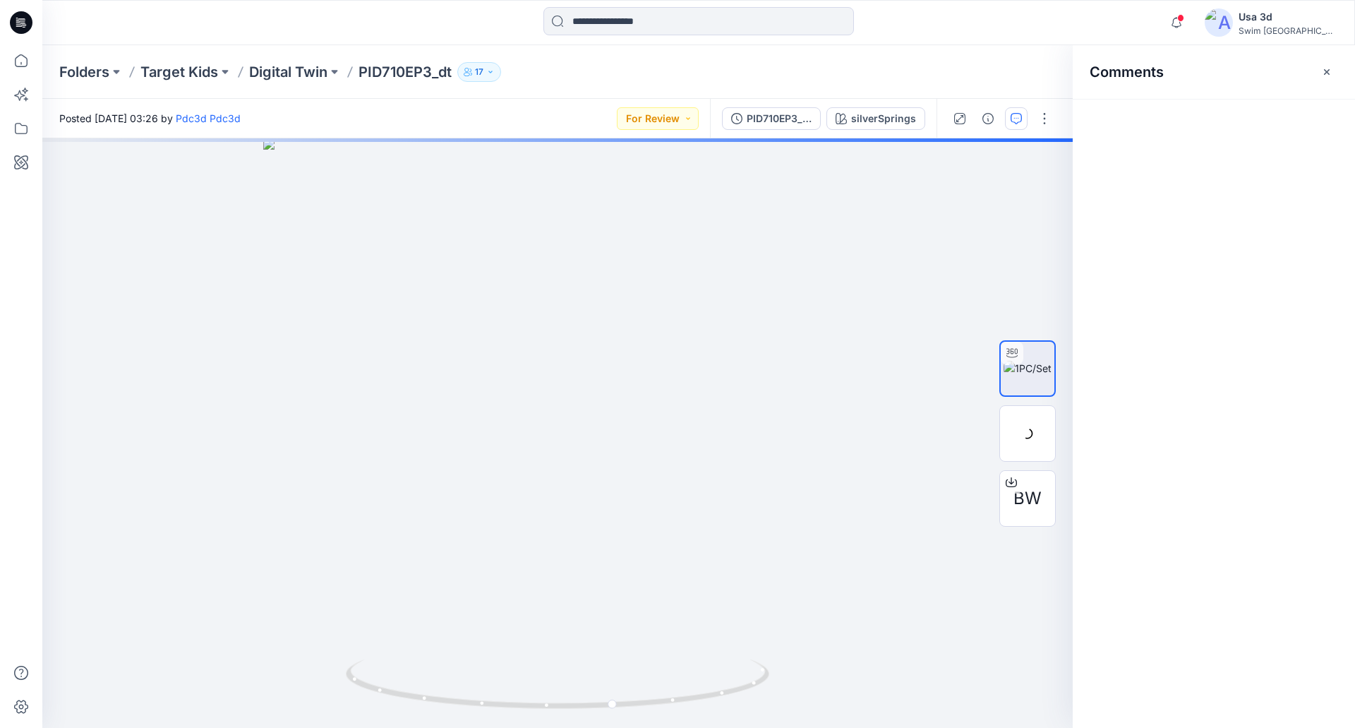
click at [1024, 116] on button "button" at bounding box center [1016, 118] width 23 height 23
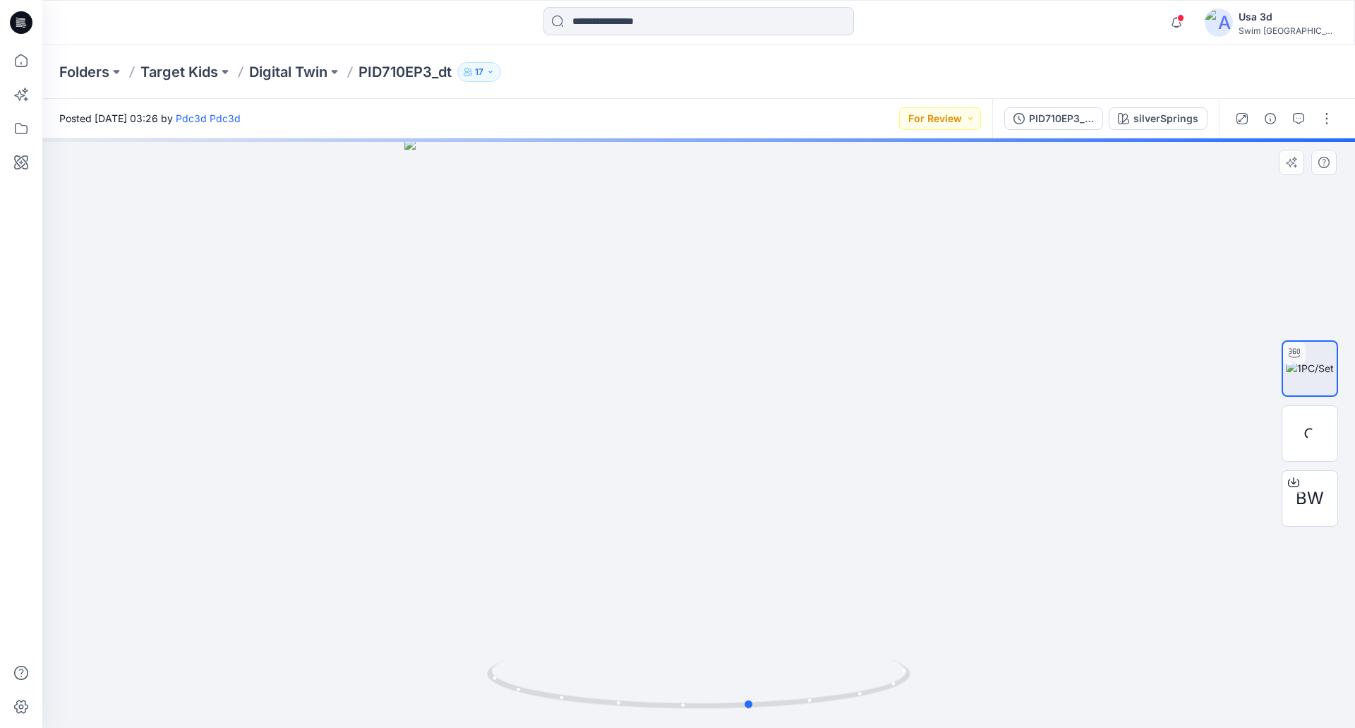
drag, startPoint x: 714, startPoint y: 290, endPoint x: 778, endPoint y: 287, distance: 63.6
click at [791, 300] on div at bounding box center [698, 432] width 1313 height 589
click at [1310, 438] on div at bounding box center [1310, 433] width 56 height 56
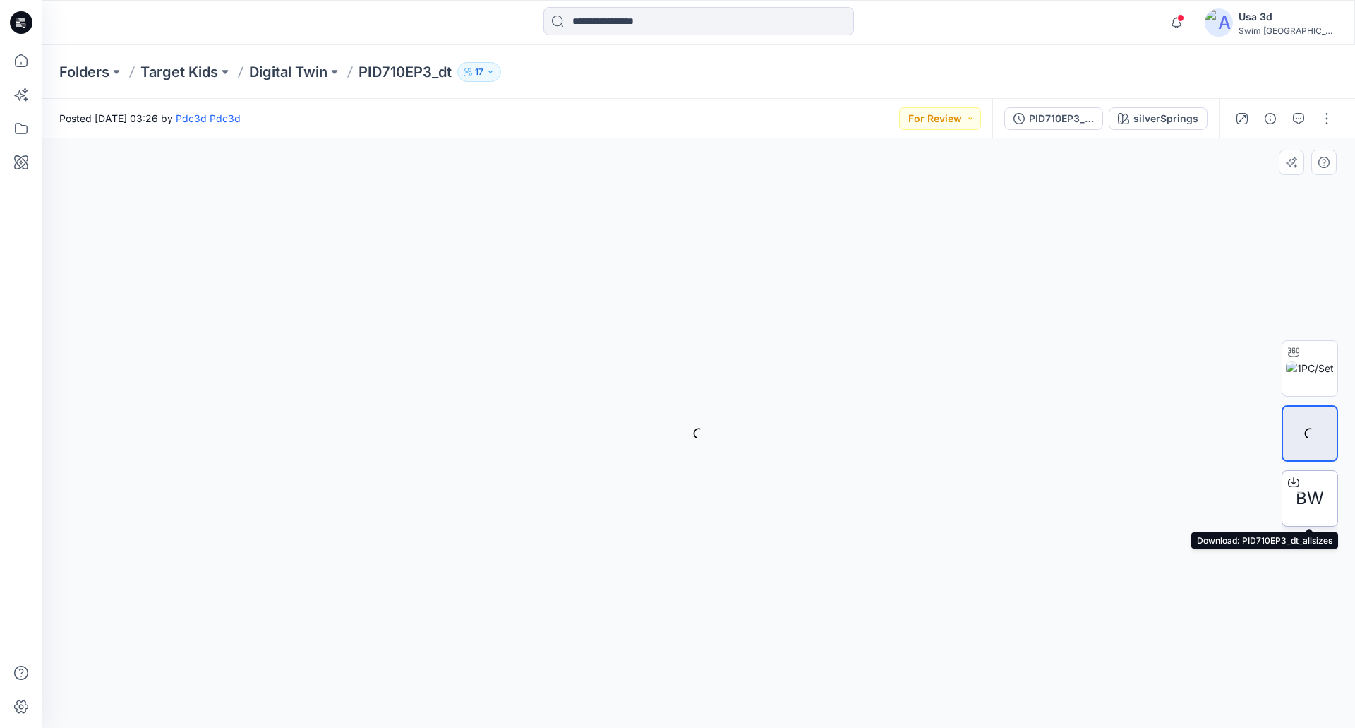
click at [1307, 503] on span "BW" at bounding box center [1310, 498] width 28 height 25
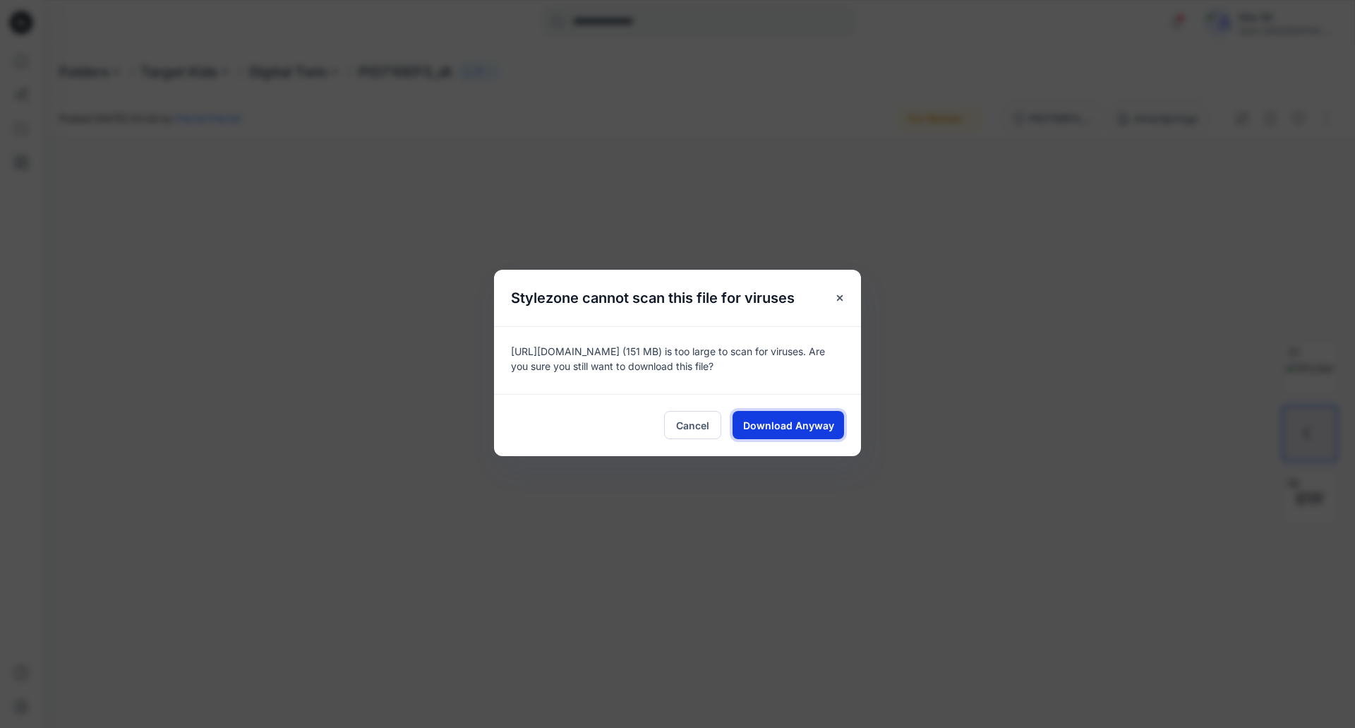
click at [811, 425] on span "Download Anyway" at bounding box center [788, 425] width 91 height 15
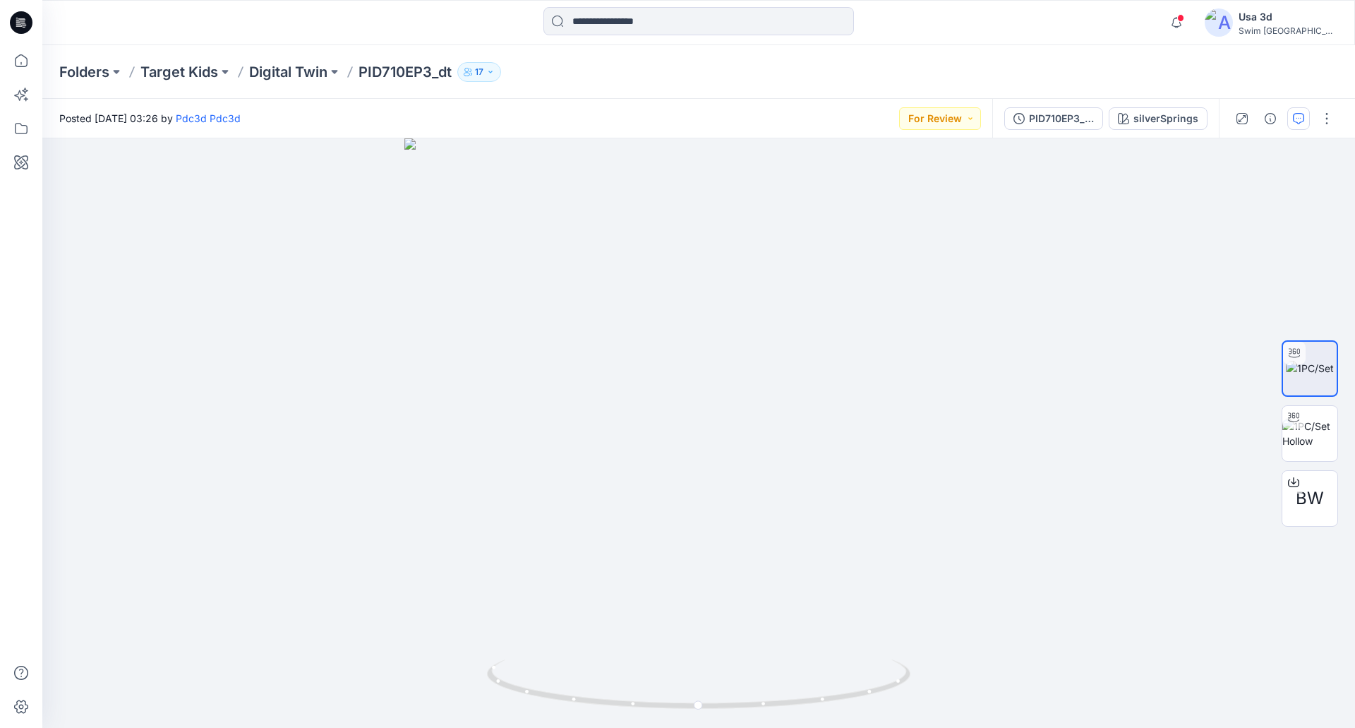
click at [1301, 120] on icon "button" at bounding box center [1298, 118] width 11 height 11
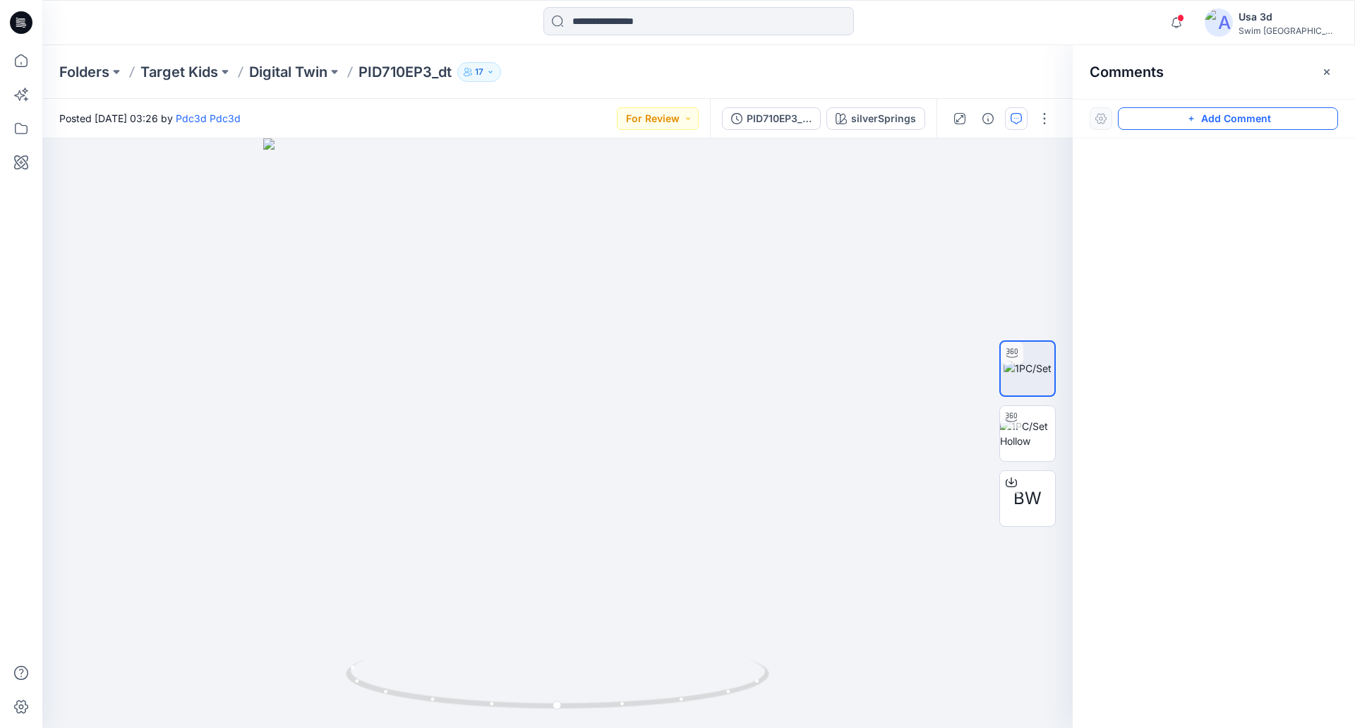
click at [1179, 112] on button "Add Comment" at bounding box center [1228, 118] width 220 height 23
click at [70, 169] on div "1" at bounding box center [557, 432] width 1031 height 589
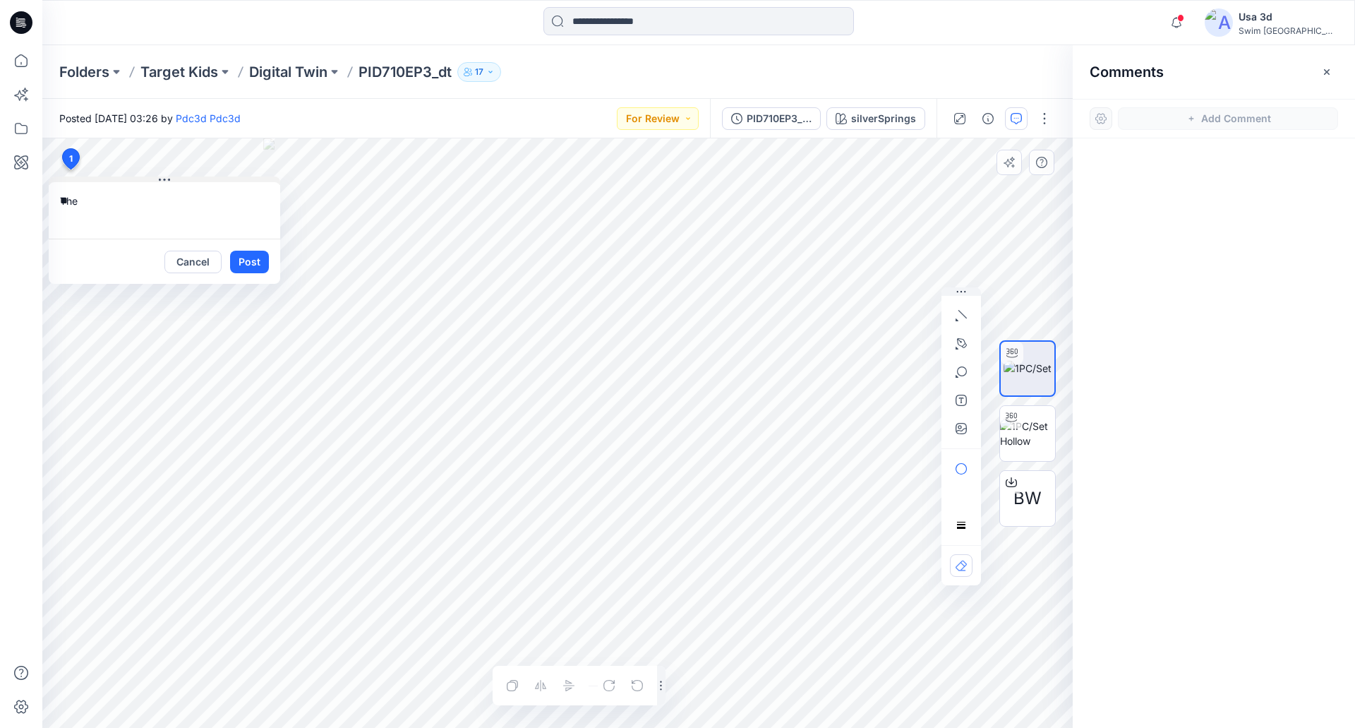
type textarea "*"
click at [186, 273] on button "Cancel" at bounding box center [192, 262] width 57 height 23
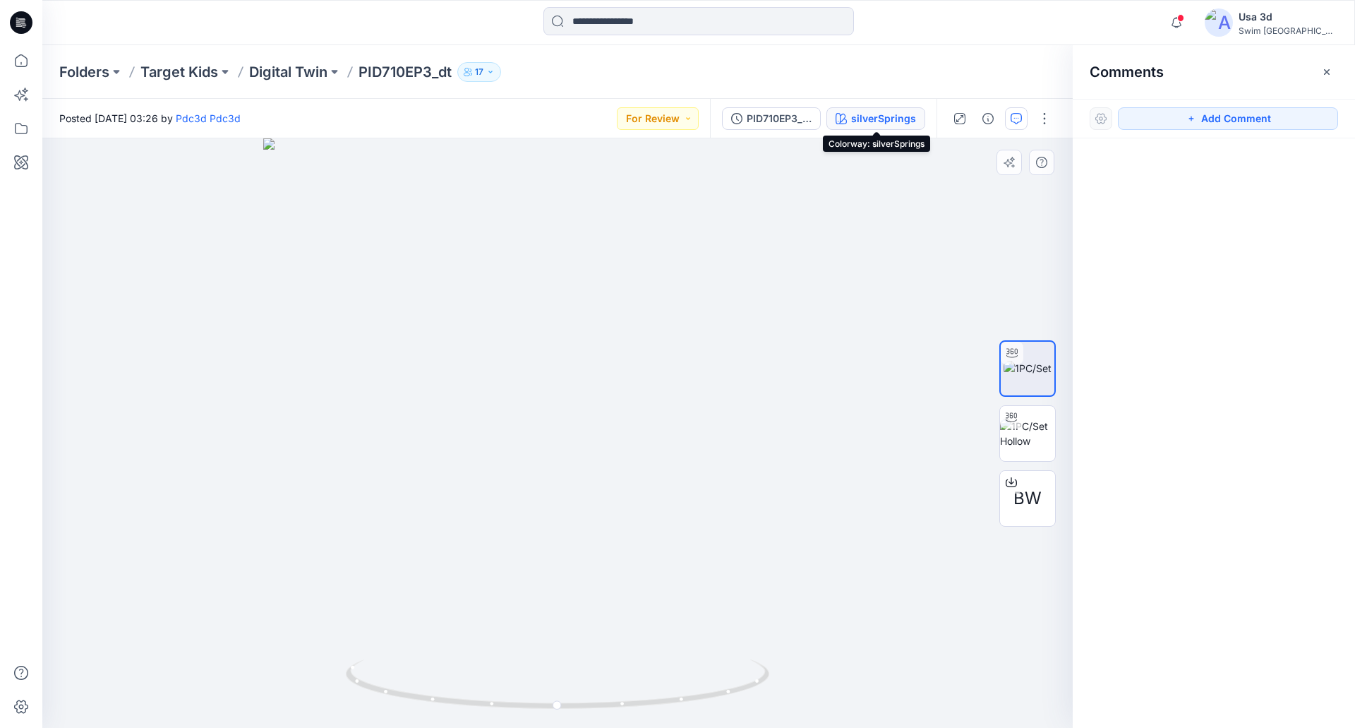
drag, startPoint x: 886, startPoint y: 115, endPoint x: 846, endPoint y: 115, distance: 40.2
click at [887, 115] on div "silverSprings" at bounding box center [883, 119] width 65 height 16
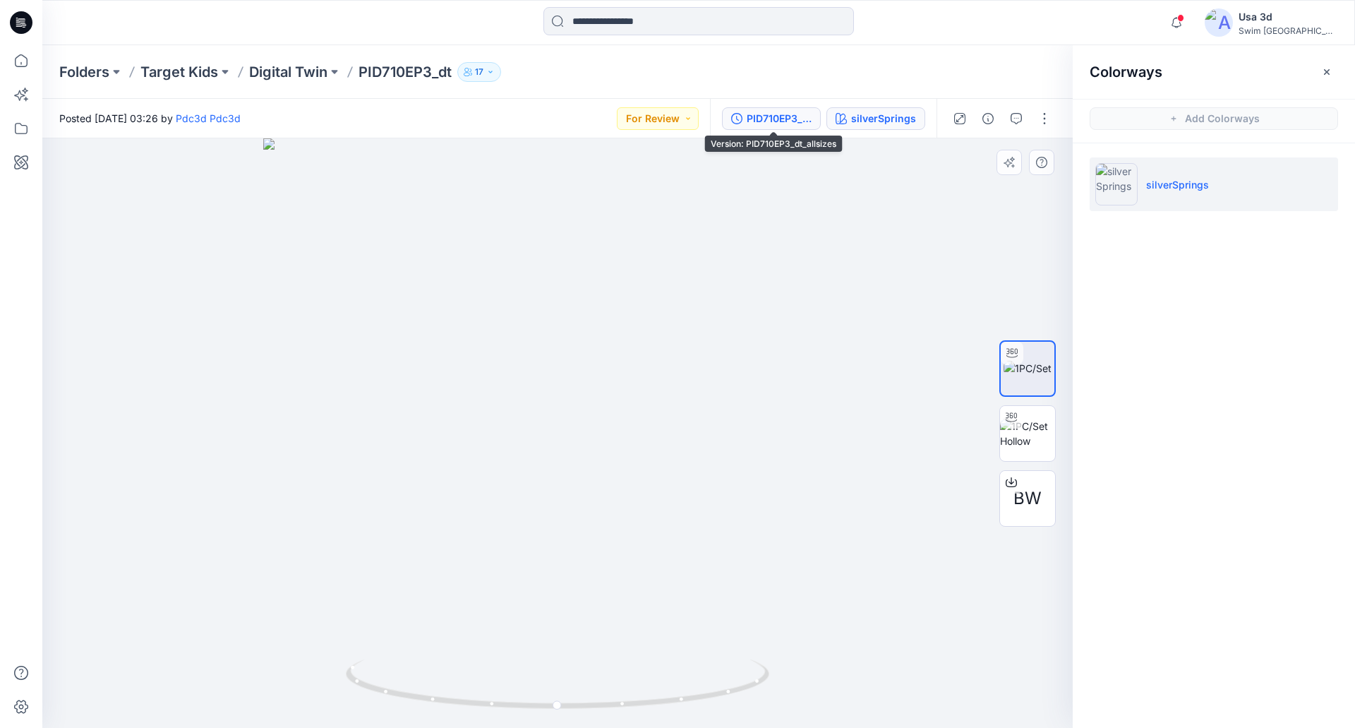
click at [786, 119] on div "PID710EP3_dt_allsizes" at bounding box center [779, 119] width 65 height 16
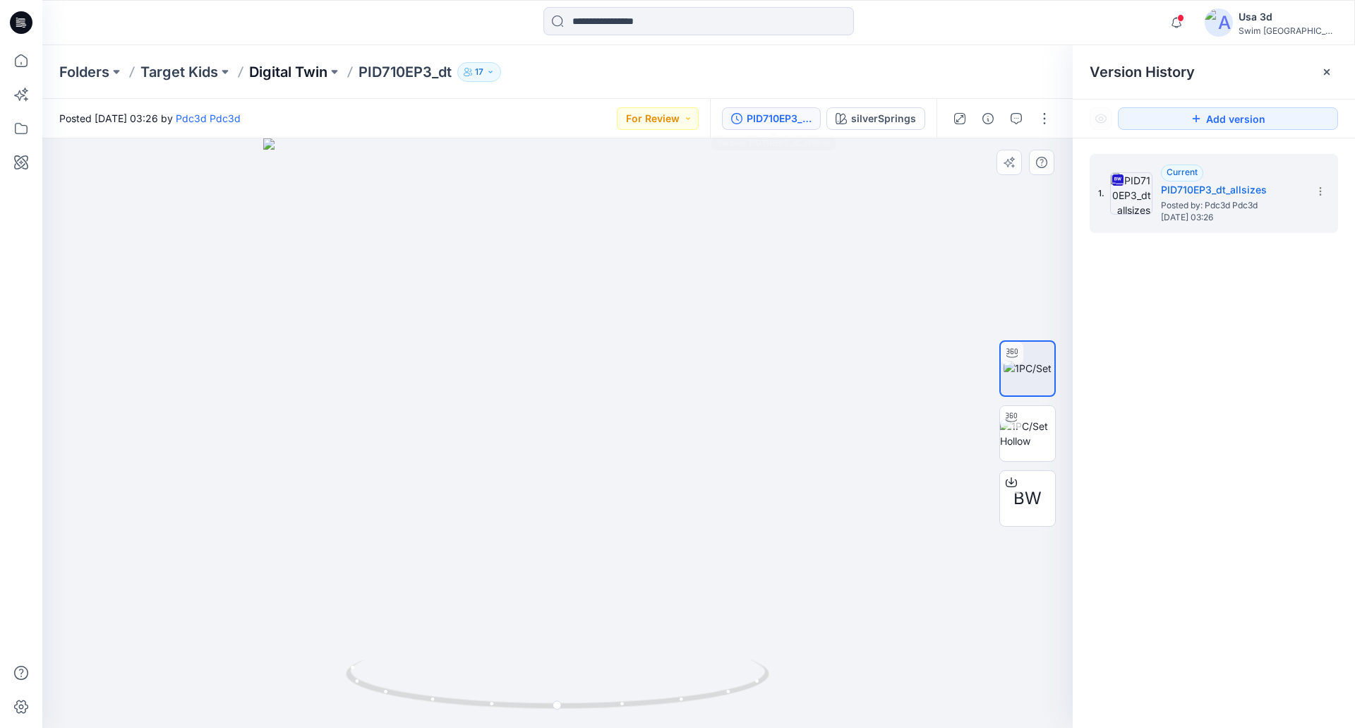
click at [251, 72] on p "Digital Twin" at bounding box center [288, 72] width 78 height 20
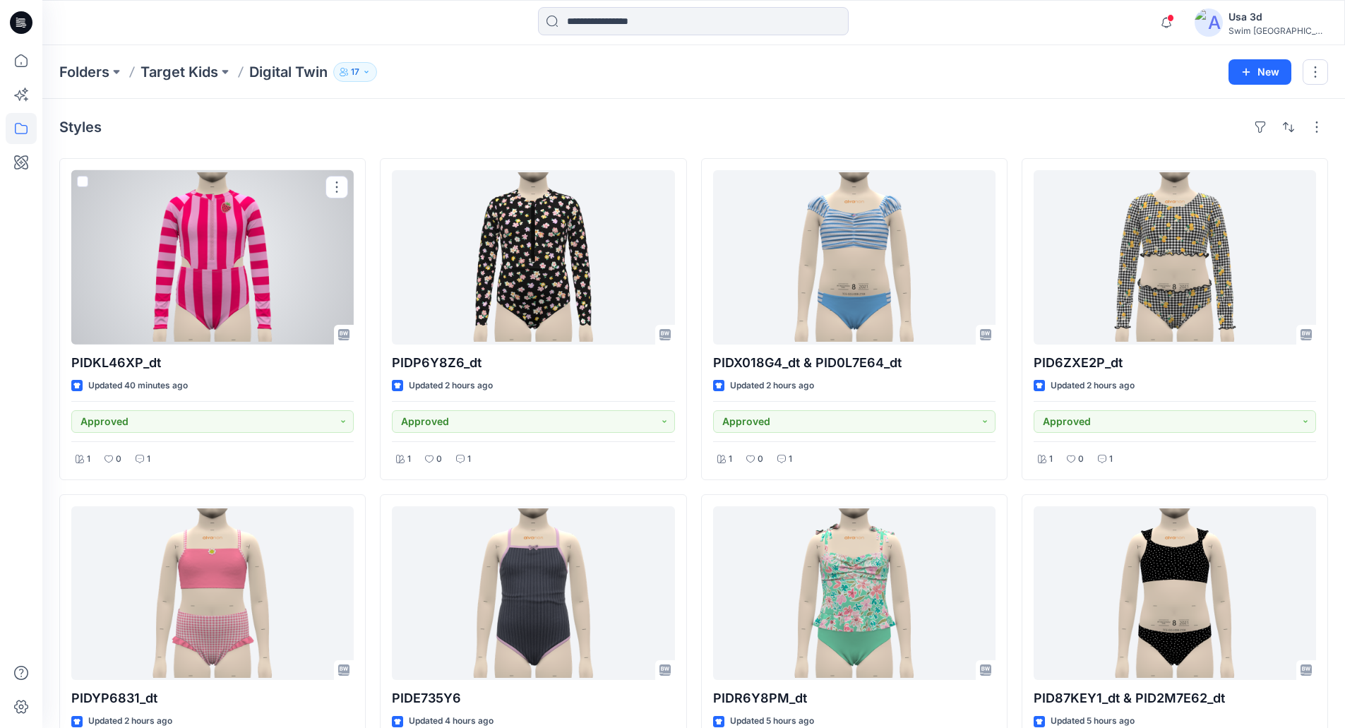
click at [227, 237] on div at bounding box center [212, 257] width 282 height 174
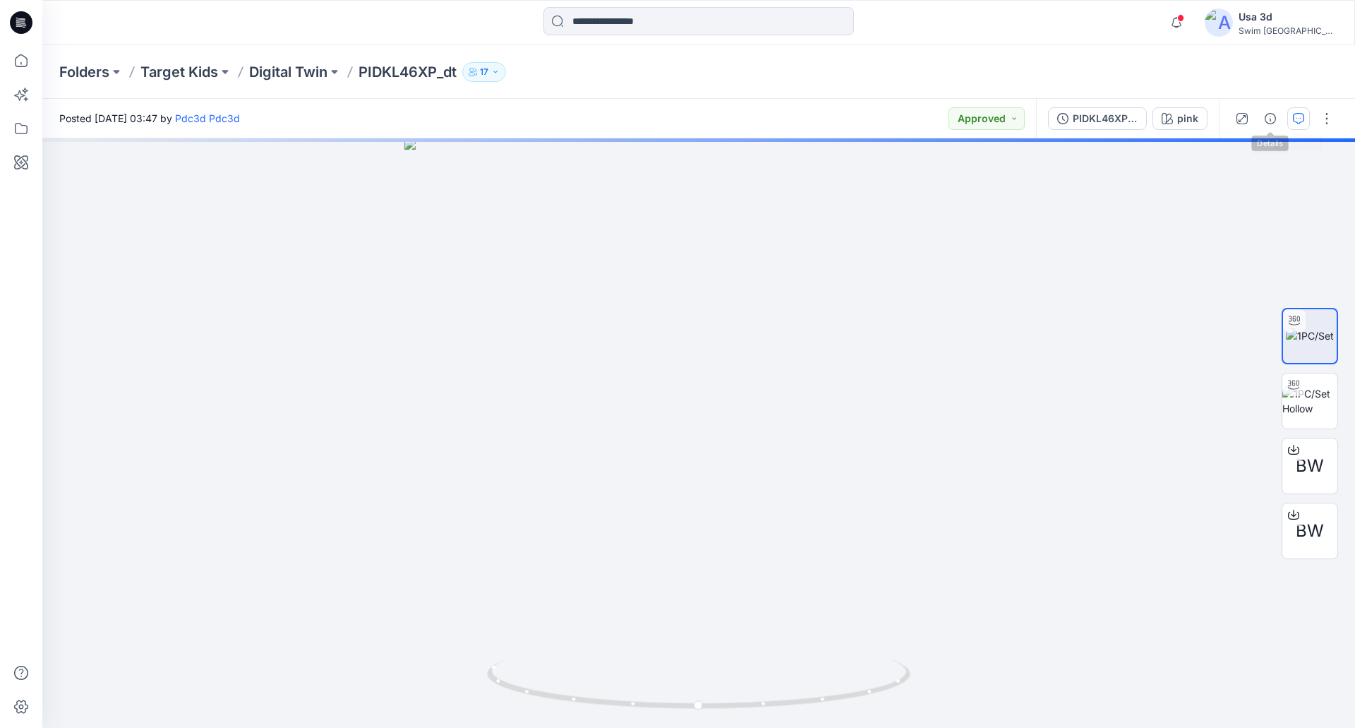
click at [1294, 118] on icon "button" at bounding box center [1298, 118] width 11 height 11
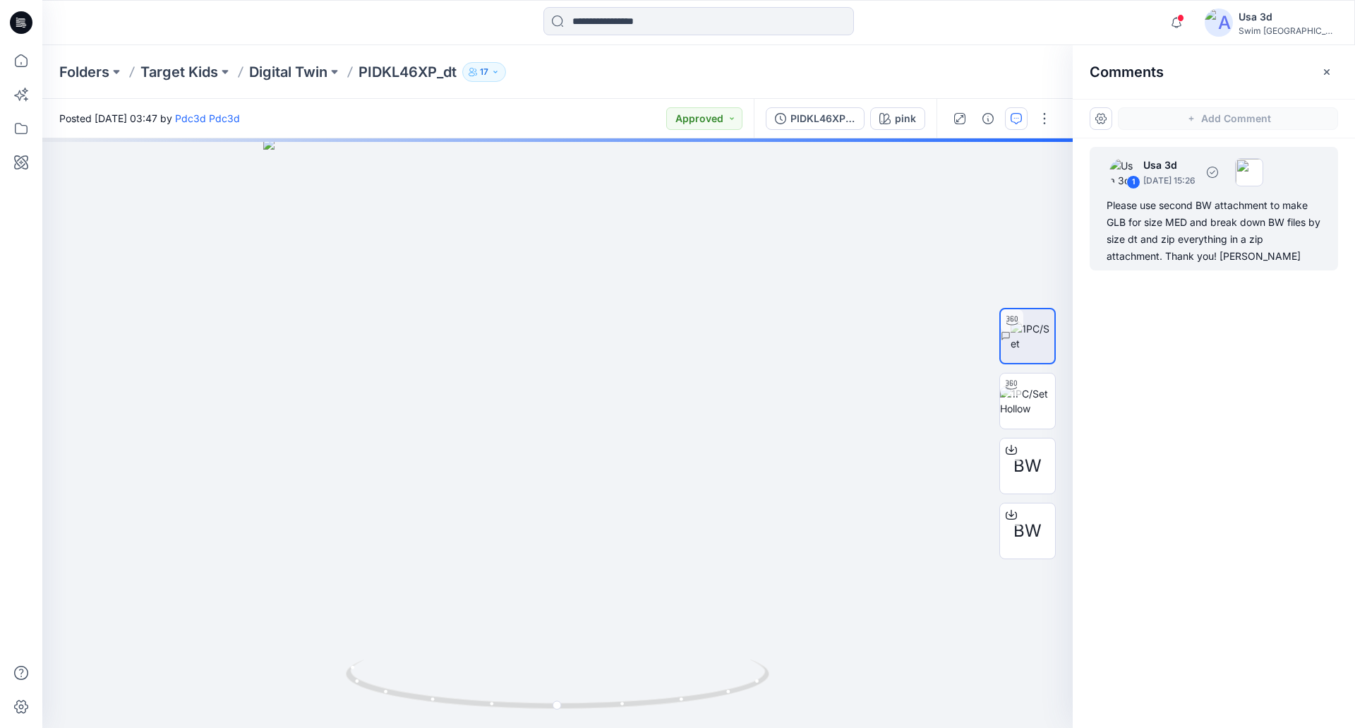
click at [1214, 226] on div "Please use second BW attachment to make GLB for size MED and break down BW file…" at bounding box center [1214, 231] width 215 height 68
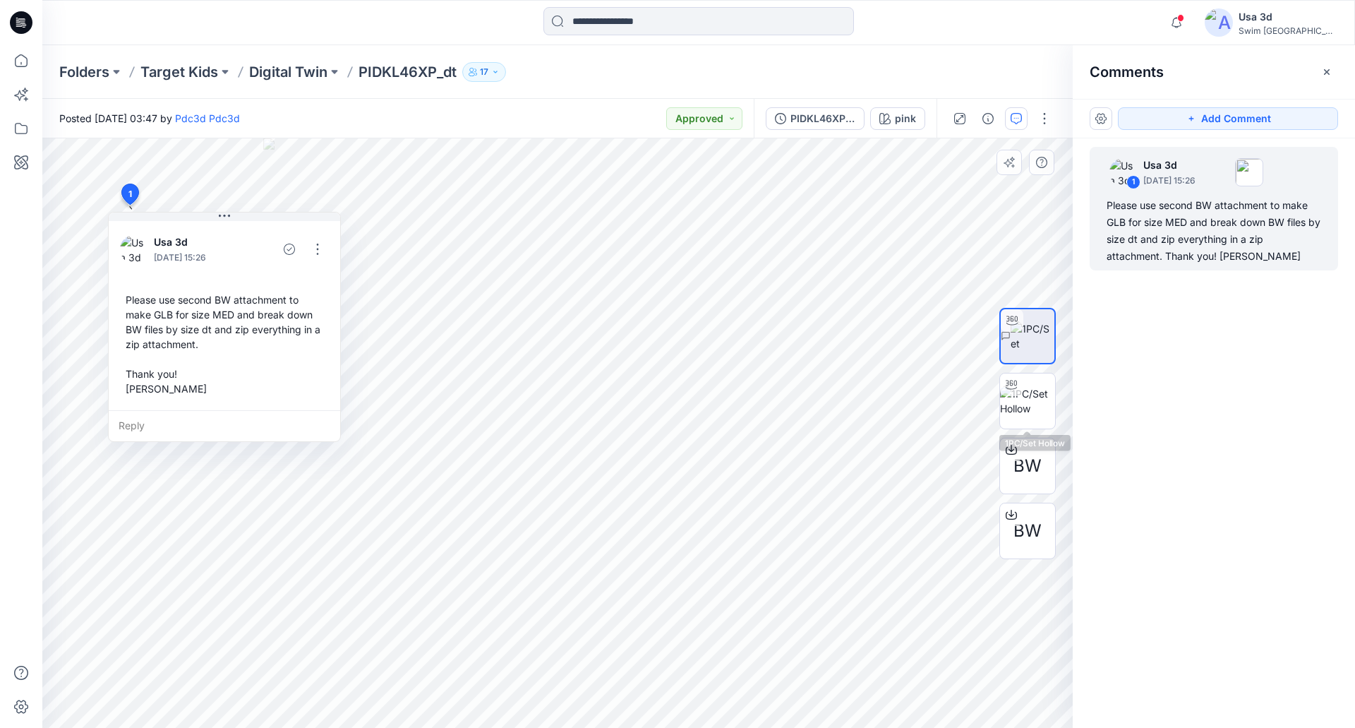
click at [993, 409] on div "BW BW" at bounding box center [1028, 433] width 90 height 353
click at [1020, 405] on img at bounding box center [1027, 401] width 55 height 30
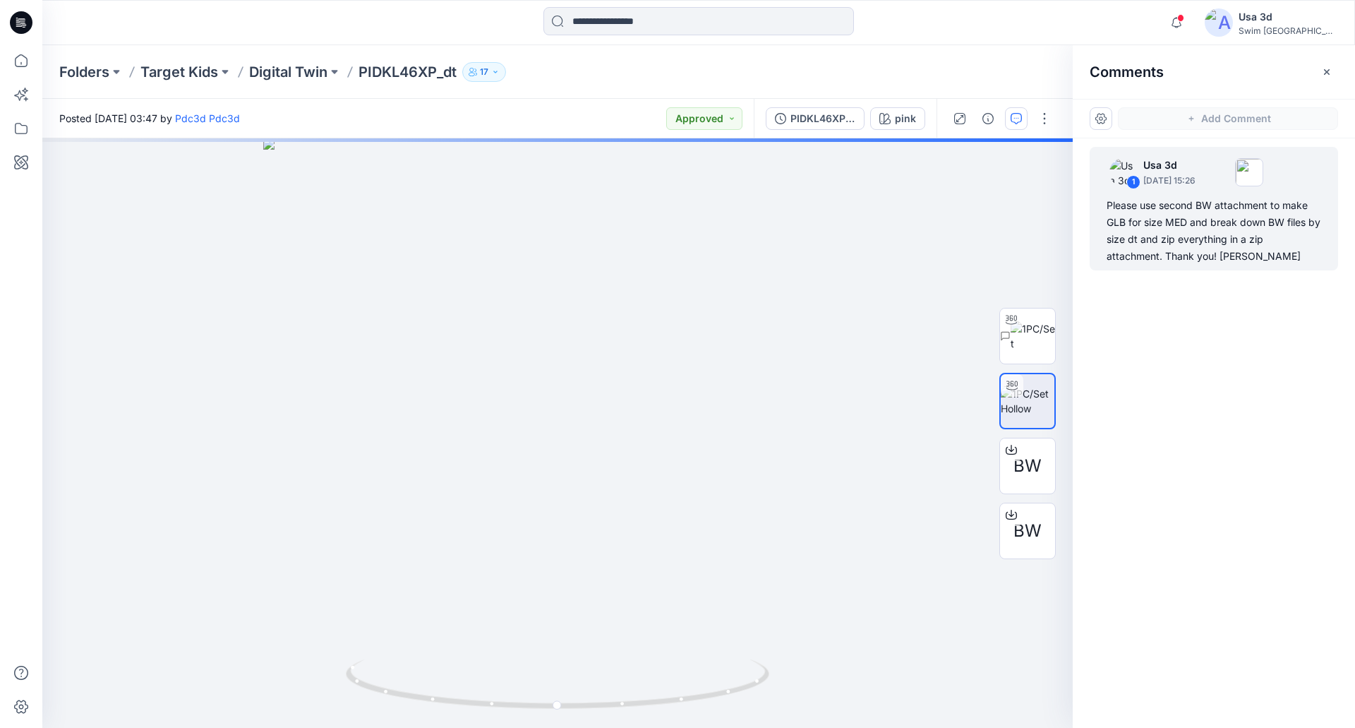
click at [28, 25] on icon at bounding box center [21, 22] width 23 height 23
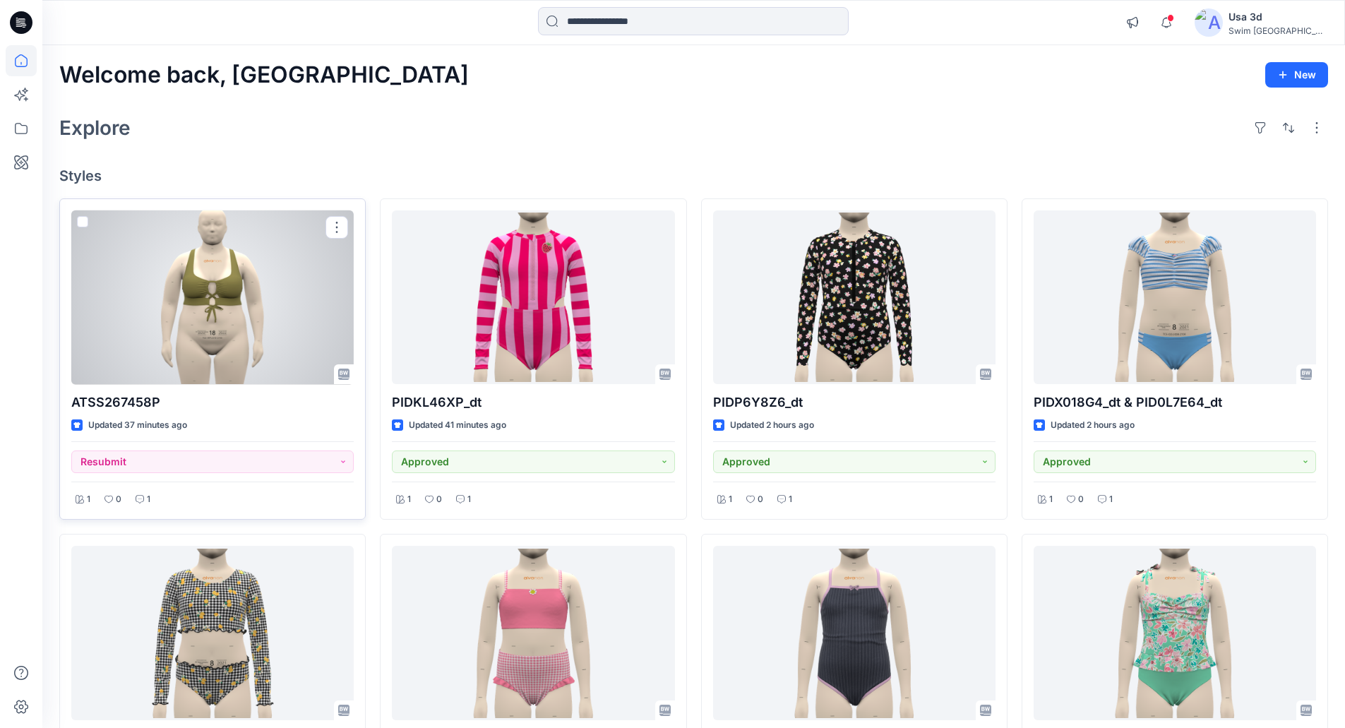
click at [265, 319] on div at bounding box center [212, 297] width 282 height 174
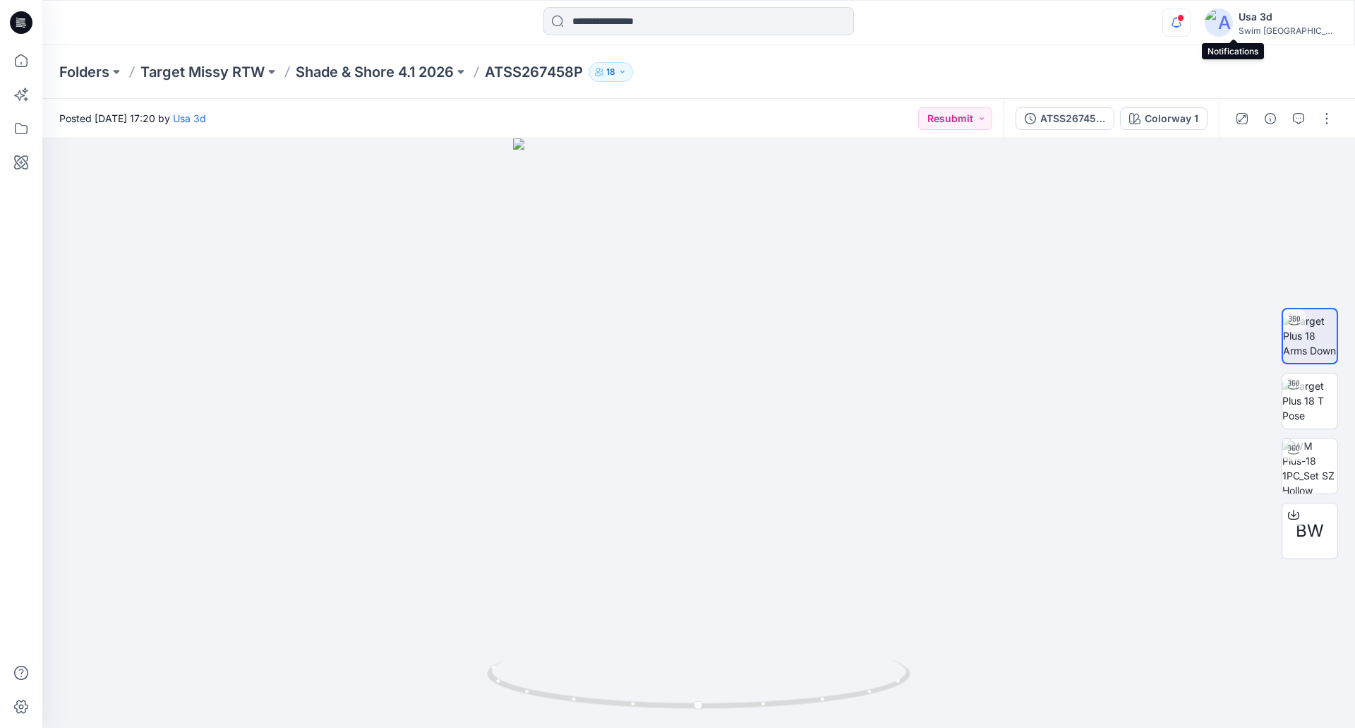
click at [1190, 23] on icon "button" at bounding box center [1176, 22] width 27 height 28
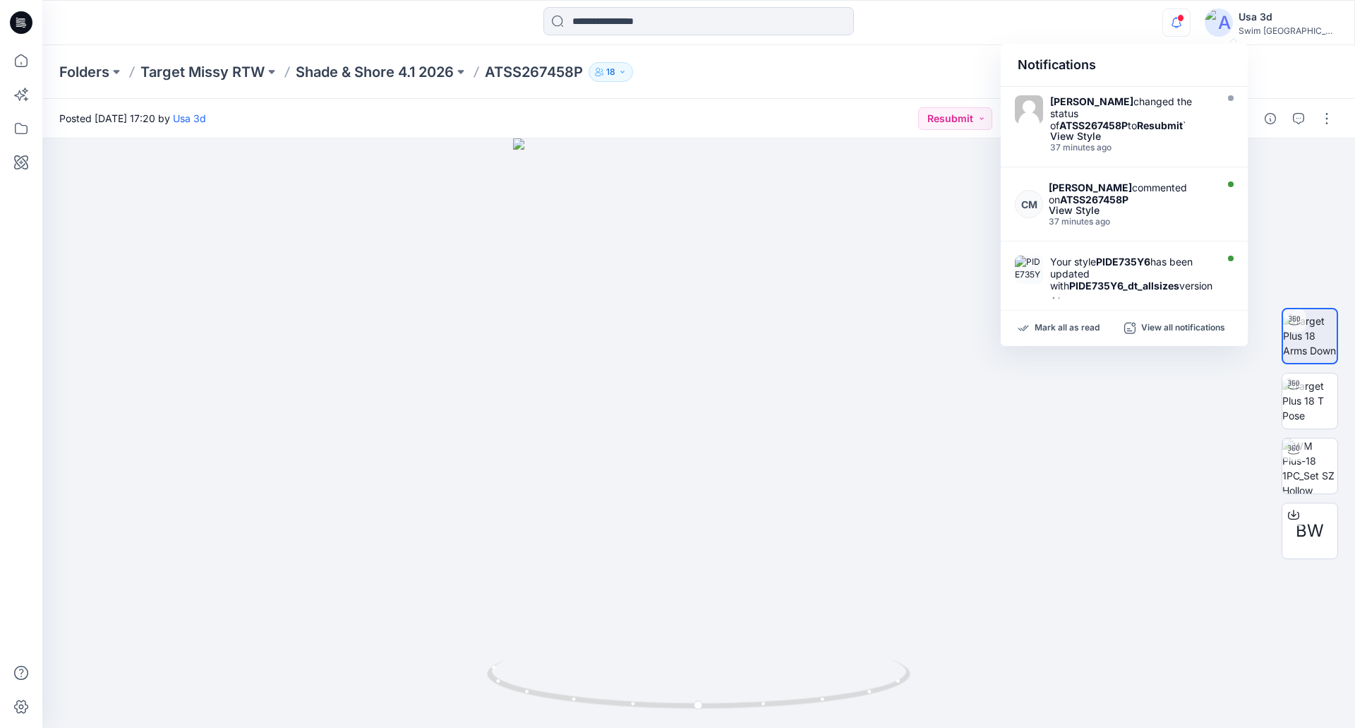
click at [1190, 23] on icon "button" at bounding box center [1176, 22] width 27 height 28
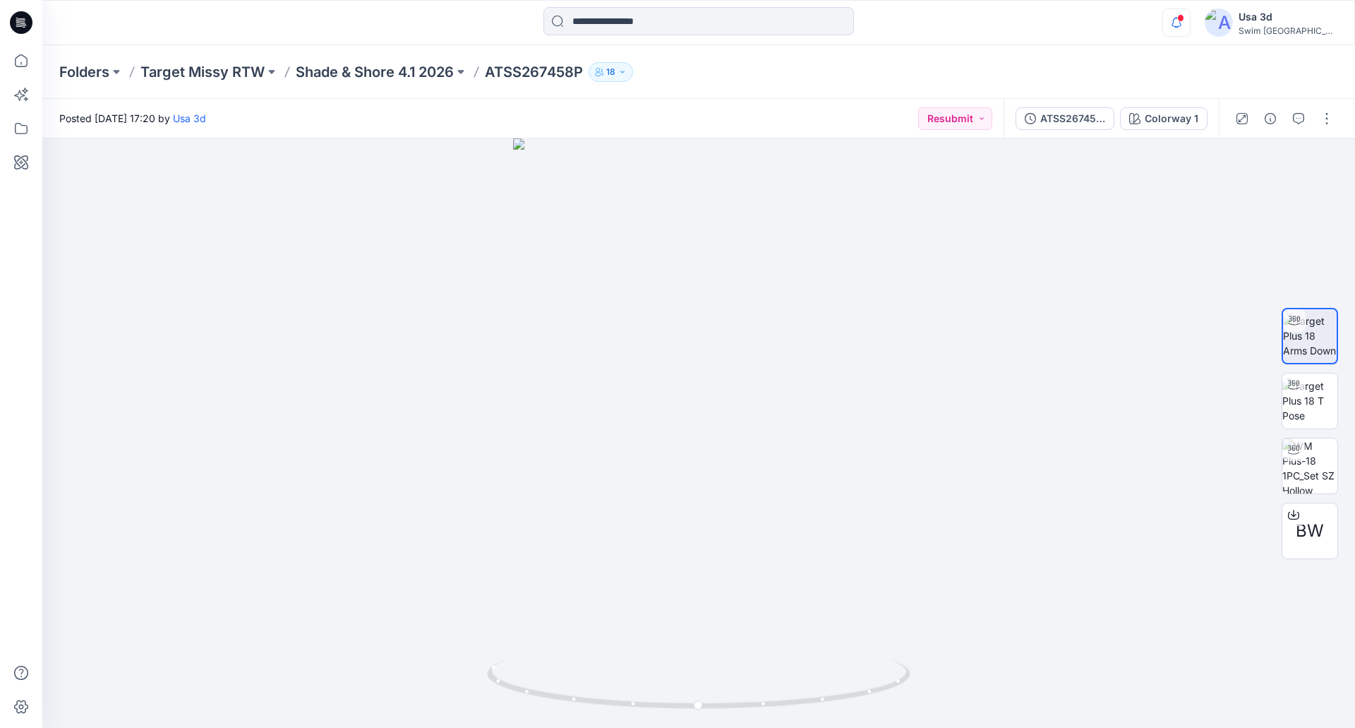
click at [1190, 21] on icon "button" at bounding box center [1176, 22] width 27 height 28
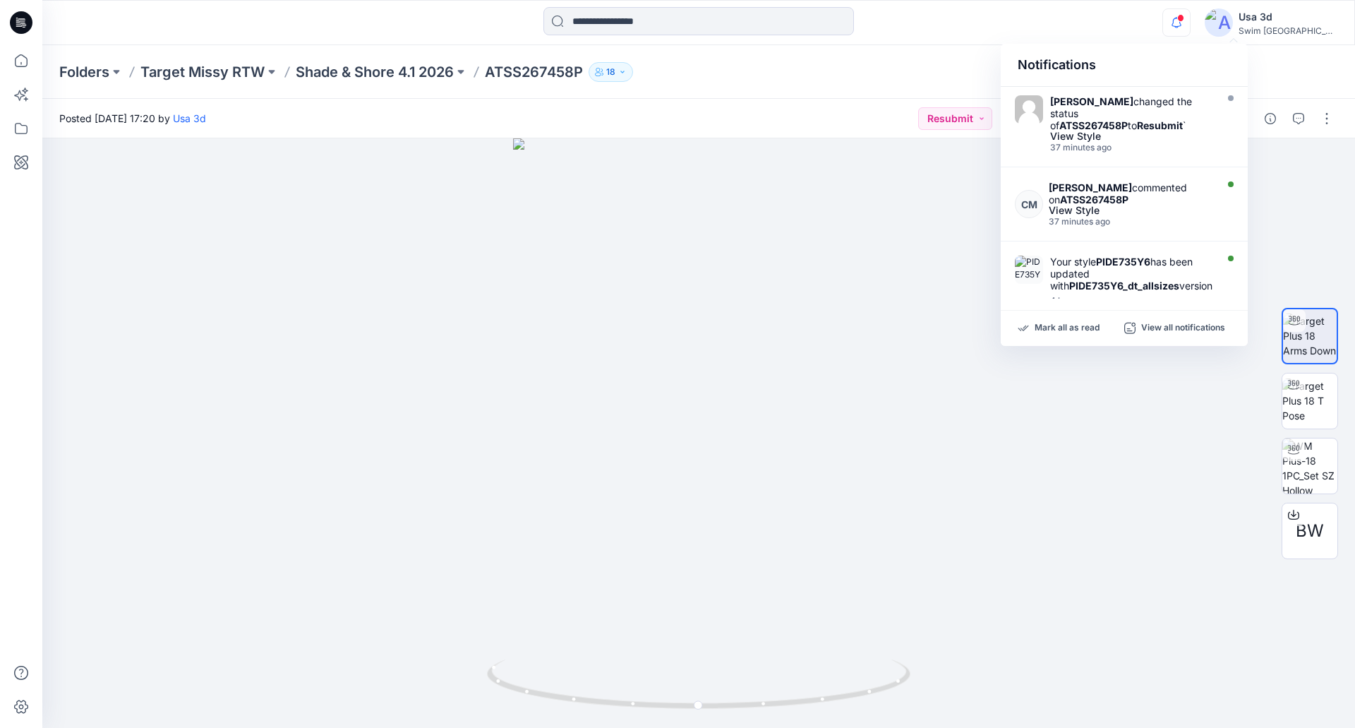
click at [1190, 21] on icon "button" at bounding box center [1176, 22] width 27 height 28
